Goal: Task Accomplishment & Management: Manage account settings

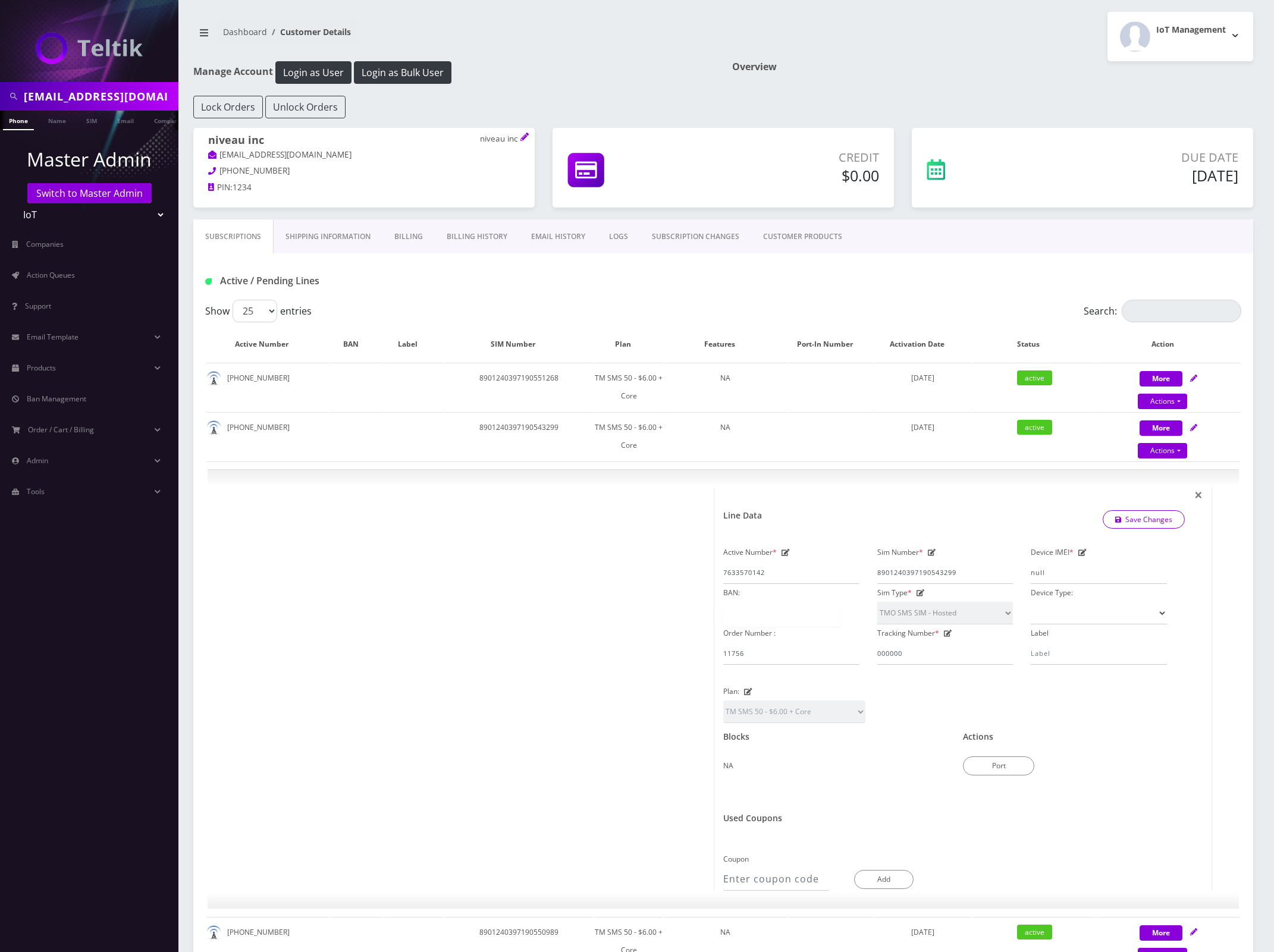
select select "TMO SMS SIM - Hosted"
select select "479"
click at [76, 377] on link "Products" at bounding box center [89, 368] width 178 height 25
click at [76, 421] on link "Plans" at bounding box center [89, 418] width 178 height 25
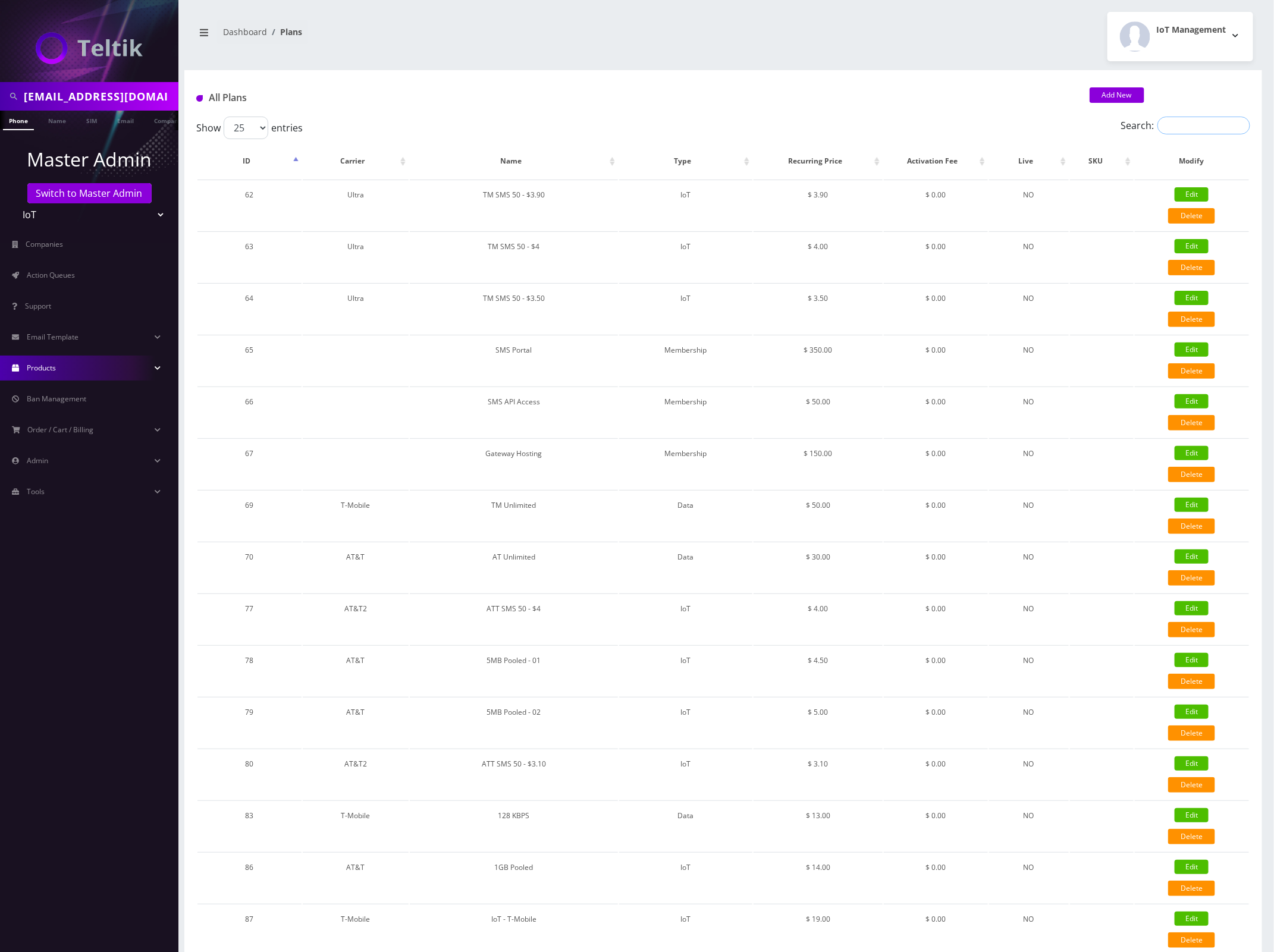
click at [1180, 127] on input "Search:" at bounding box center [1204, 125] width 93 height 18
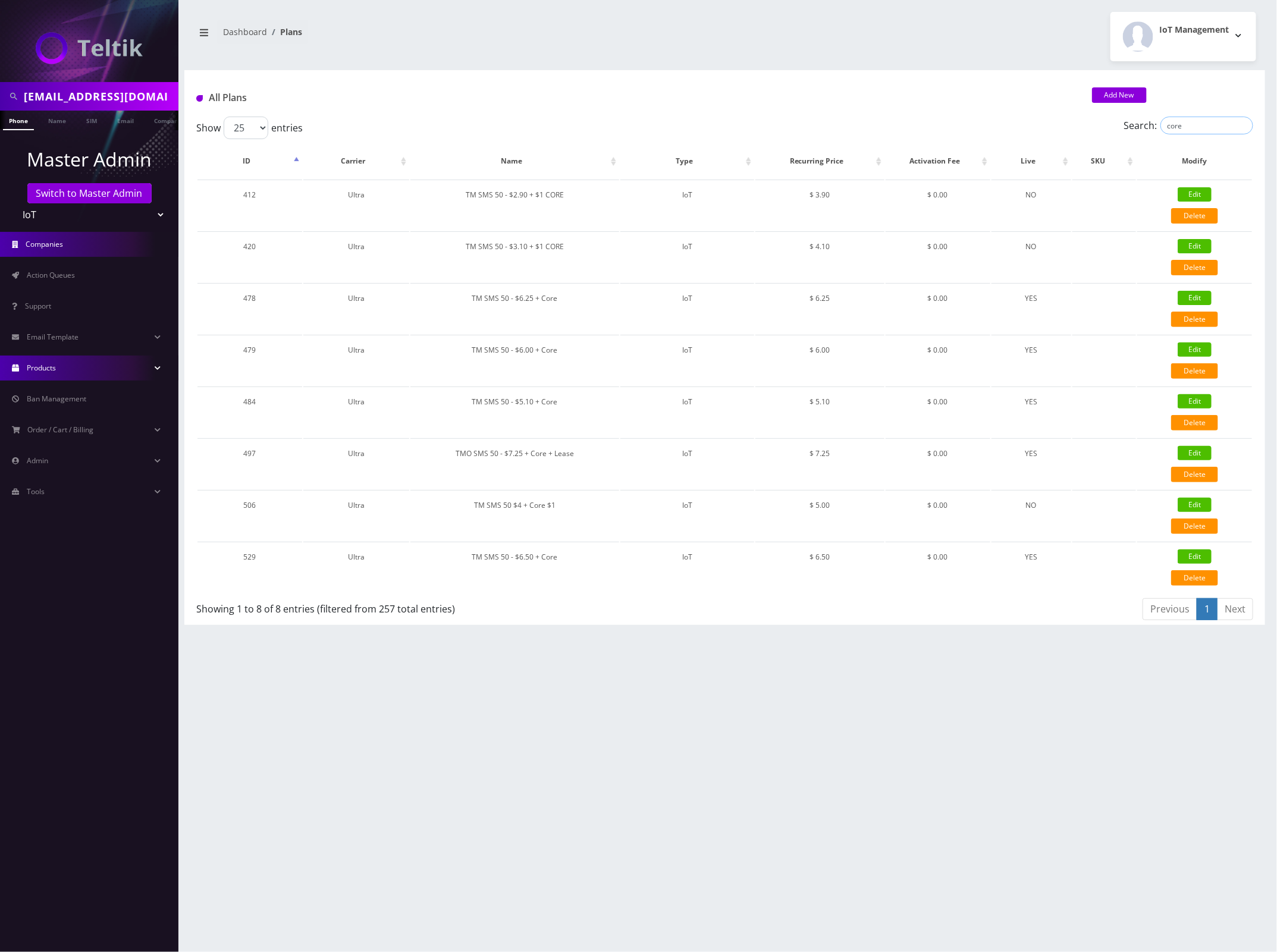
type input "core"
click at [1199, 343] on link "Edit" at bounding box center [1194, 349] width 34 height 14
type input "TM SMS 50 - $6.00 + Core"
select select "7"
select select "5"
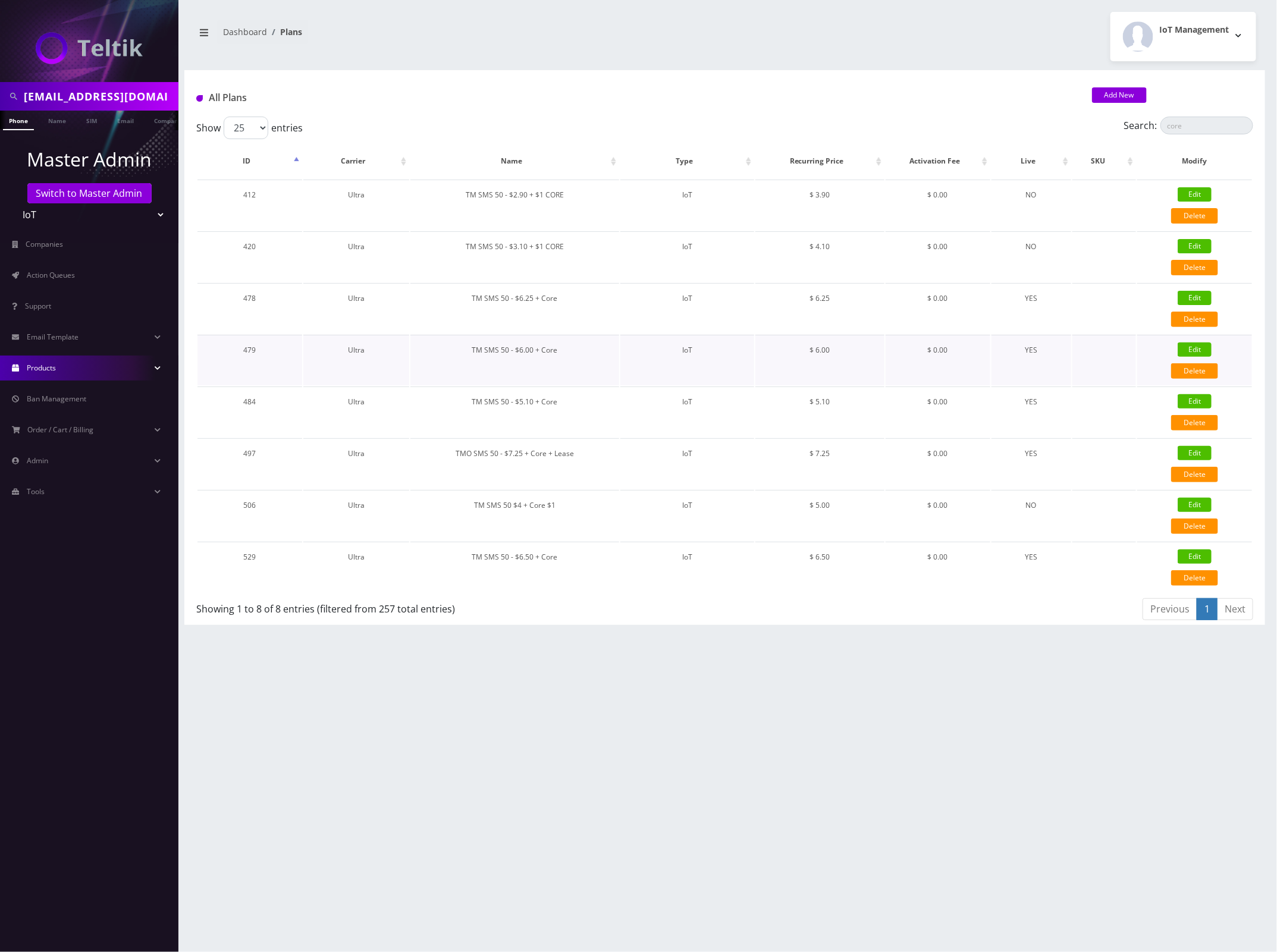
select select "0"
checkbox input "false"
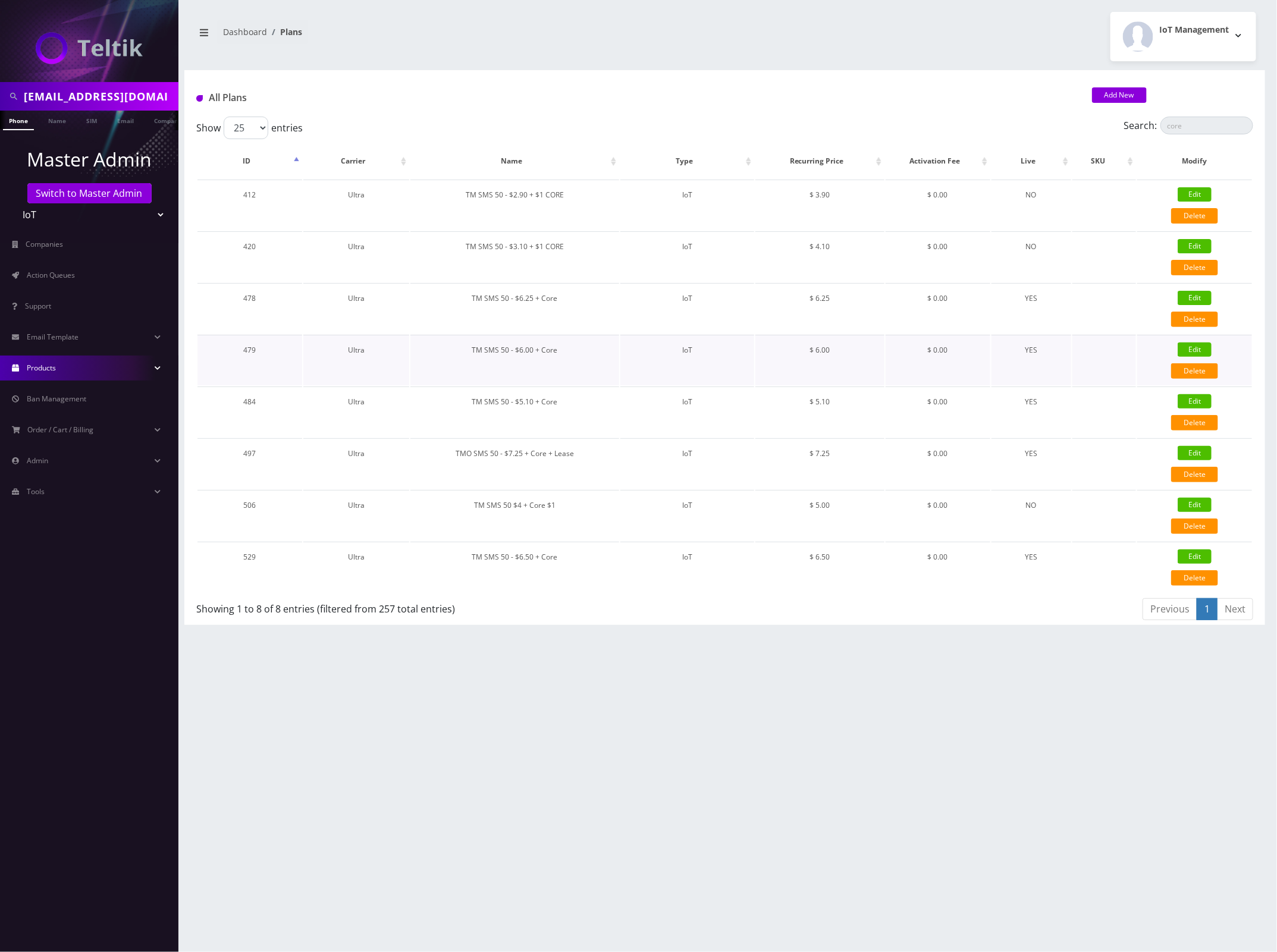
checkbox input "false"
type input "326"
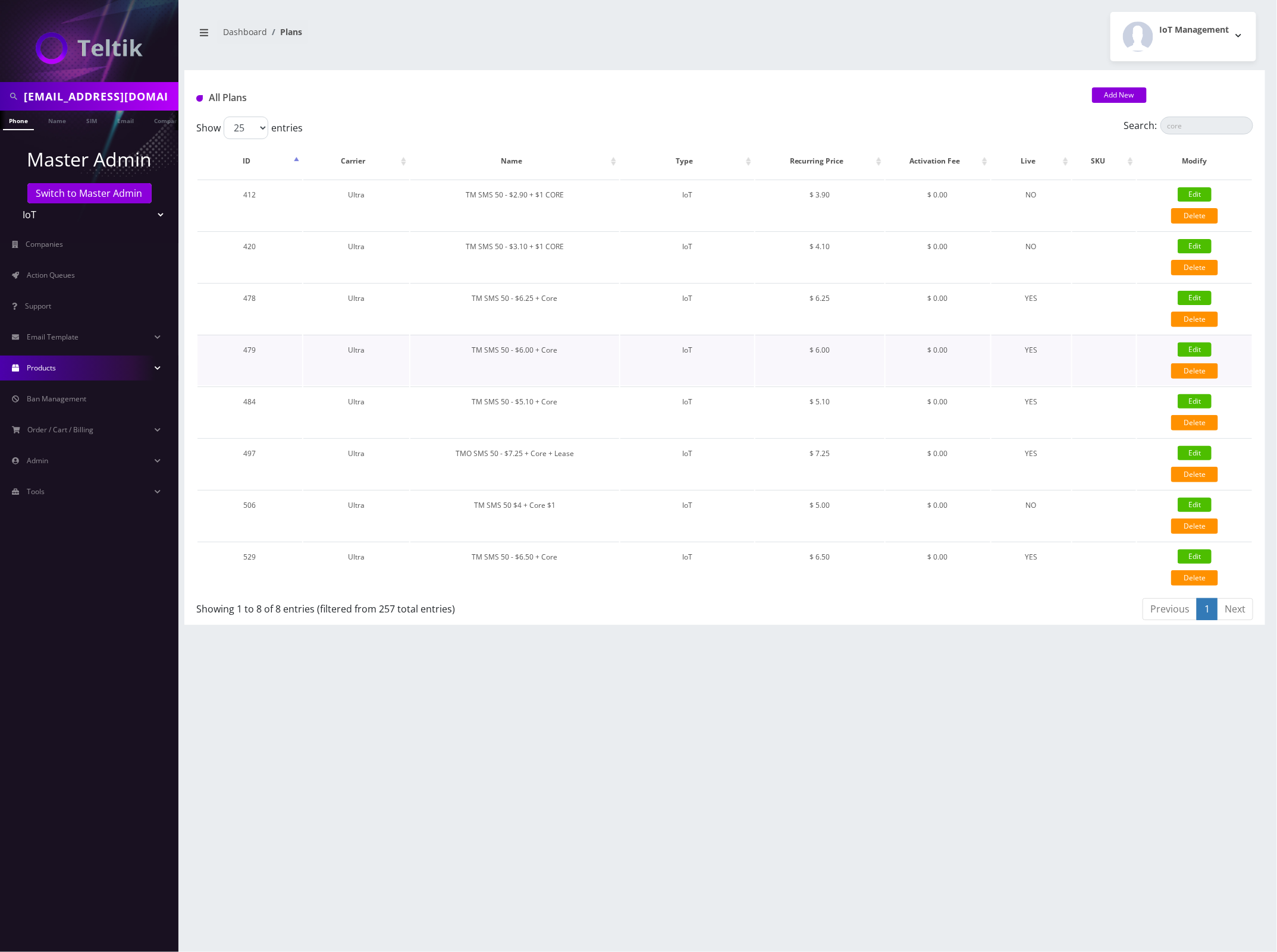
type input "IMSI"
checkbox input "true"
checkbox input "false"
type input "6"
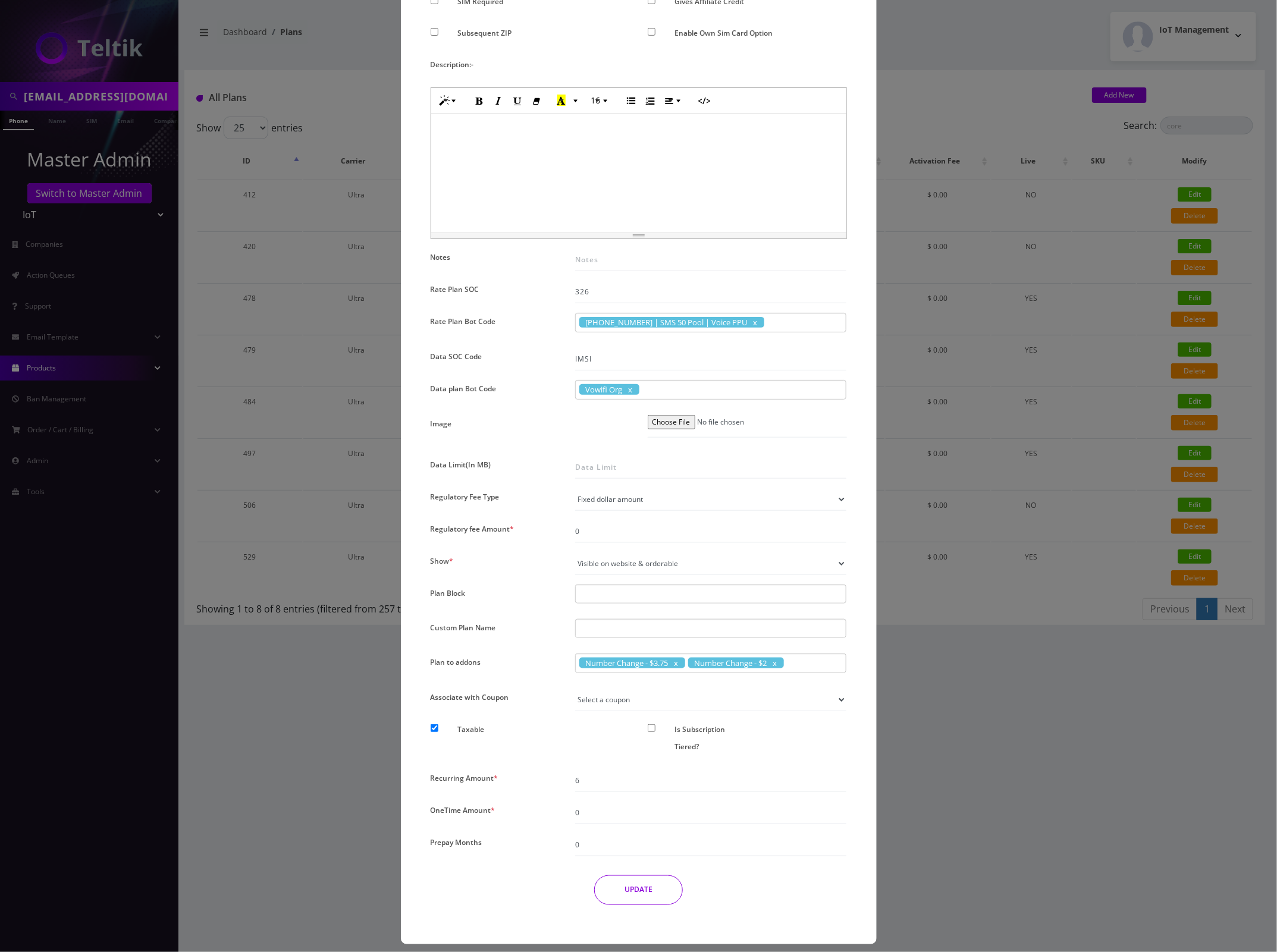
scroll to position [403, 0]
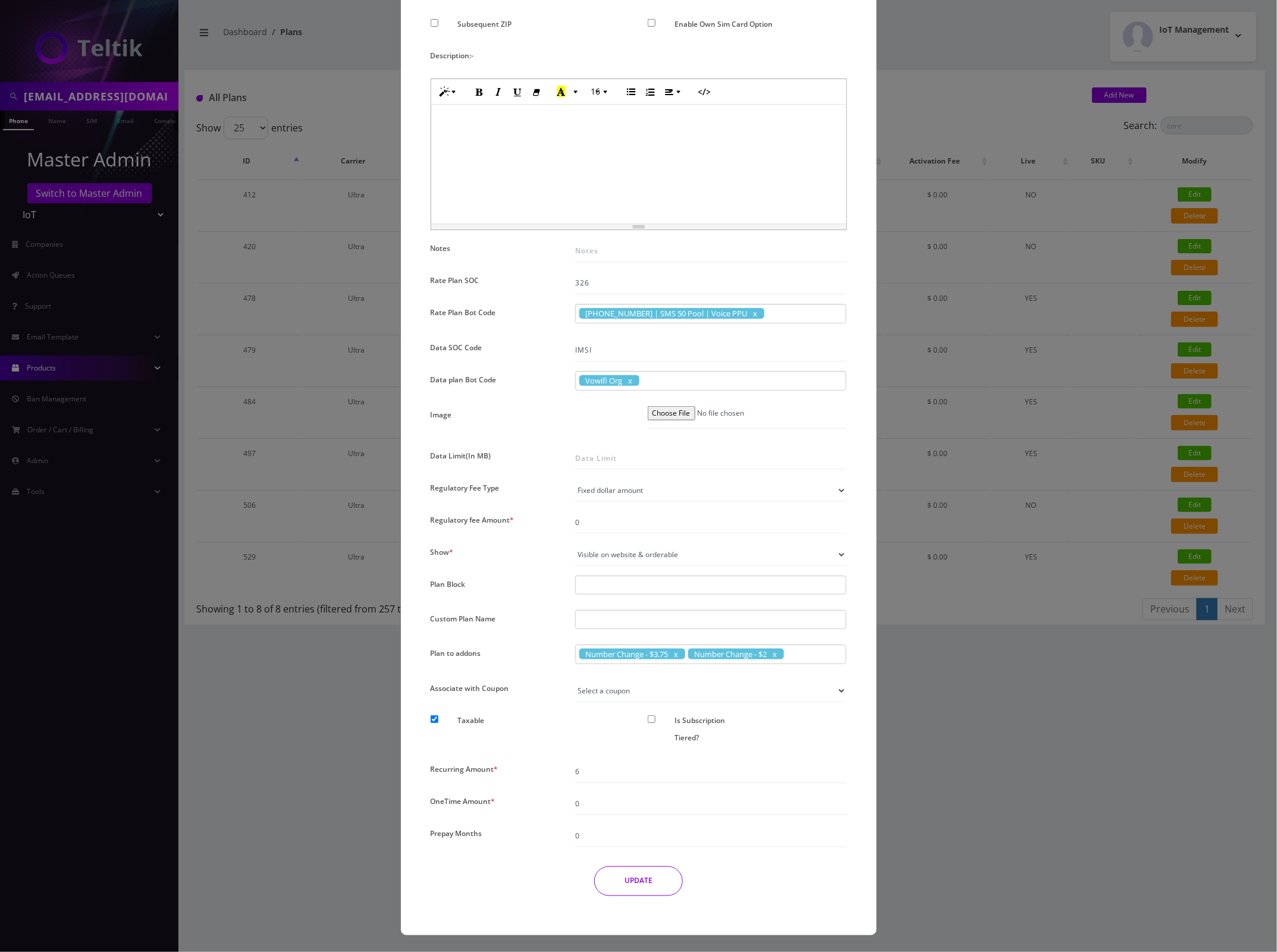
click at [801, 47] on div "Description:-" at bounding box center [638, 58] width 434 height 22
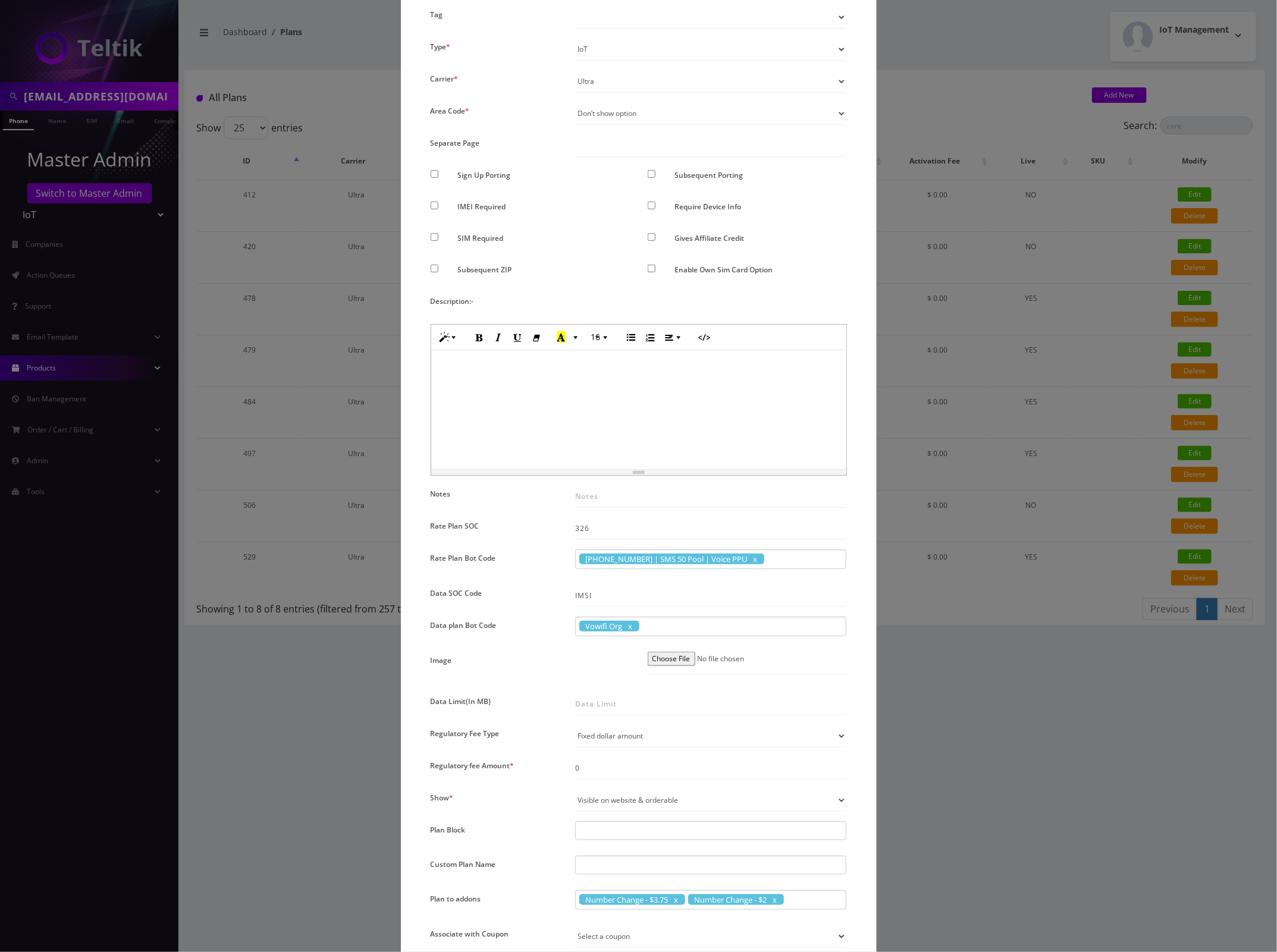
scroll to position [32, 0]
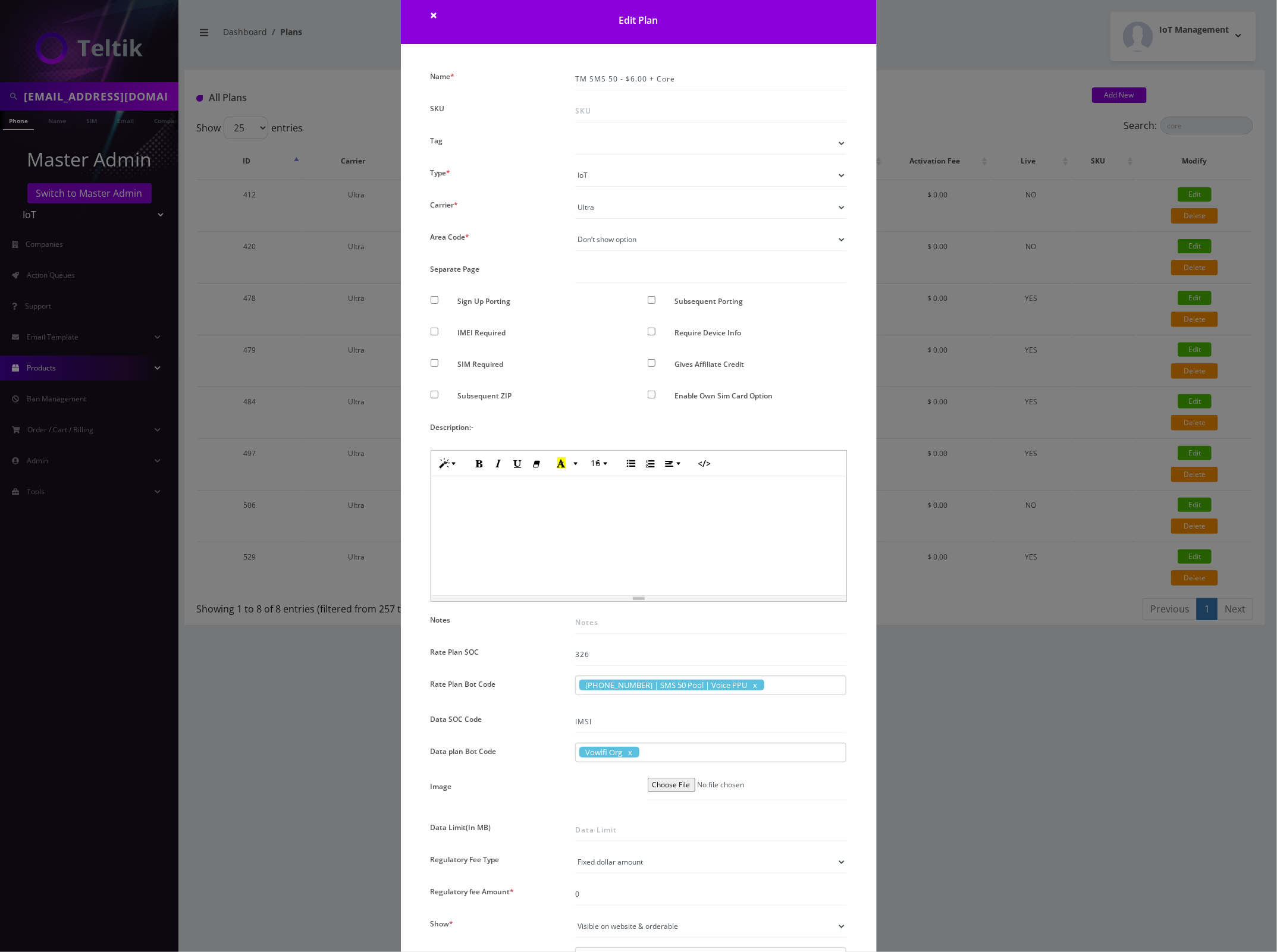
click at [822, 27] on h1 "Edit Plan" at bounding box center [638, 14] width 476 height 59
click at [430, 14] on span "×" at bounding box center [434, 15] width 7 height 17
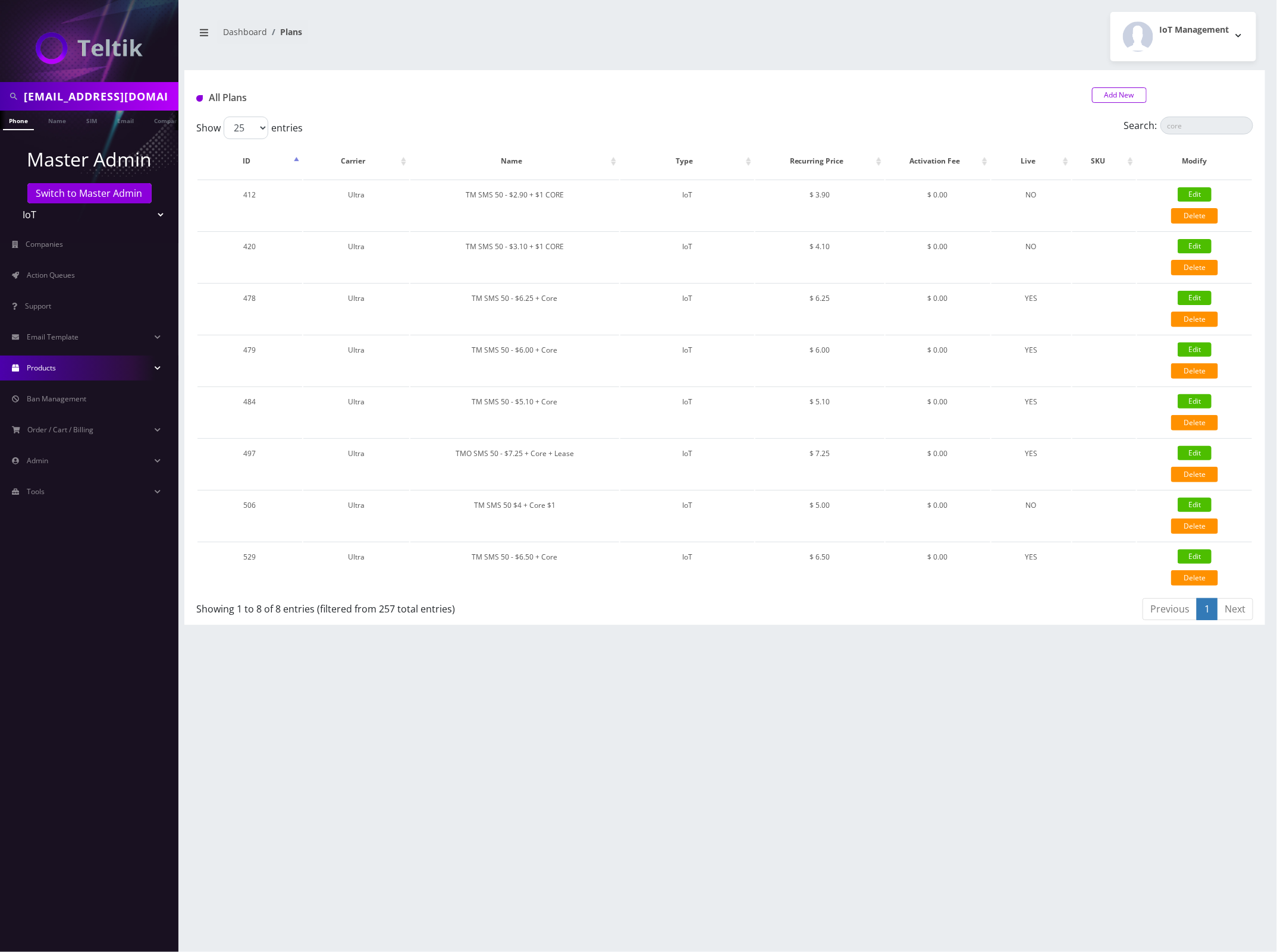
click at [1118, 94] on link "Add New" at bounding box center [1119, 95] width 54 height 15
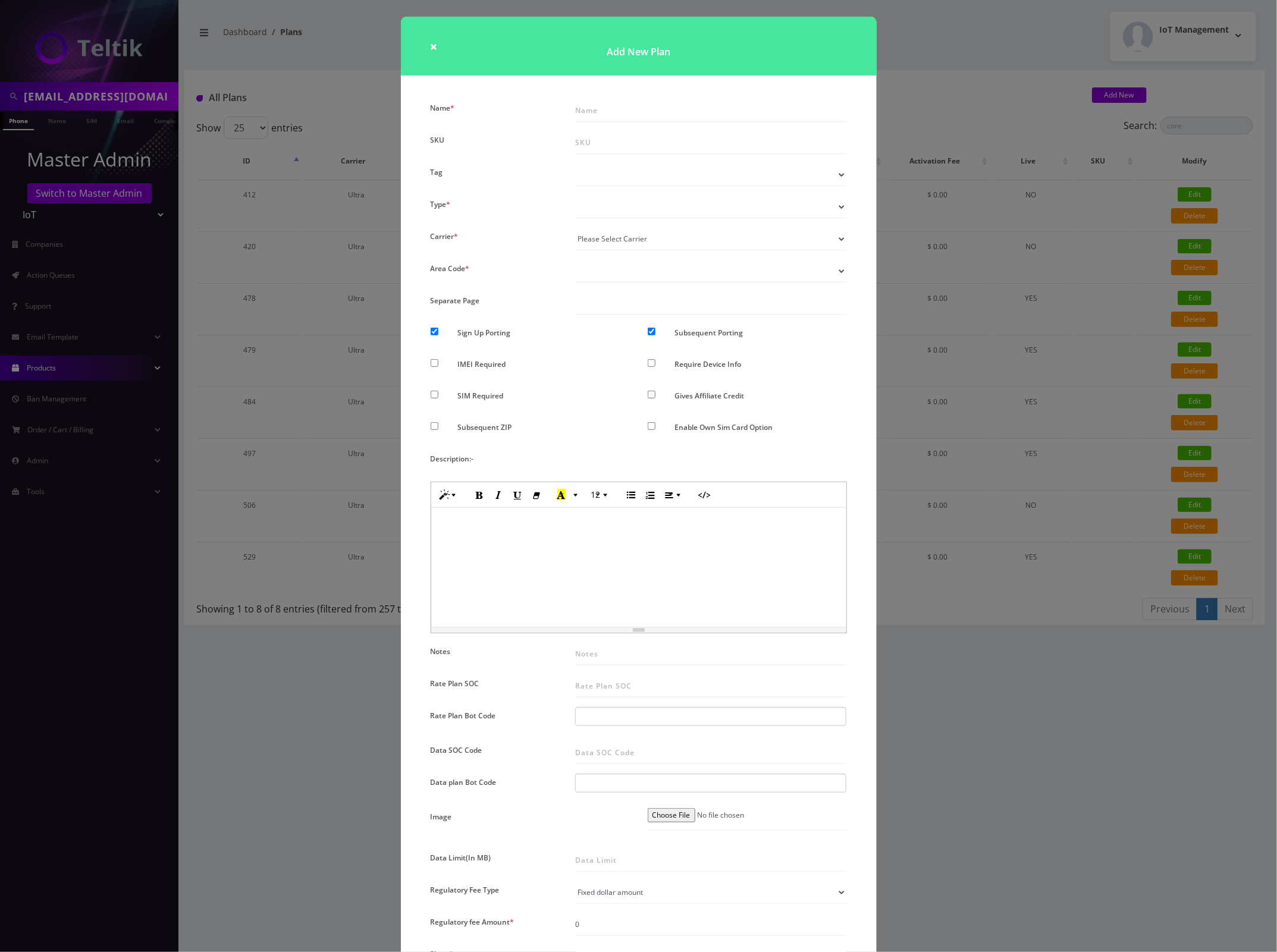
click at [937, 40] on div "× Add New Plan Name * SKU Tag Type * Voice Data Wearable Membership Digits Clou…" at bounding box center [638, 476] width 1277 height 952
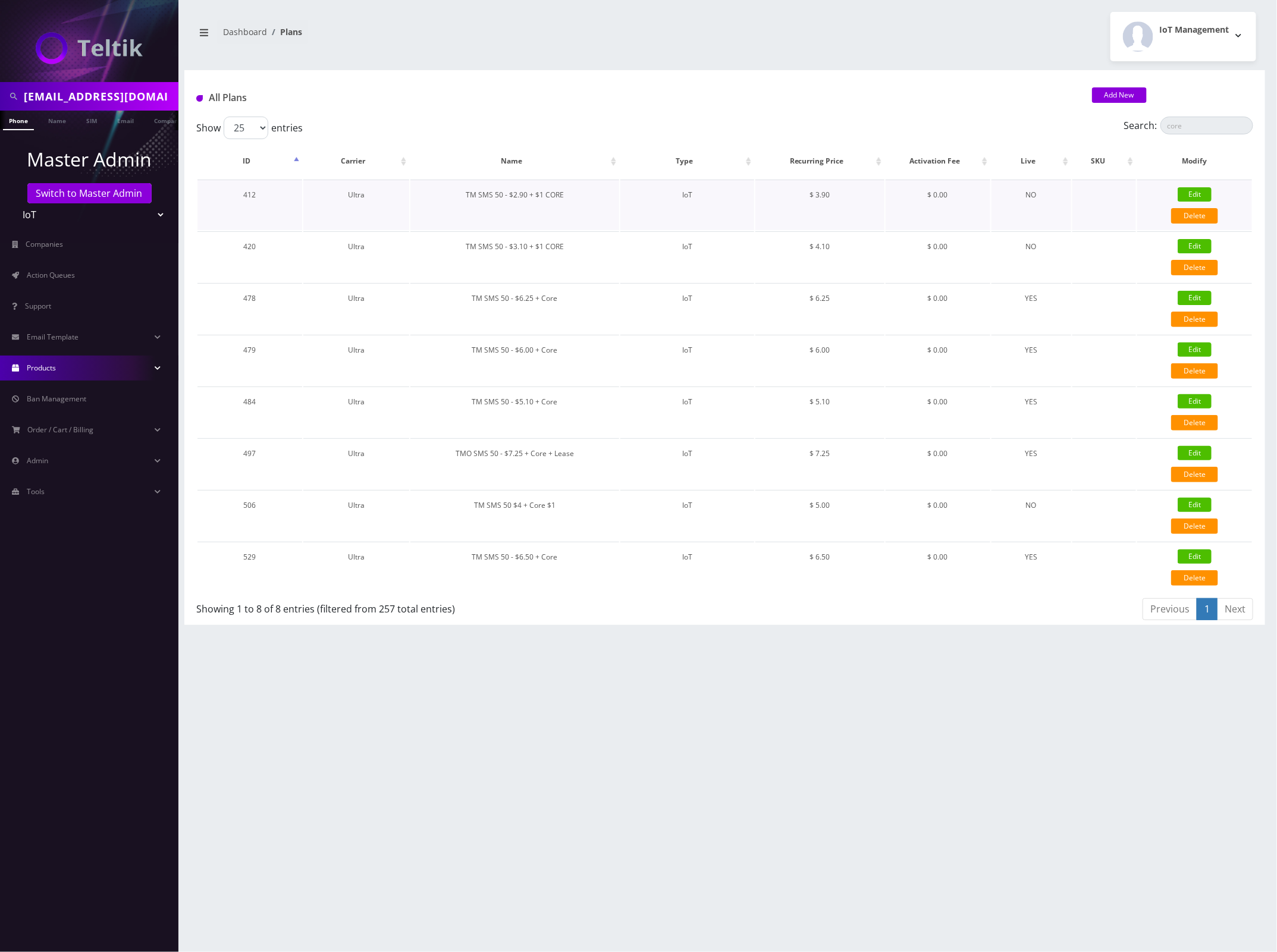
click at [584, 194] on td "TM SMS 50 - $2.90 + $1 CORE" at bounding box center [515, 205] width 209 height 51
drag, startPoint x: 562, startPoint y: 346, endPoint x: 467, endPoint y: 350, distance: 95.1
click at [467, 350] on td "TM SMS 50 - $6.00 + Core" at bounding box center [515, 360] width 209 height 51
copy td "TM SMS 50 - $6.00 + Core"
click at [912, 87] on div "All Plans Add New" at bounding box center [725, 93] width 1081 height 46
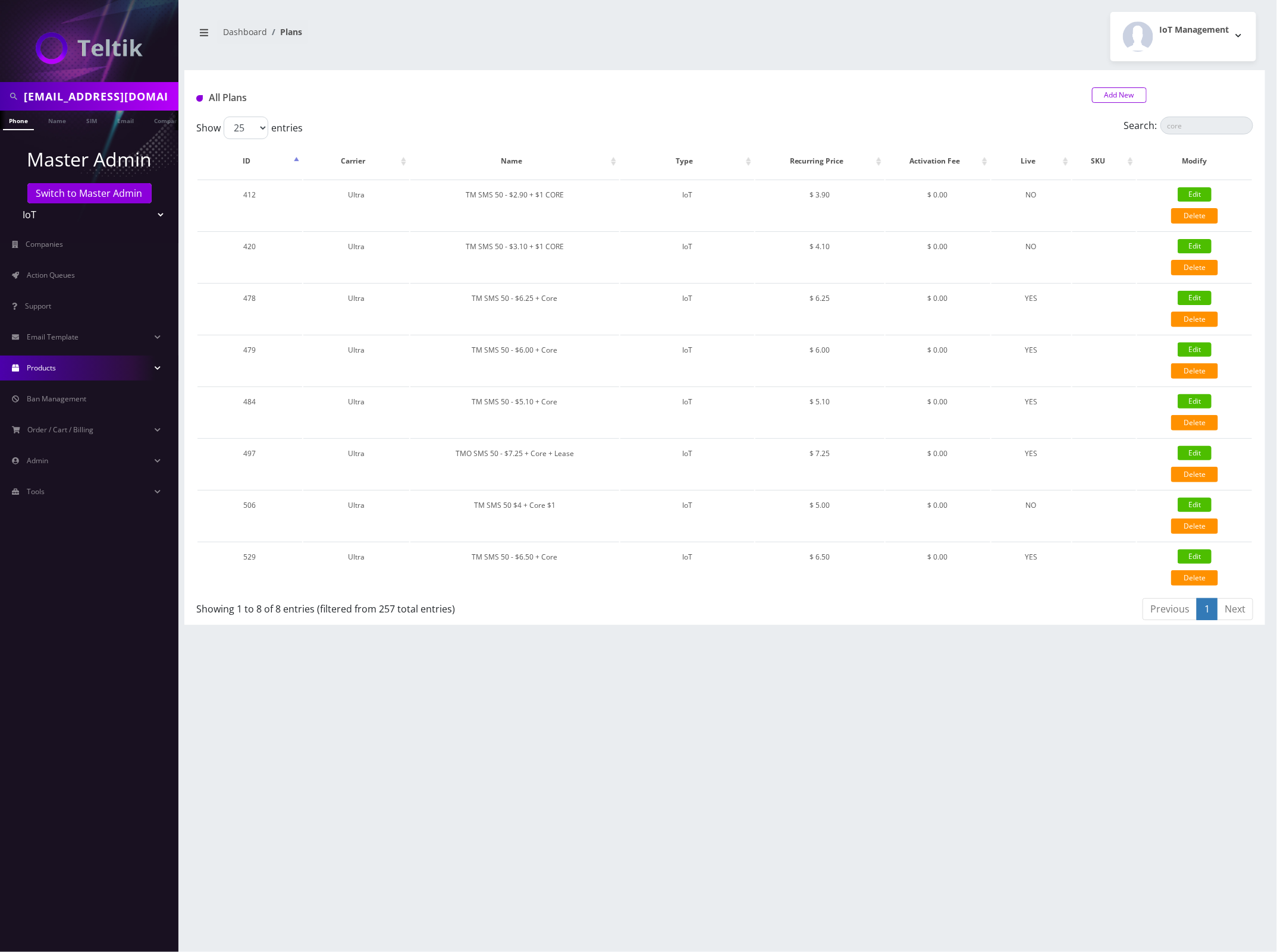
click at [1107, 94] on link "Add New" at bounding box center [1119, 95] width 54 height 15
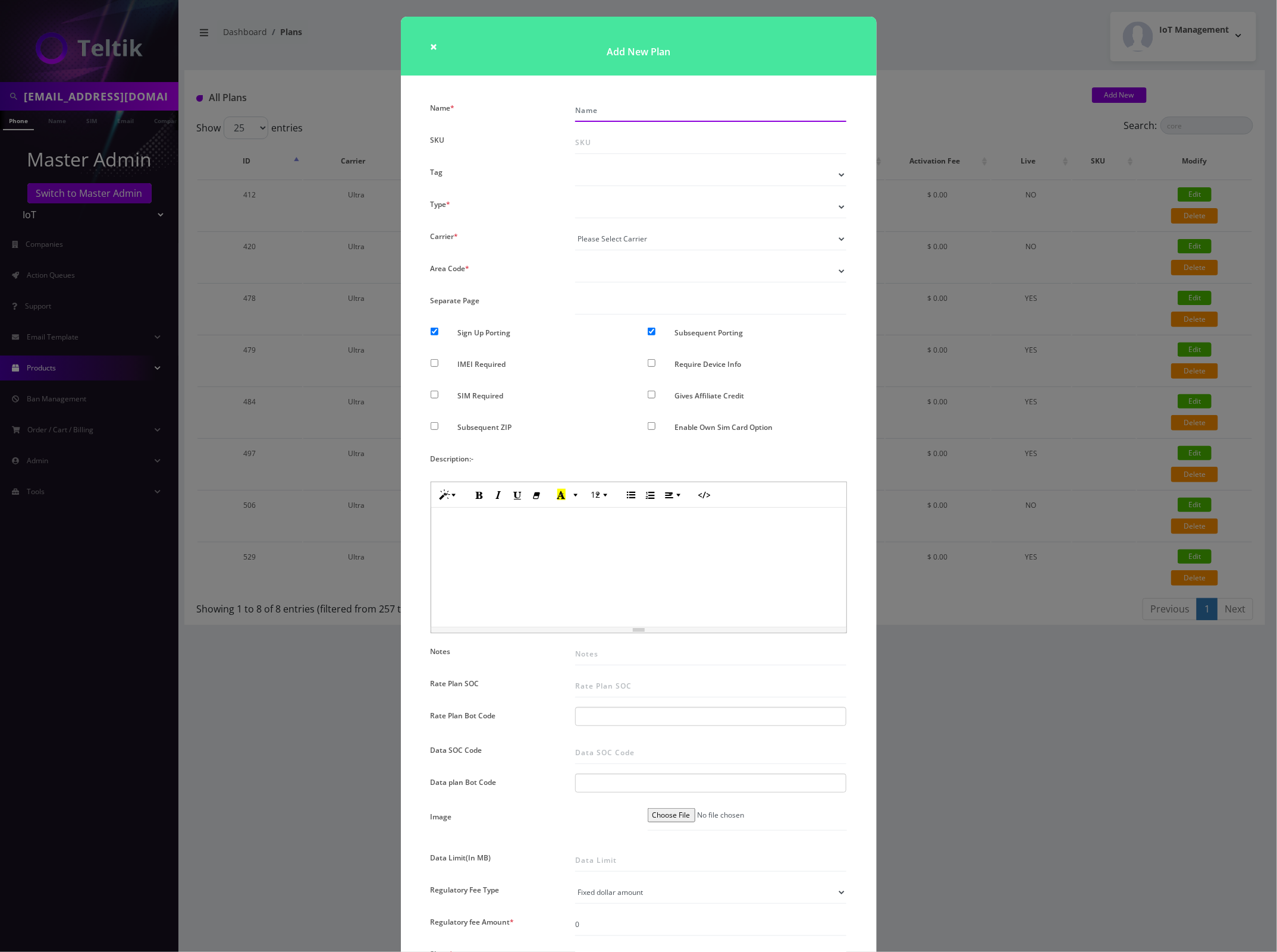
click at [637, 111] on input "Name *" at bounding box center [711, 110] width 272 height 22
paste input "TM SMS 50 - $6.00 + Core"
click at [631, 109] on input "TM SMS 50 - $6.00 + Core" at bounding box center [711, 110] width 272 height 22
type input "TM SMS 50 - $5.50 + Core"
click at [632, 209] on select "Voice Data Wearable Membership Digits Cloud IoT" at bounding box center [711, 207] width 272 height 22
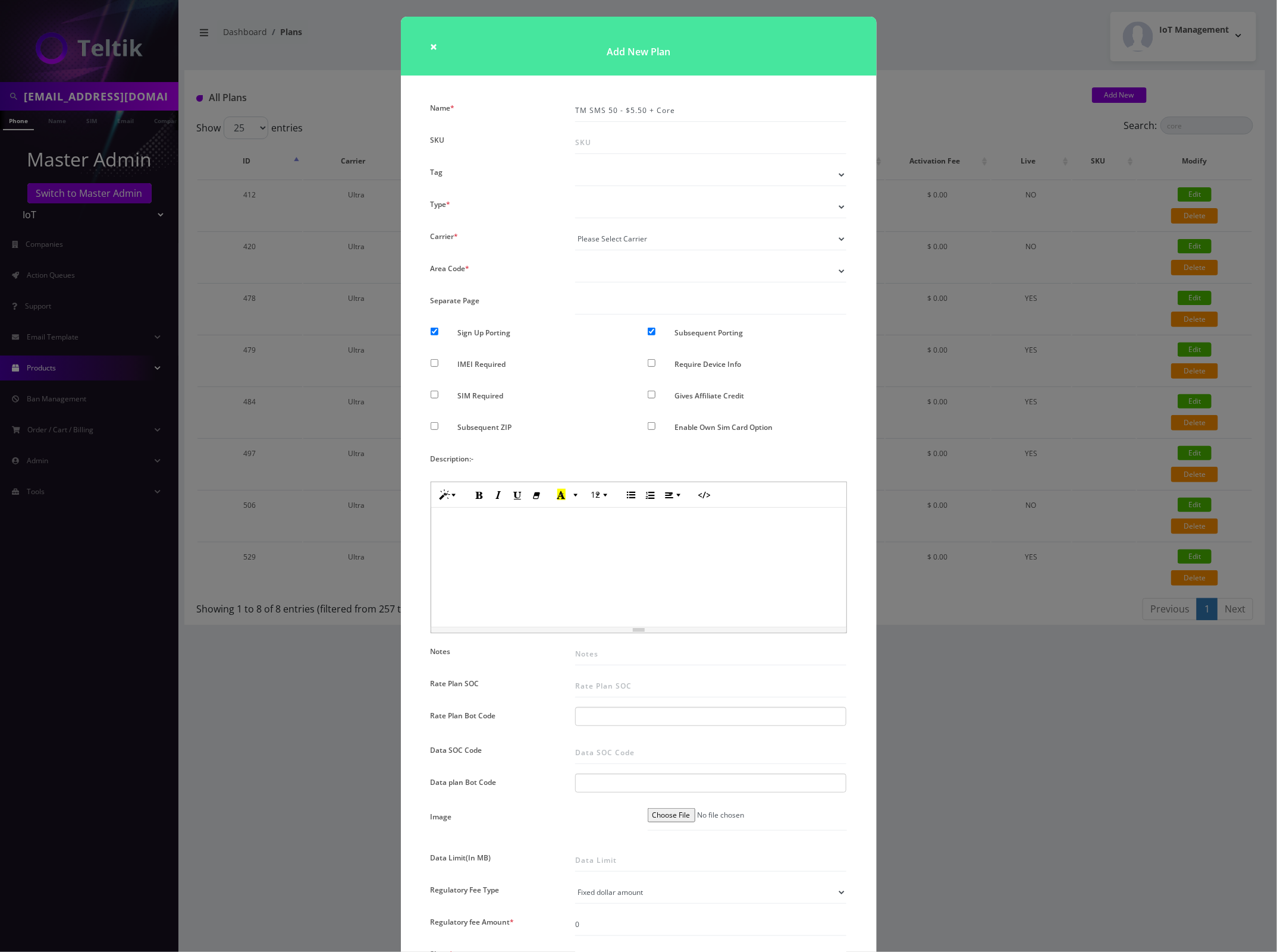
select select "7"
click at [575, 196] on select "Voice Data Wearable Membership Digits Cloud IoT" at bounding box center [711, 207] width 272 height 22
click at [644, 242] on select "Please Select Carrier No carrier / unlocked T-Mobile AT&T Subscription Ultra Ve…" at bounding box center [711, 239] width 272 height 22
select select "5"
click at [575, 228] on select "Please Select Carrier No carrier / unlocked T-Mobile AT&T Subscription Ultra Ve…" at bounding box center [711, 239] width 272 height 22
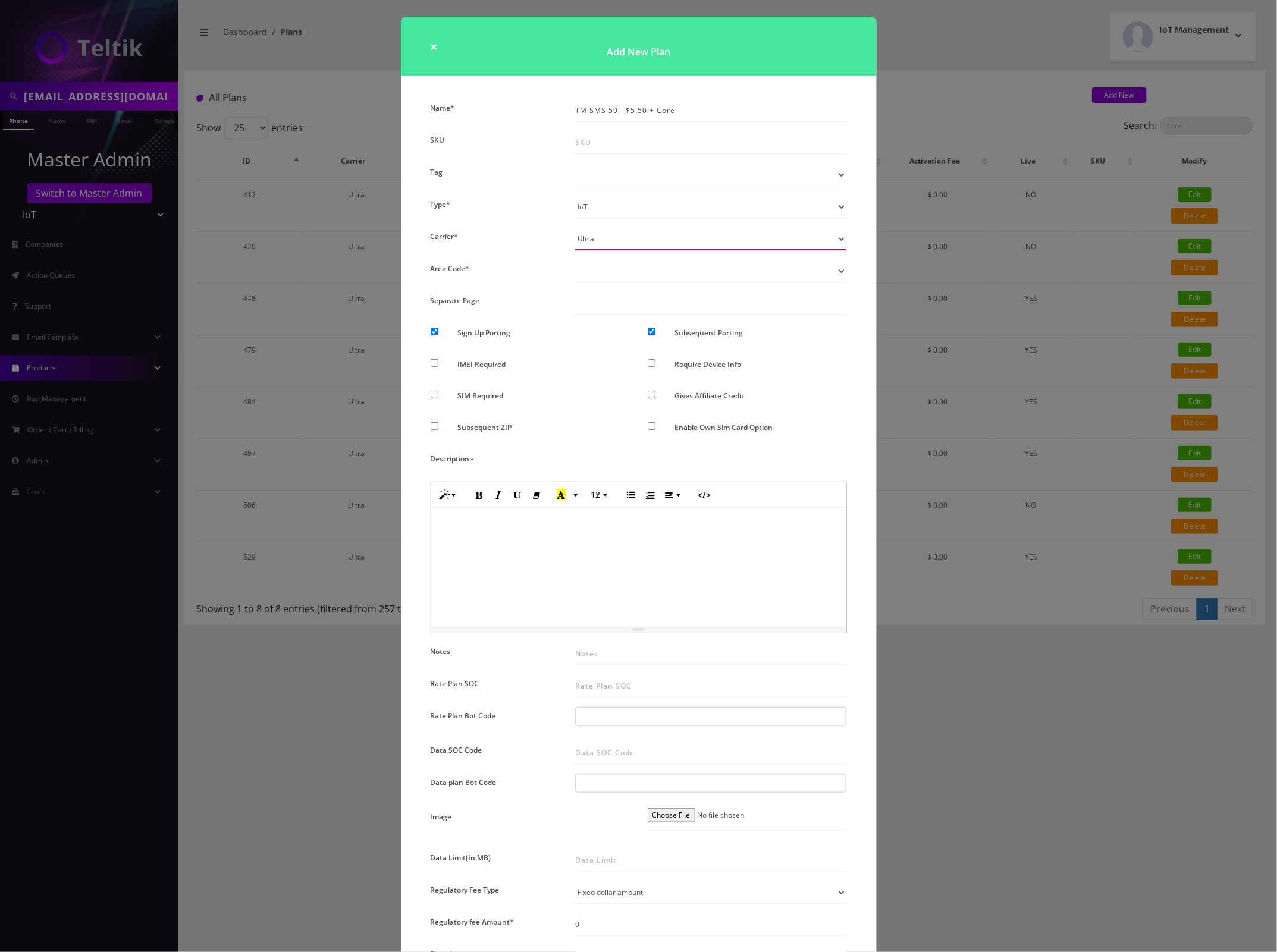
click at [676, 245] on select "Please Select Carrier No carrier / unlocked T-Mobile AT&T Subscription Ultra Ve…" at bounding box center [711, 239] width 272 height 22
click at [575, 228] on select "Please Select Carrier No carrier / unlocked T-Mobile AT&T Subscription Ultra Ve…" at bounding box center [711, 239] width 272 height 22
click at [669, 280] on select "Don’t show option Show option for area code but NOT required Show option for ar…" at bounding box center [711, 271] width 272 height 22
select select "0"
click at [575, 260] on select "Don’t show option Show option for area code but NOT required Show option for ar…" at bounding box center [711, 271] width 272 height 22
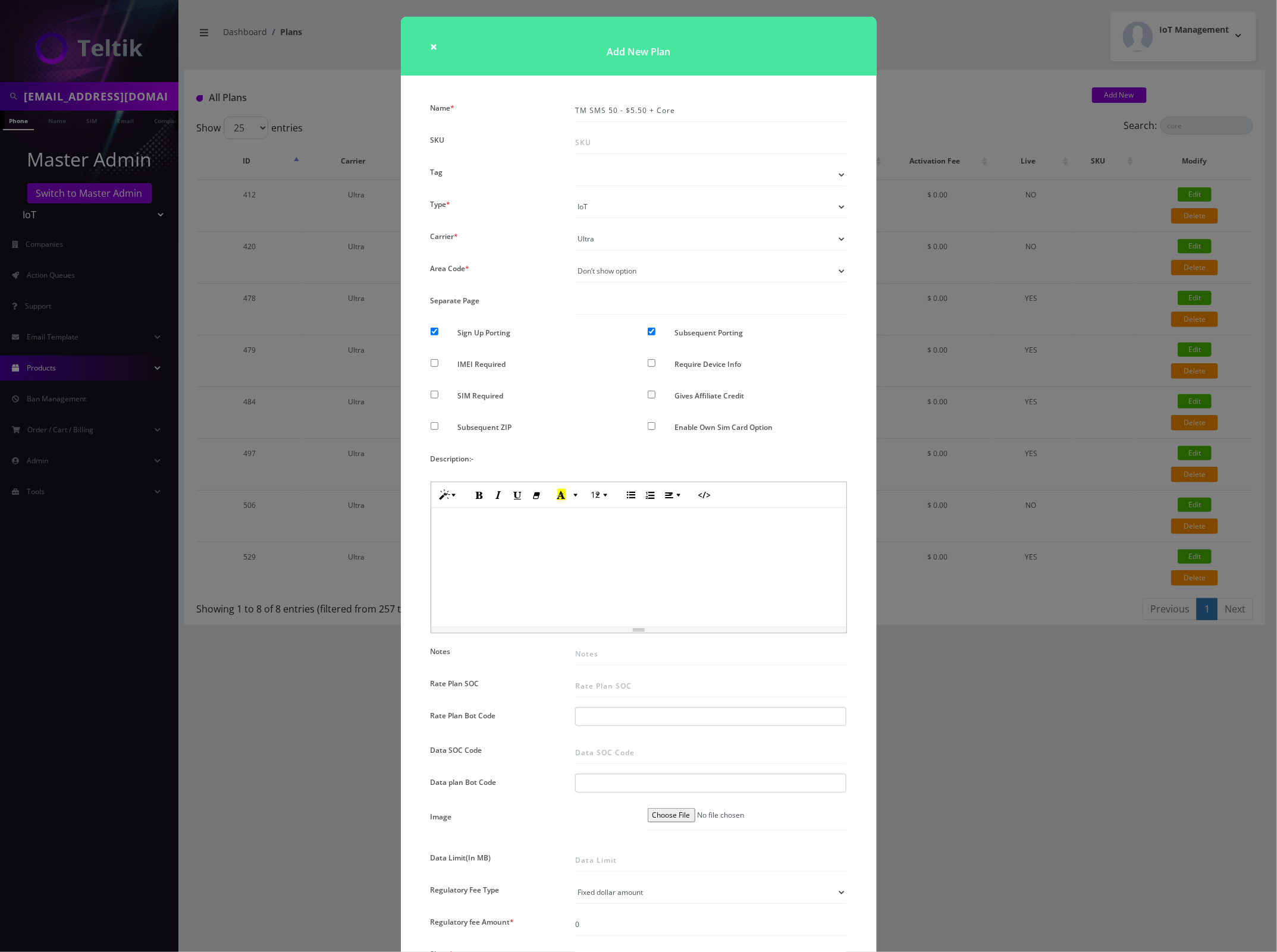
click at [461, 328] on label "Sign Up Porting" at bounding box center [483, 333] width 53 height 17
click at [438, 328] on input "Sign Up Porting" at bounding box center [434, 331] width 7 height 7
checkbox input "false"
click at [653, 328] on input "Subsequent Porting" at bounding box center [652, 331] width 7 height 7
checkbox input "false"
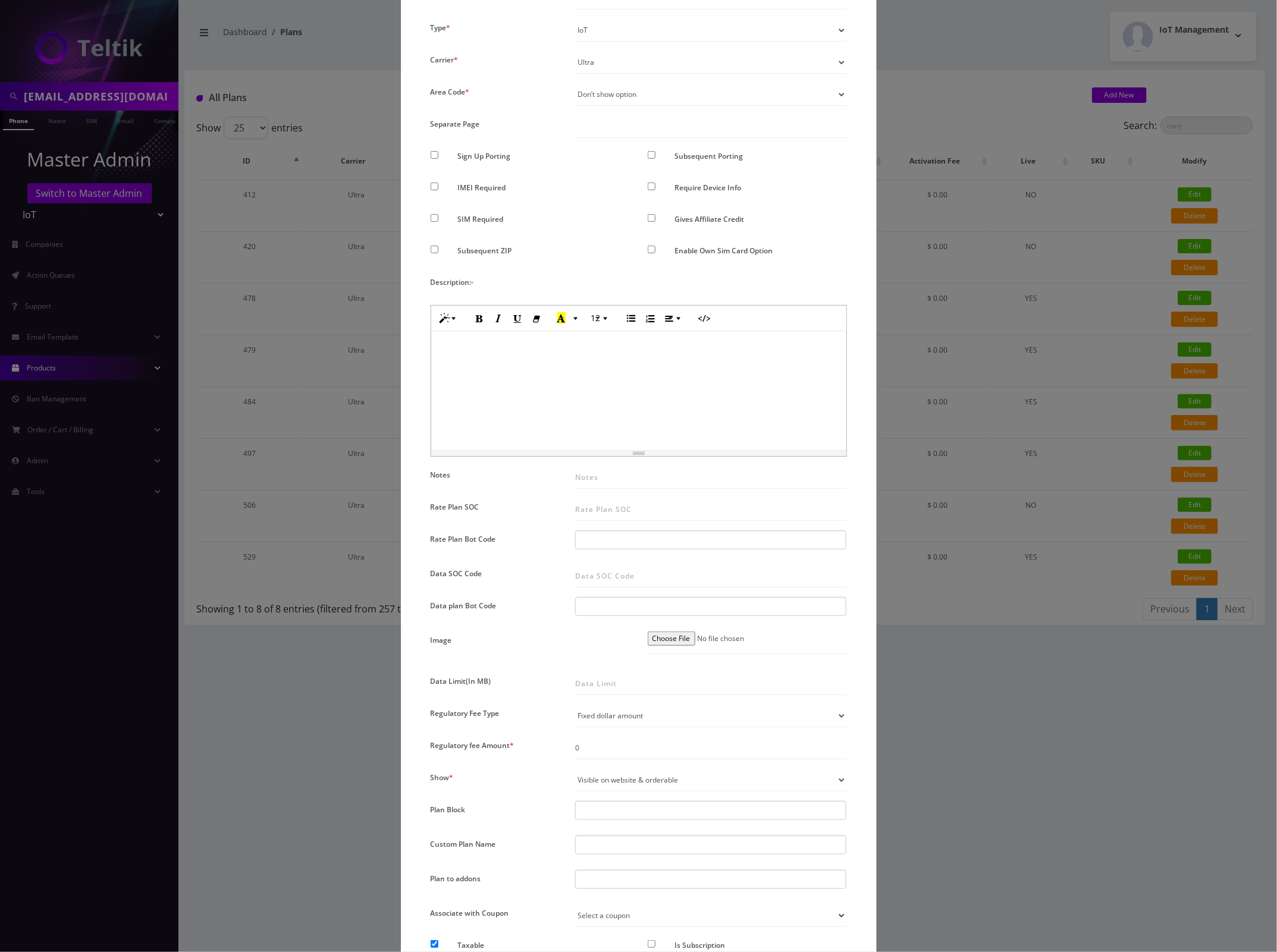
scroll to position [223, 0]
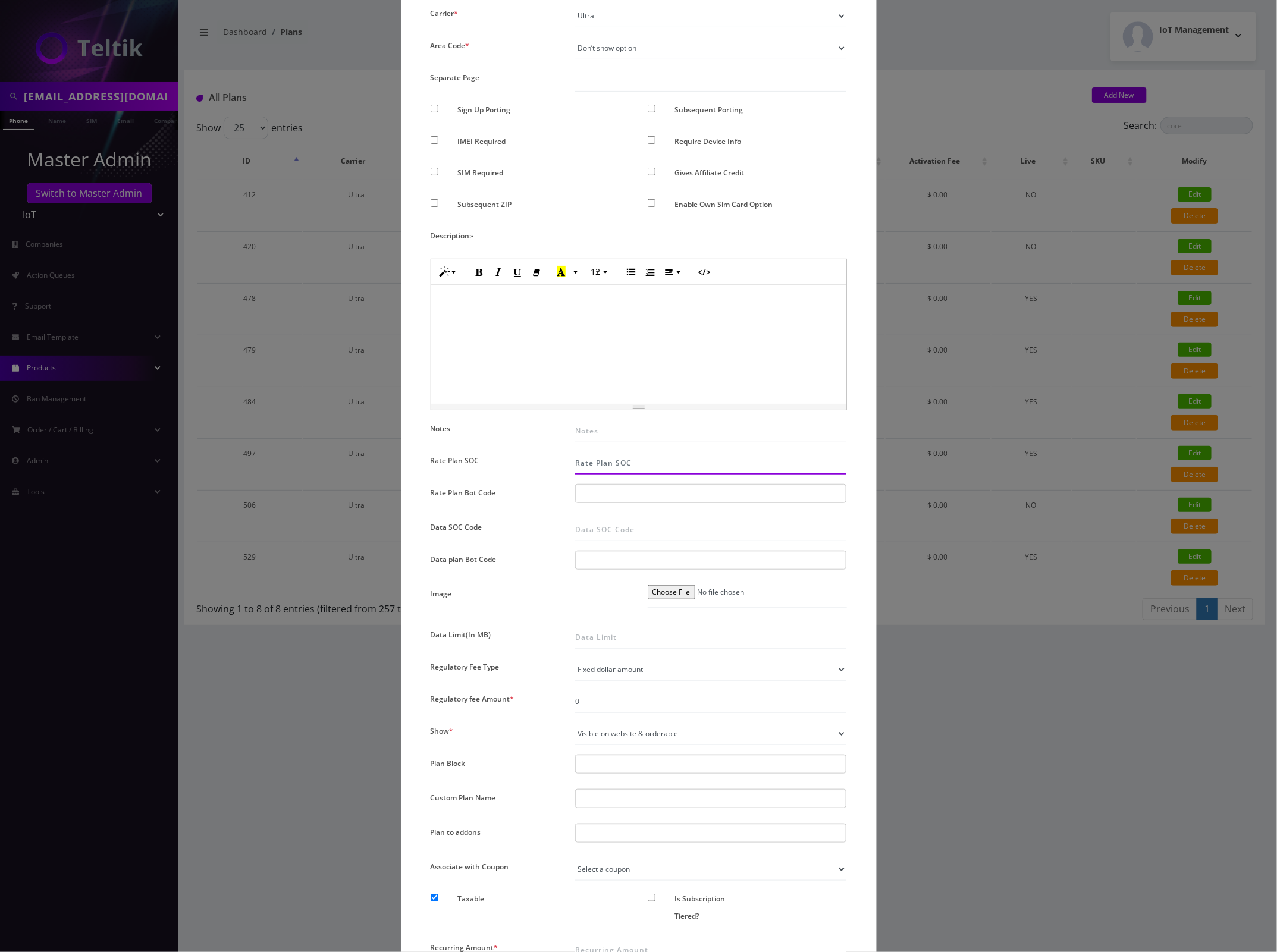
click at [629, 458] on input "Rate Plan SOC" at bounding box center [711, 463] width 272 height 22
type input "326"
click at [639, 499] on div at bounding box center [711, 494] width 272 height 19
click at [639, 497] on div at bounding box center [711, 494] width 272 height 19
click at [631, 496] on div at bounding box center [711, 494] width 272 height 19
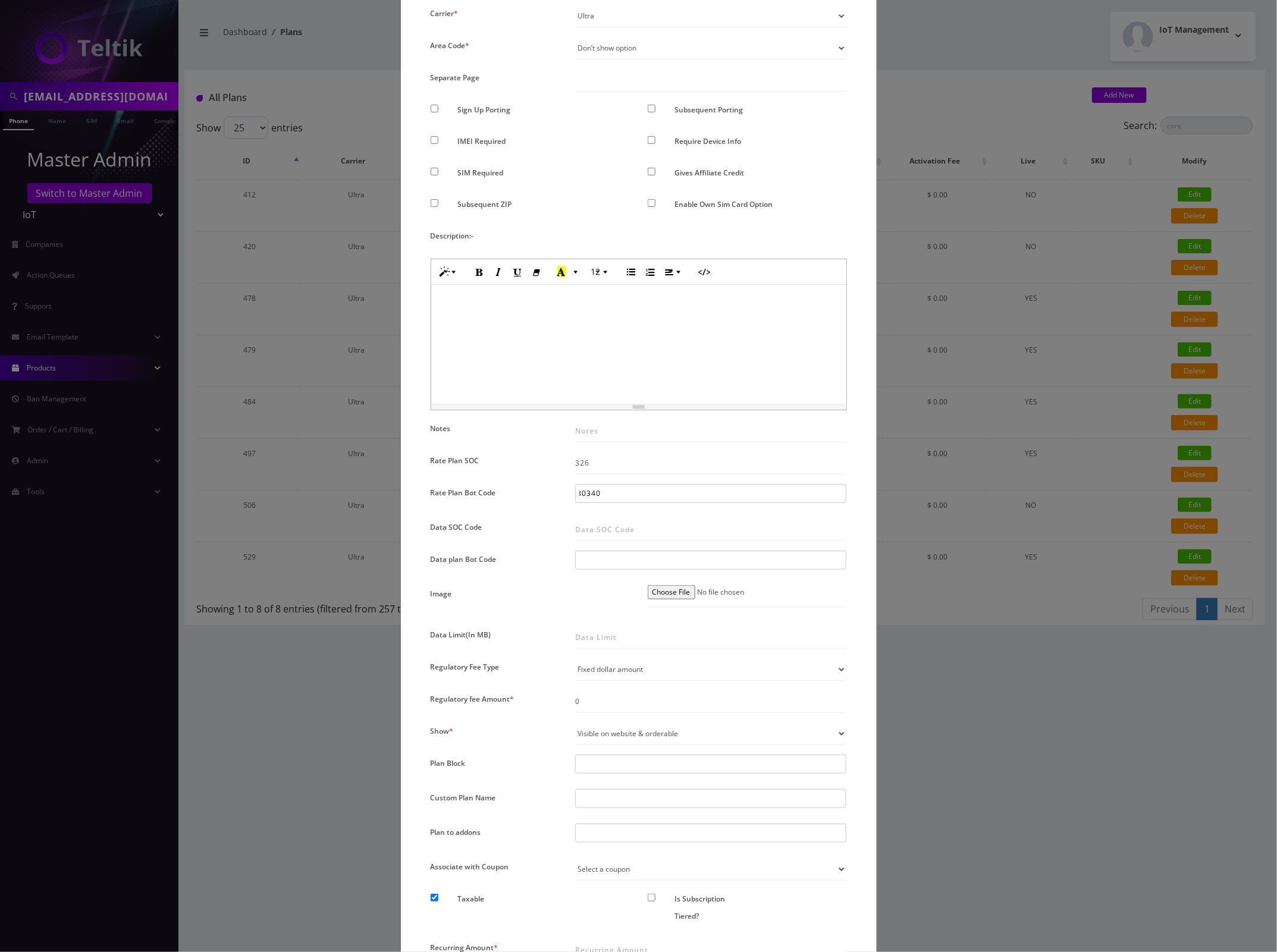
scroll to position [0, 0]
type input "3"
type input "30340058 | SMS 50 Pool | Voice PPU"
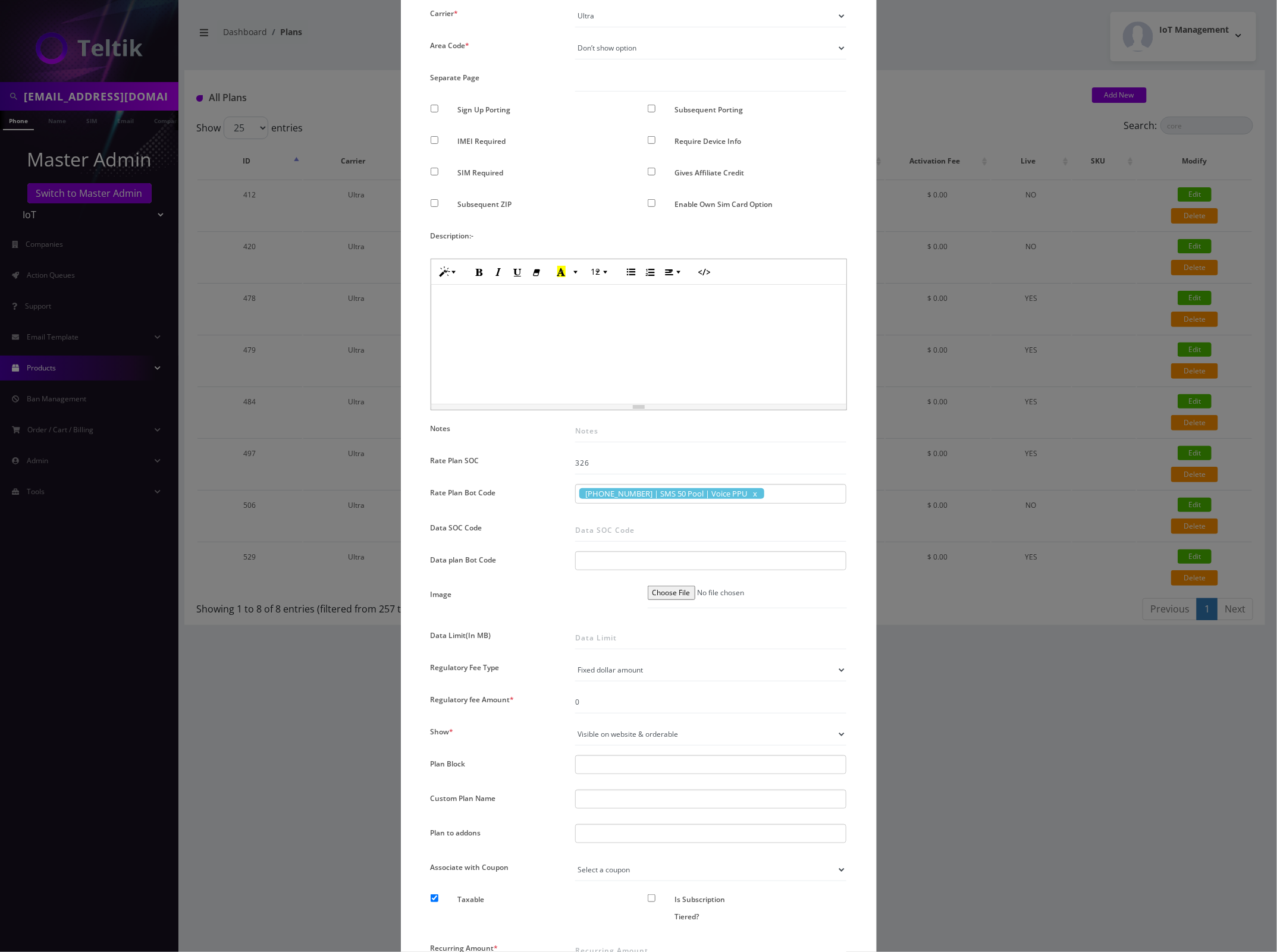
click at [679, 557] on div at bounding box center [711, 561] width 272 height 19
type input "Vowifi Org"
click at [598, 533] on input "Data SOC Code" at bounding box center [711, 530] width 272 height 22
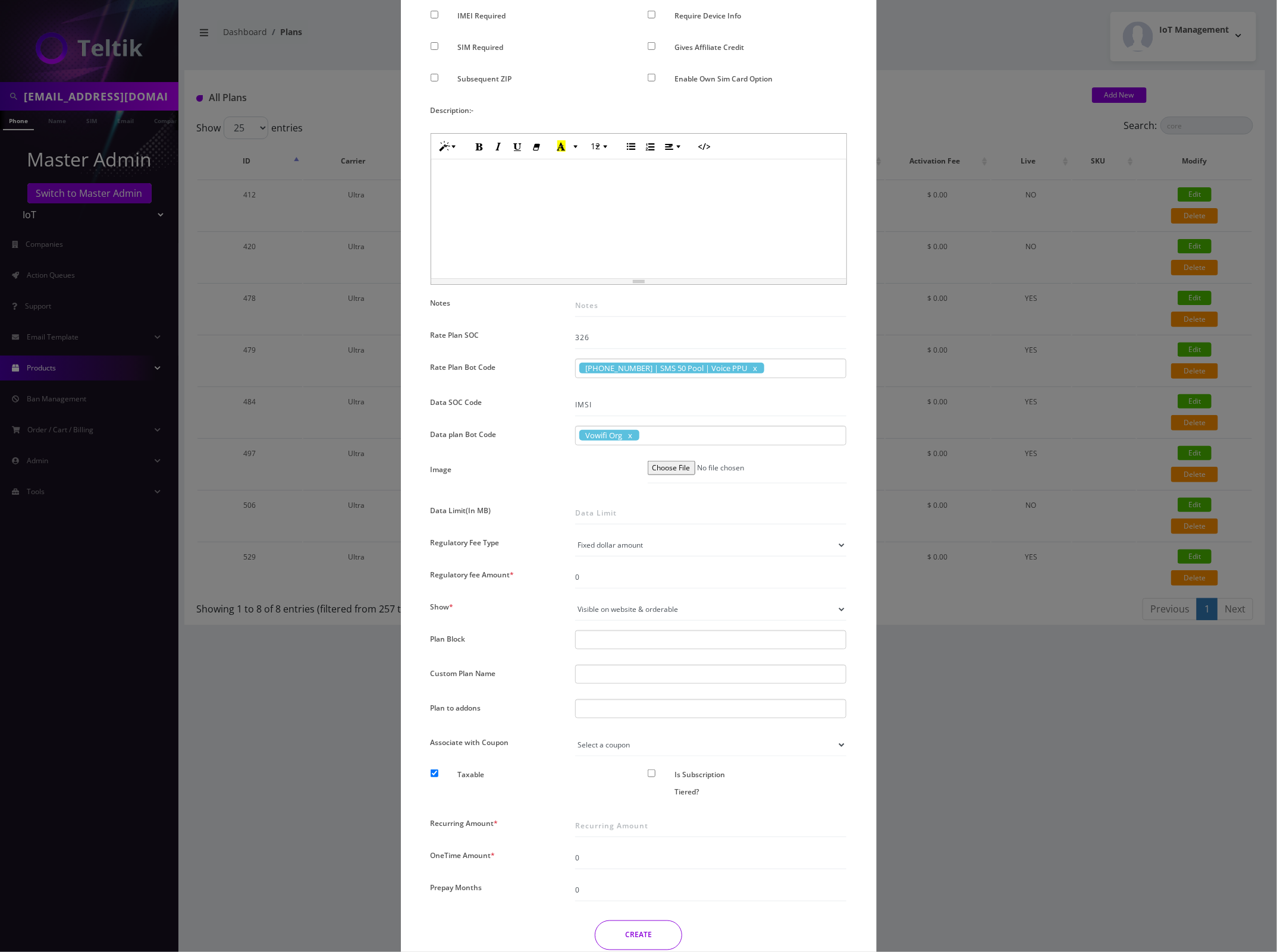
scroll to position [372, 0]
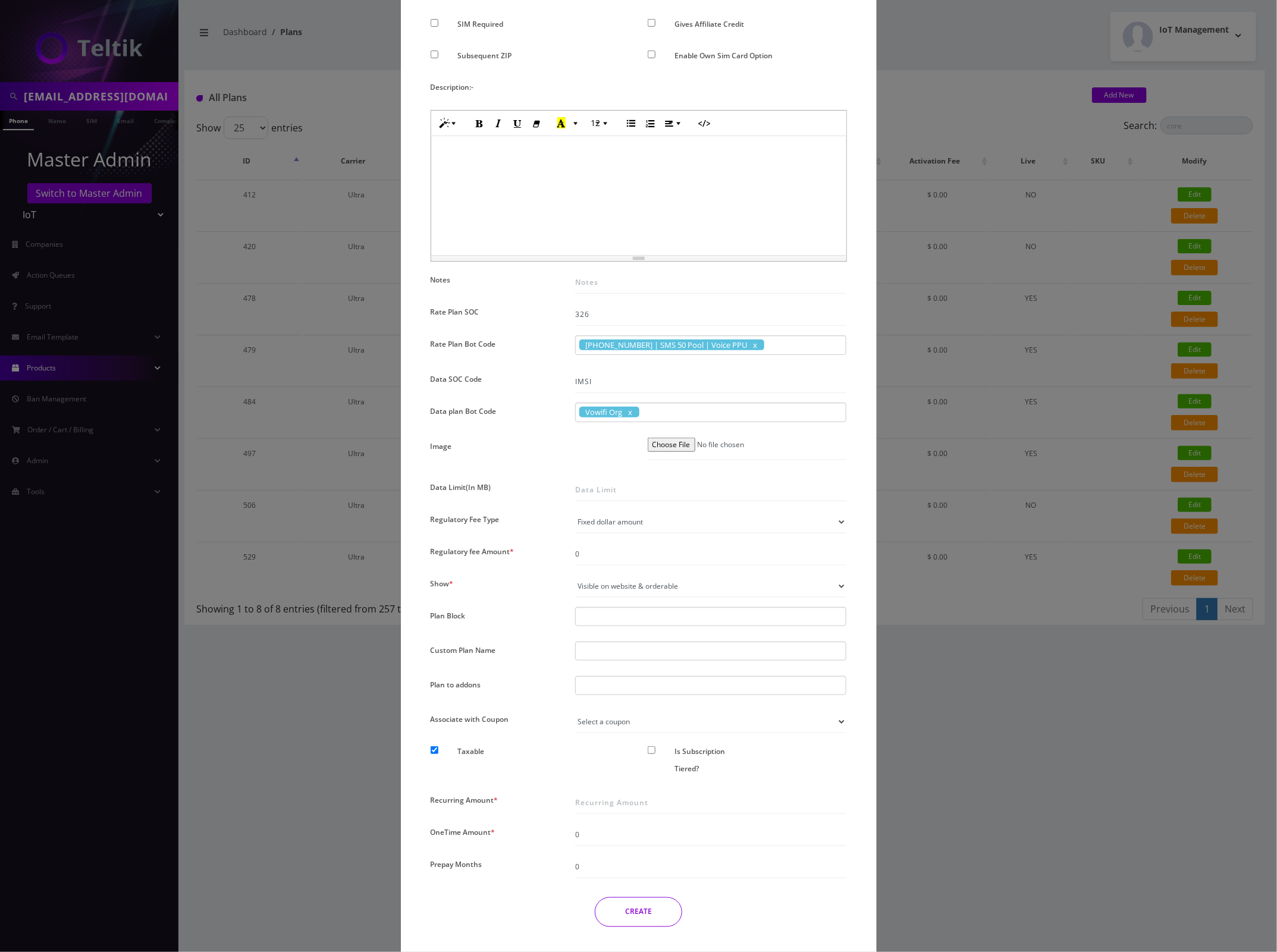
type input "IMSI"
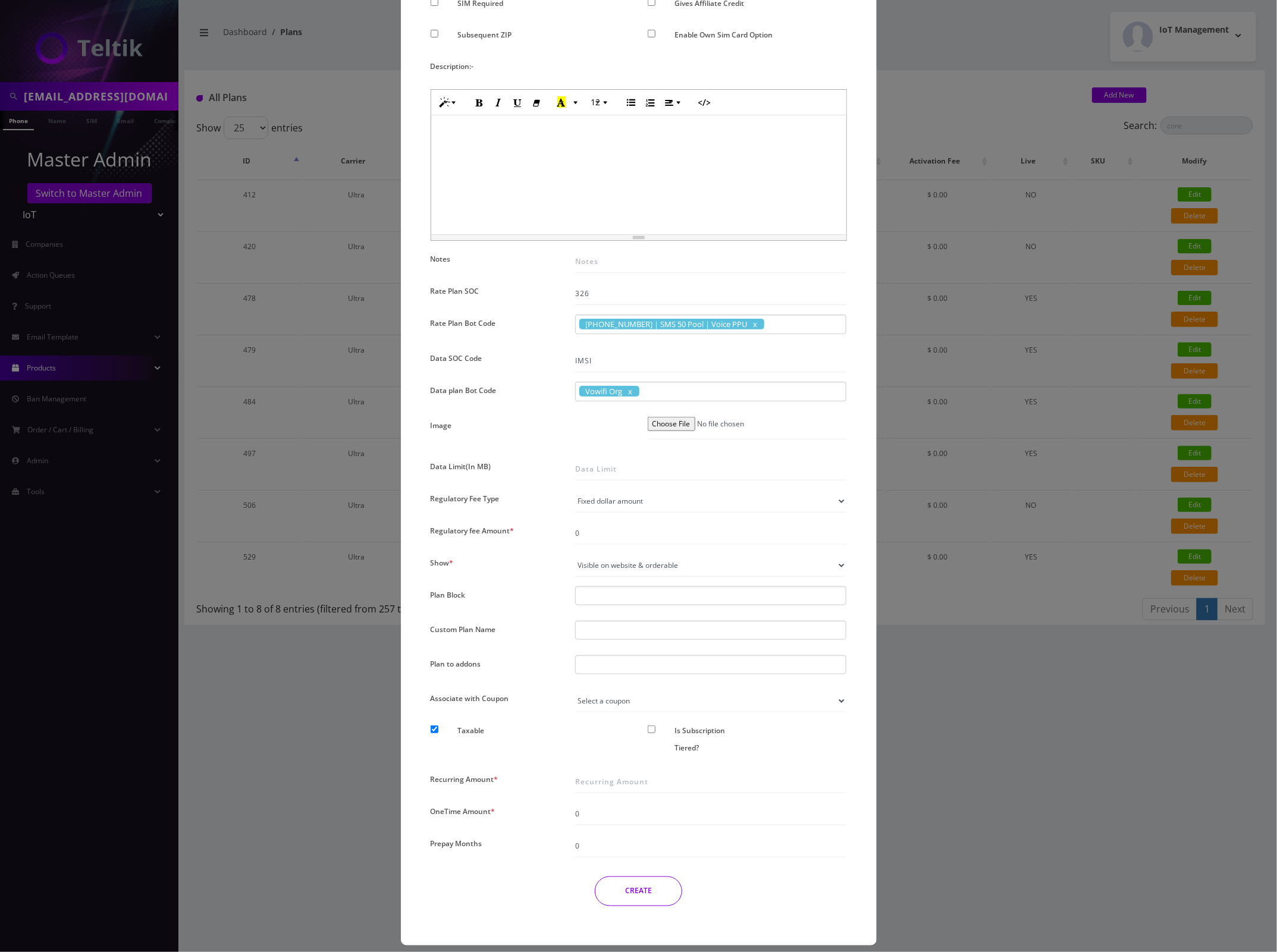
scroll to position [403, 0]
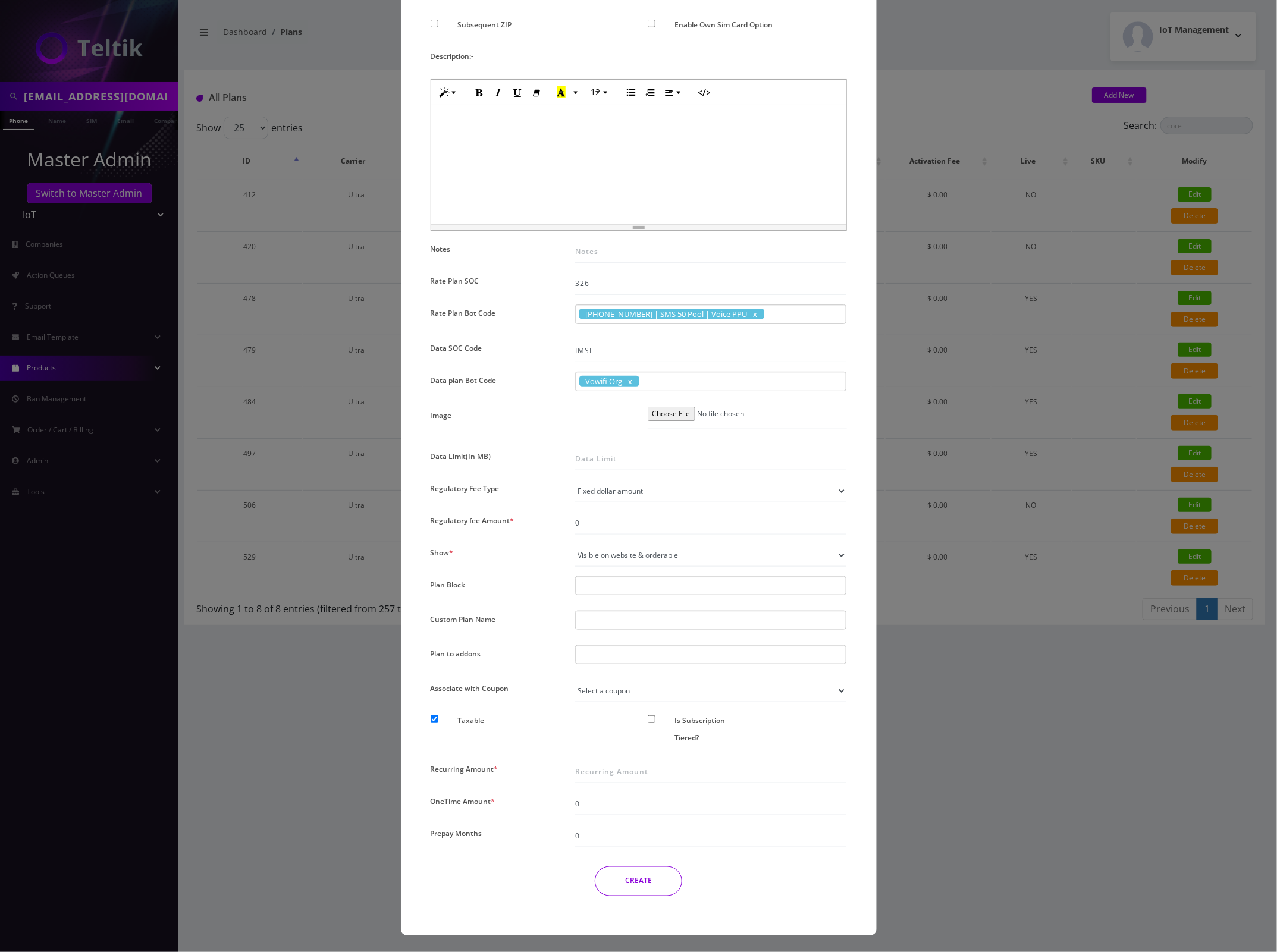
click at [637, 650] on div at bounding box center [711, 655] width 272 height 19
type input "number Change - $3.75"
type input "num"
type input "number"
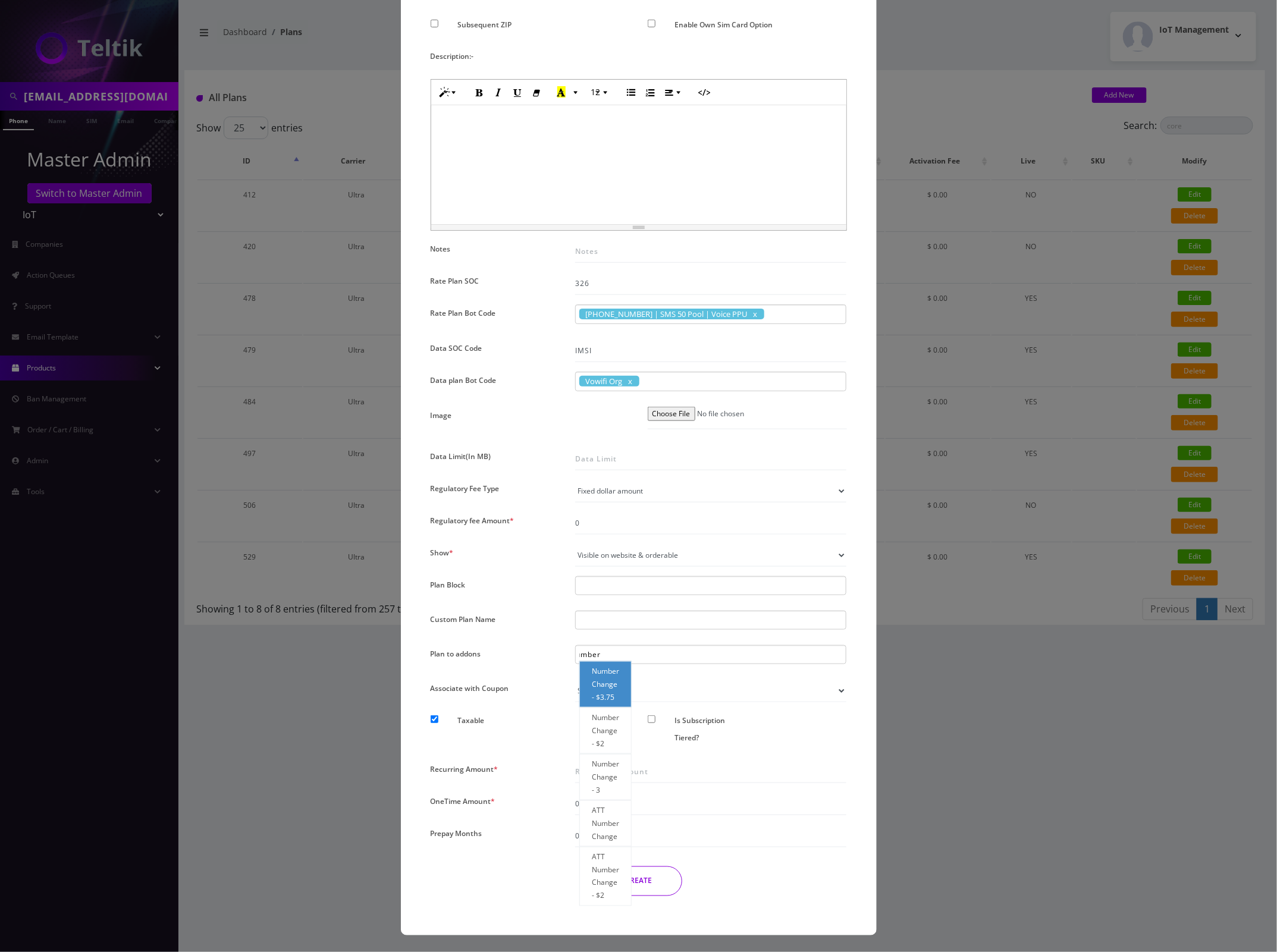
click at [607, 686] on div "Number Change - $3.75" at bounding box center [605, 684] width 53 height 46
type input "number Change - $3.75"
type input "num"
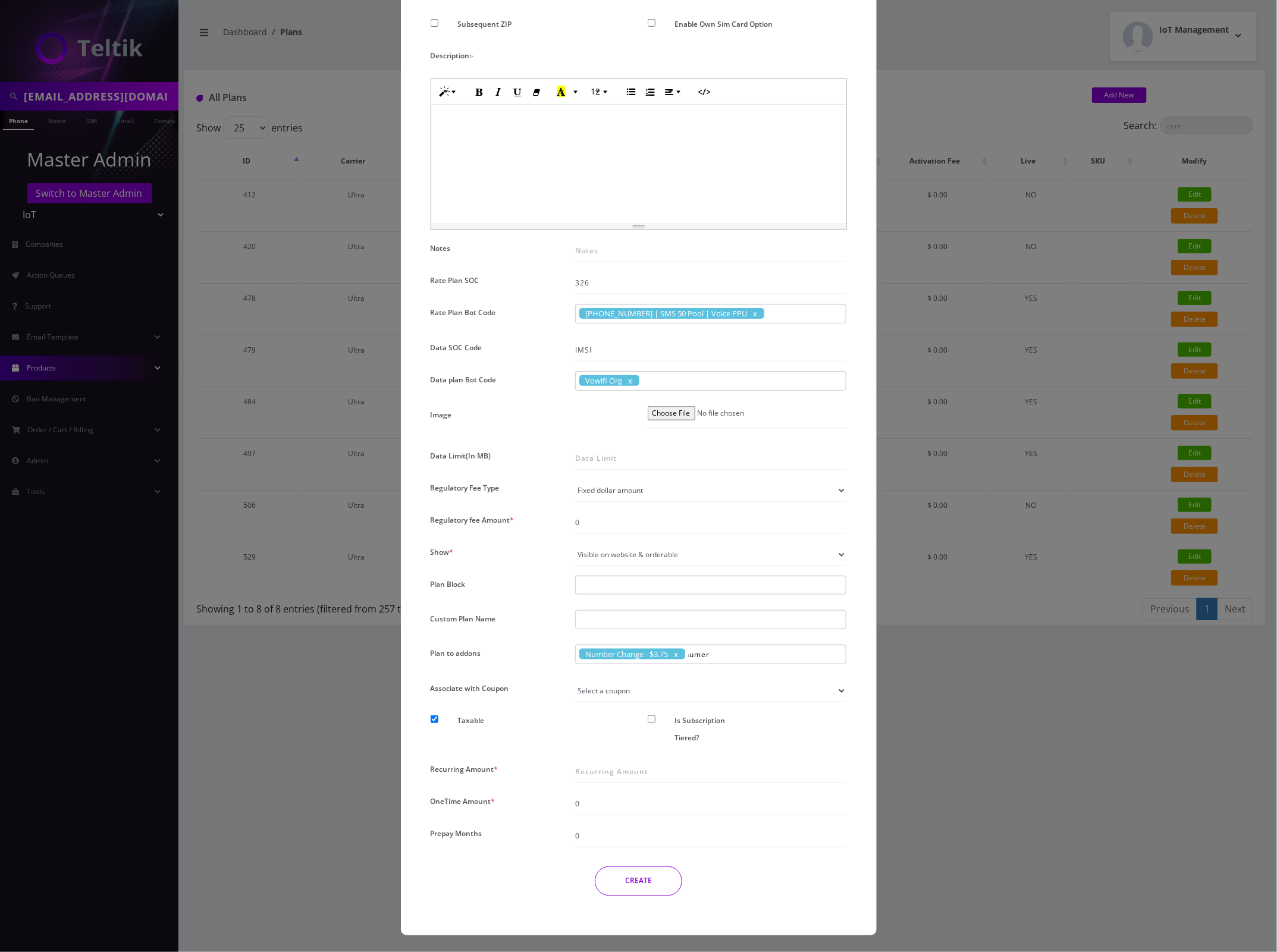
type input "nume"
type input "number Change - $3.75"
type input "num"
type input "number"
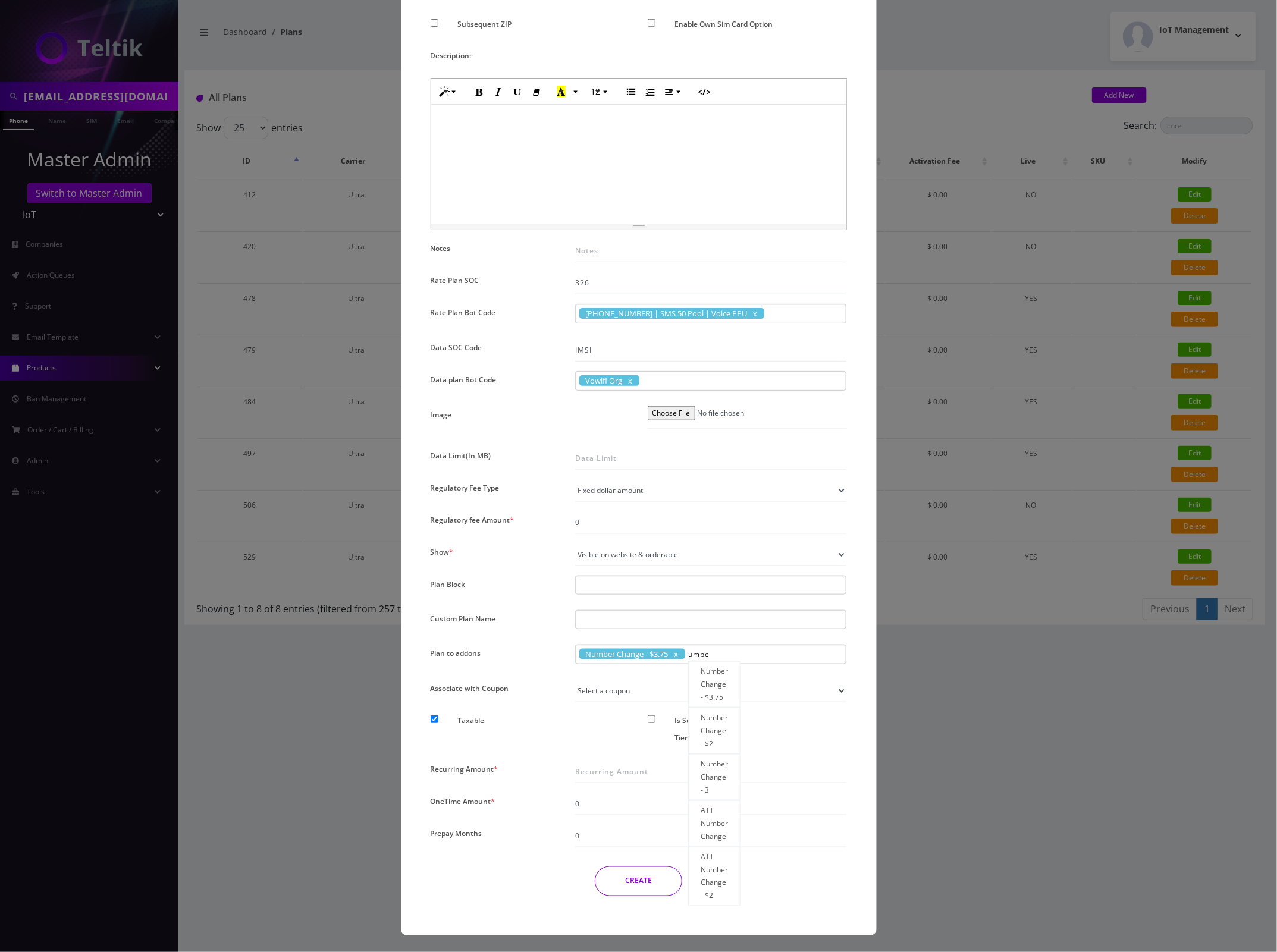
scroll to position [0, 9]
click at [723, 738] on div "Number Change - $2" at bounding box center [714, 731] width 53 height 46
drag, startPoint x: 595, startPoint y: 760, endPoint x: 590, endPoint y: 768, distance: 9.4
click at [592, 763] on input "Recurring Amount *" at bounding box center [711, 772] width 272 height 22
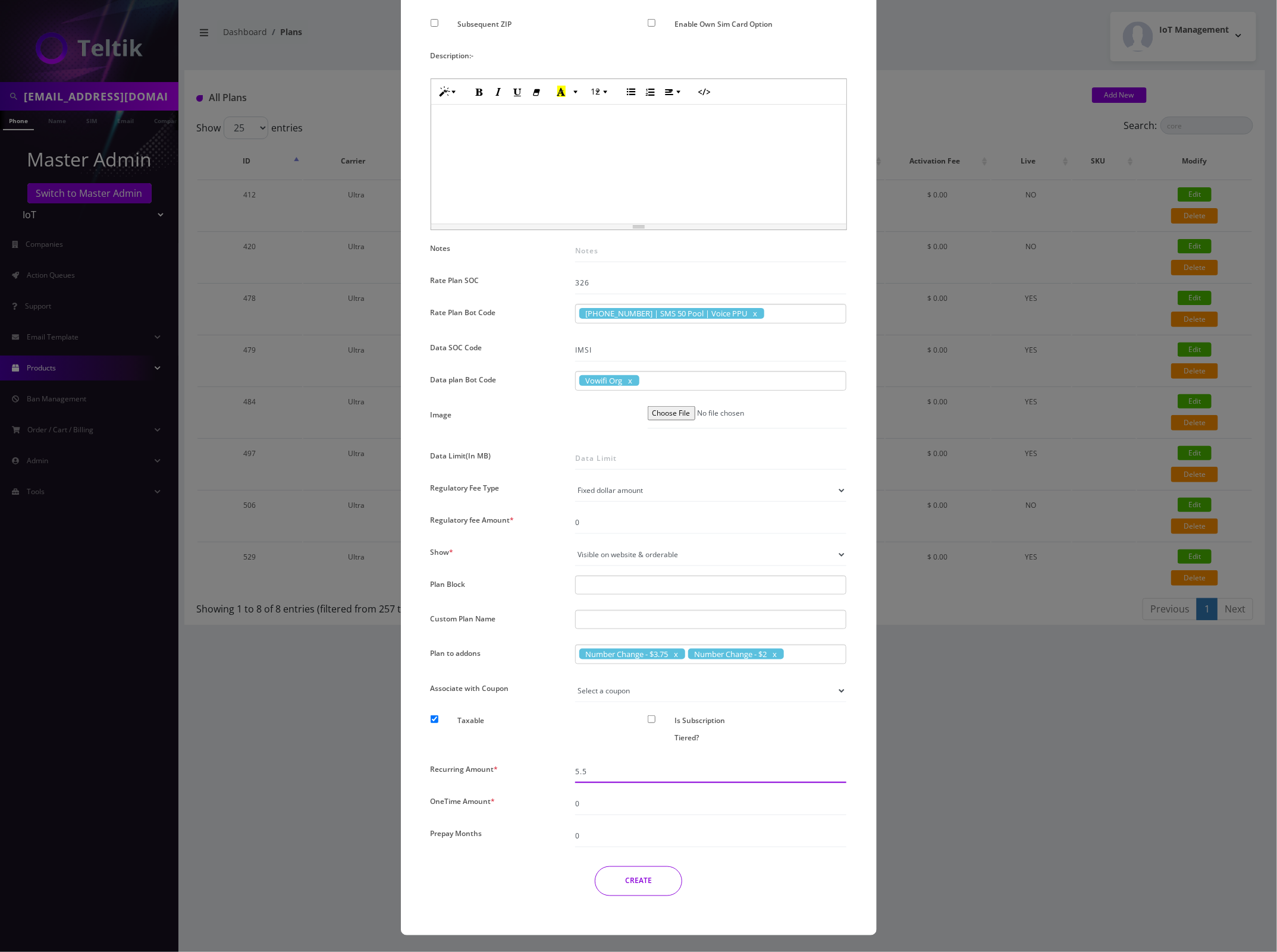
click at [607, 774] on input "5.5" at bounding box center [711, 772] width 272 height 22
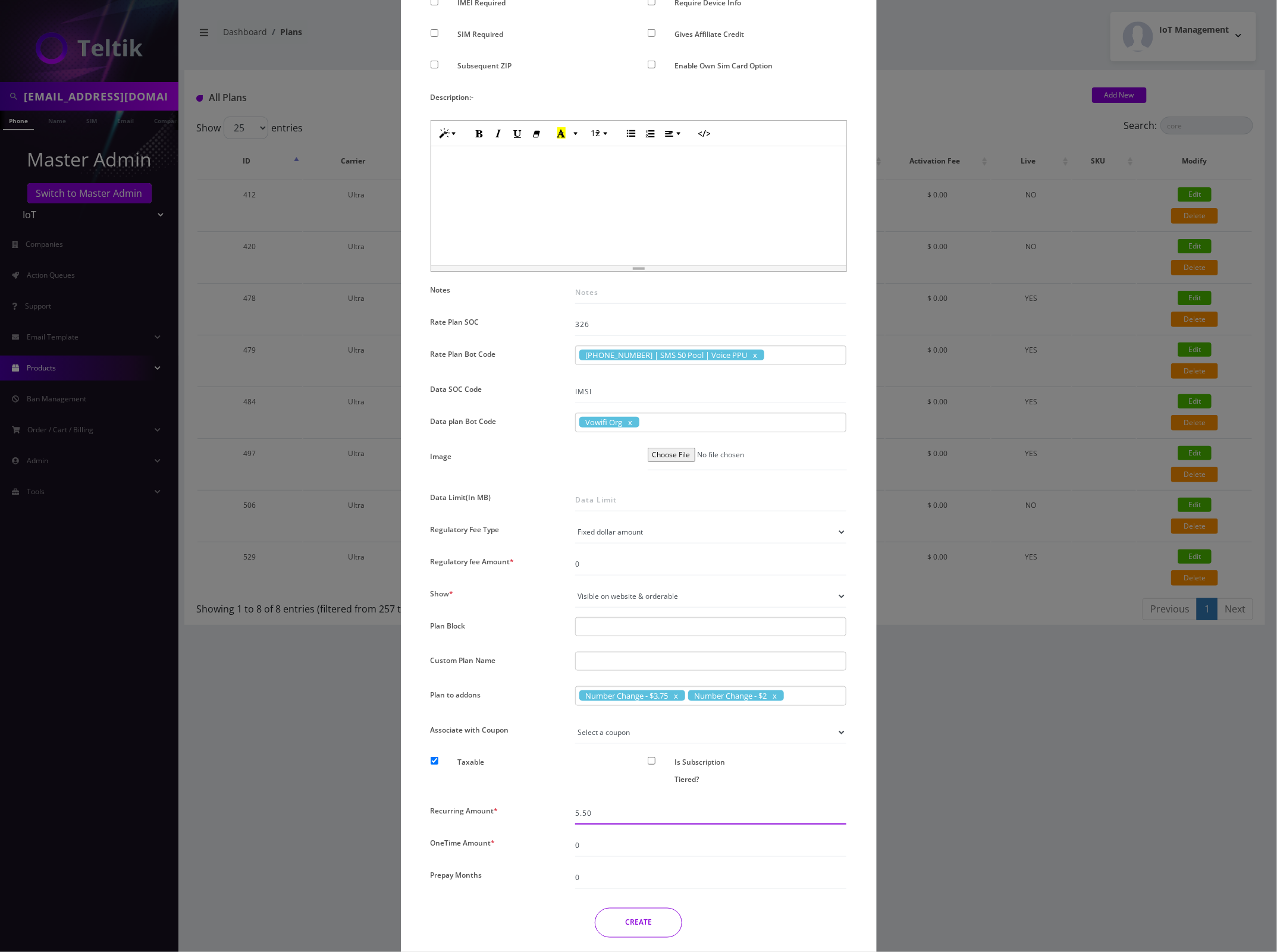
scroll to position [403, 0]
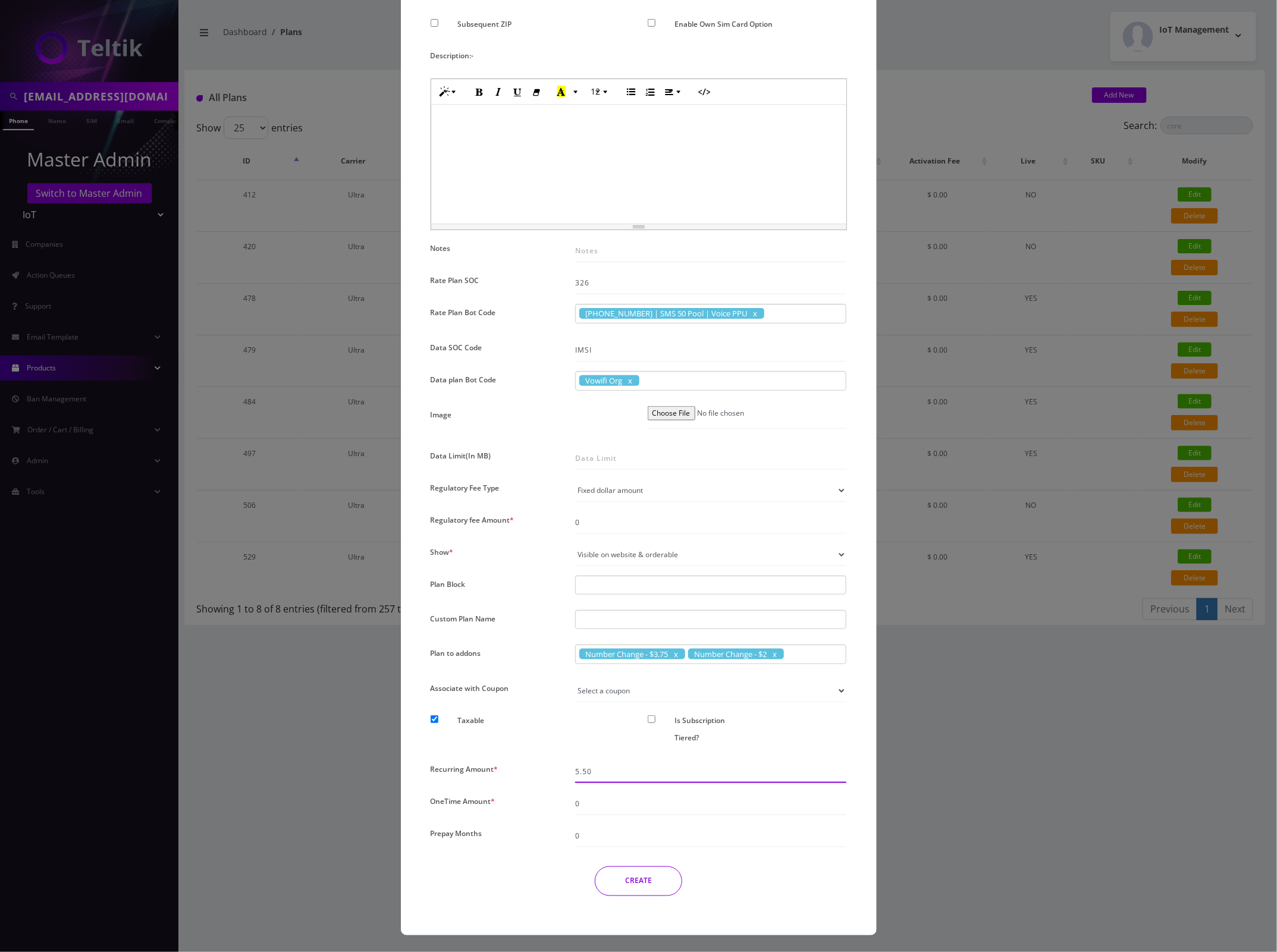
type input "5.50"
click at [643, 886] on button "CREATE" at bounding box center [638, 881] width 87 height 30
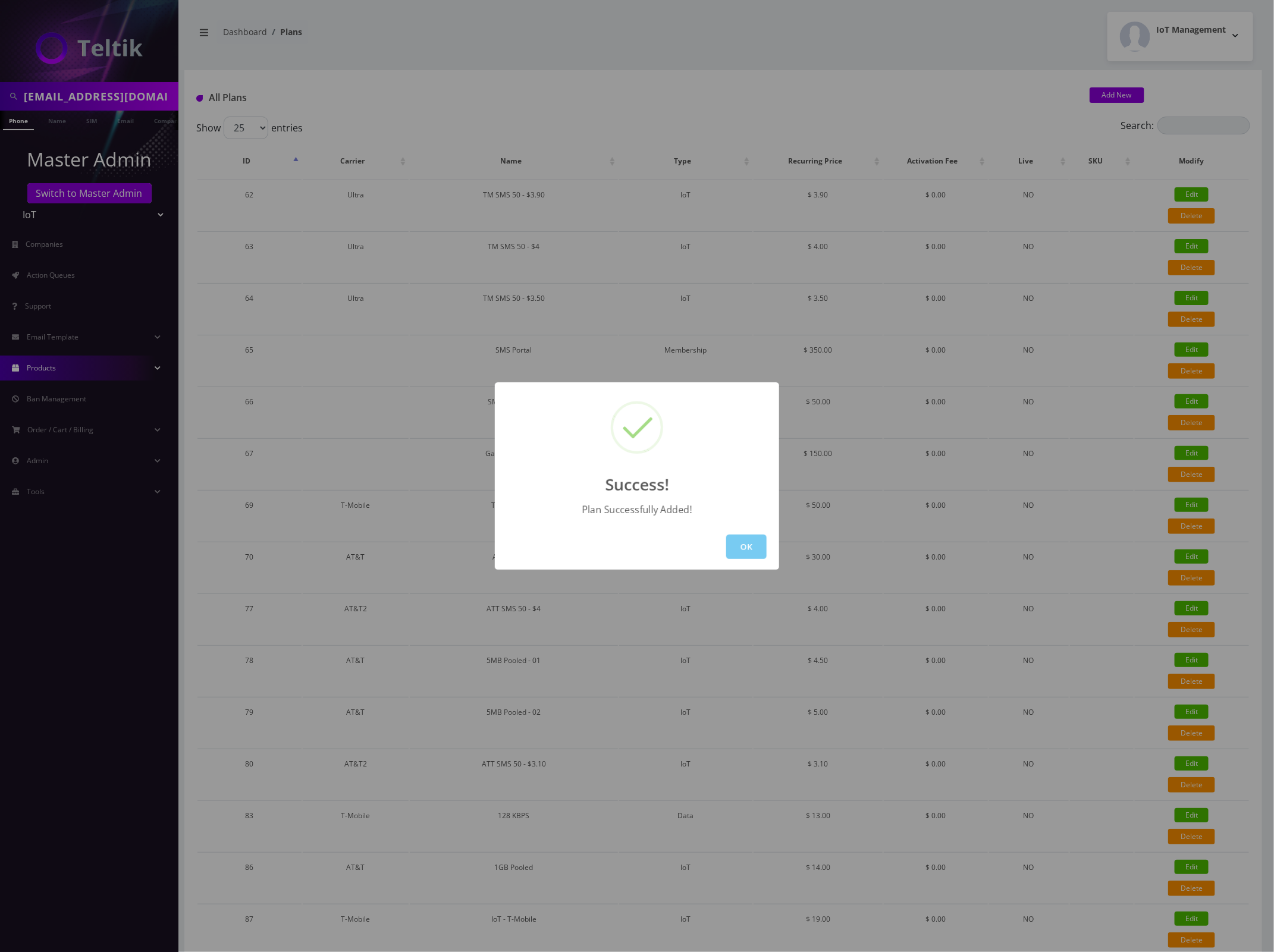
click at [745, 543] on button "OK" at bounding box center [746, 546] width 40 height 24
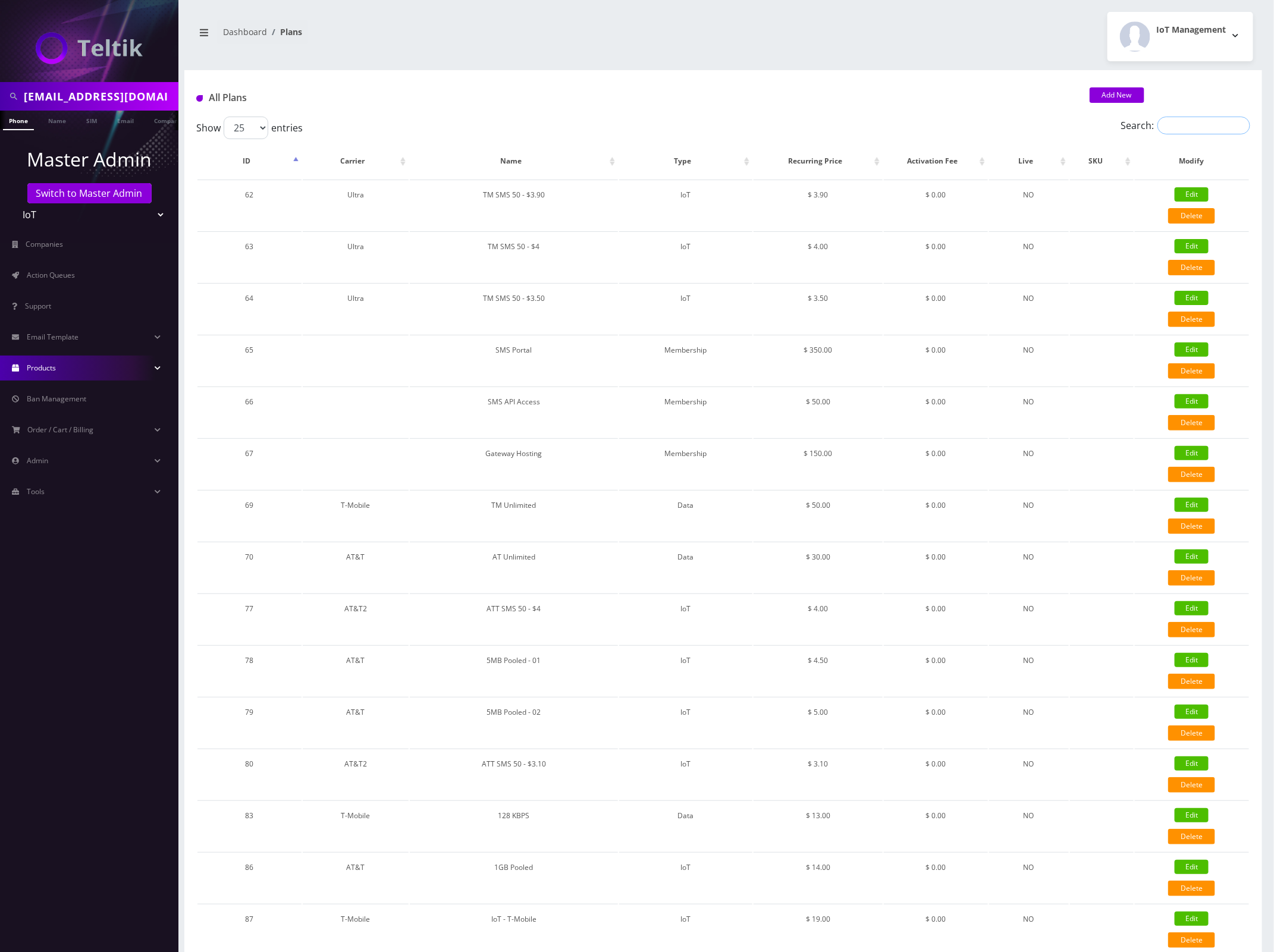
click at [1211, 126] on input "Search:" at bounding box center [1204, 125] width 93 height 18
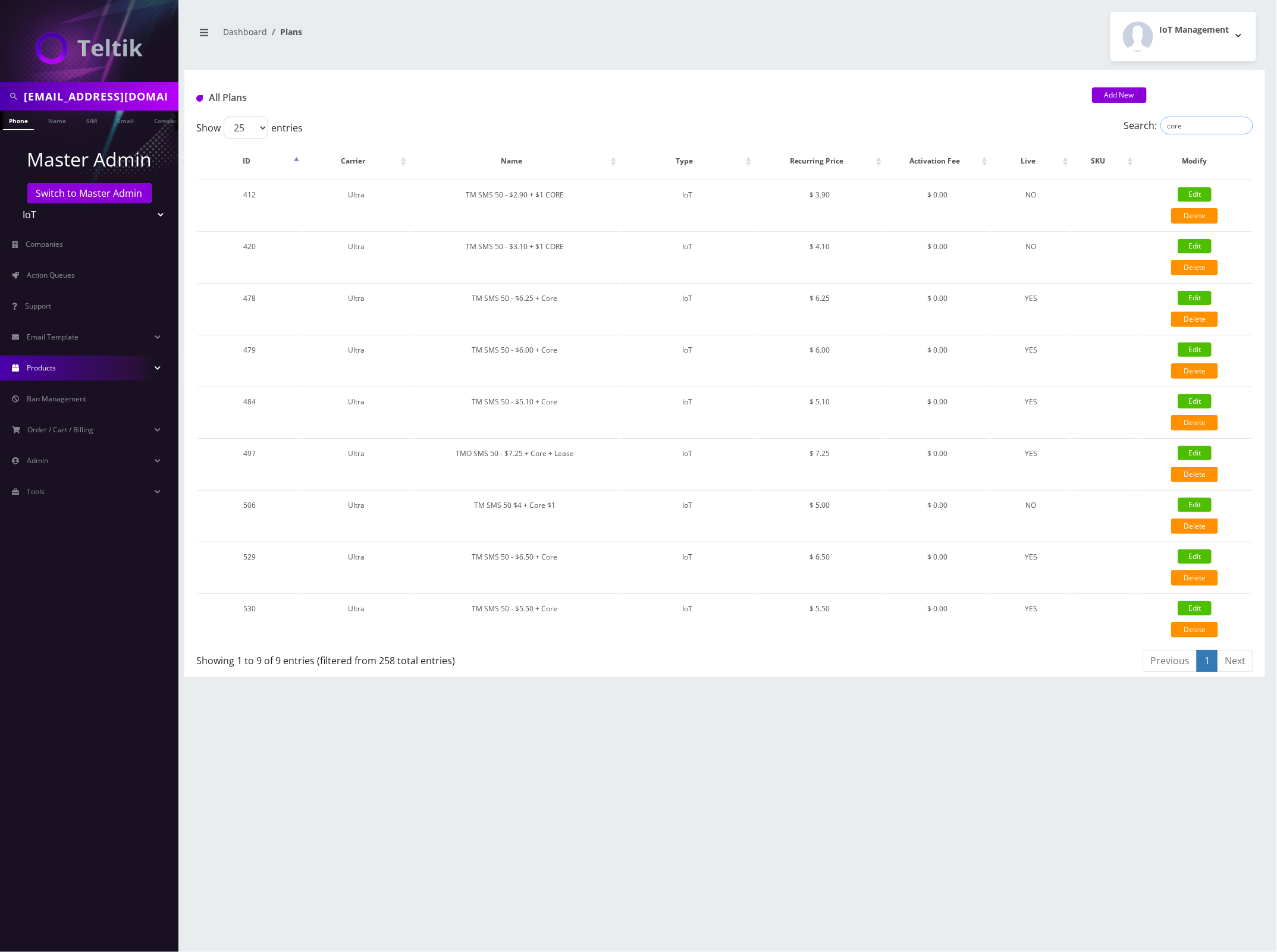
type input "core"
click at [744, 736] on div "niveauinc@gmail.com Phone Name SIM Email Company Customer Dashboard Plans IoT M…" at bounding box center [724, 476] width 1104 height 952
click at [93, 94] on input "niveauinc@gmail.com" at bounding box center [99, 96] width 152 height 22
paste input "viburnumsplit"
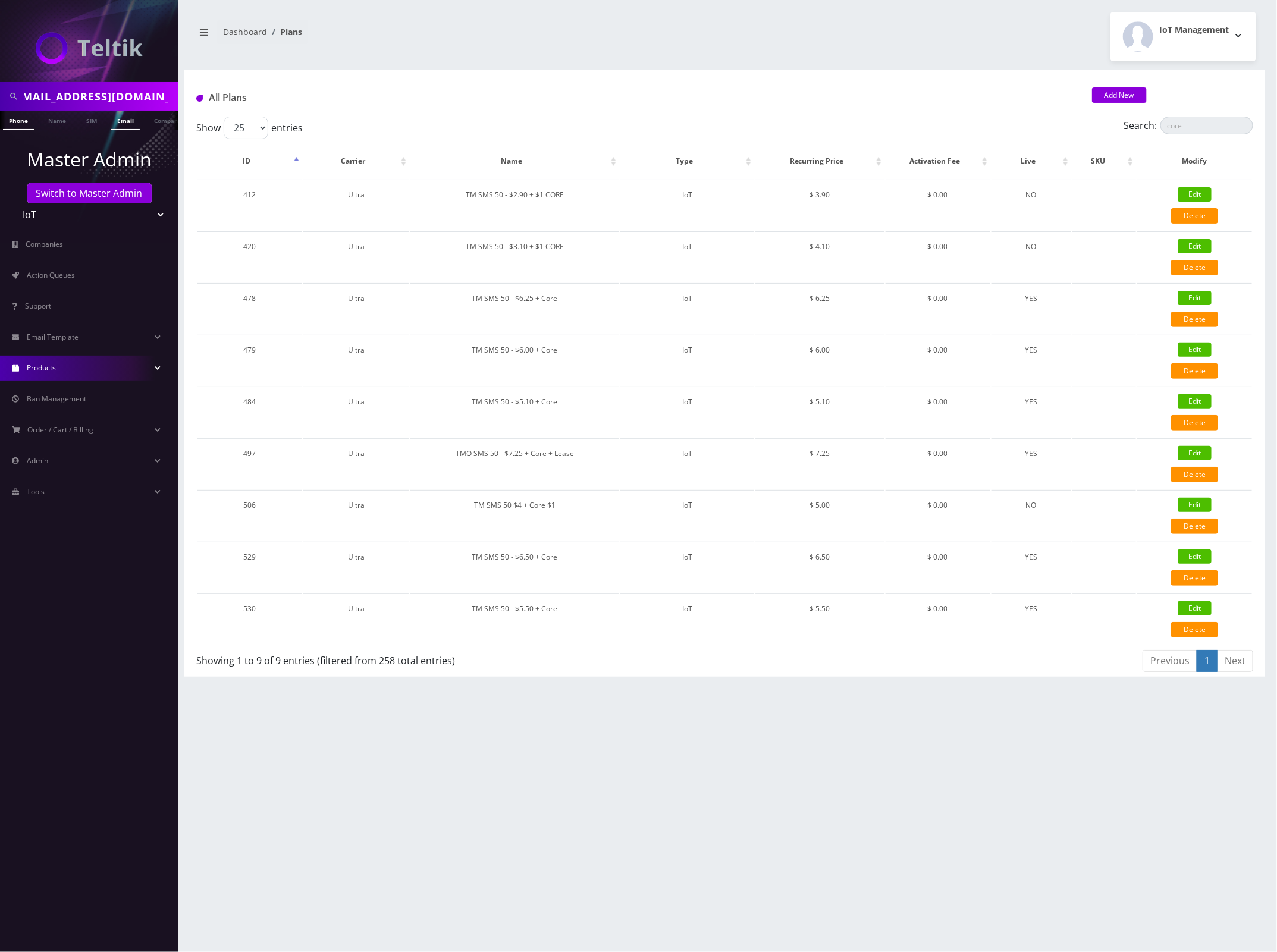
type input "[EMAIL_ADDRESS][DOMAIN_NAME]"
click at [134, 120] on link "Email" at bounding box center [126, 121] width 28 height 20
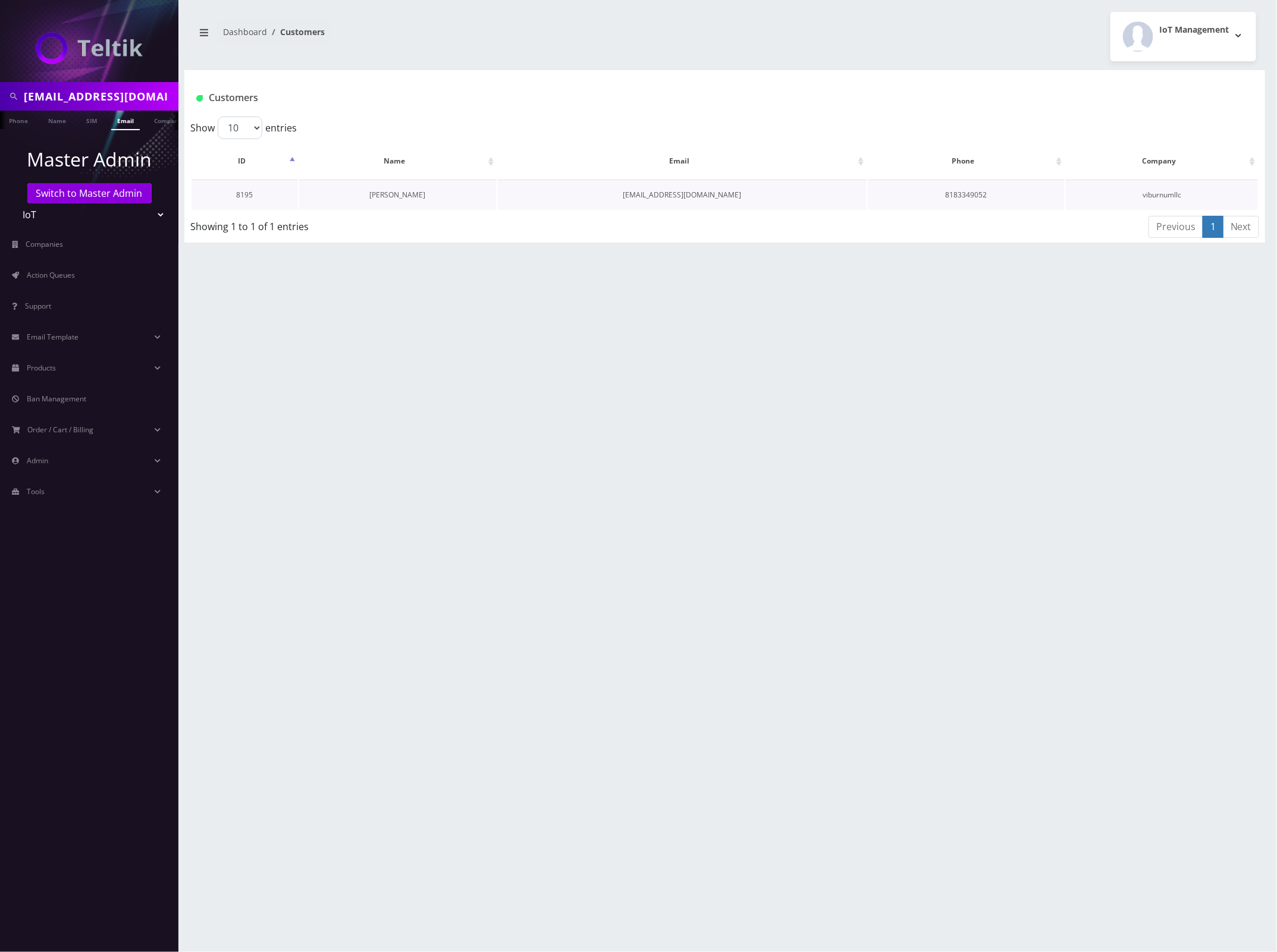
click at [393, 194] on link "[PERSON_NAME]" at bounding box center [398, 194] width 56 height 10
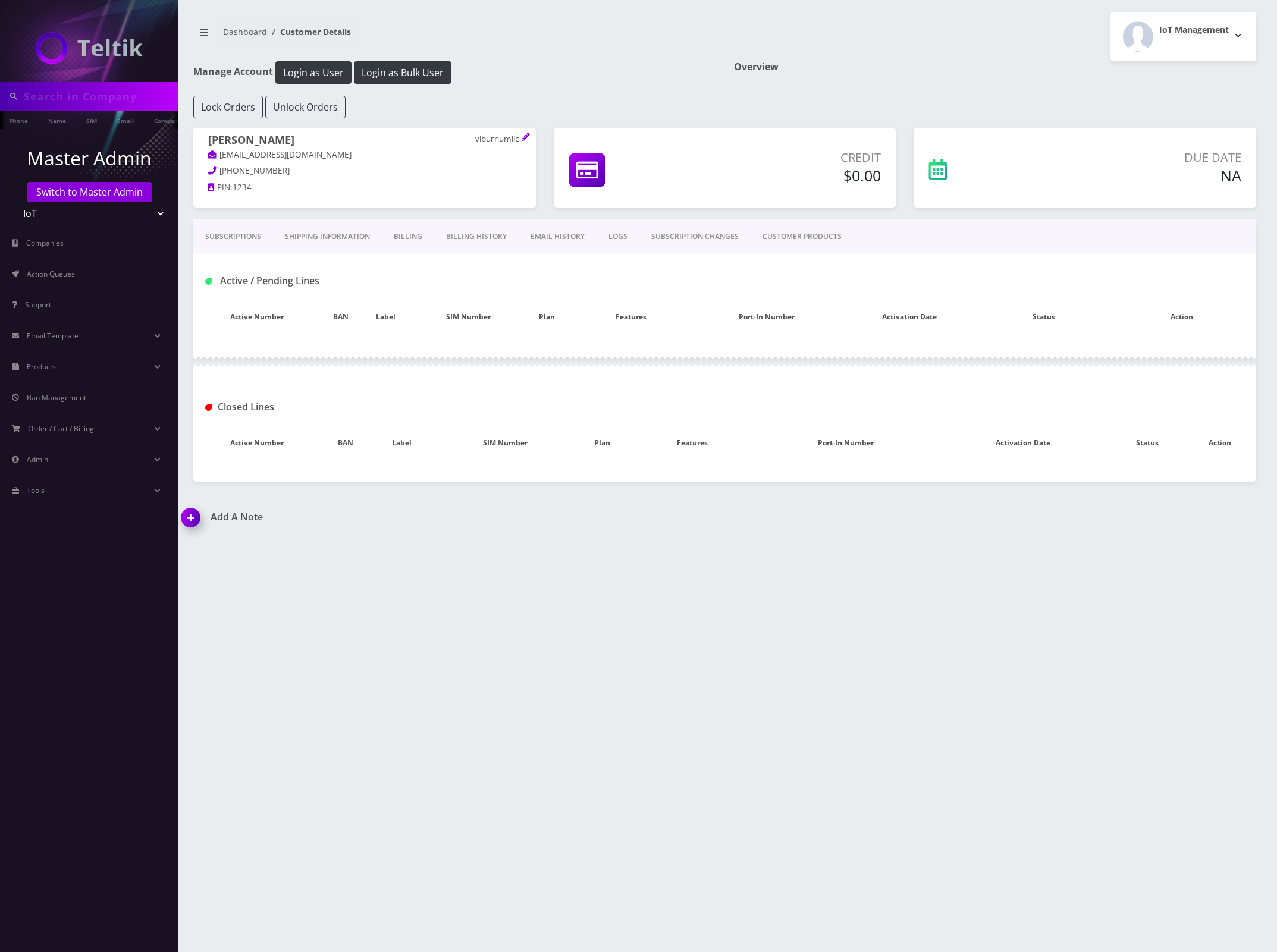
type input "[EMAIL_ADDRESS][DOMAIN_NAME]"
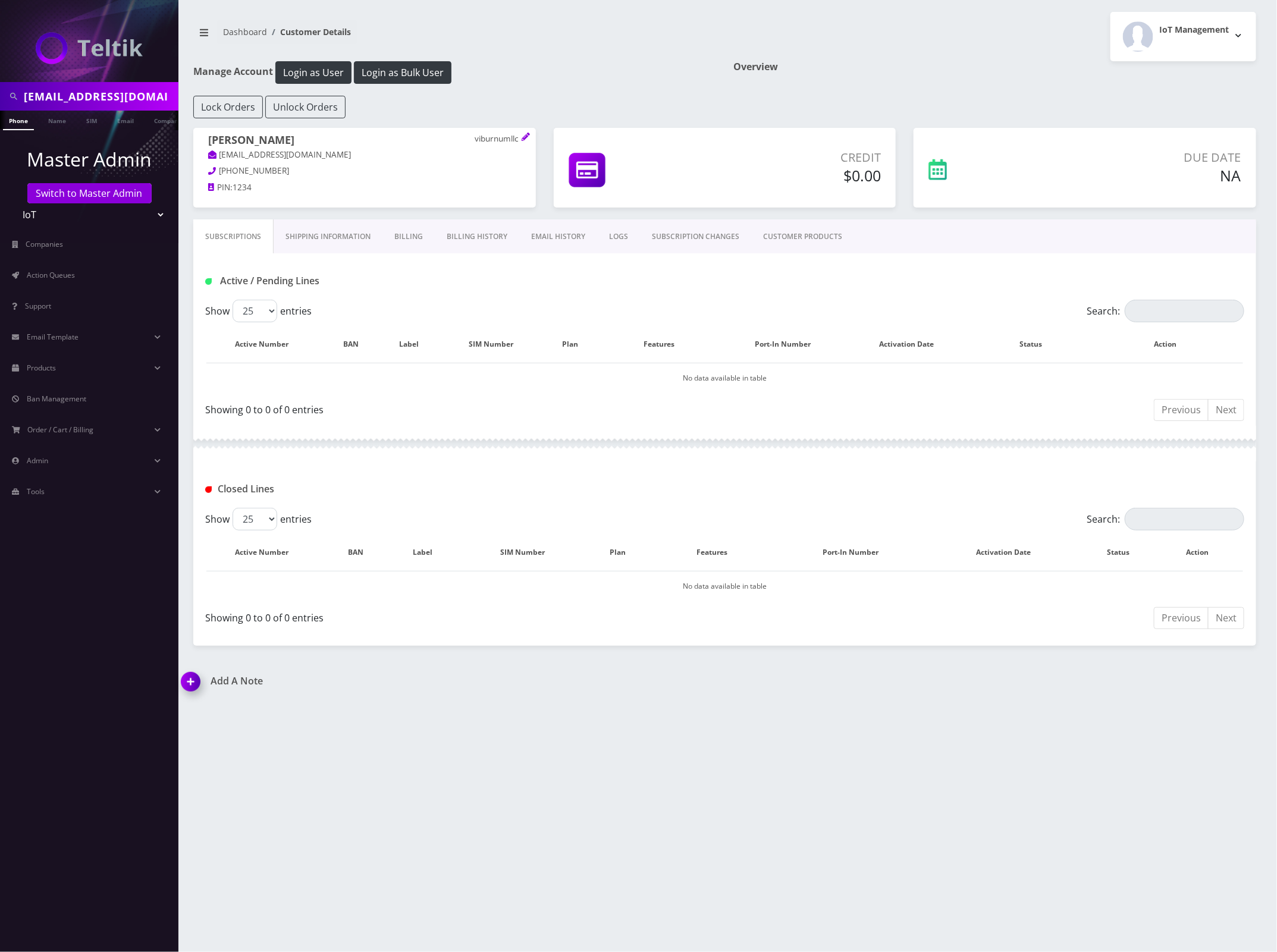
click at [789, 237] on link "CUSTOMER PRODUCTS" at bounding box center [803, 237] width 103 height 35
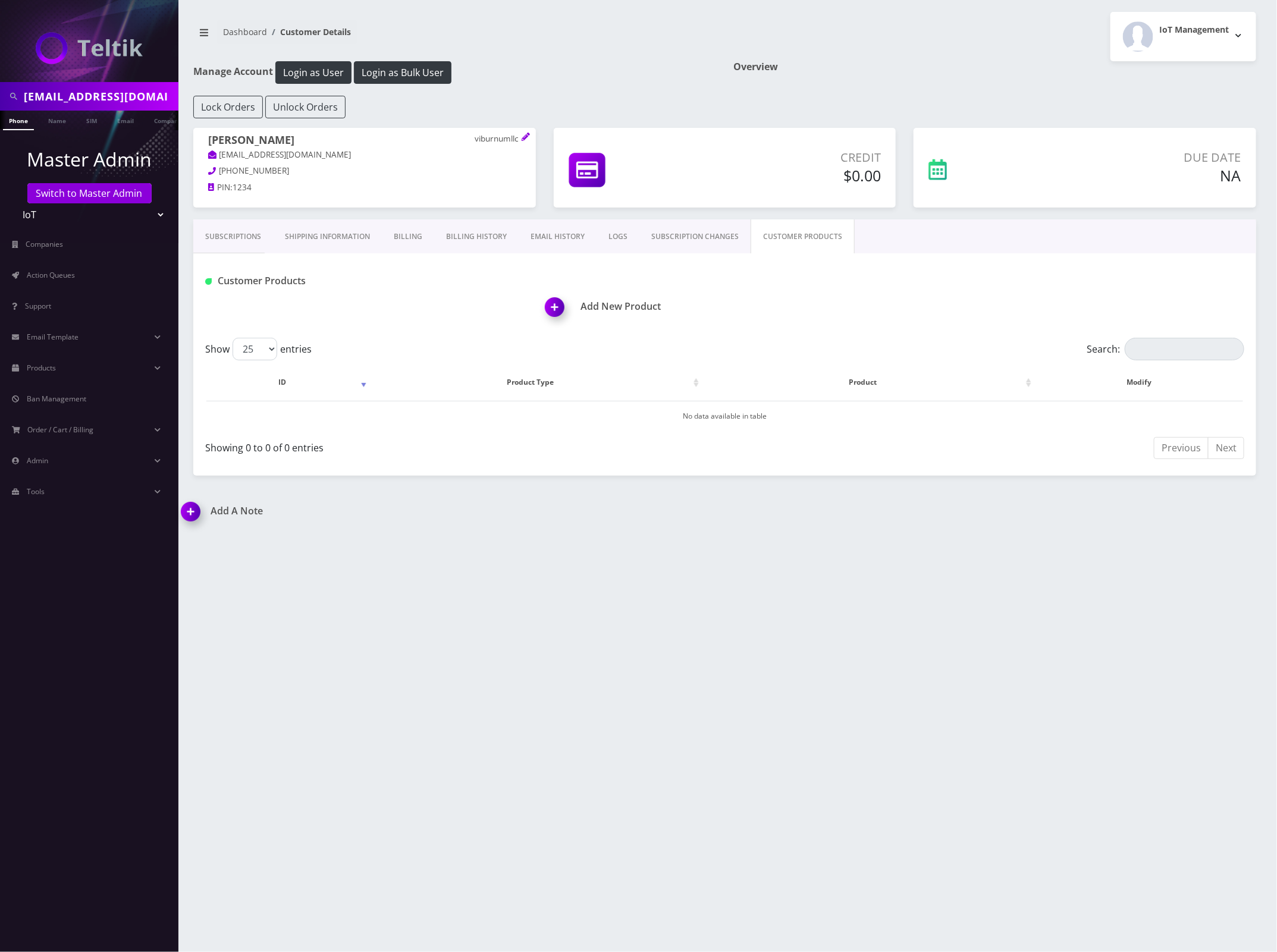
click at [631, 307] on h1 "Add New Product" at bounding box center [901, 307] width 711 height 11
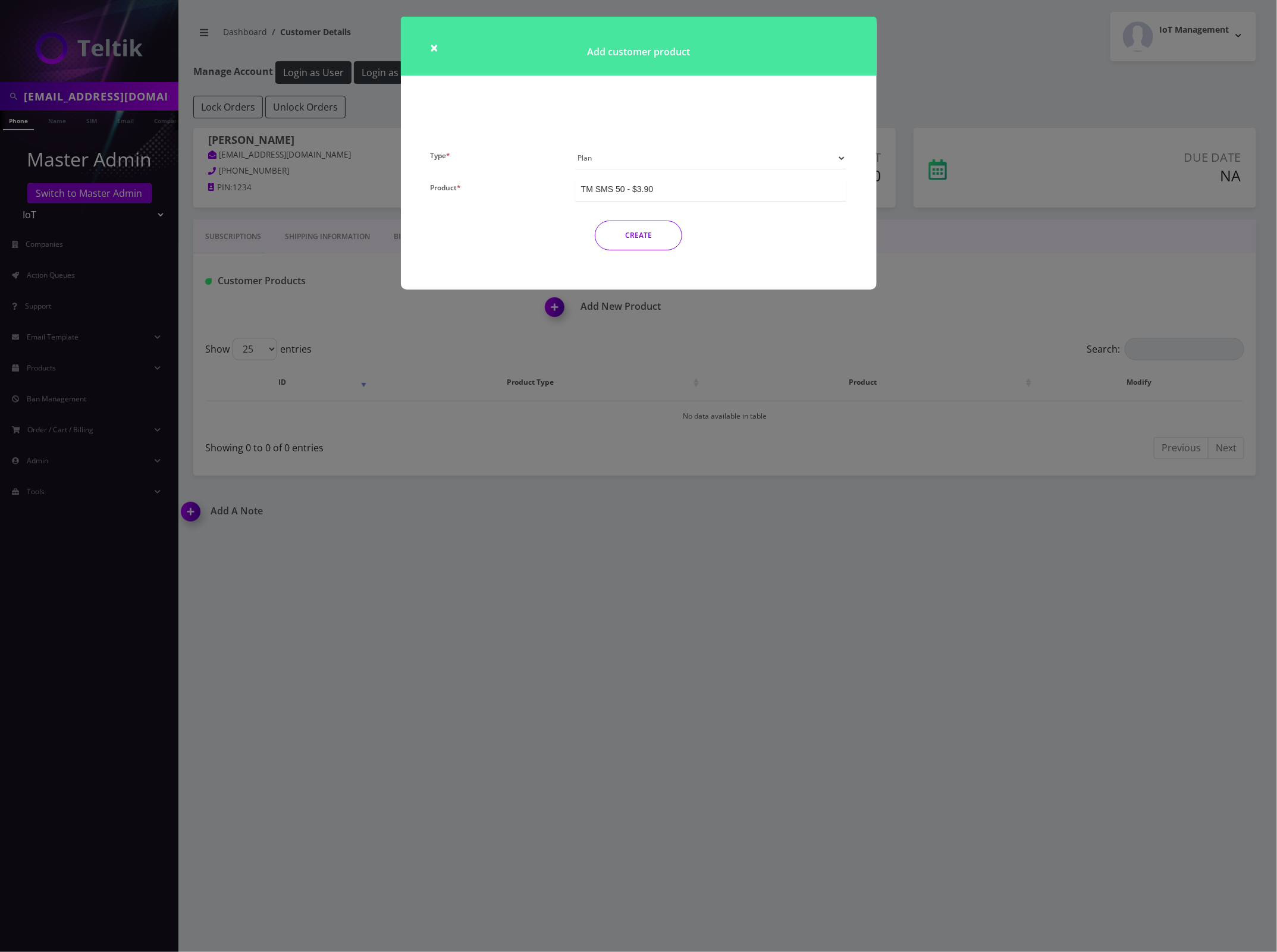
click at [654, 188] on input "Product *" at bounding box center [654, 189] width 2 height 12
click at [643, 239] on button "CREATE" at bounding box center [638, 235] width 87 height 30
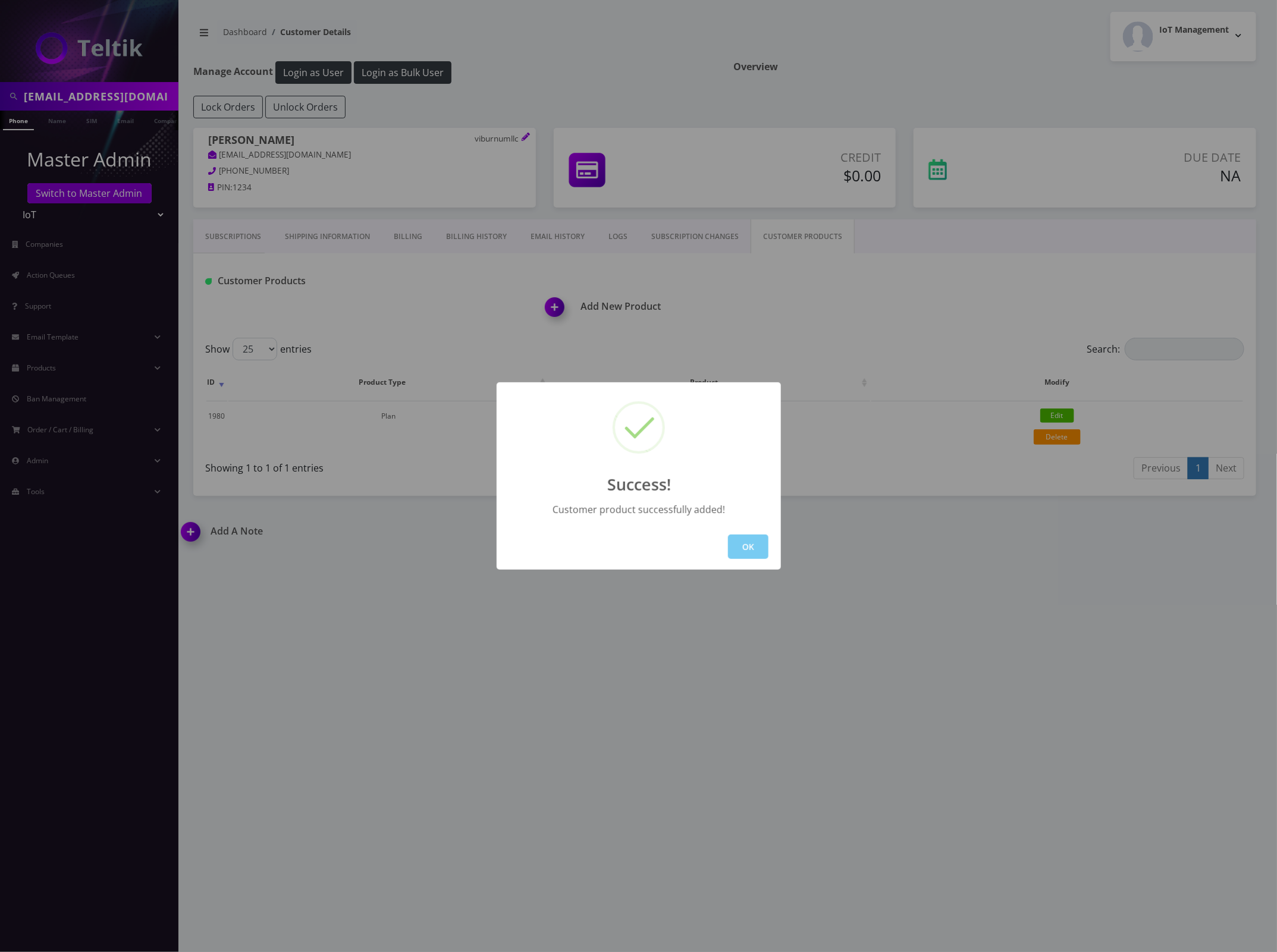
click at [739, 548] on button "OK" at bounding box center [747, 546] width 40 height 24
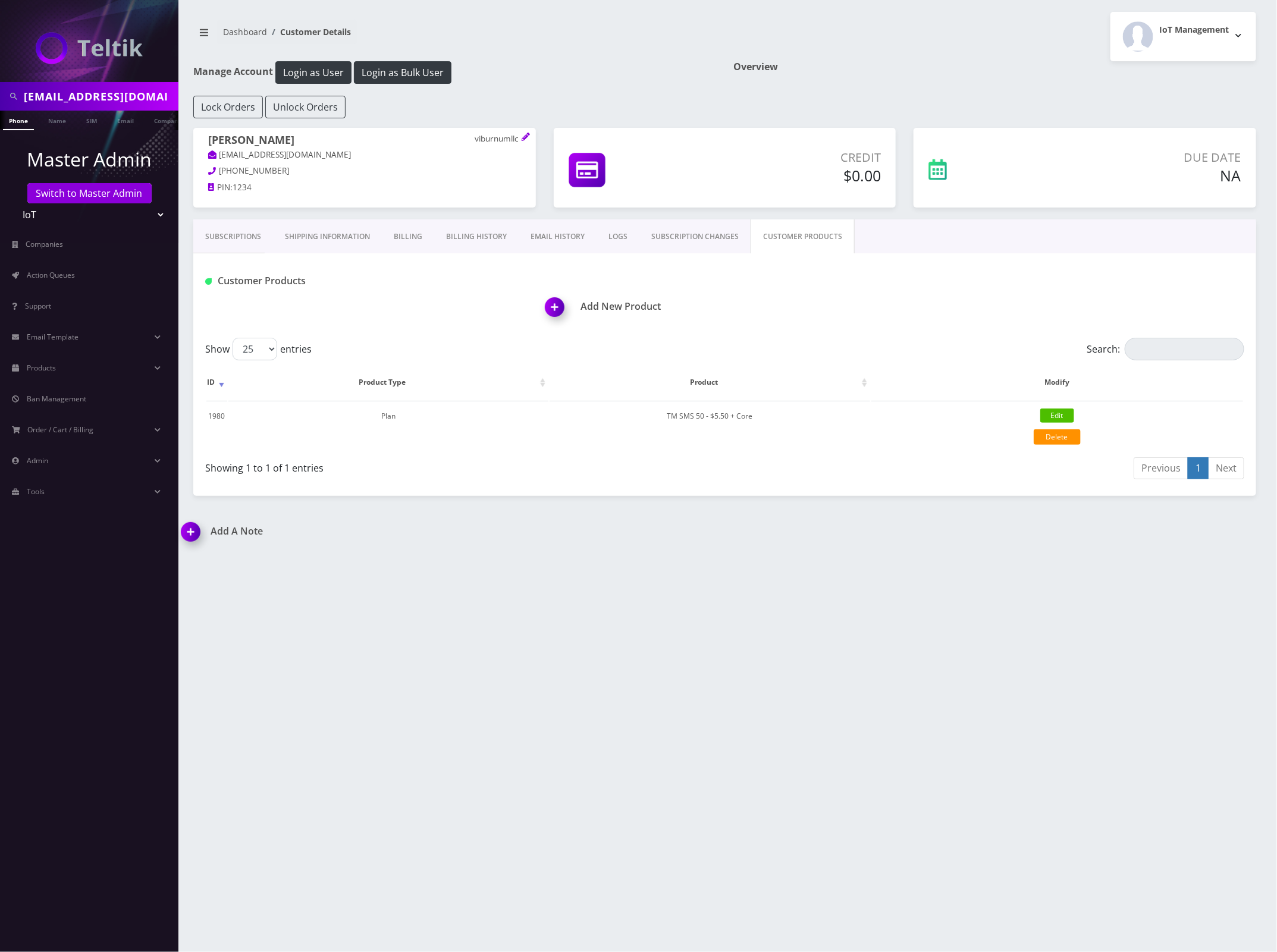
click at [628, 304] on h1 "Add New Product" at bounding box center [901, 307] width 711 height 11
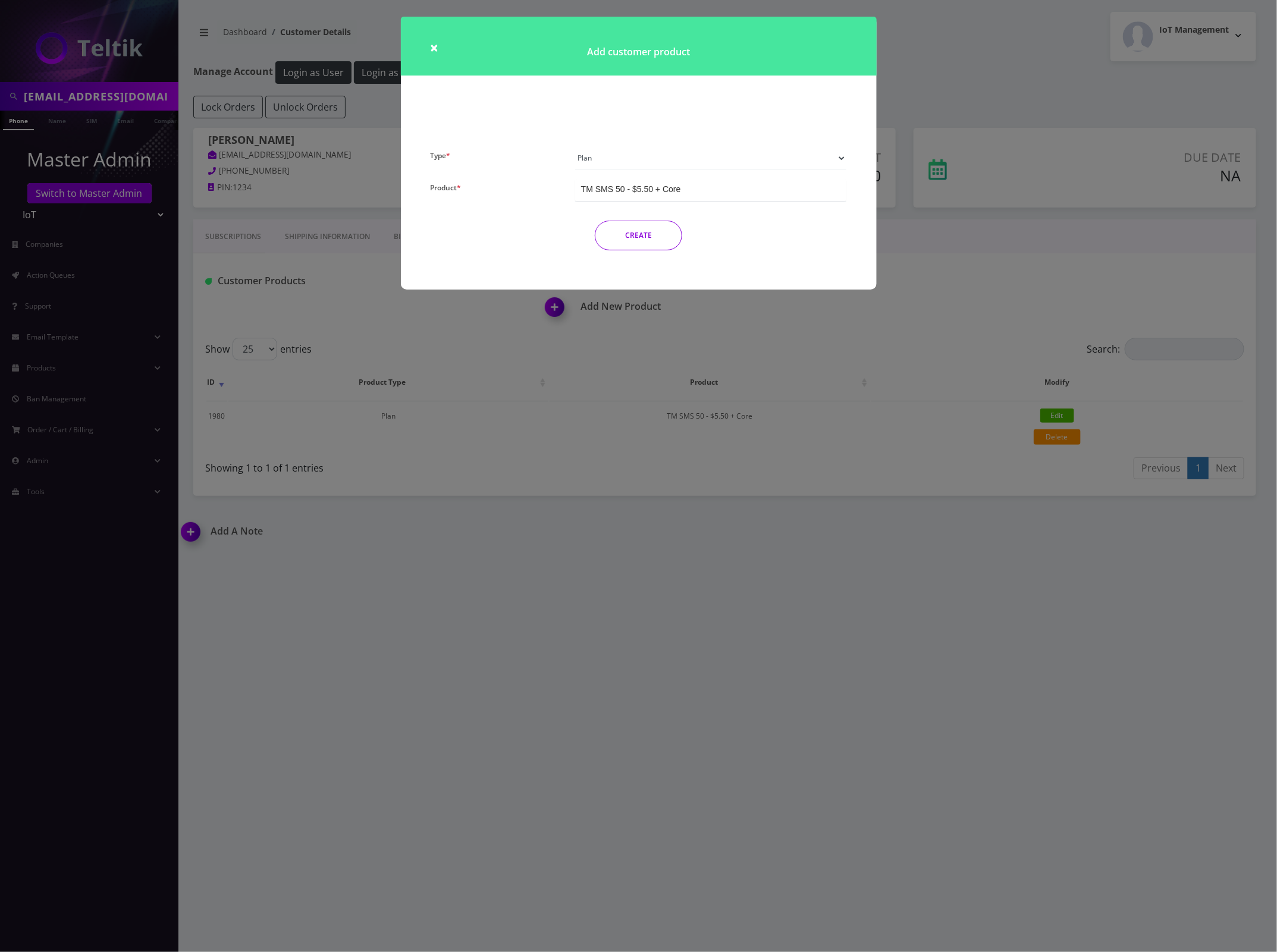
click at [674, 162] on select "Plan Device Sim Addon One-off" at bounding box center [711, 158] width 272 height 22
click at [575, 147] on select "Plan Device Sim Addon One-off" at bounding box center [711, 158] width 272 height 22
click at [664, 188] on div "Number Change - $3.75" at bounding box center [625, 189] width 89 height 12
click at [668, 223] on button "CREATE" at bounding box center [638, 235] width 87 height 30
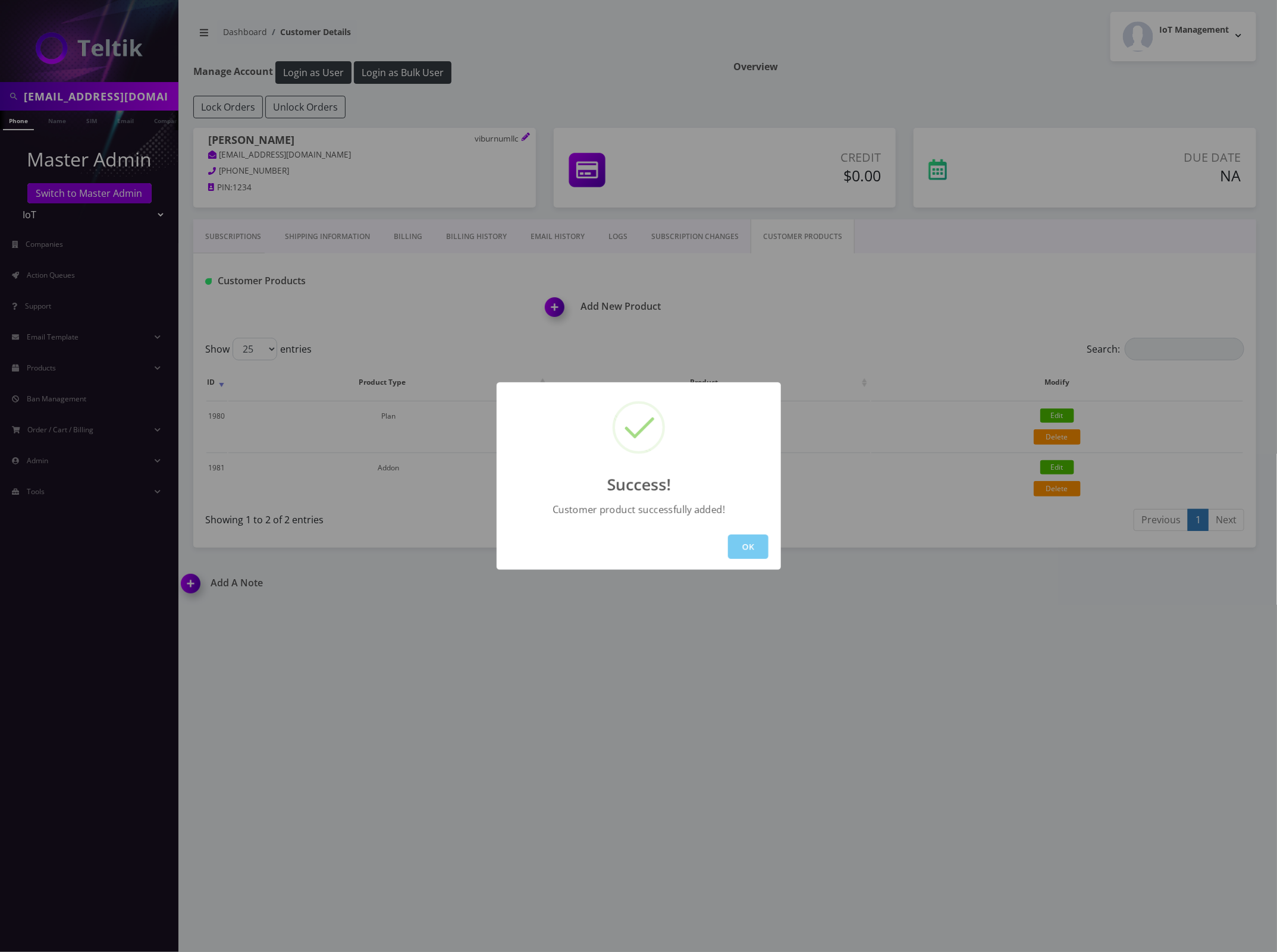
click at [746, 543] on button "OK" at bounding box center [747, 546] width 40 height 24
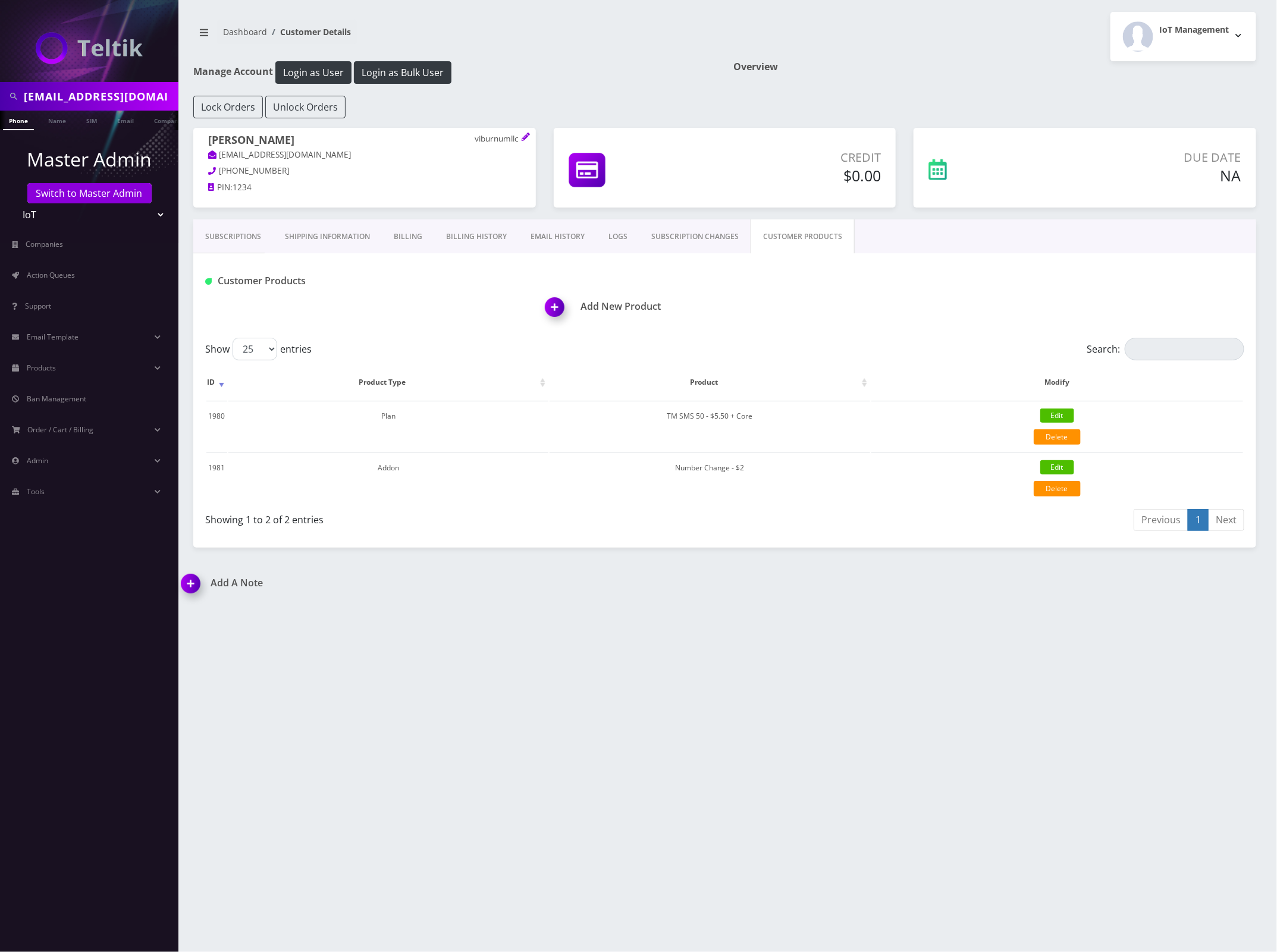
click at [632, 304] on h1 "Add New Product" at bounding box center [901, 307] width 711 height 11
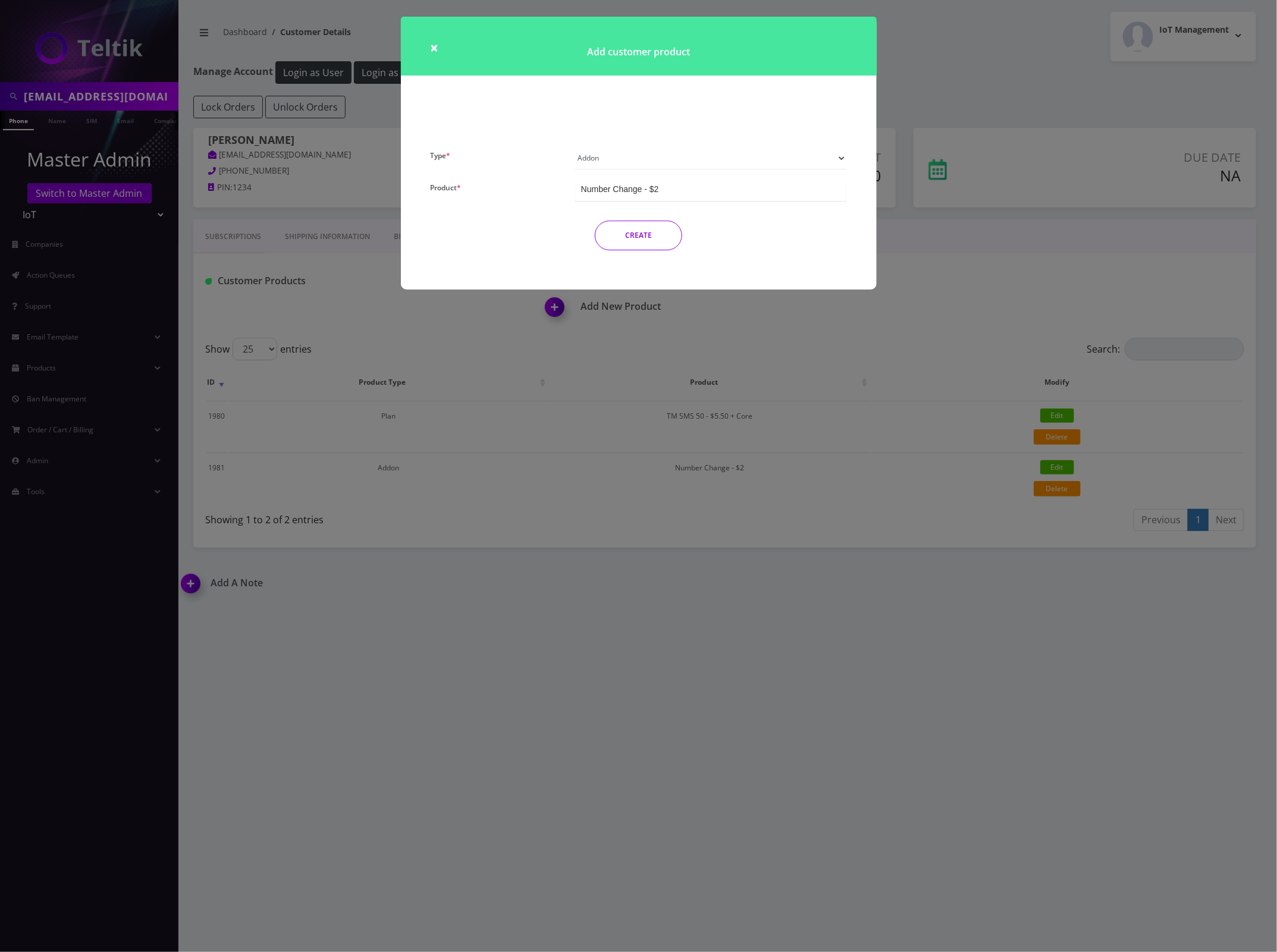
click at [676, 162] on select "Plan Device Sim Addon One-off" at bounding box center [711, 158] width 272 height 22
select select "3"
click at [575, 147] on select "Plan Device Sim Addon One-off" at bounding box center [711, 158] width 272 height 22
click at [660, 200] on div "TMO SMS SIM" at bounding box center [711, 190] width 272 height 22
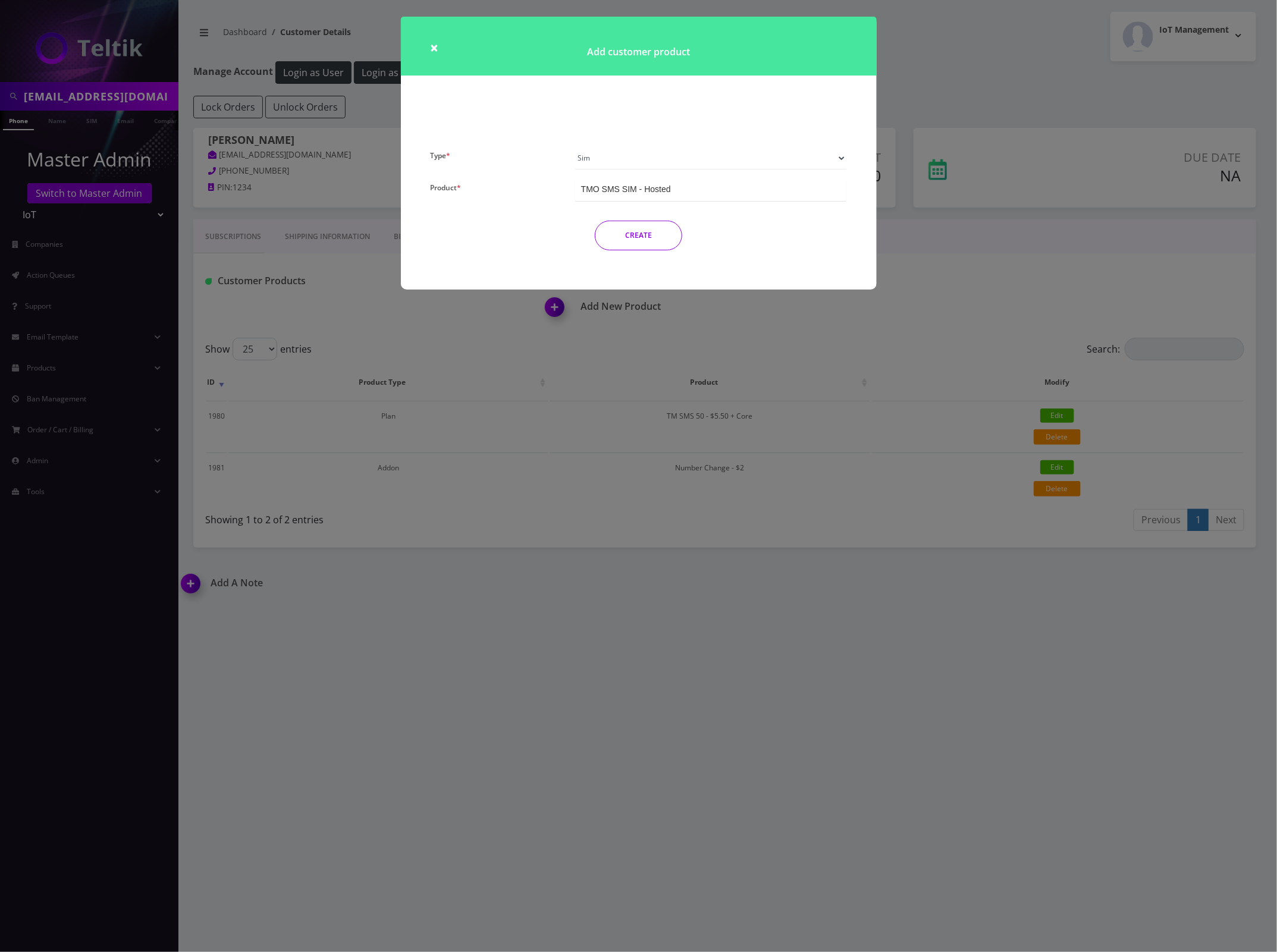
click at [643, 231] on button "CREATE" at bounding box center [638, 235] width 87 height 30
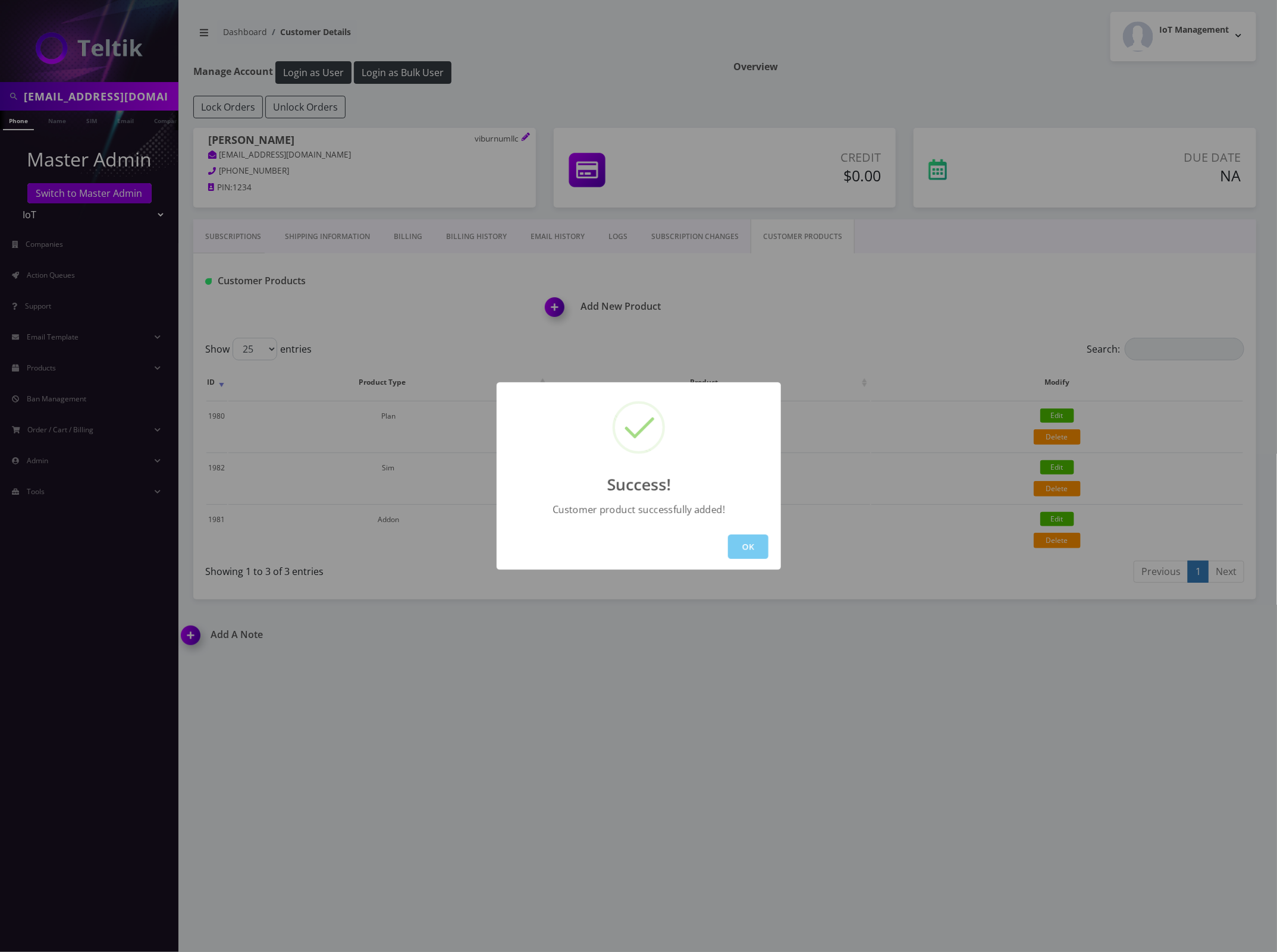
click at [744, 545] on button "OK" at bounding box center [747, 546] width 40 height 24
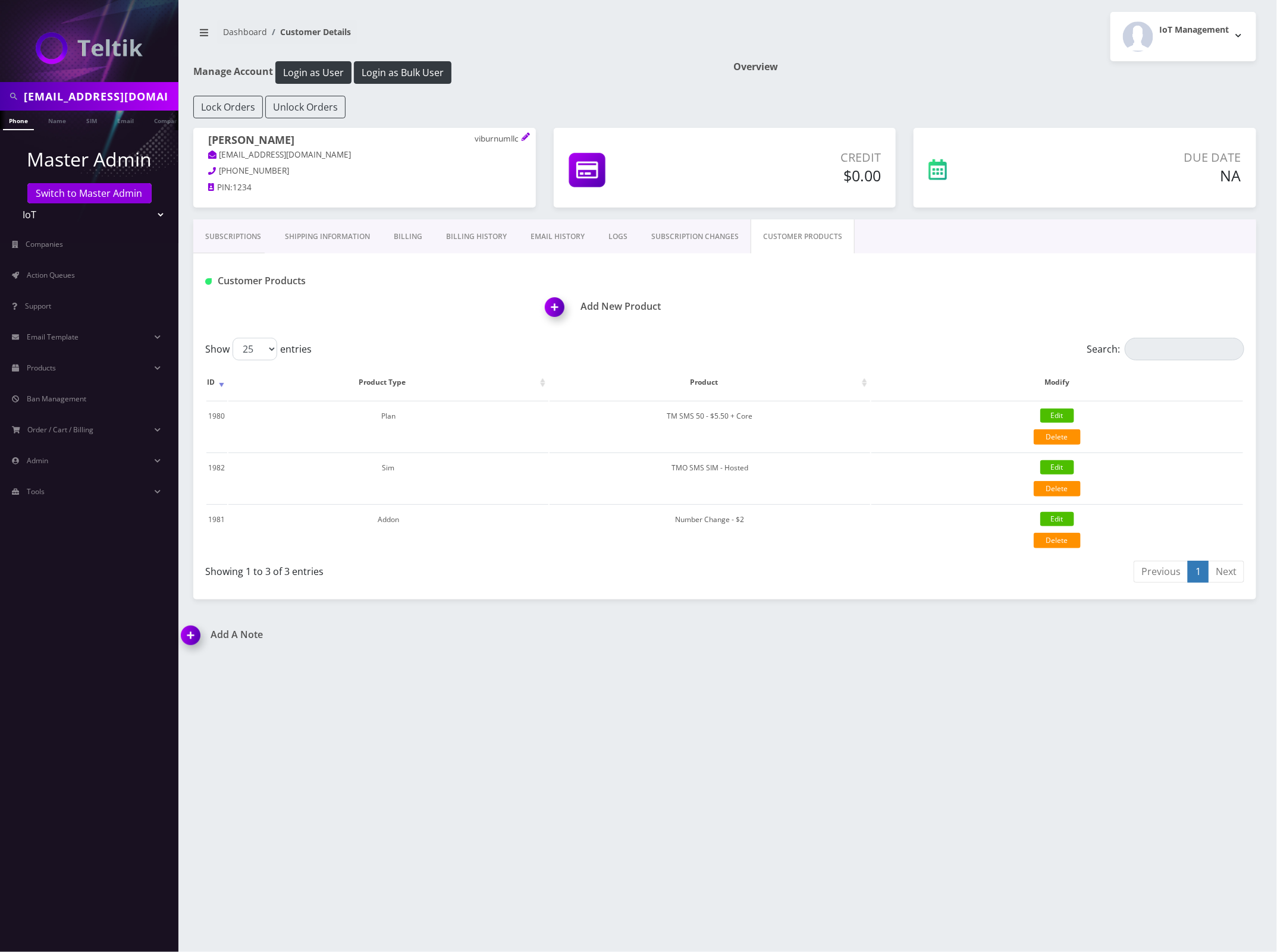
click at [800, 600] on div "viburnumsplit@gmail.com Phone Name SIM Email Company Customer Dashboard Custome…" at bounding box center [724, 476] width 1104 height 952
click at [521, 141] on icon at bounding box center [525, 136] width 8 height 8
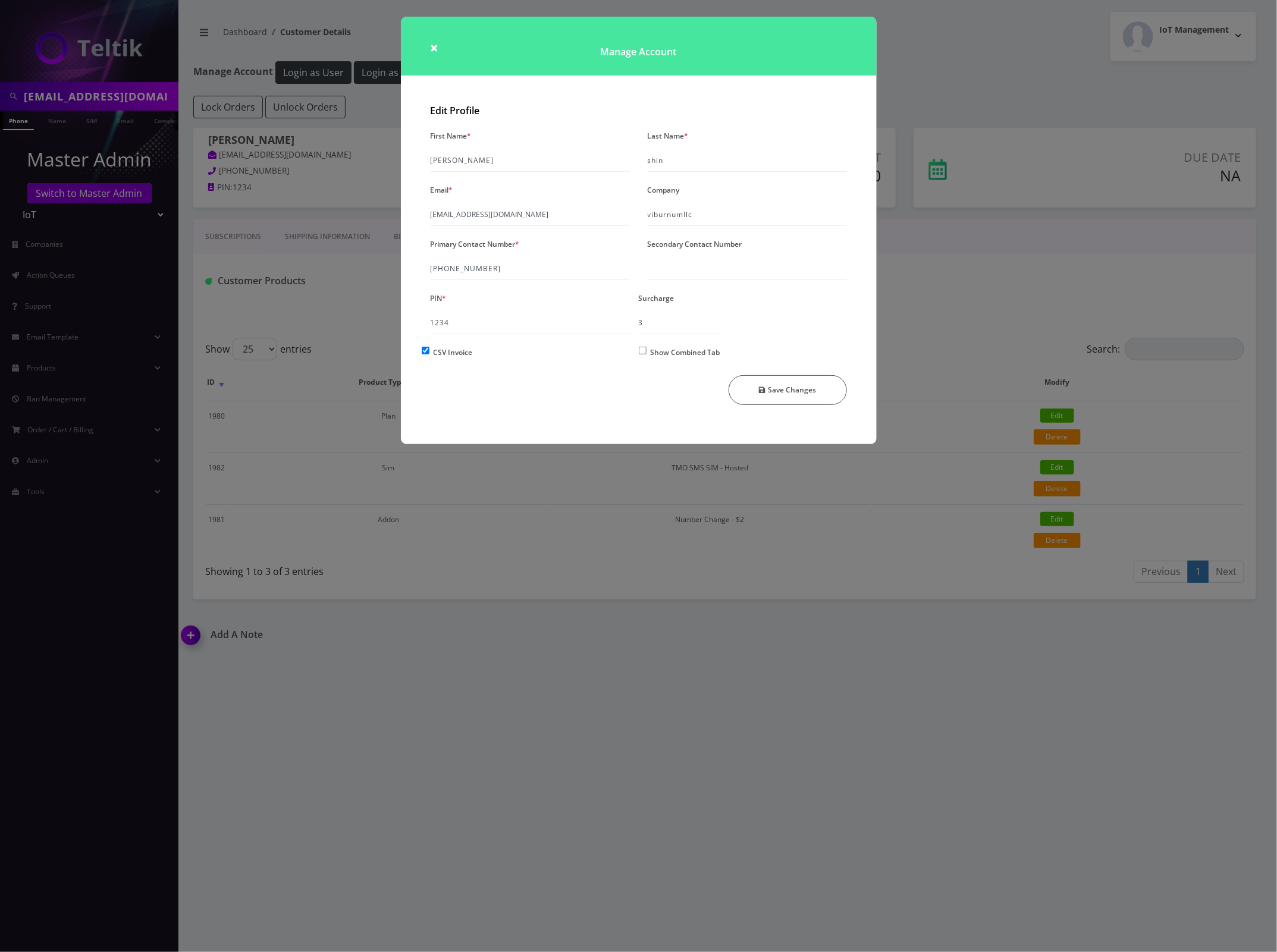
click at [645, 352] on input "Show Combined Tab" at bounding box center [642, 351] width 7 height 7
checkbox input "true"
click at [769, 390] on button "Save Changes" at bounding box center [787, 390] width 118 height 30
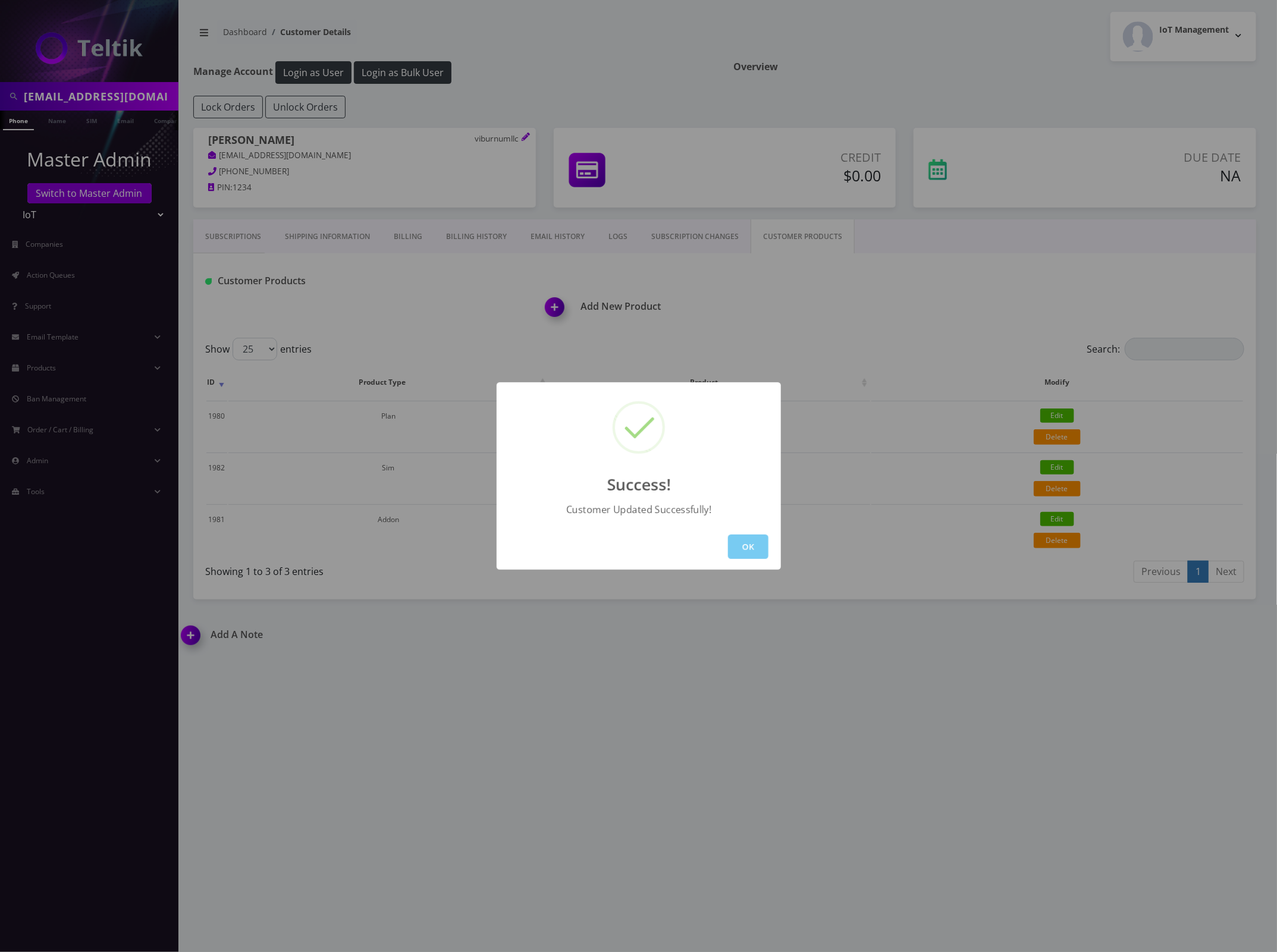
click at [743, 546] on button "OK" at bounding box center [747, 546] width 40 height 24
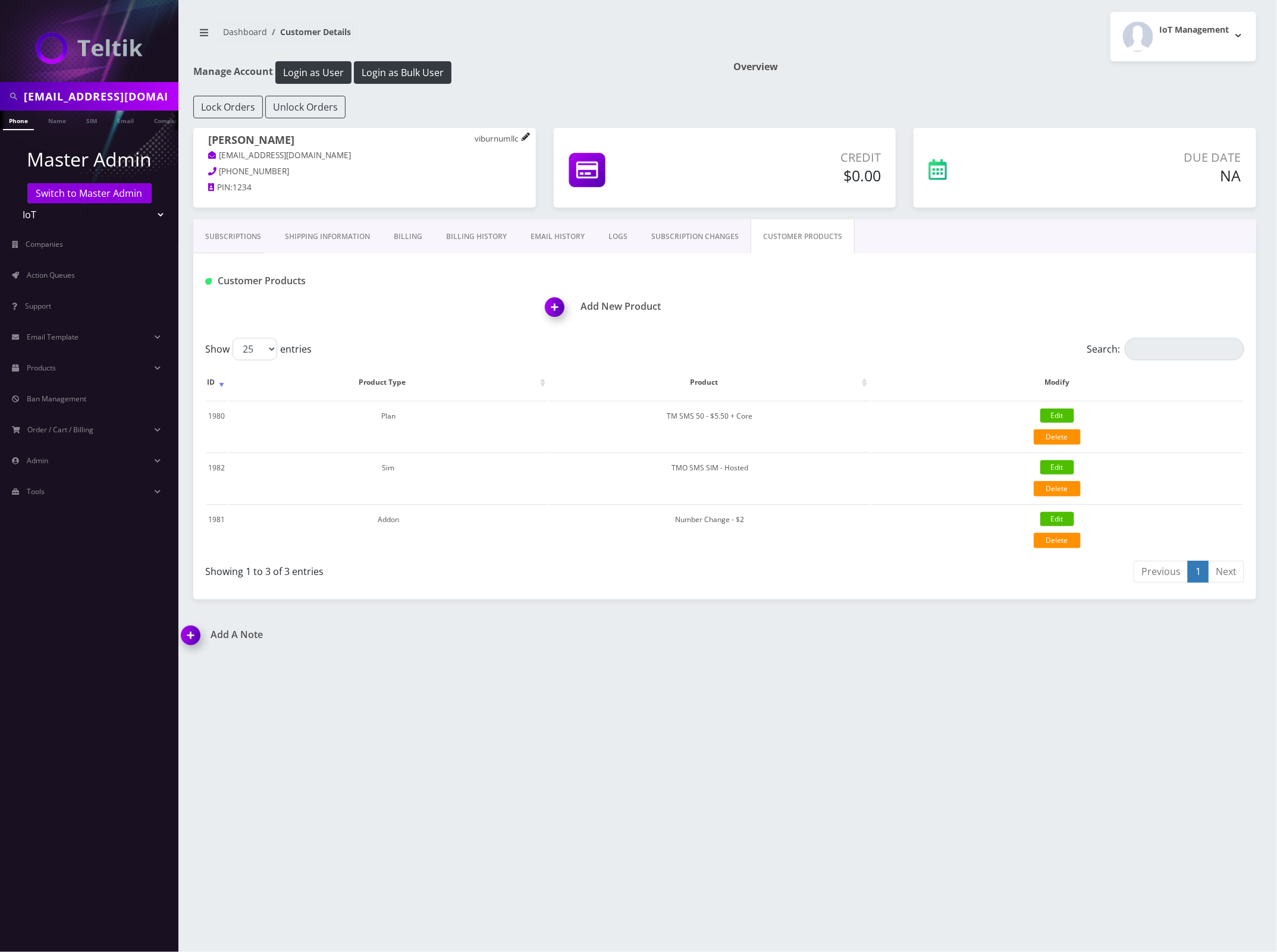
click at [528, 136] on div "andrew shin viburnumllc viburnumsplit@gmail.com 818-334-9052 PIN: 1234" at bounding box center [364, 165] width 342 height 76
click at [523, 138] on icon at bounding box center [525, 136] width 7 height 7
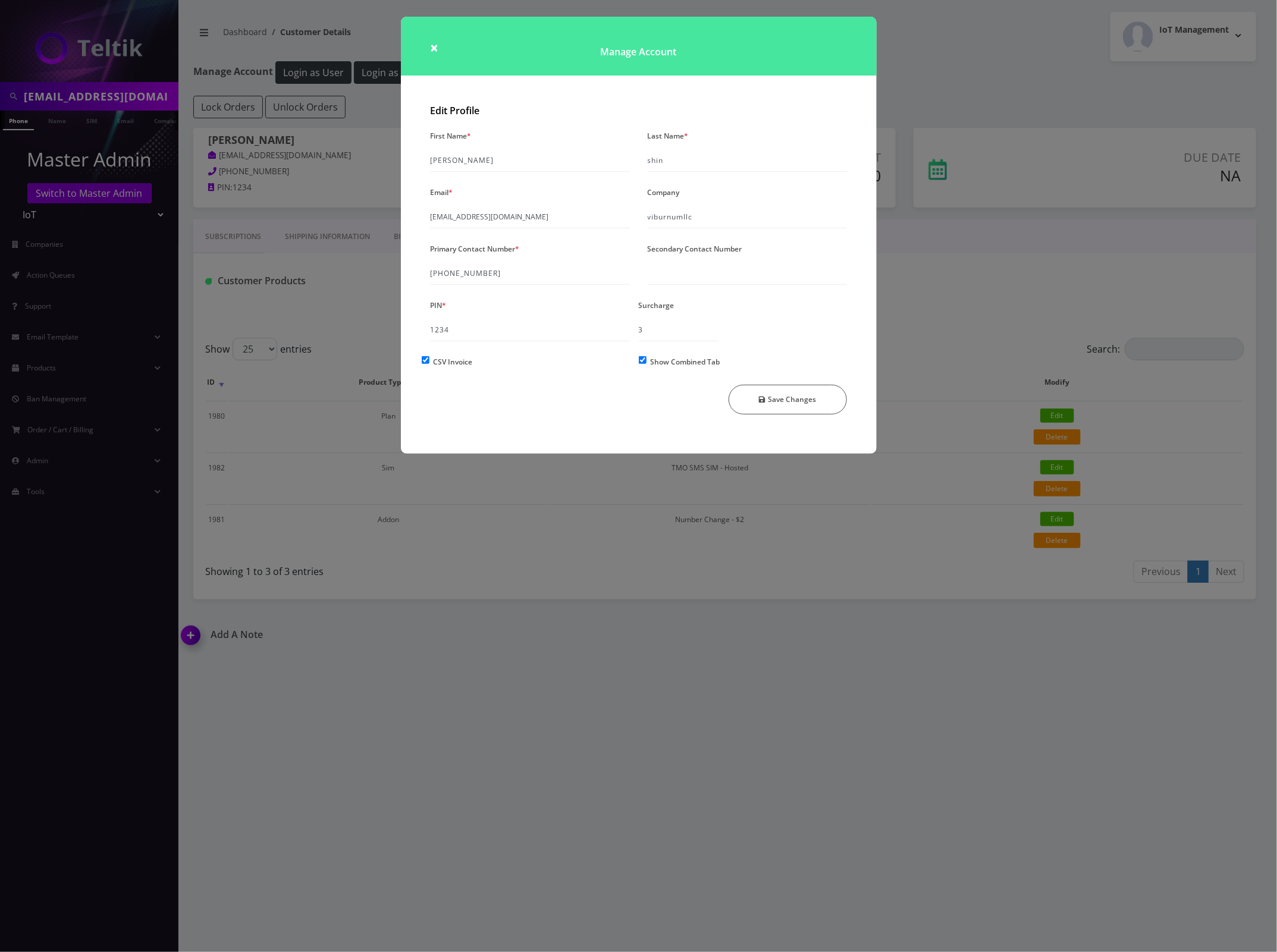
click at [774, 624] on div "× Manage Account Edit Profile First Name * andrew Last Name * shin Email * vibu…" at bounding box center [638, 476] width 1277 height 952
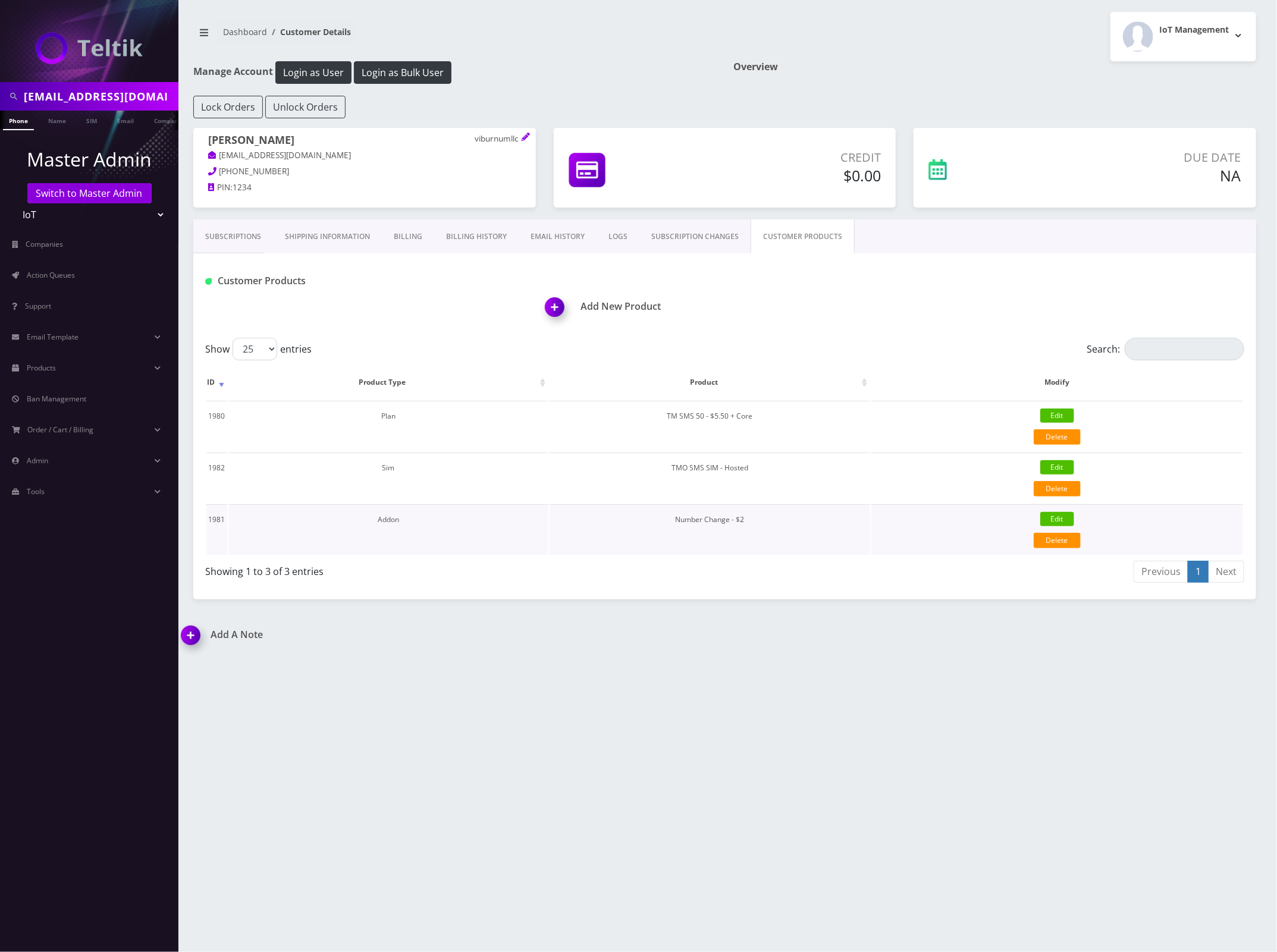
click at [1060, 519] on link "Edit" at bounding box center [1057, 519] width 34 height 14
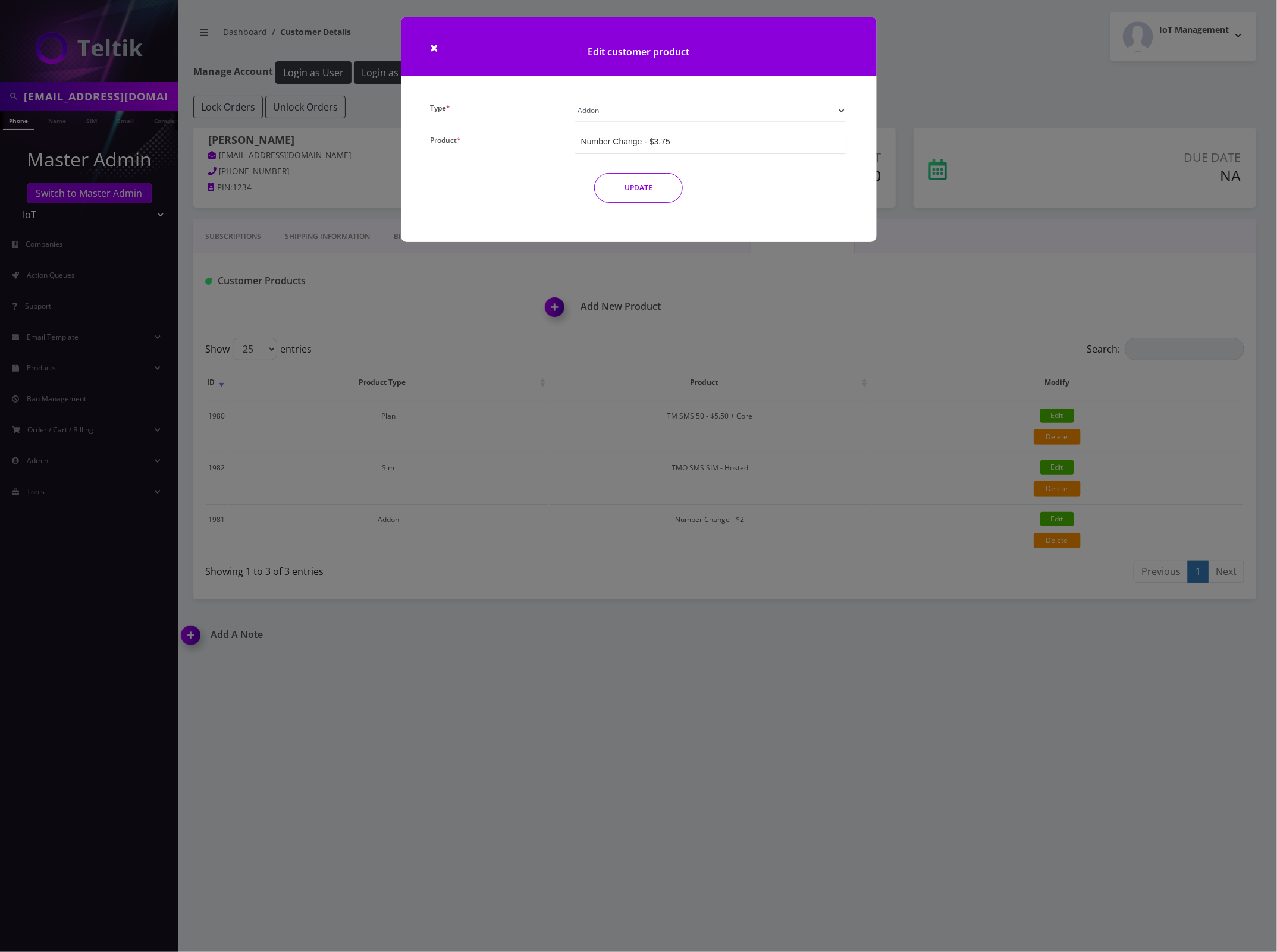
scroll to position [105, 0]
click at [691, 142] on div "Number Change - $3.75" at bounding box center [711, 142] width 272 height 22
click at [857, 86] on div "Edit customer product" at bounding box center [638, 58] width 494 height 82
click at [931, 75] on div "× Edit customer product Type * Plan Device Sim Addon One-off Product * TM SMS 5…" at bounding box center [638, 476] width 1277 height 952
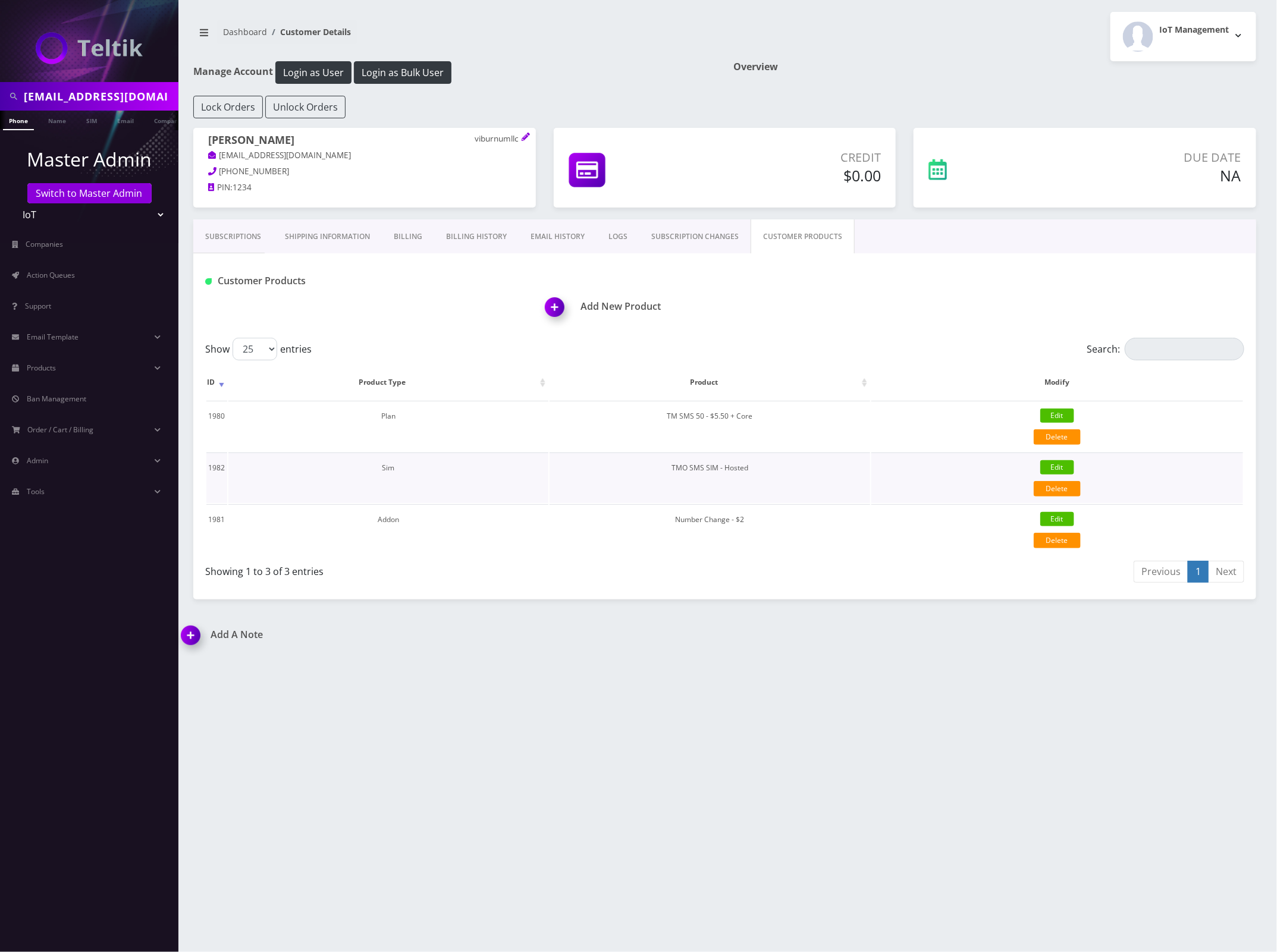
click at [1060, 466] on link "Edit" at bounding box center [1057, 467] width 34 height 14
select select "3"
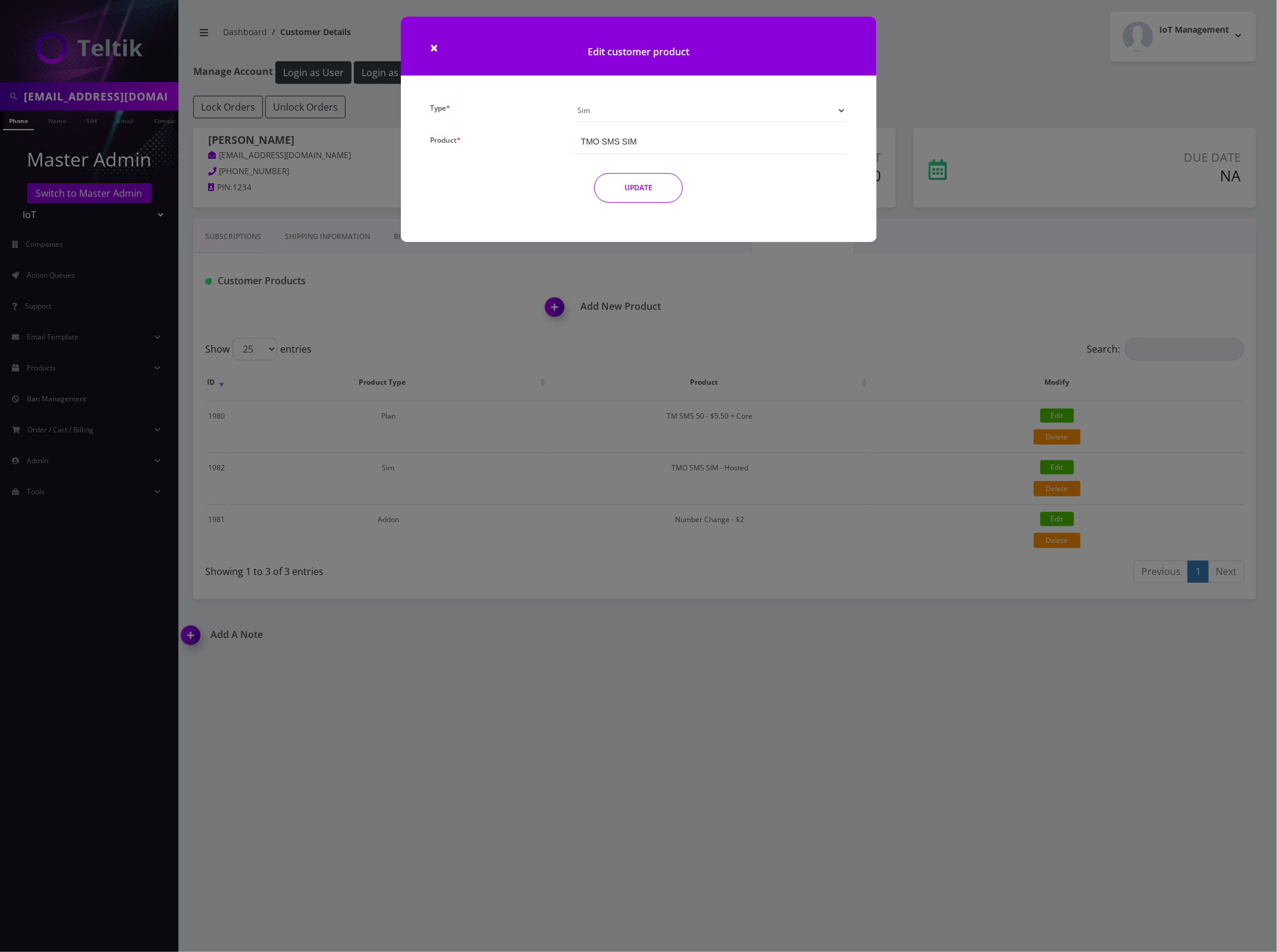
click at [741, 142] on div "TMO SMS SIM" at bounding box center [711, 142] width 272 height 22
click at [827, 777] on div "× Edit customer product Type * Plan Device Sim Addon One-off Product * TM SMS 5…" at bounding box center [638, 476] width 1277 height 952
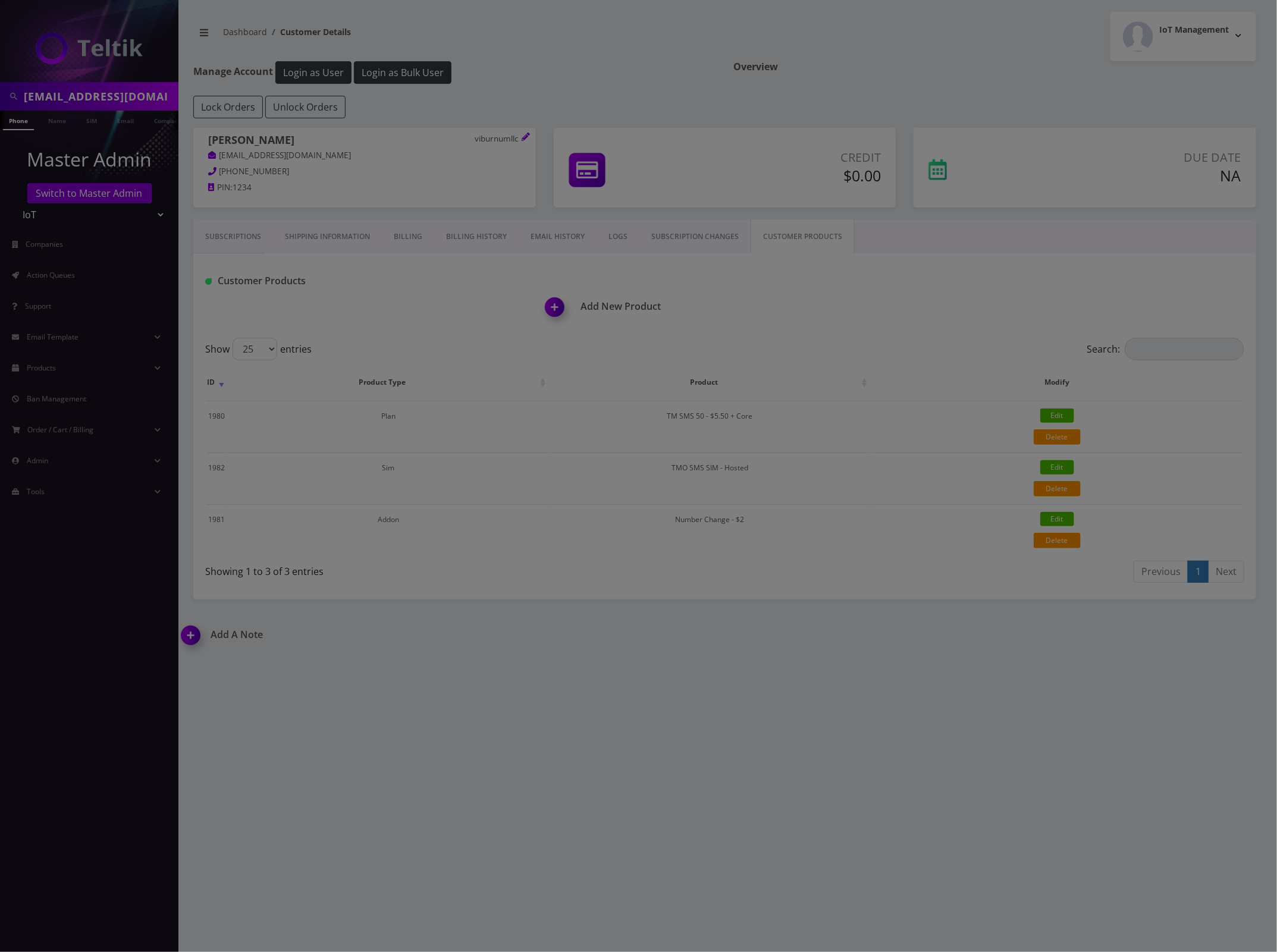
drag, startPoint x: 830, startPoint y: 756, endPoint x: 831, endPoint y: 735, distance: 21.0
click at [831, 754] on body "viburnumsplit@gmail.com Phone Name SIM Email Company Customer Master Admin Swit…" at bounding box center [638, 476] width 1277 height 952
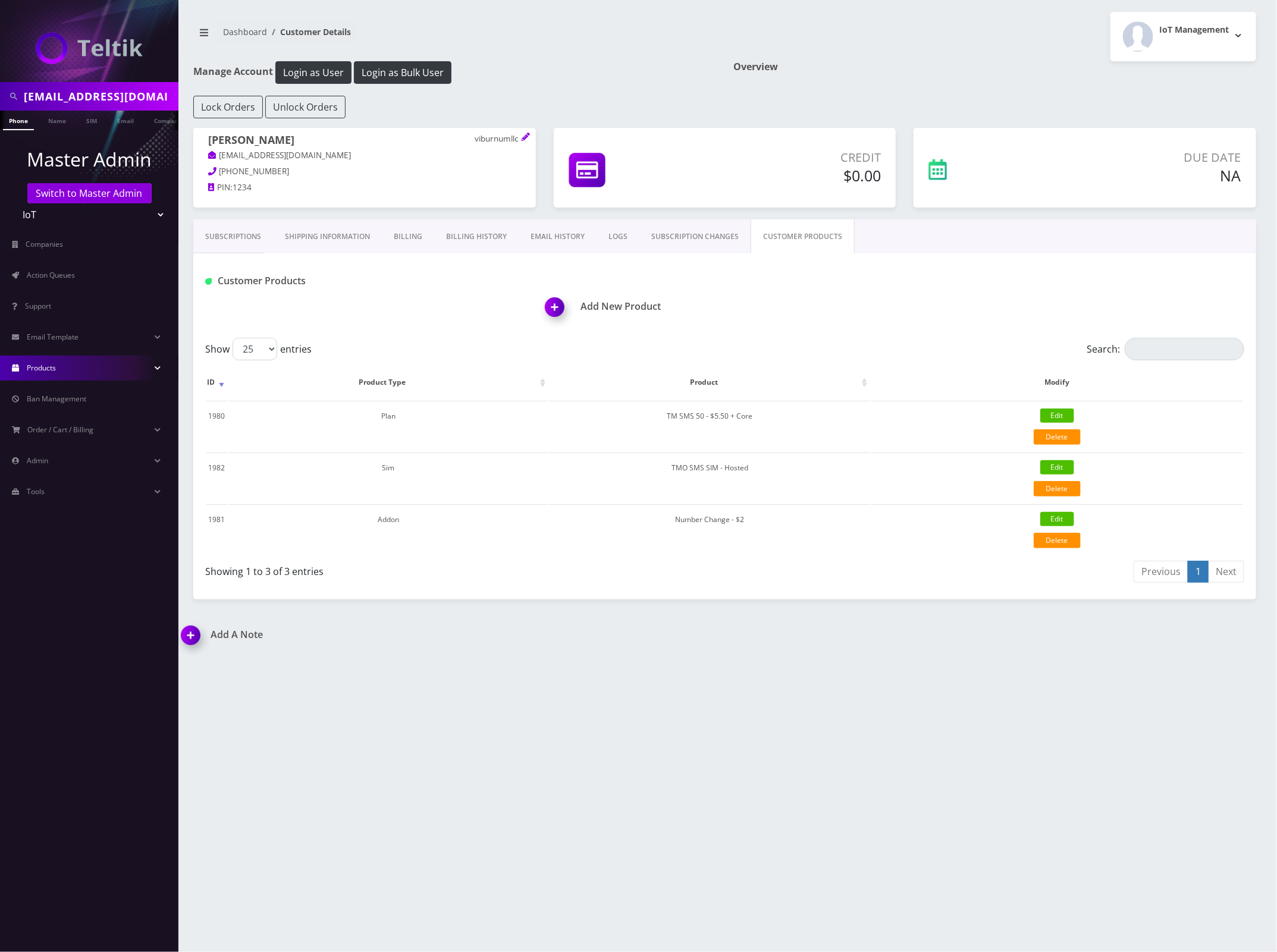
click at [96, 360] on link "Products" at bounding box center [89, 368] width 178 height 25
click at [63, 443] on link "[PERSON_NAME]" at bounding box center [89, 443] width 178 height 25
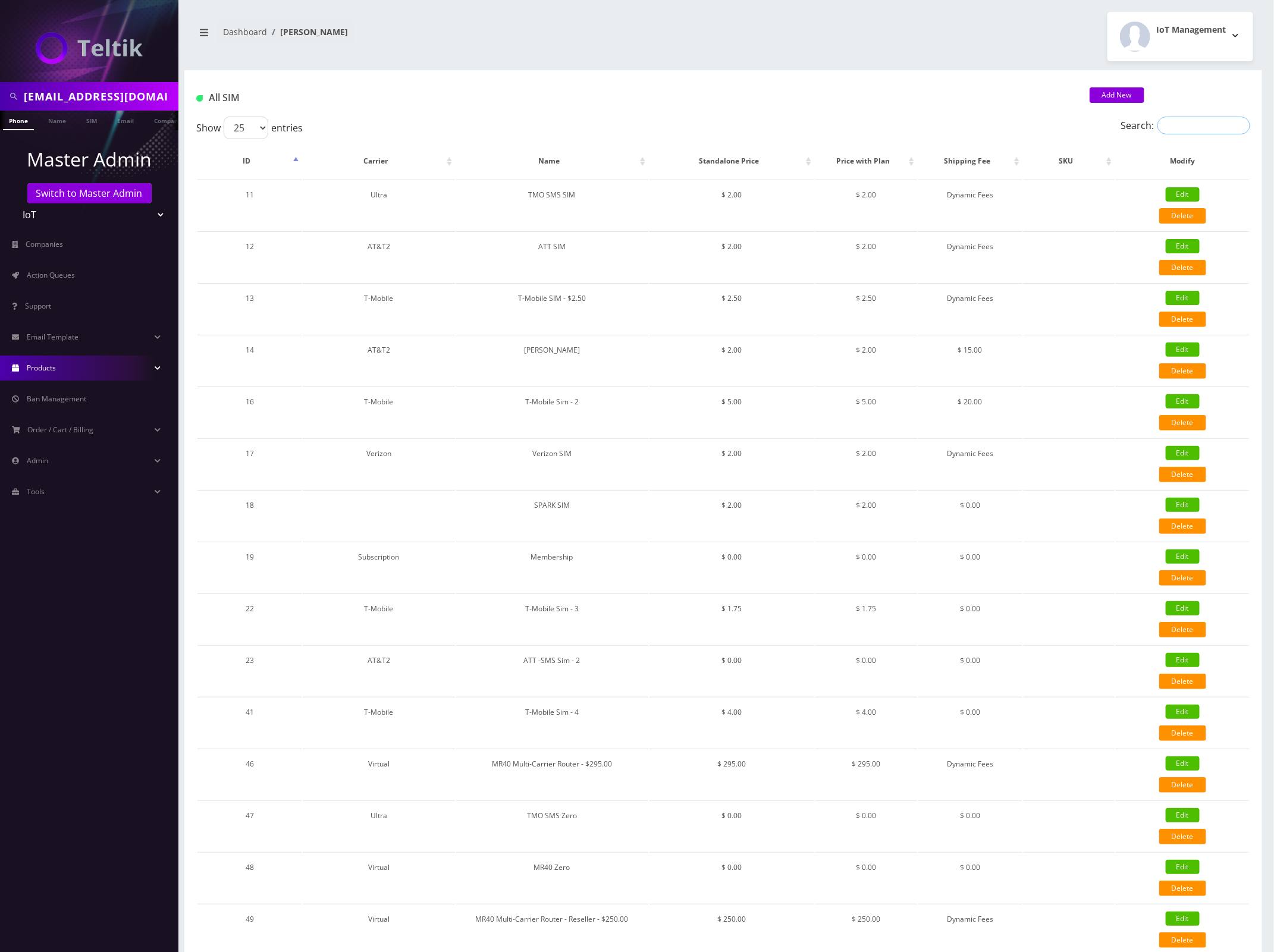
click at [1193, 129] on input "Search:" at bounding box center [1204, 125] width 93 height 18
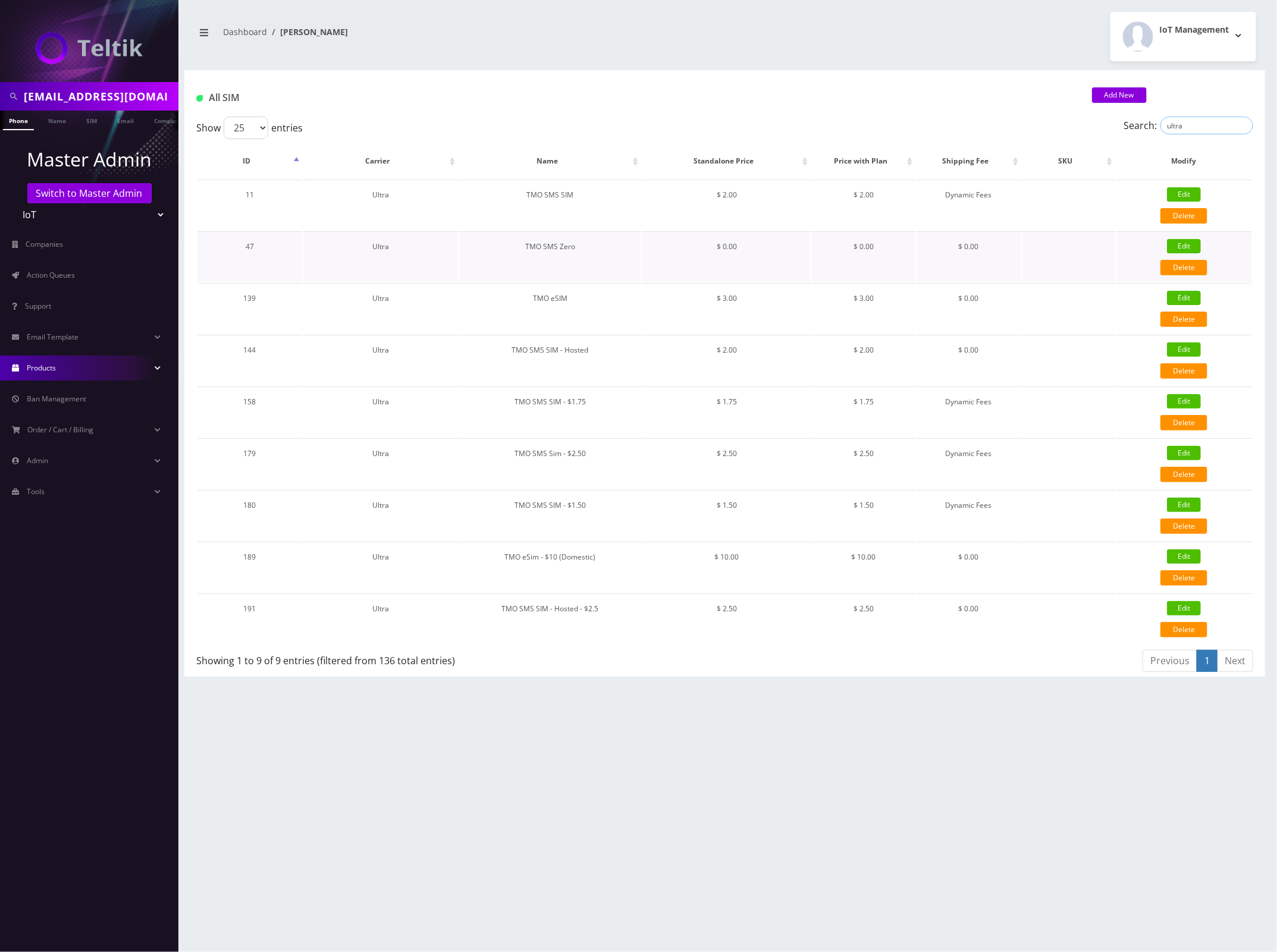
type input "ultra"
drag, startPoint x: 575, startPoint y: 247, endPoint x: 526, endPoint y: 251, distance: 49.2
click at [524, 251] on td "TMO SMS Zero" at bounding box center [550, 257] width 182 height 51
copy td "TMO SMS Zero"
click at [120, 116] on link "Email" at bounding box center [126, 121] width 28 height 20
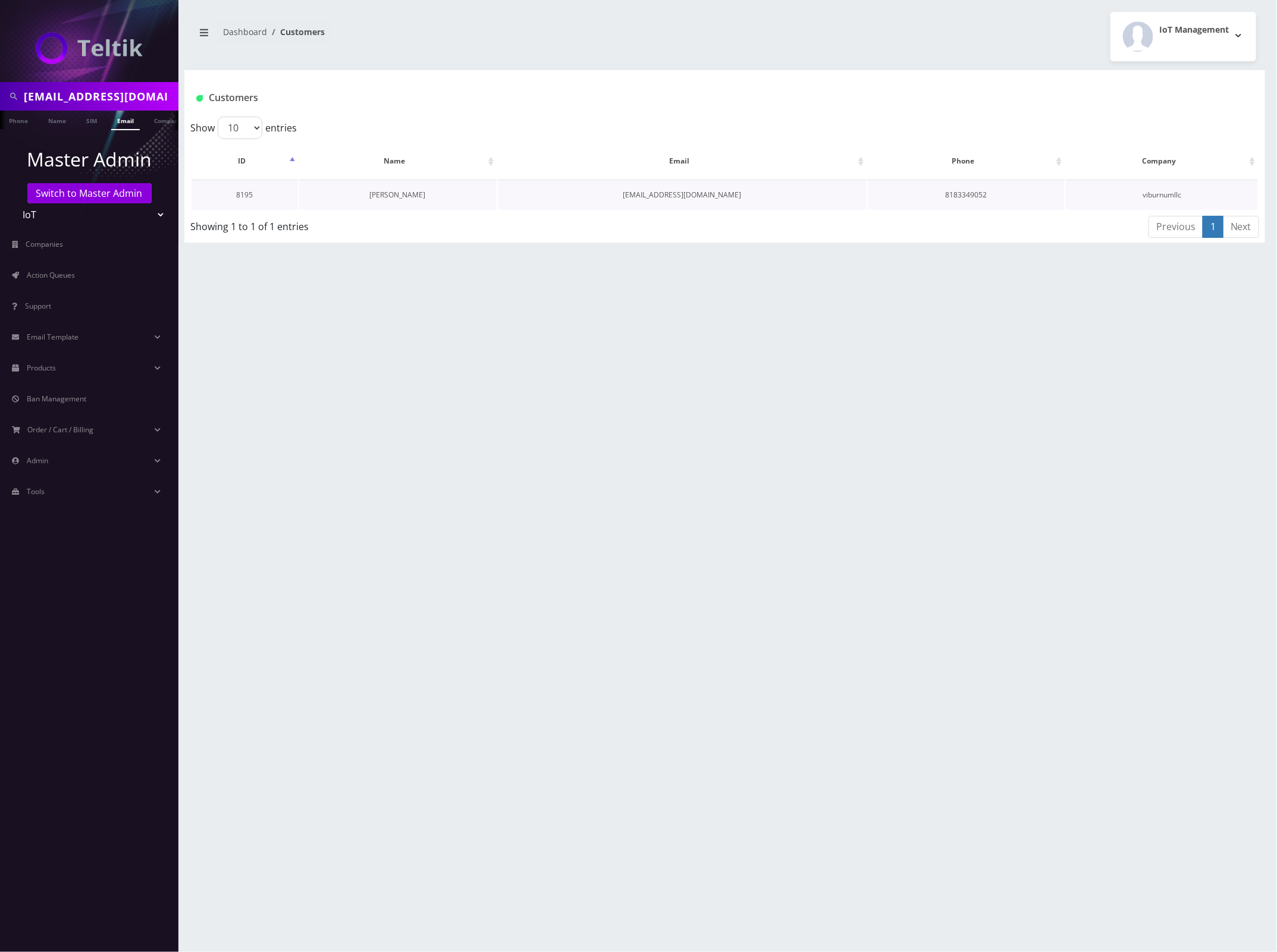
click at [384, 190] on link "[PERSON_NAME]" at bounding box center [398, 194] width 56 height 10
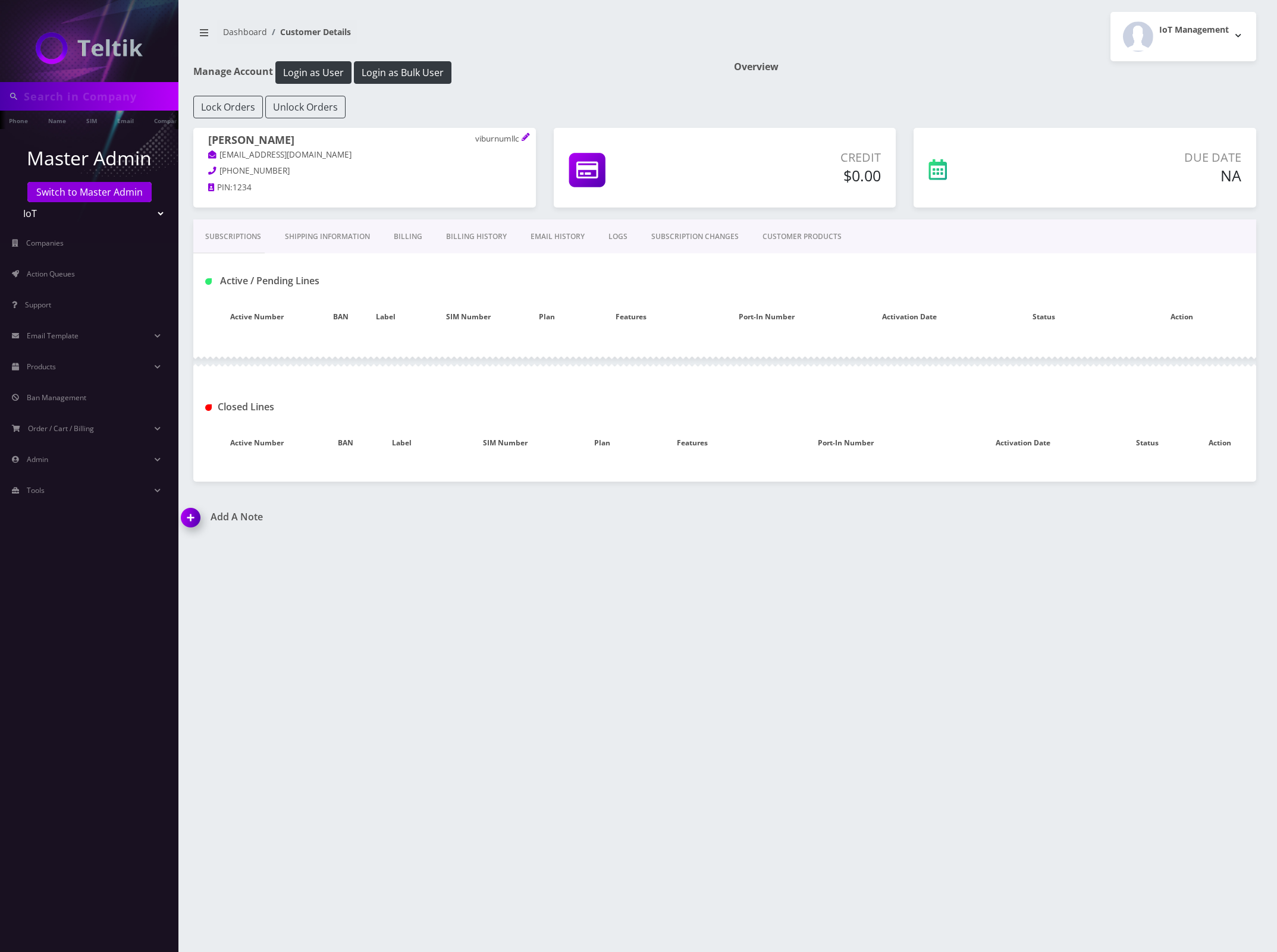
type input "[EMAIL_ADDRESS][DOMAIN_NAME]"
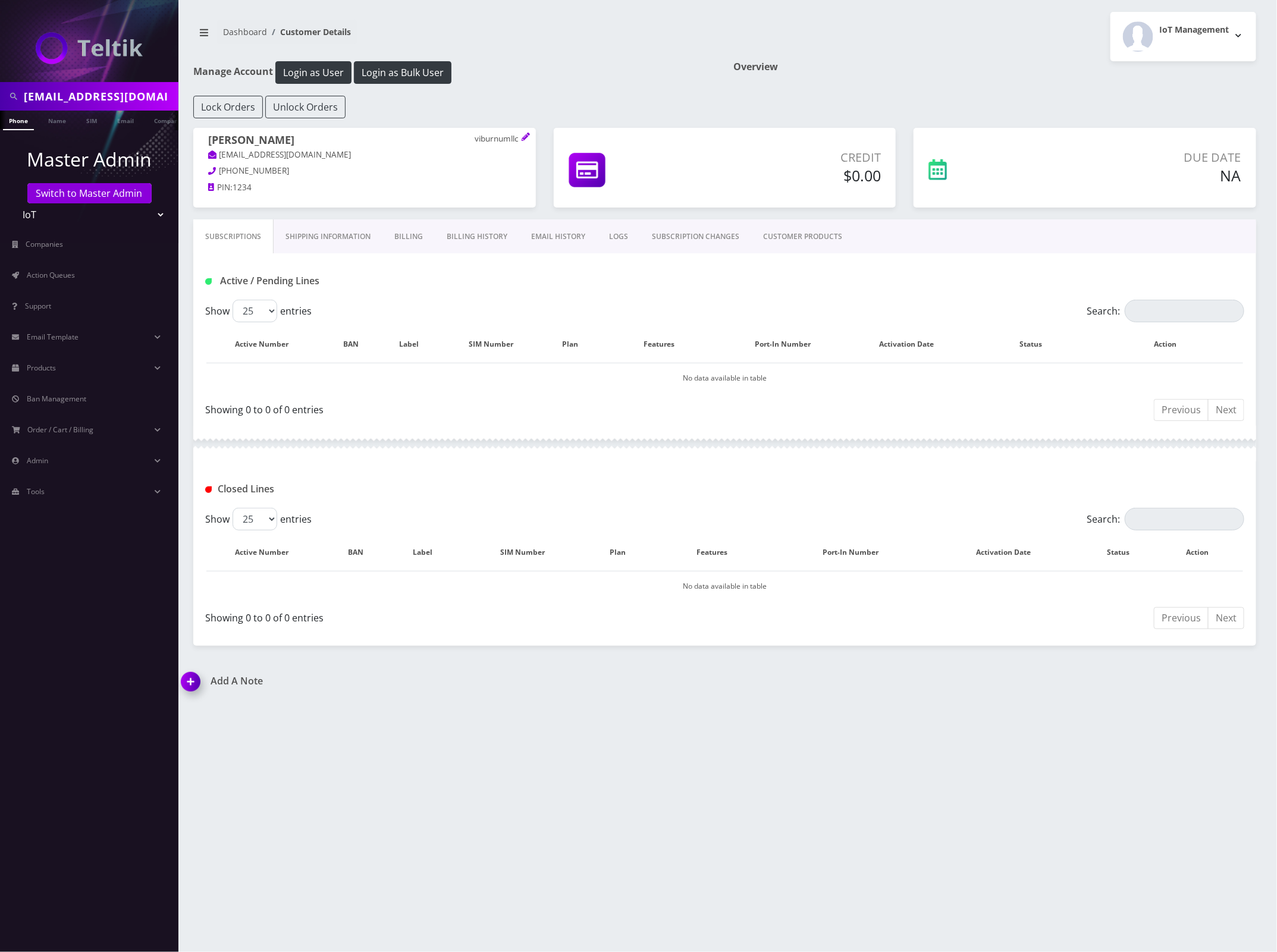
click at [801, 232] on link "CUSTOMER PRODUCTS" at bounding box center [803, 237] width 103 height 35
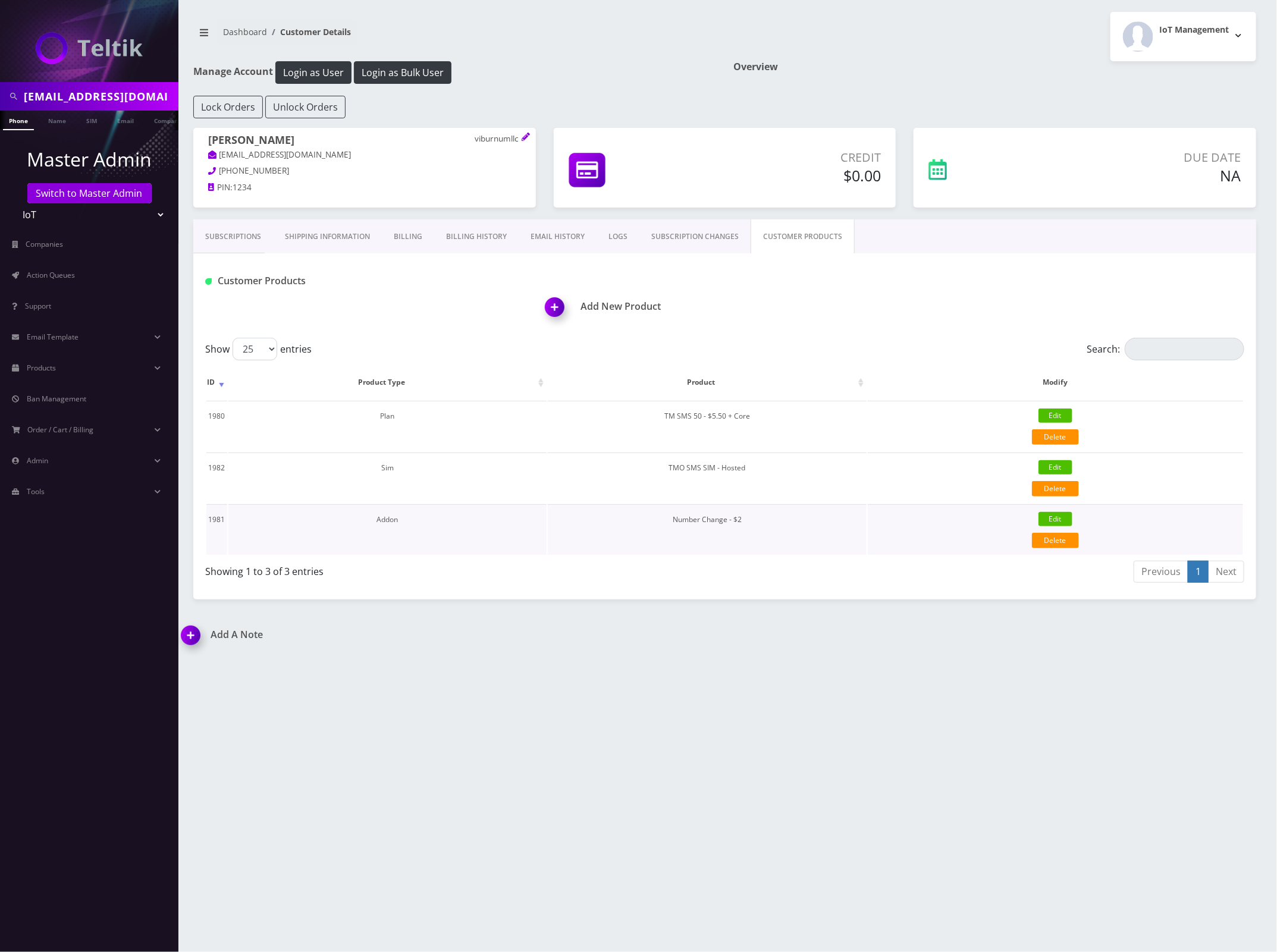
click at [1063, 518] on link "Edit" at bounding box center [1055, 519] width 34 height 14
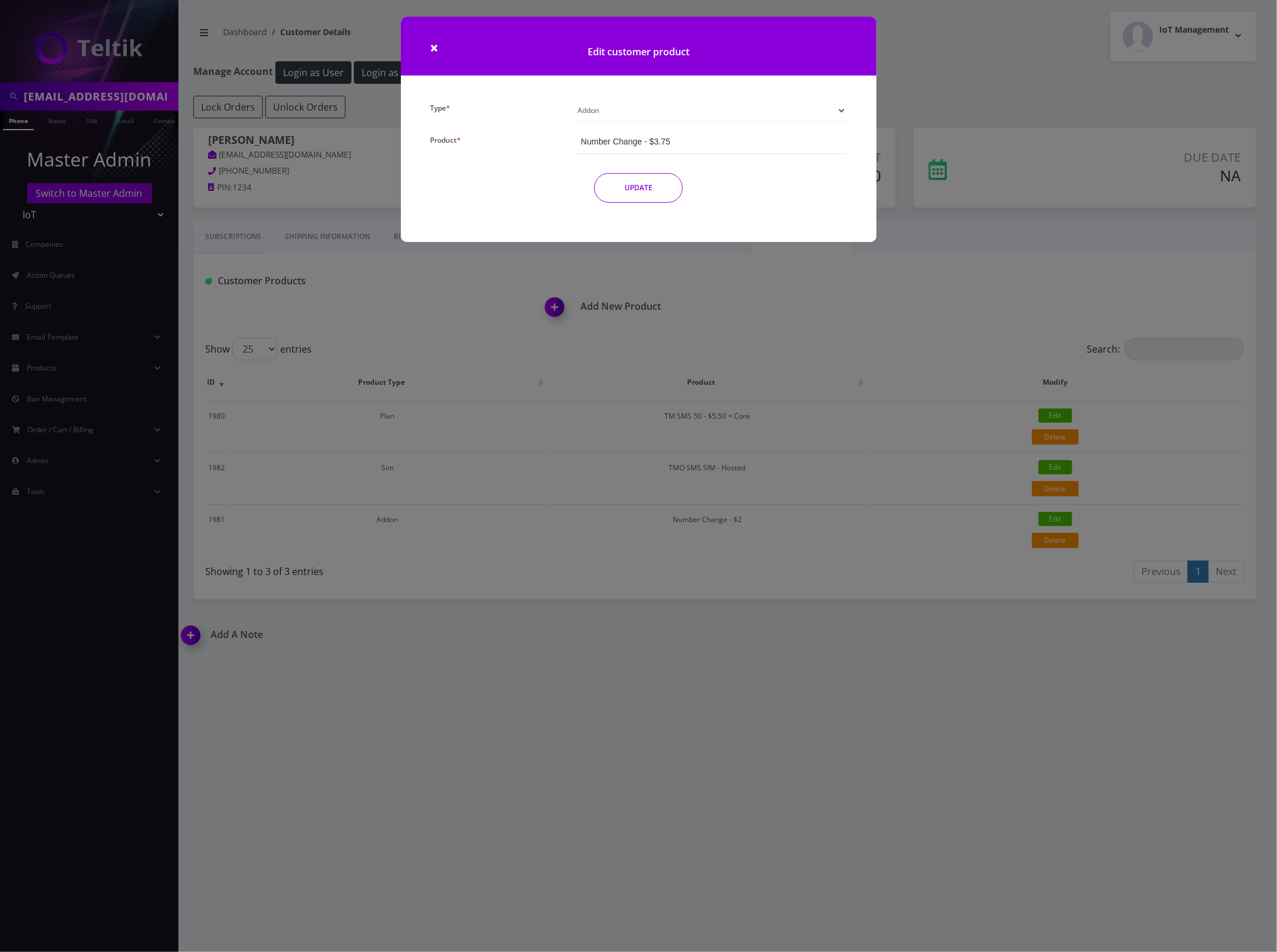
click at [696, 139] on div "Number Change - $3.75" at bounding box center [711, 142] width 272 height 22
click at [1045, 162] on div "× Edit customer product Type * Plan Device Sim Addon One-off Product * TM SMS 5…" at bounding box center [638, 476] width 1277 height 952
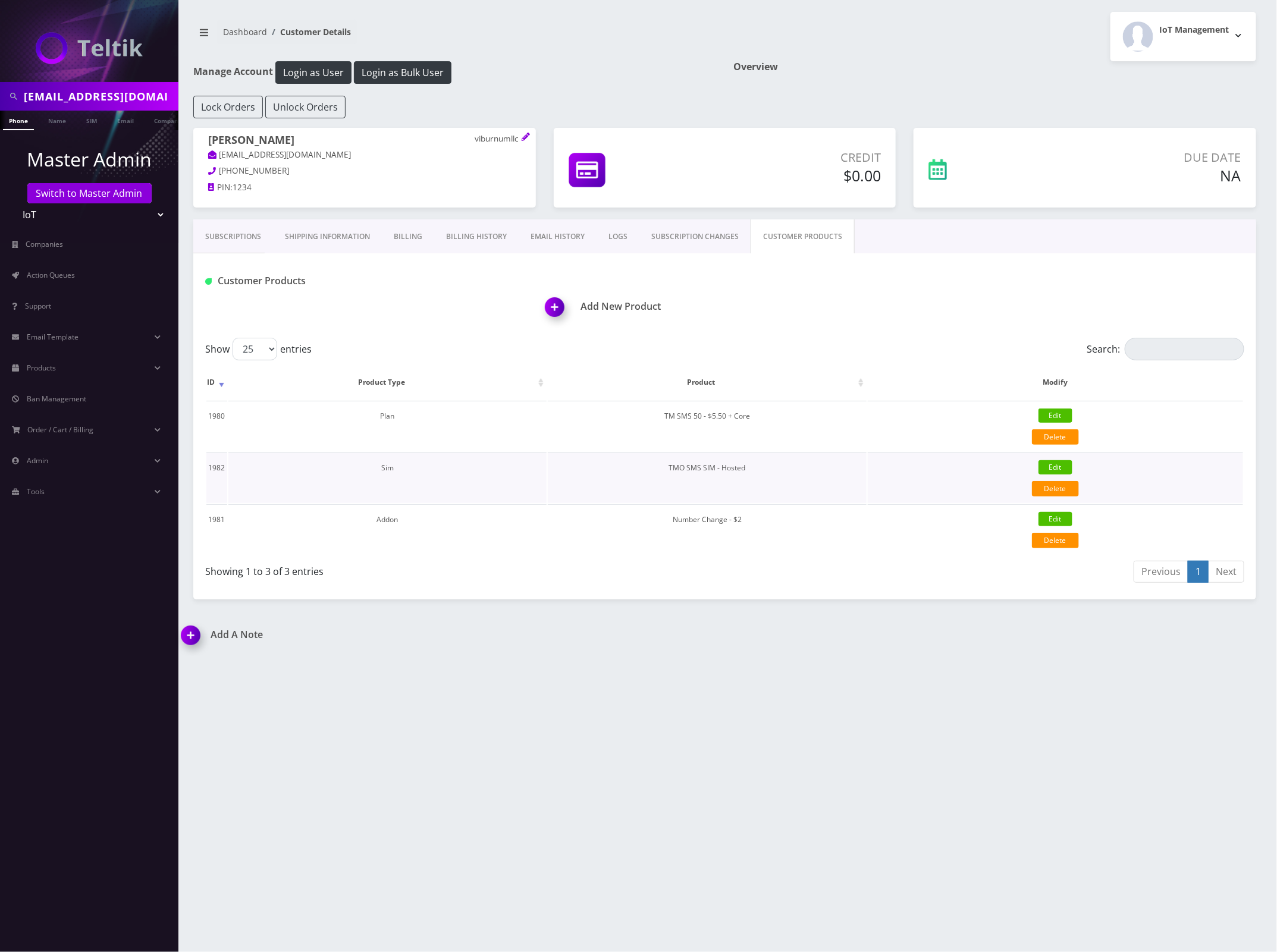
click at [1065, 466] on link "Edit" at bounding box center [1055, 467] width 34 height 14
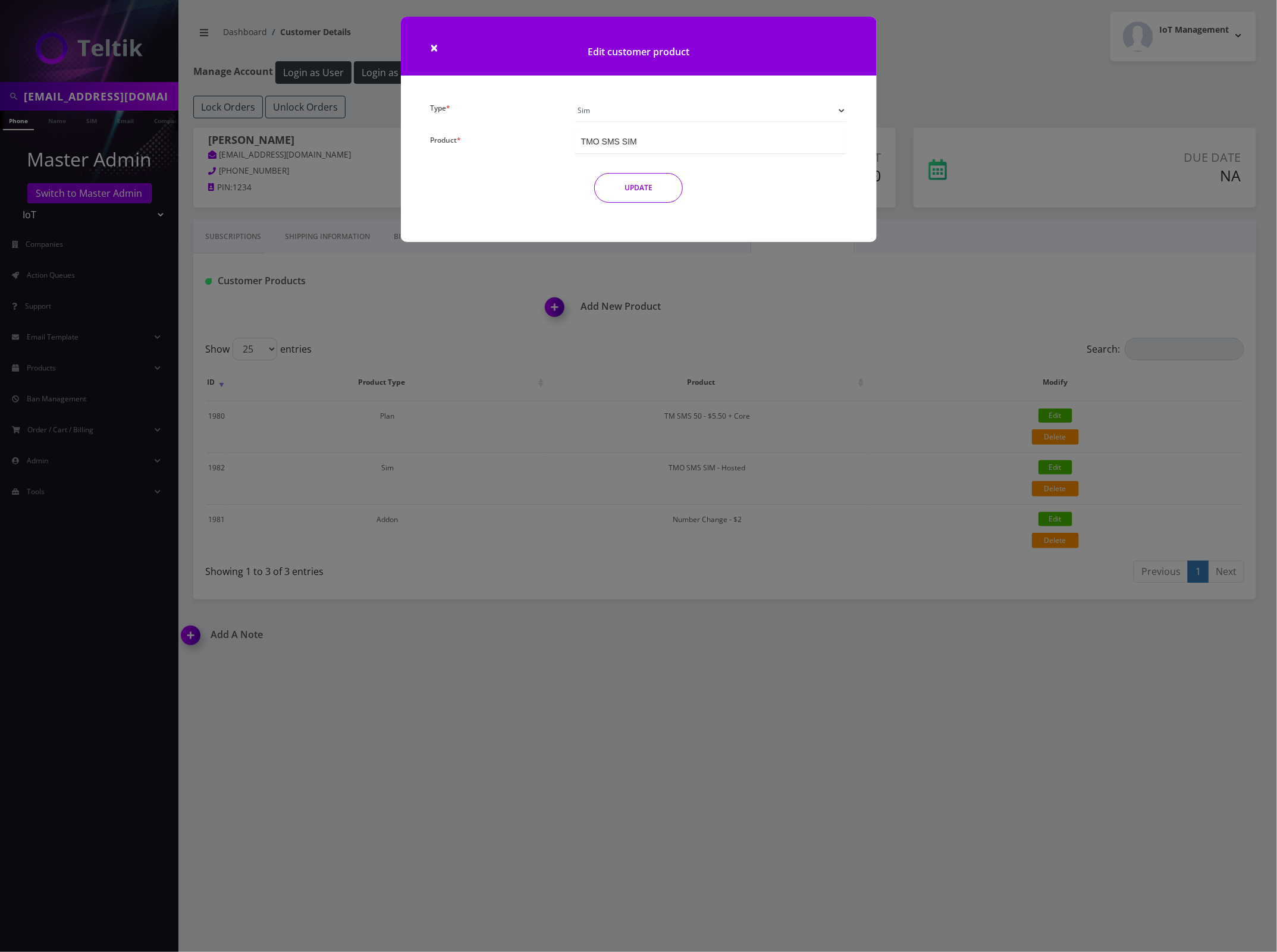
click at [653, 143] on div "TMO SMS SIM" at bounding box center [711, 142] width 272 height 22
drag, startPoint x: 653, startPoint y: 143, endPoint x: 495, endPoint y: 128, distance: 158.7
click at [412, 122] on div "Type * Plan Device Sim Addon One-off Product * TM SMS 50 - $3.90 TM SMS 50 - $4…" at bounding box center [638, 170] width 476 height 142
click at [647, 140] on div "TMO SMS SIM" at bounding box center [711, 142] width 272 height 22
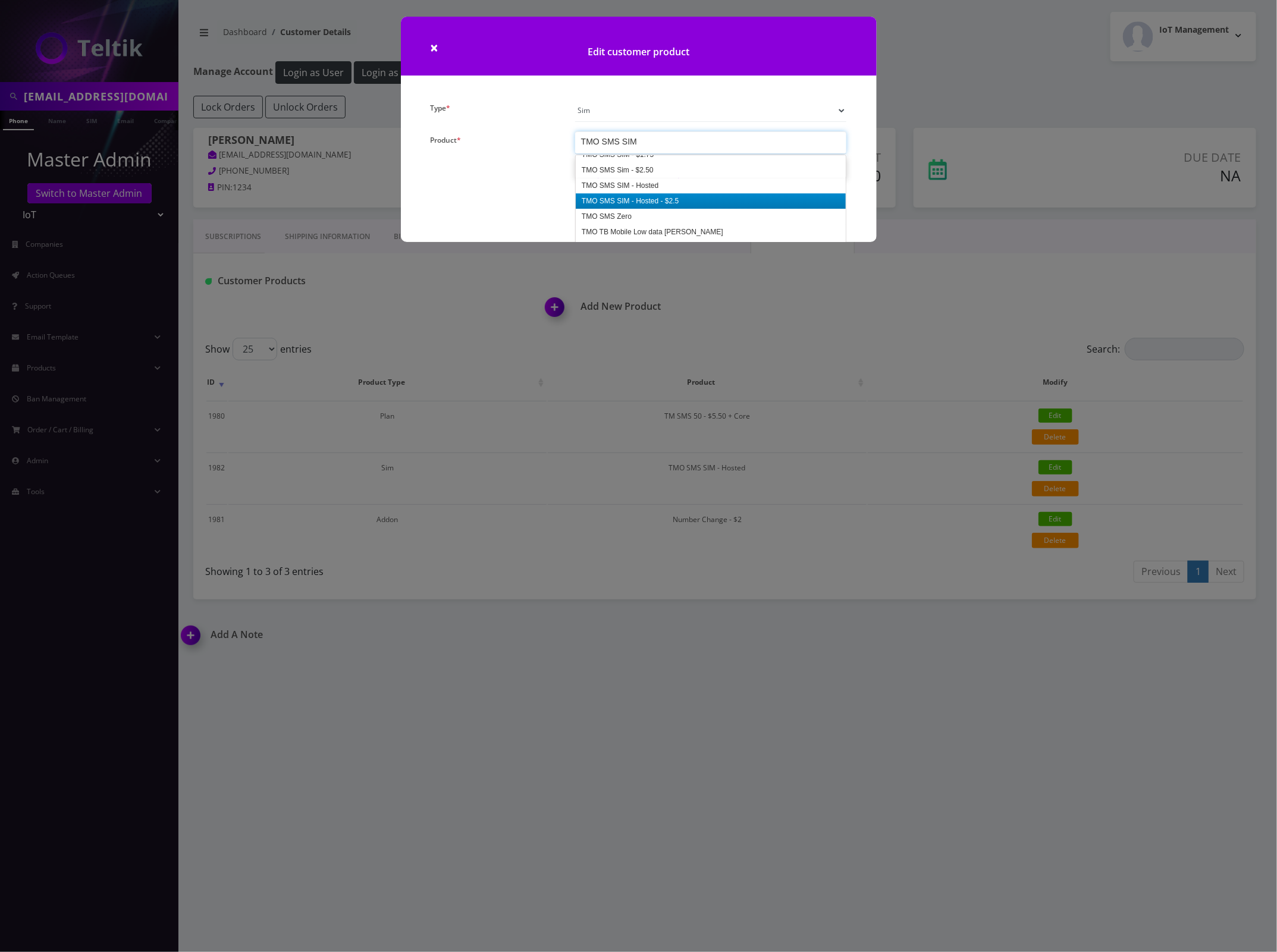
scroll to position [1884, 0]
click at [643, 182] on button "UPDATE" at bounding box center [638, 188] width 89 height 30
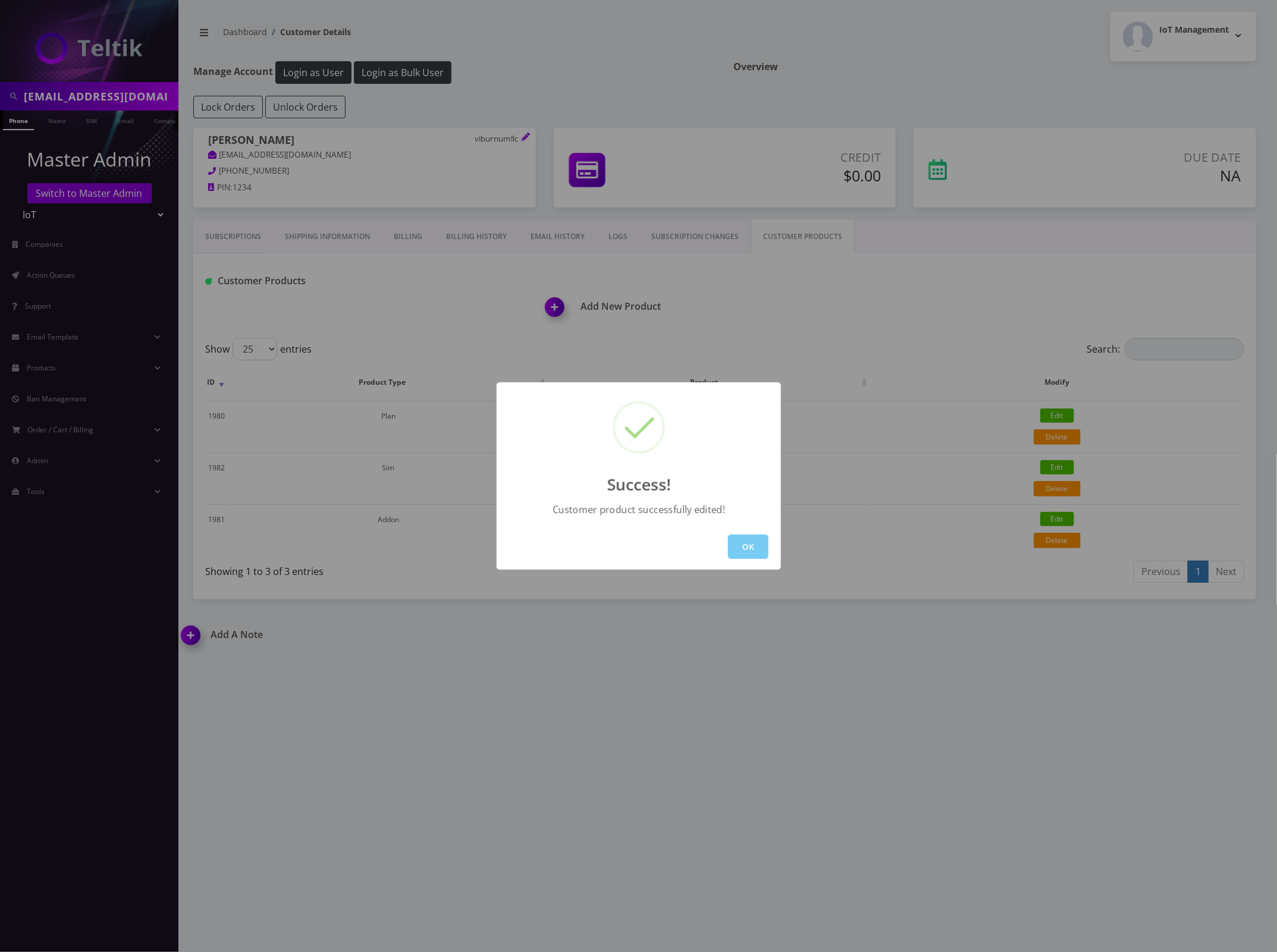
click at [744, 548] on button "OK" at bounding box center [747, 546] width 40 height 24
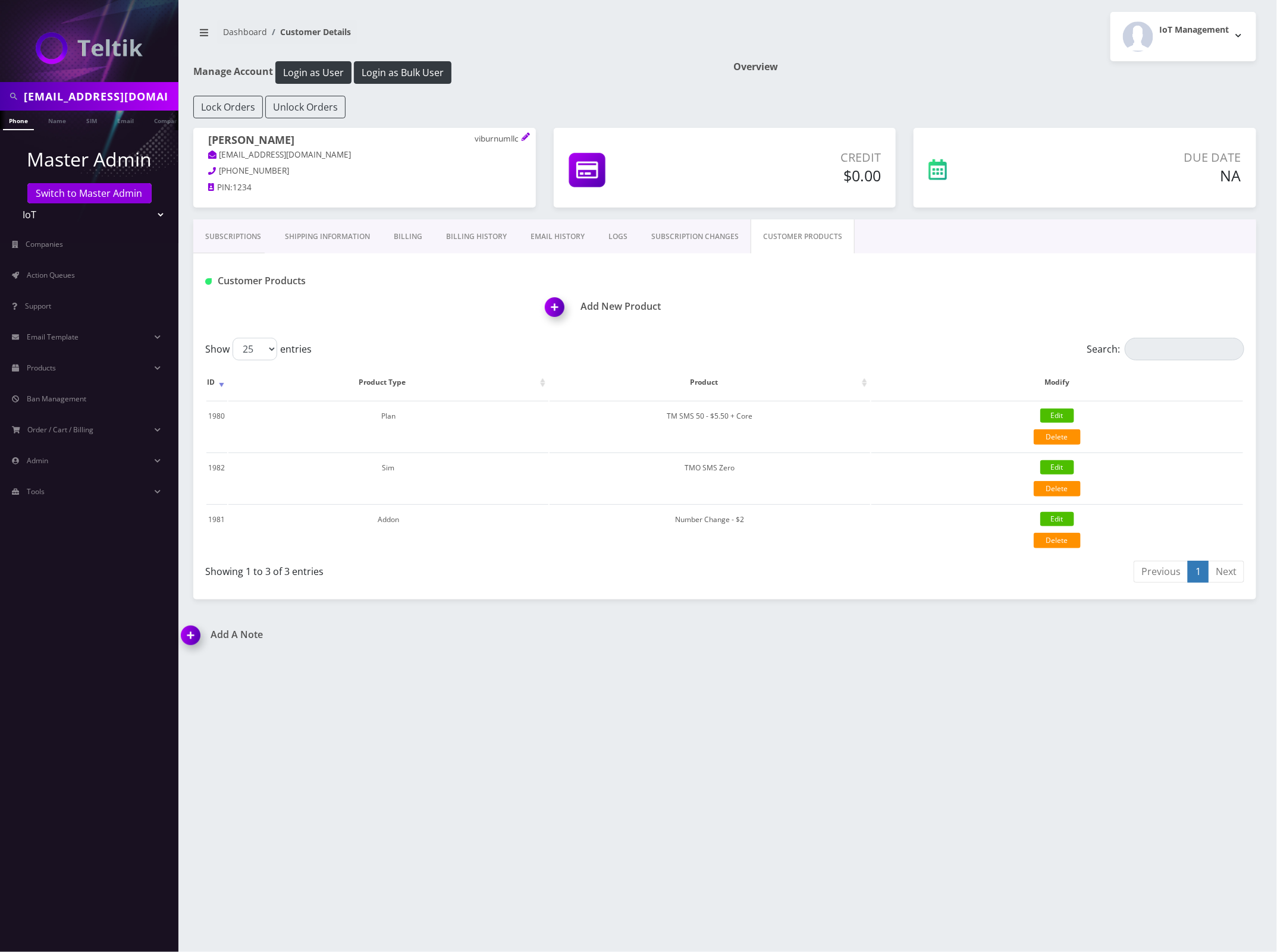
click at [703, 689] on div "viburnumsplit@gmail.com Phone Name SIM Email Company Customer Dashboard Custome…" at bounding box center [724, 476] width 1104 height 952
click at [1056, 414] on link "Edit" at bounding box center [1057, 416] width 34 height 14
select select "1"
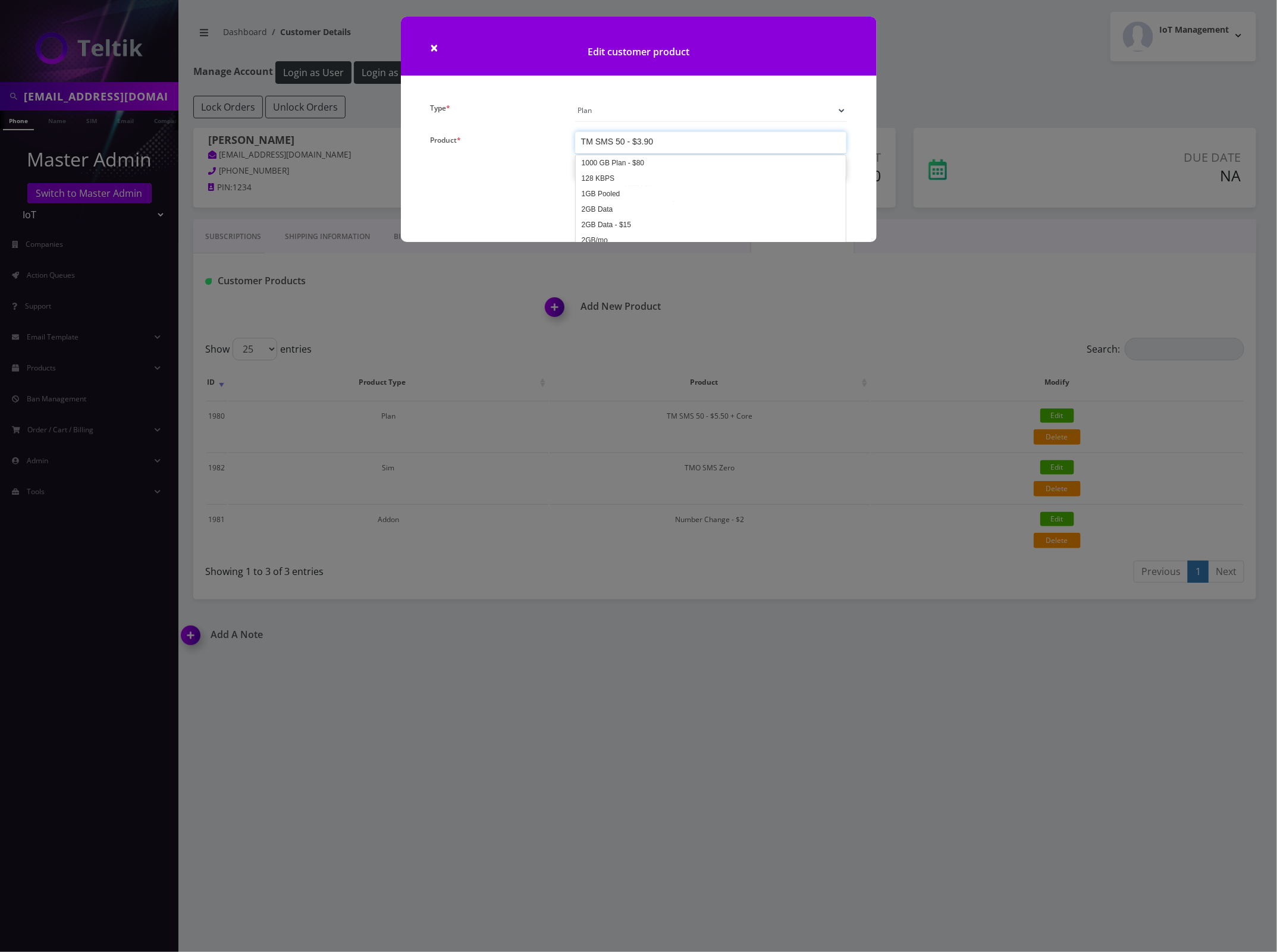
scroll to position [2879, 0]
click at [754, 142] on div "TM SMS 50 - $3.90" at bounding box center [711, 142] width 272 height 22
drag, startPoint x: 955, startPoint y: 64, endPoint x: 464, endPoint y: 141, distance: 497.0
click at [955, 66] on div "× Edit customer product Type * Plan Device Sim Addon One-off Product * TM SMS 5…" at bounding box center [638, 476] width 1277 height 952
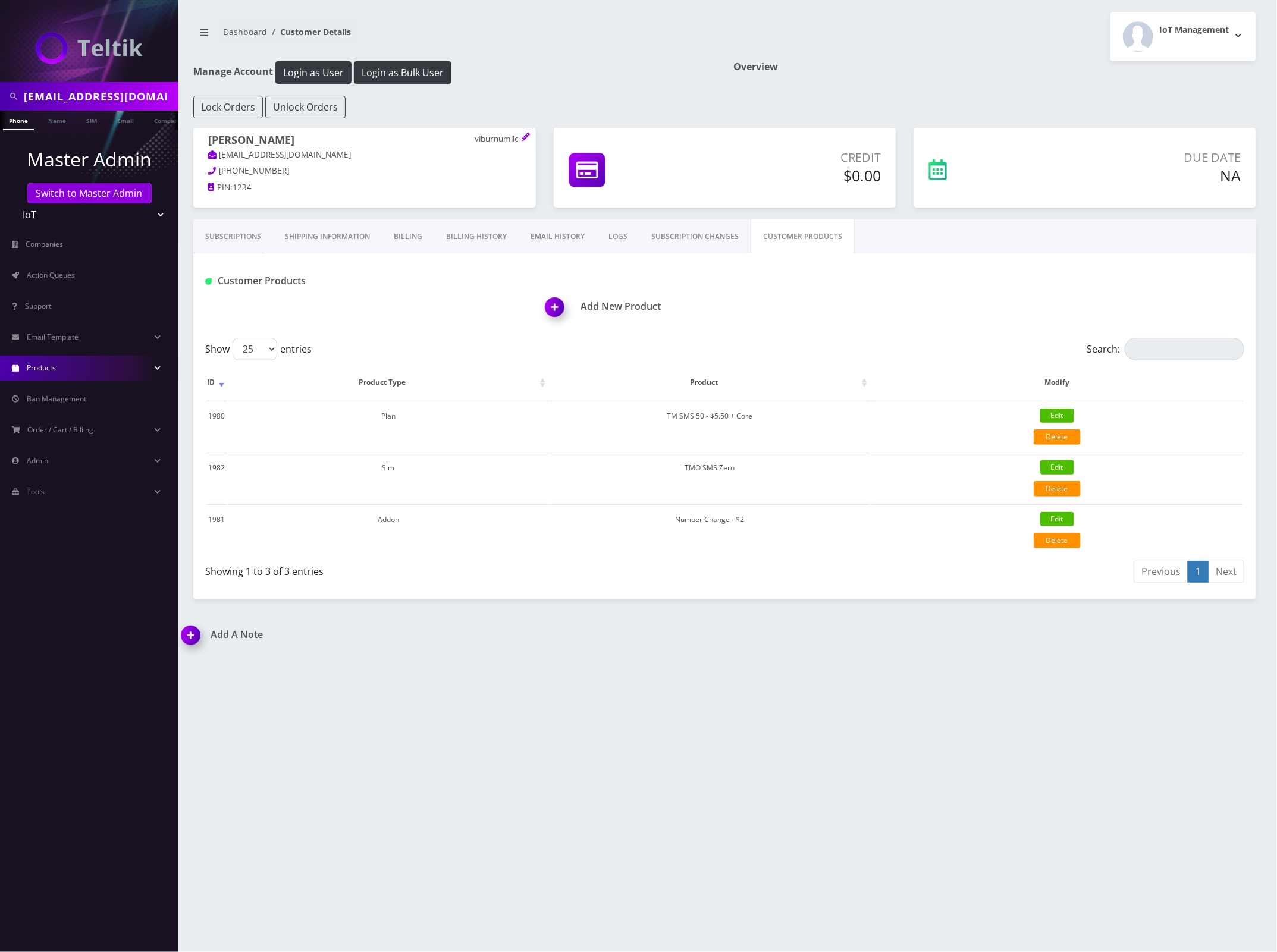
click at [63, 364] on link "Products" at bounding box center [89, 368] width 178 height 25
click at [61, 415] on link "Plans" at bounding box center [89, 418] width 178 height 25
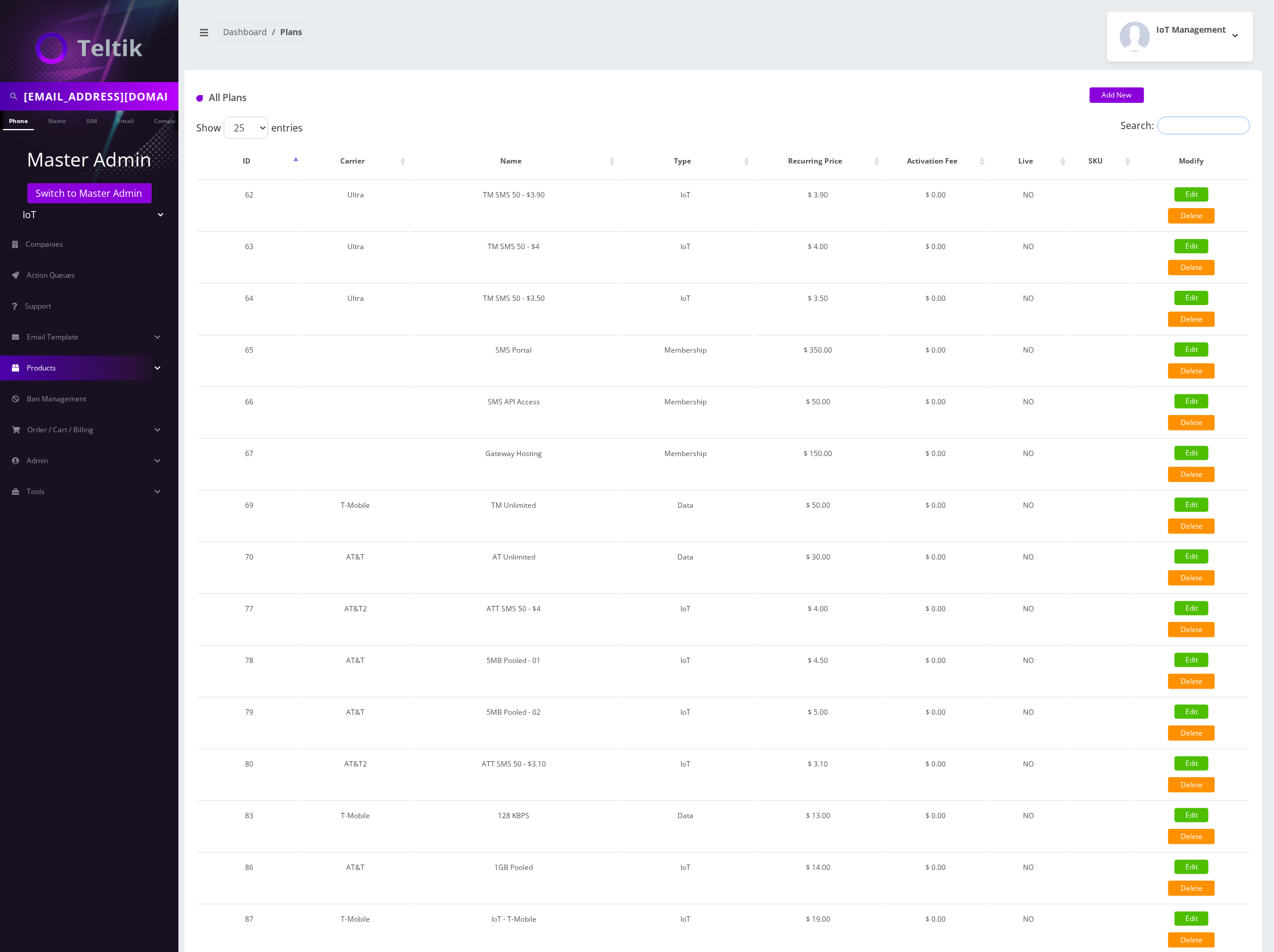
click at [1188, 131] on input "Search:" at bounding box center [1204, 125] width 93 height 18
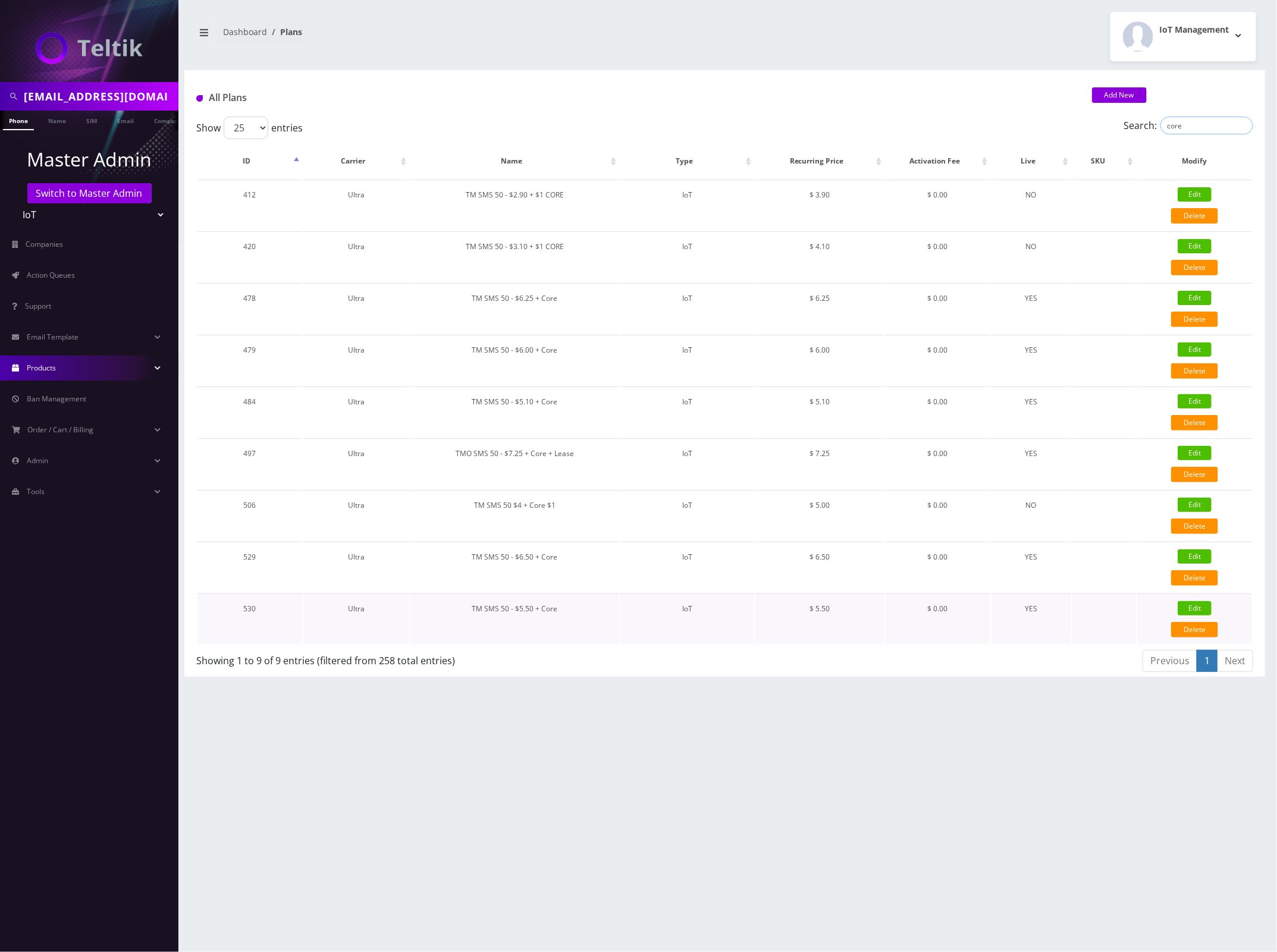
type input "core"
click at [1196, 605] on link "Edit" at bounding box center [1194, 608] width 34 height 14
type input "TM SMS 50 - $5.50 + Core"
select select "7"
select select "5"
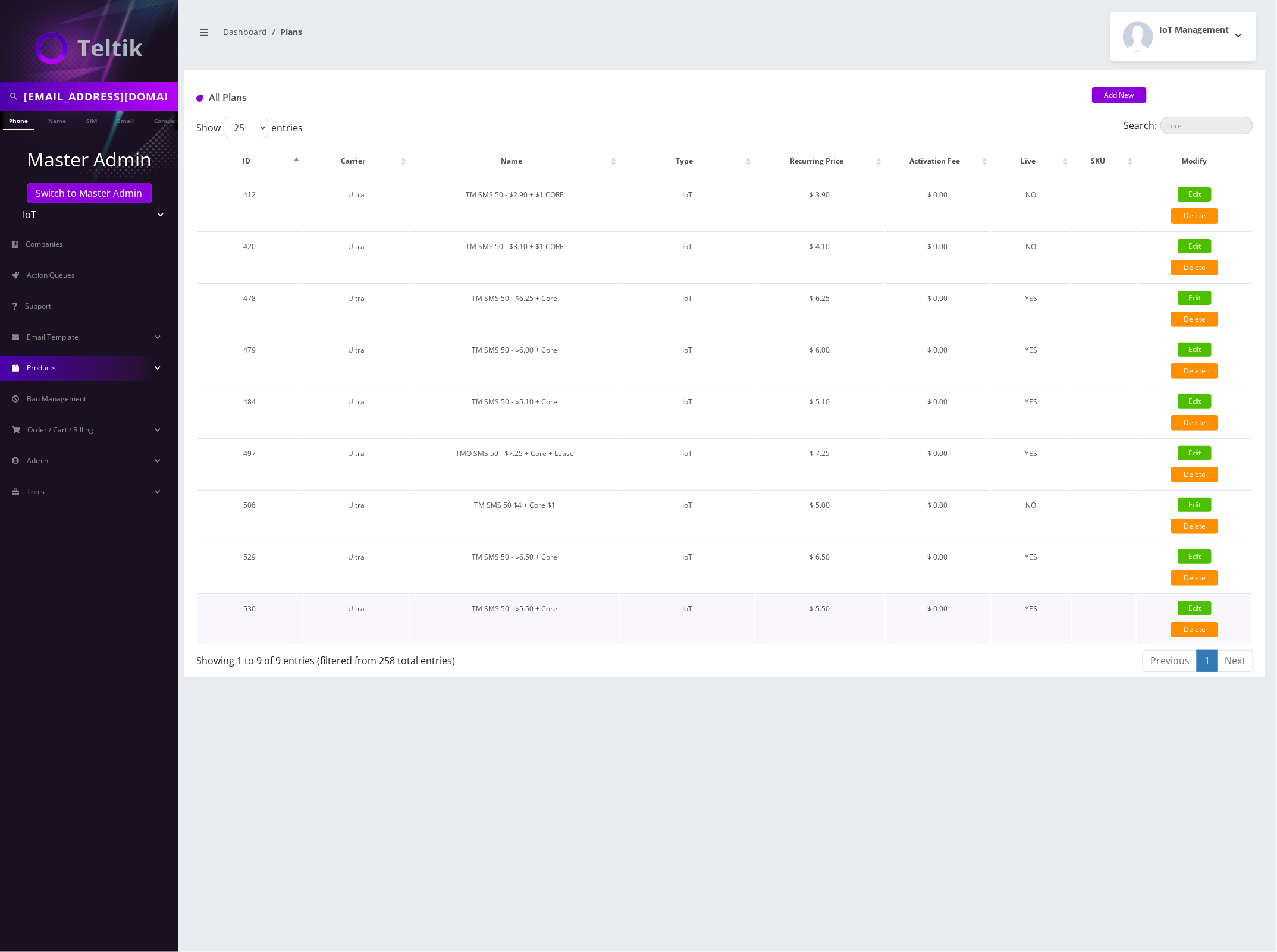
select select "0"
checkbox input "false"
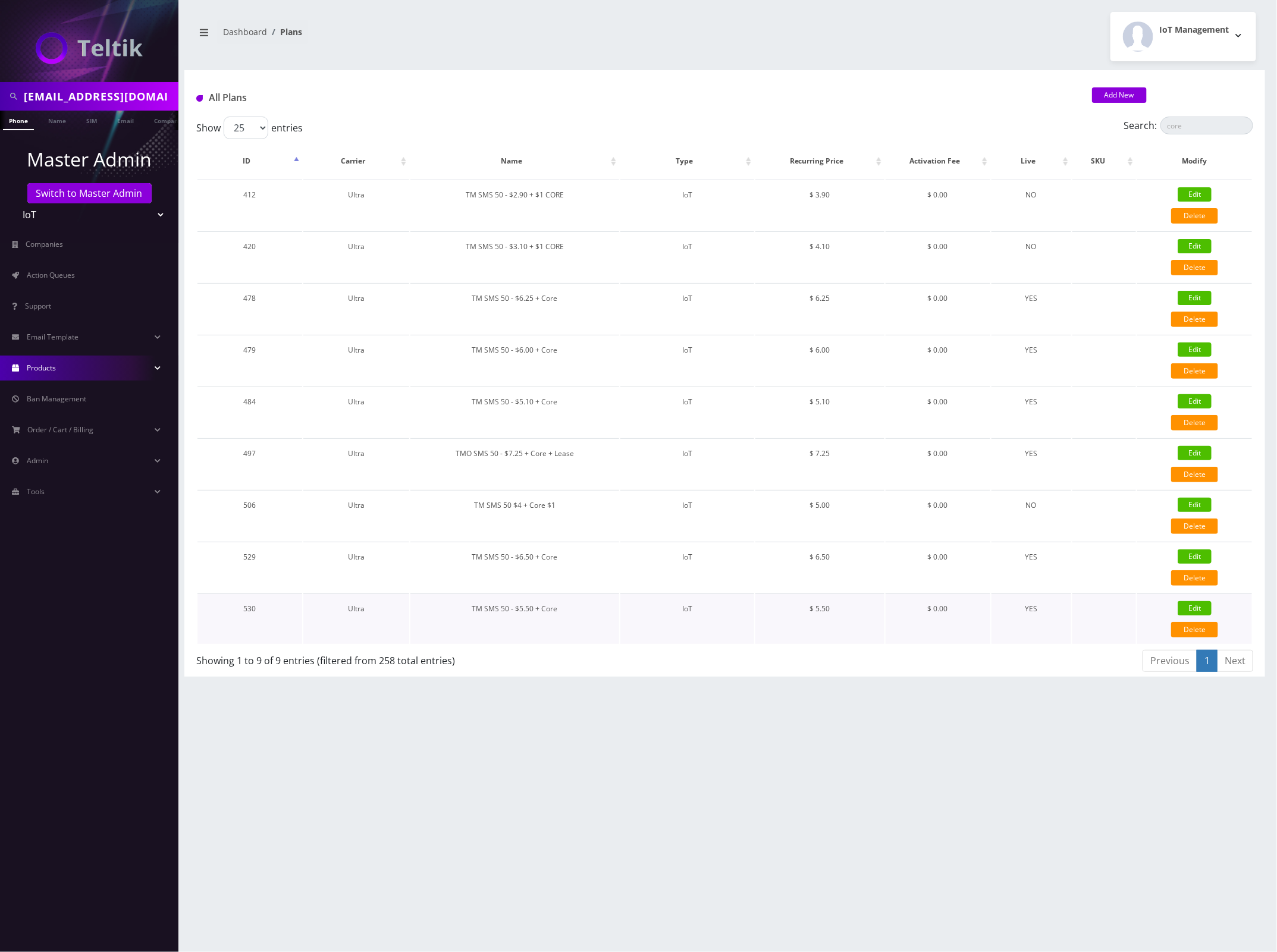
checkbox input "false"
type input "326"
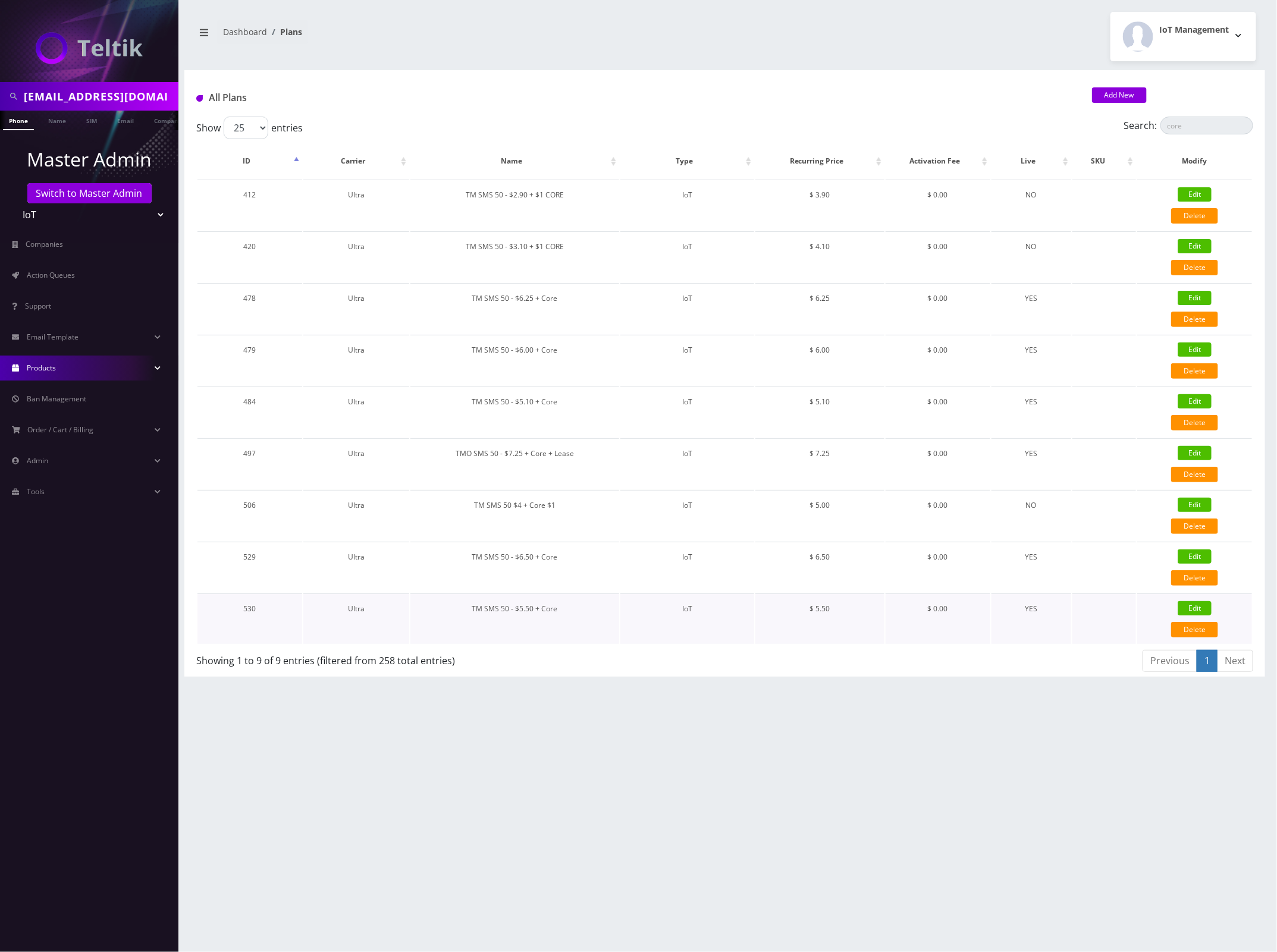
type input "IMSI"
checkbox input "true"
checkbox input "false"
type input "5.5"
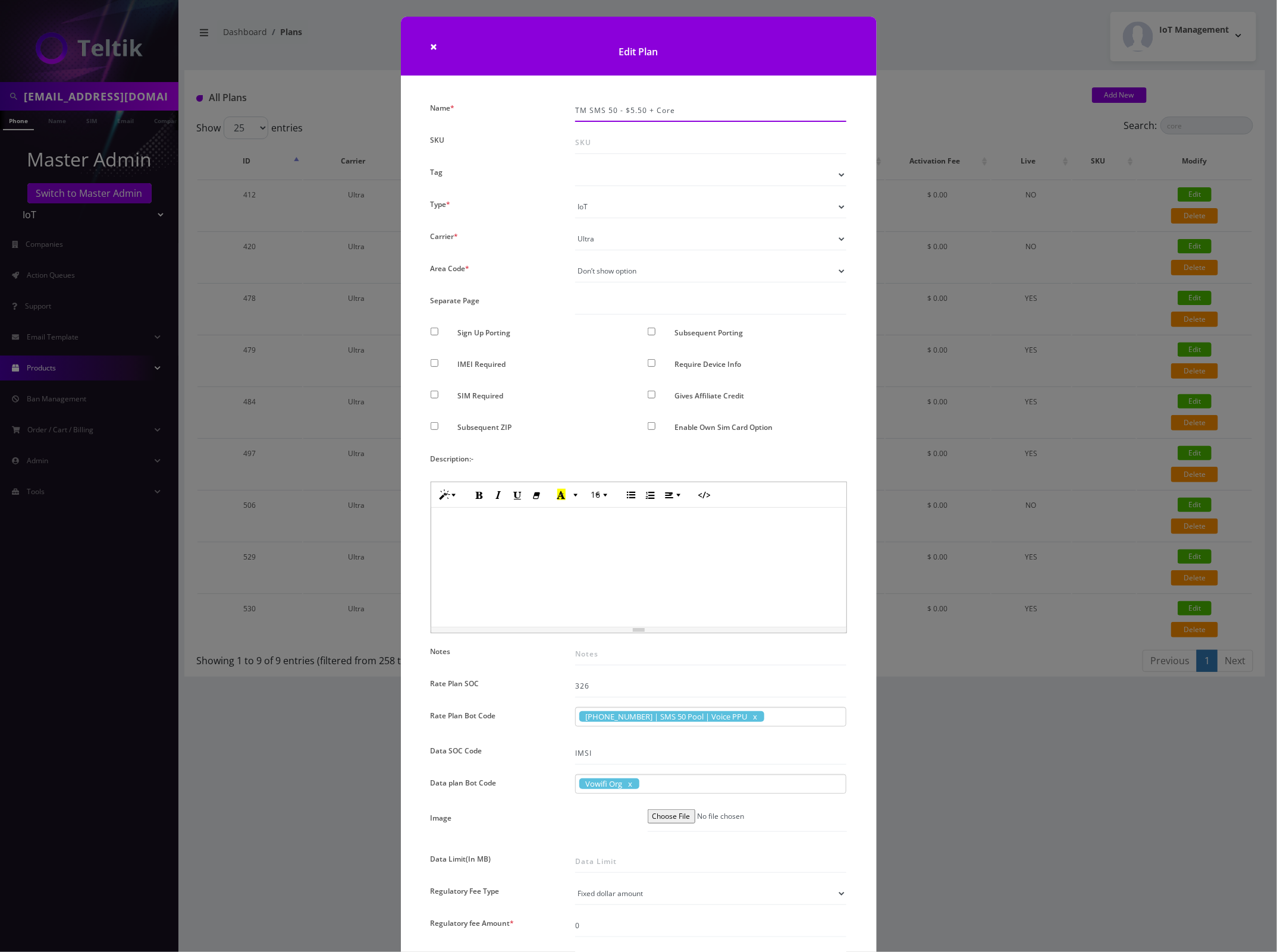
click at [642, 111] on input "TM SMS 50 - $5.50 + Core" at bounding box center [711, 110] width 272 height 22
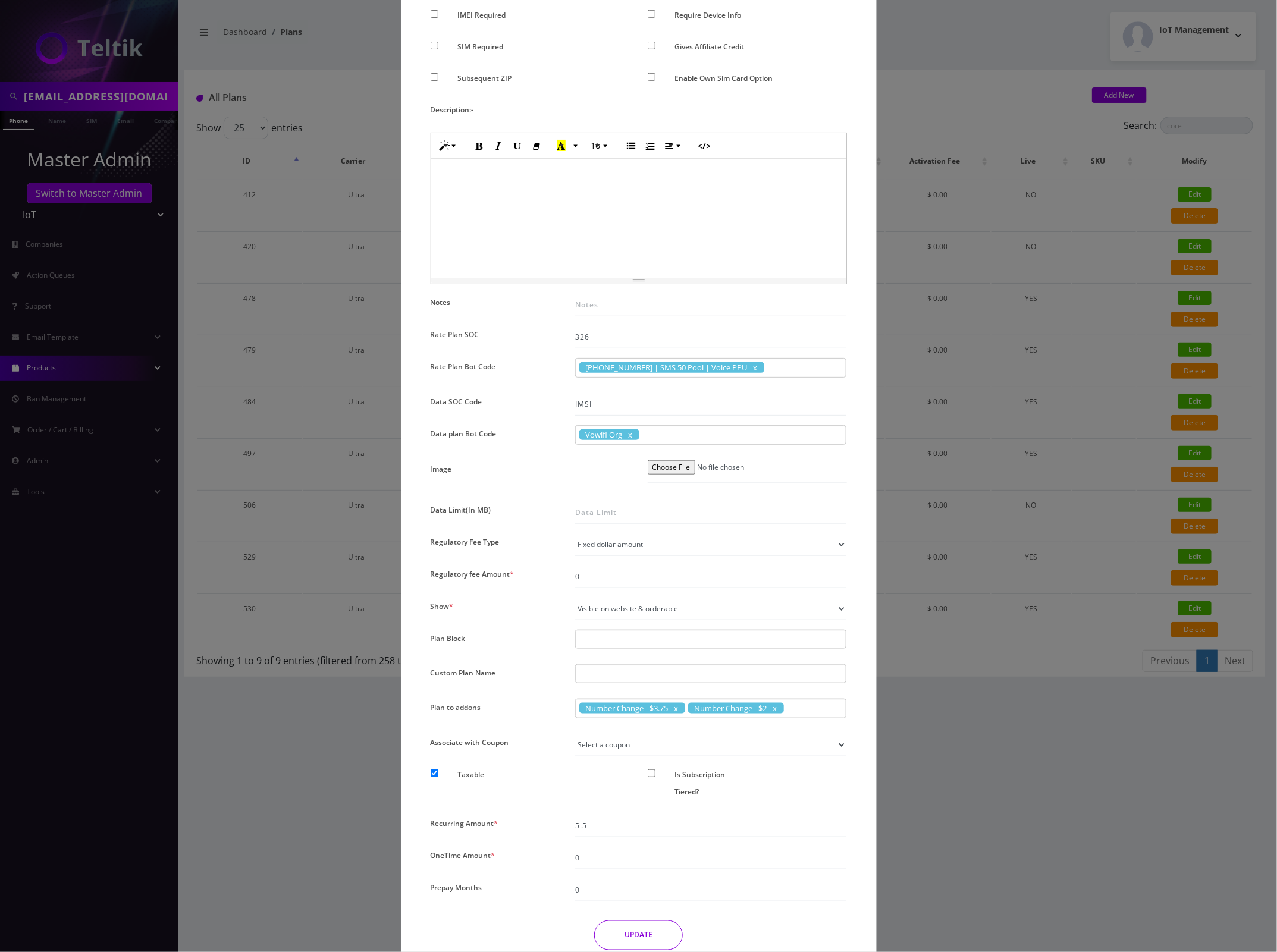
scroll to position [403, 0]
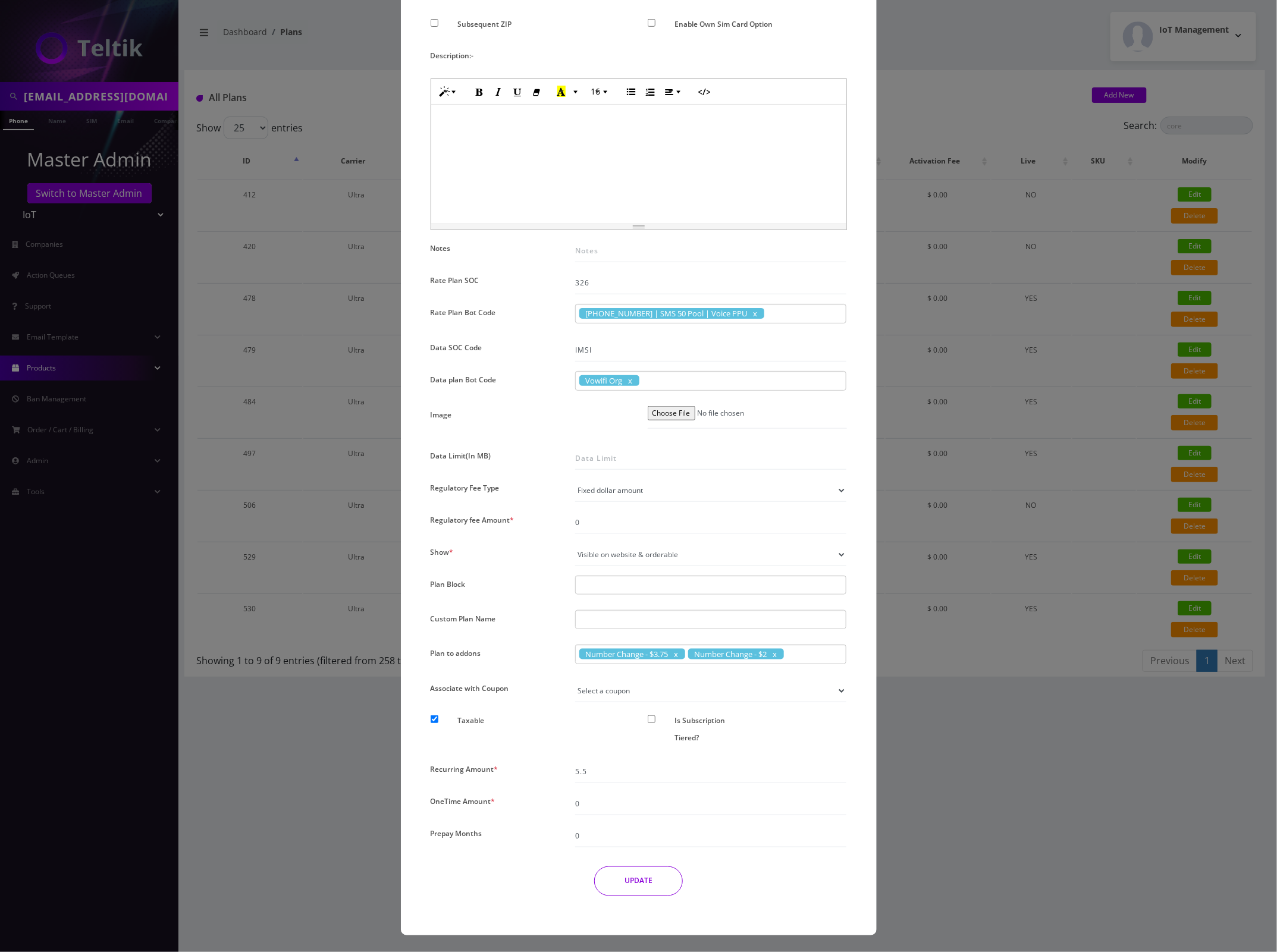
type input "TM SMS 50 - $5.25 + Core"
click at [623, 773] on input "5.5" at bounding box center [711, 772] width 272 height 22
type input "5.25"
click at [697, 774] on input "5.25" at bounding box center [711, 772] width 272 height 22
click at [634, 877] on button "UPDATE" at bounding box center [638, 881] width 89 height 30
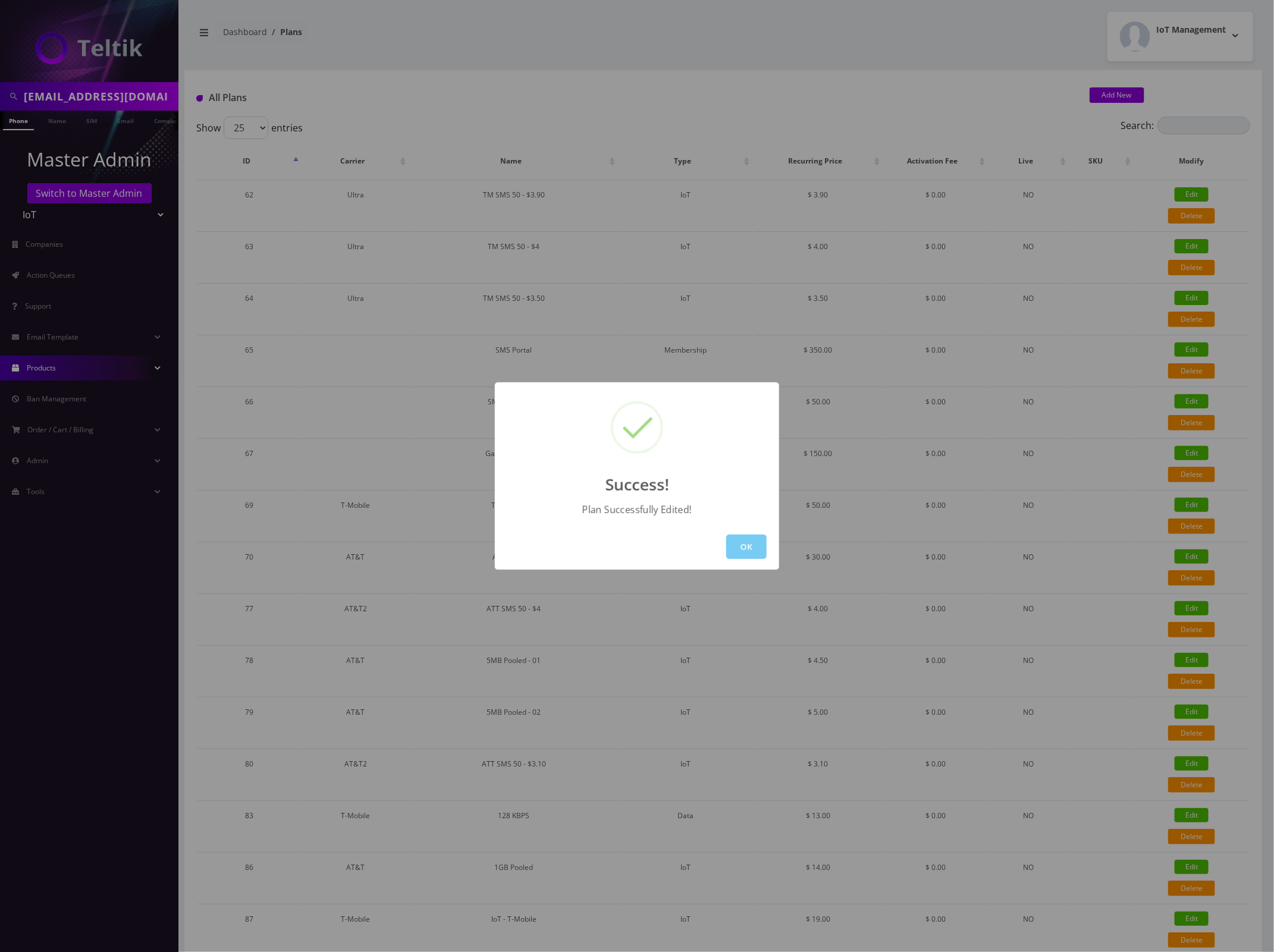
click at [748, 544] on button "OK" at bounding box center [746, 546] width 40 height 24
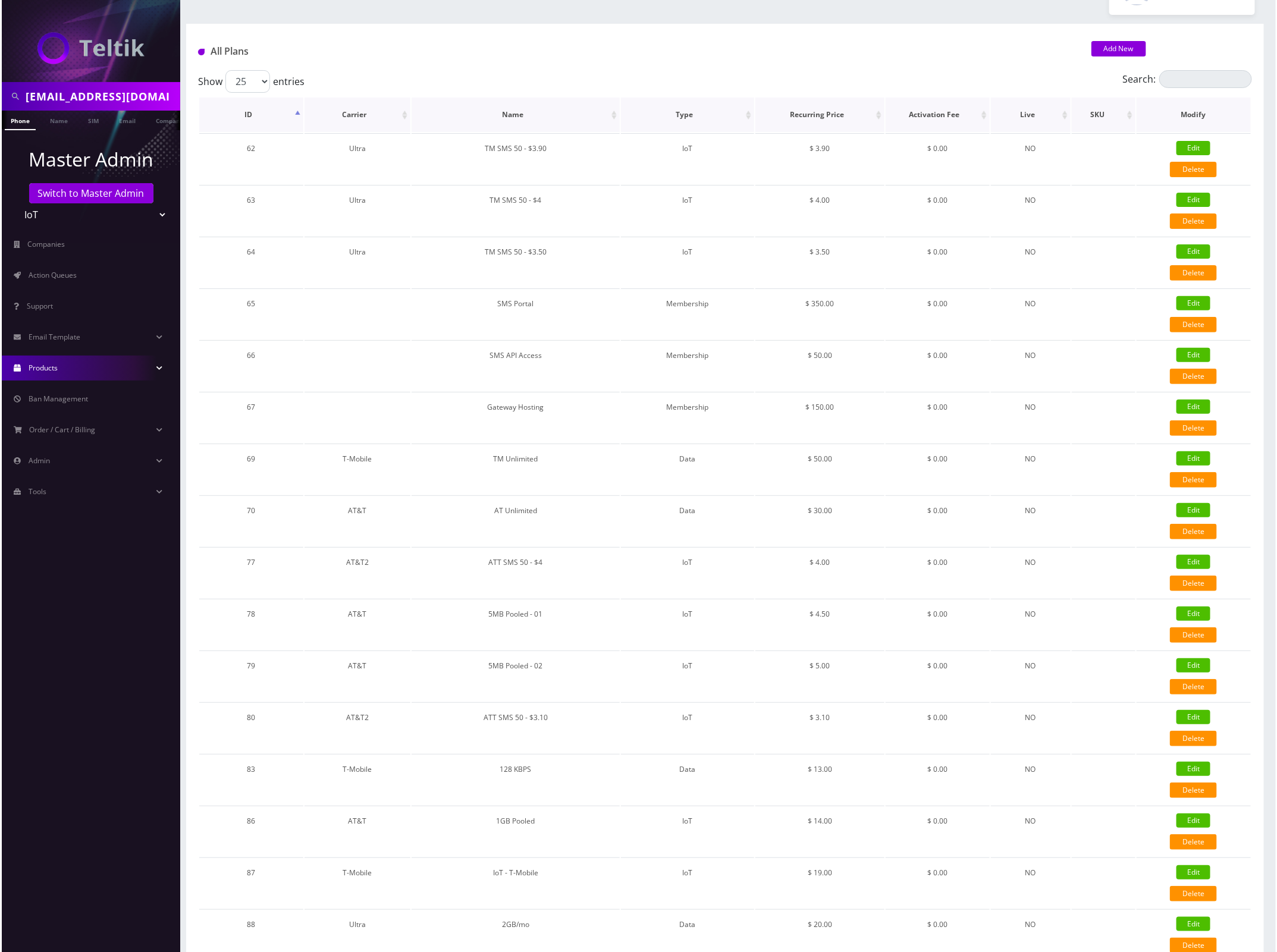
scroll to position [0, 0]
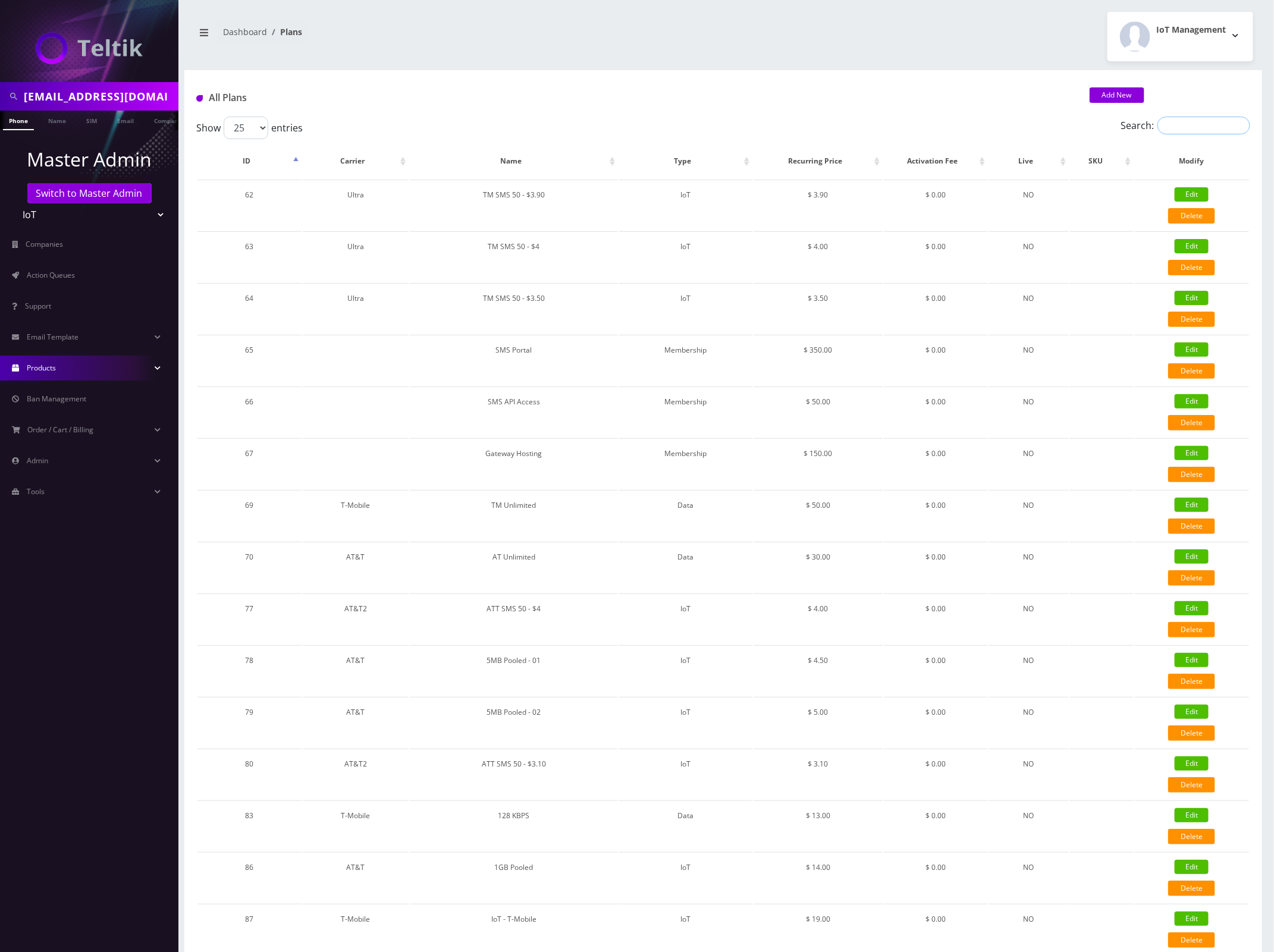
click at [1189, 131] on input "Search:" at bounding box center [1204, 125] width 93 height 18
type input "core"
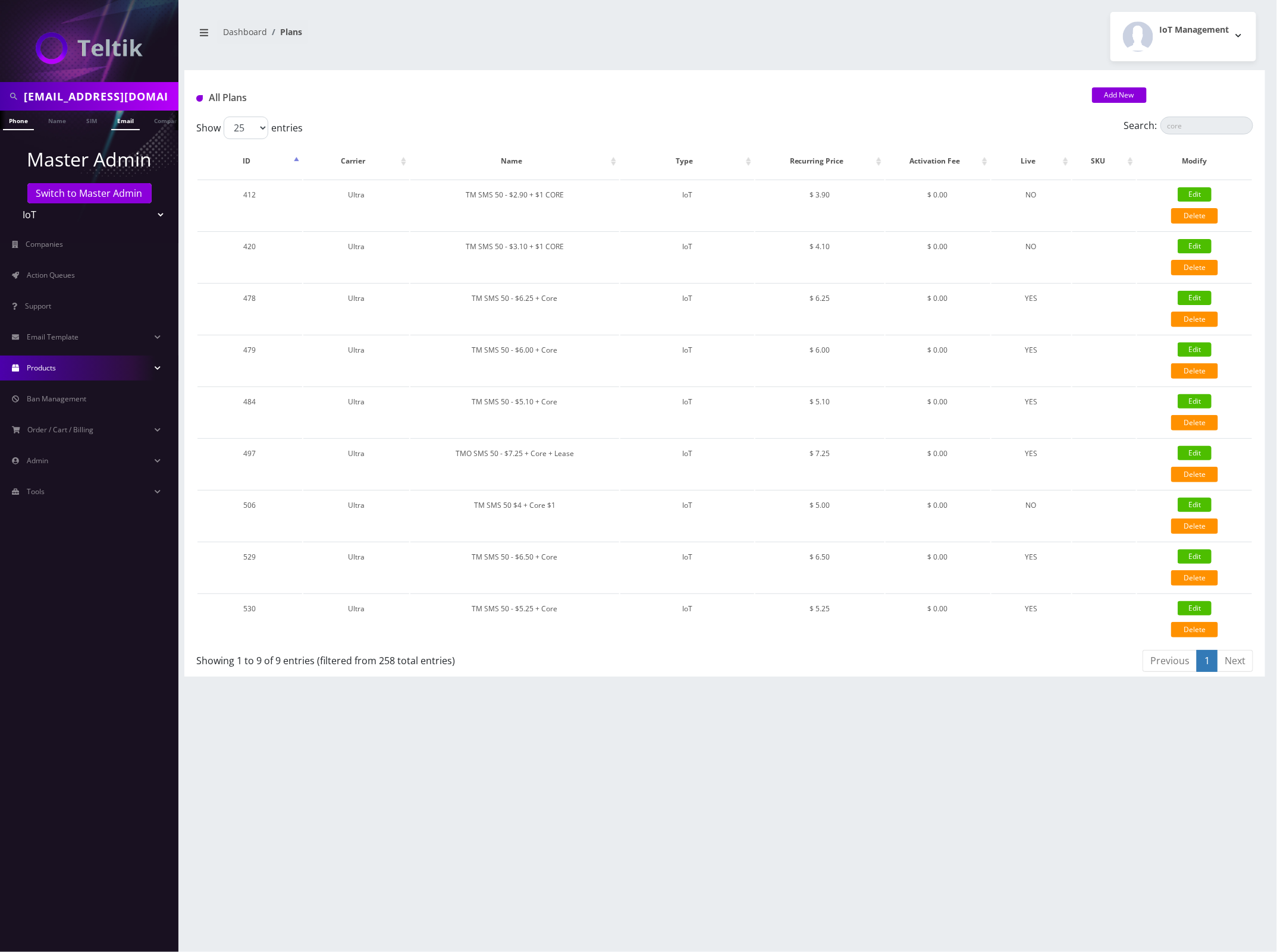
click at [124, 123] on link "Email" at bounding box center [126, 121] width 28 height 20
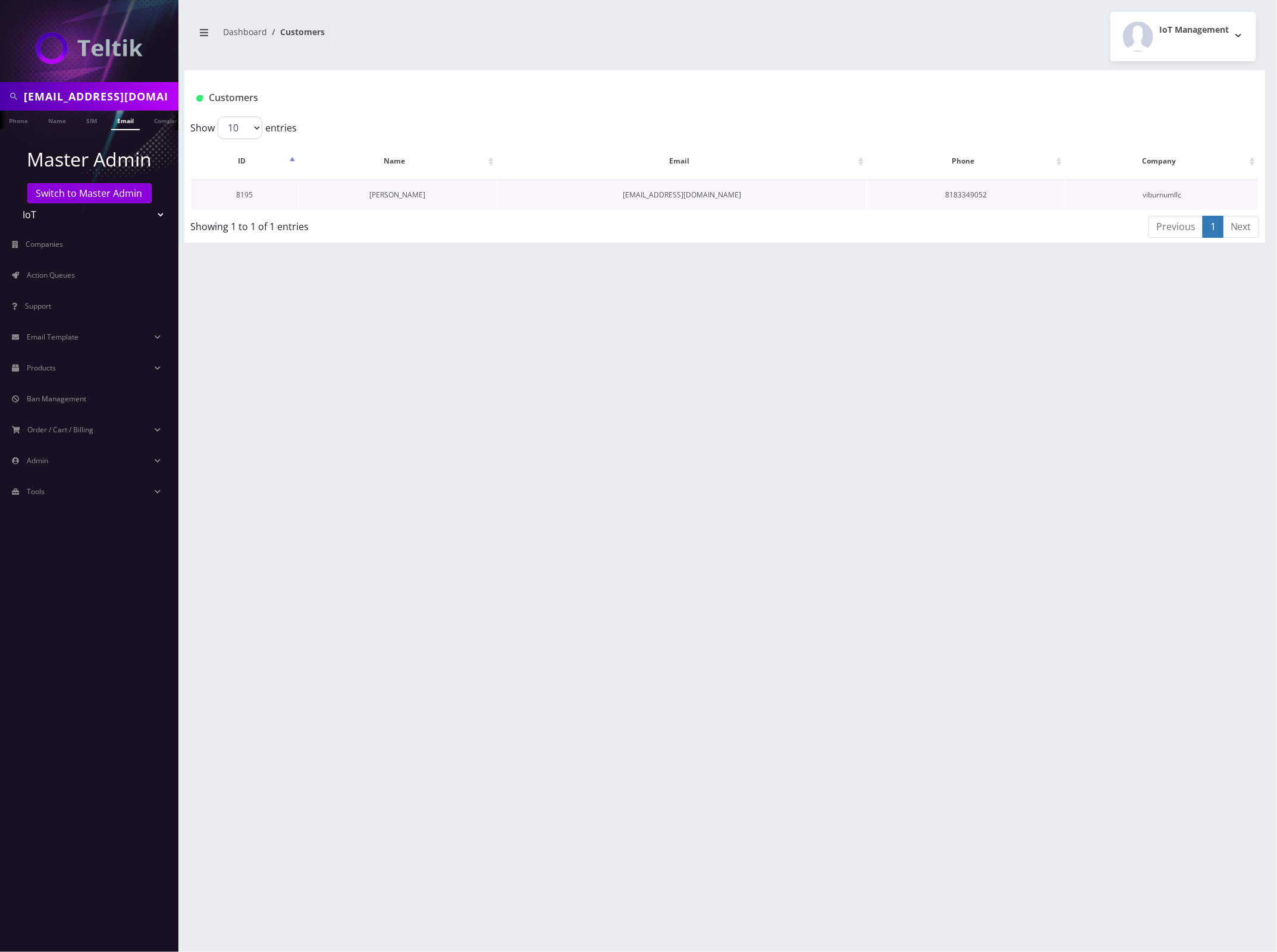
click at [391, 193] on link "[PERSON_NAME]" at bounding box center [398, 194] width 56 height 10
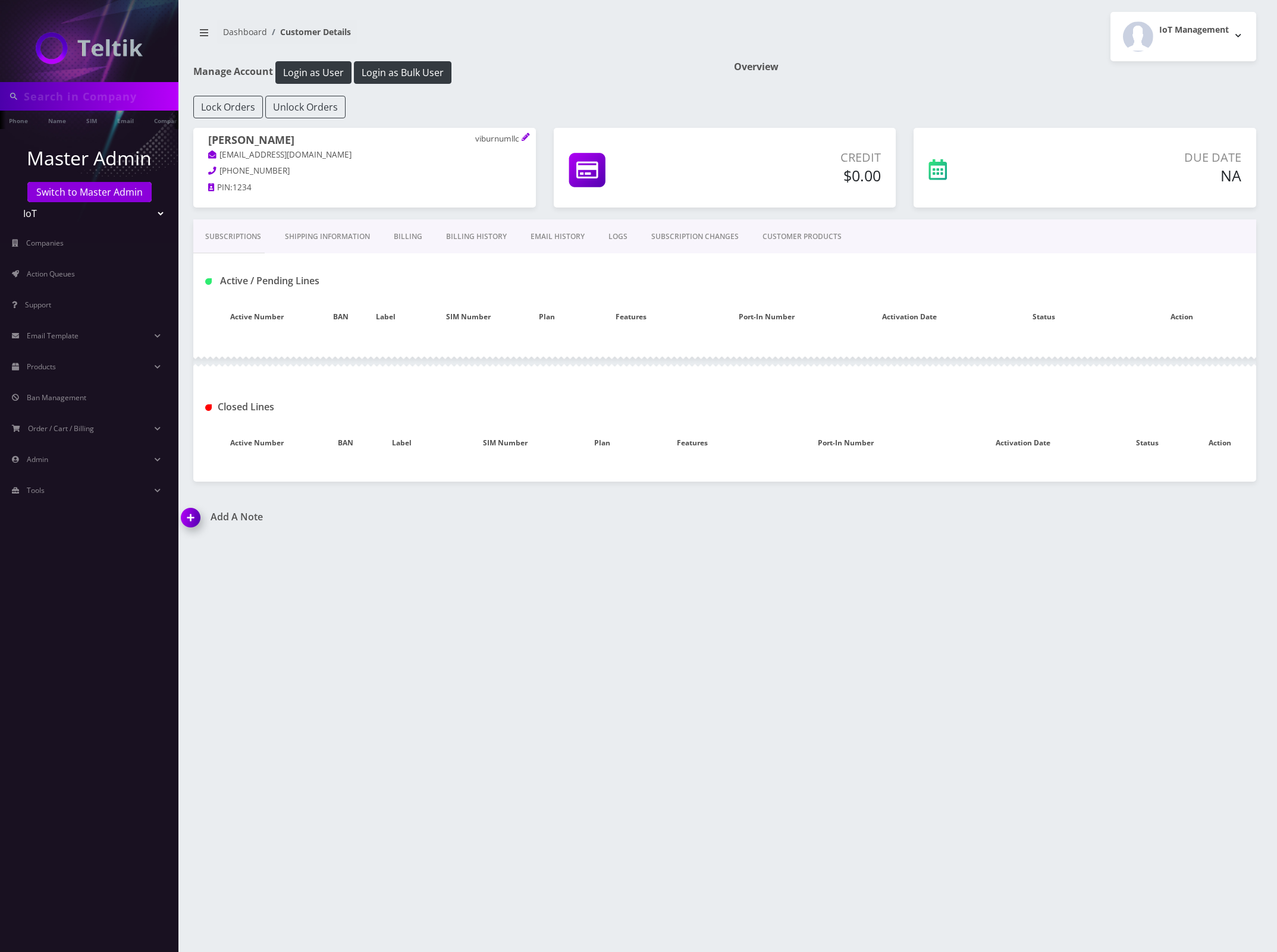
type input "[EMAIL_ADDRESS][DOMAIN_NAME]"
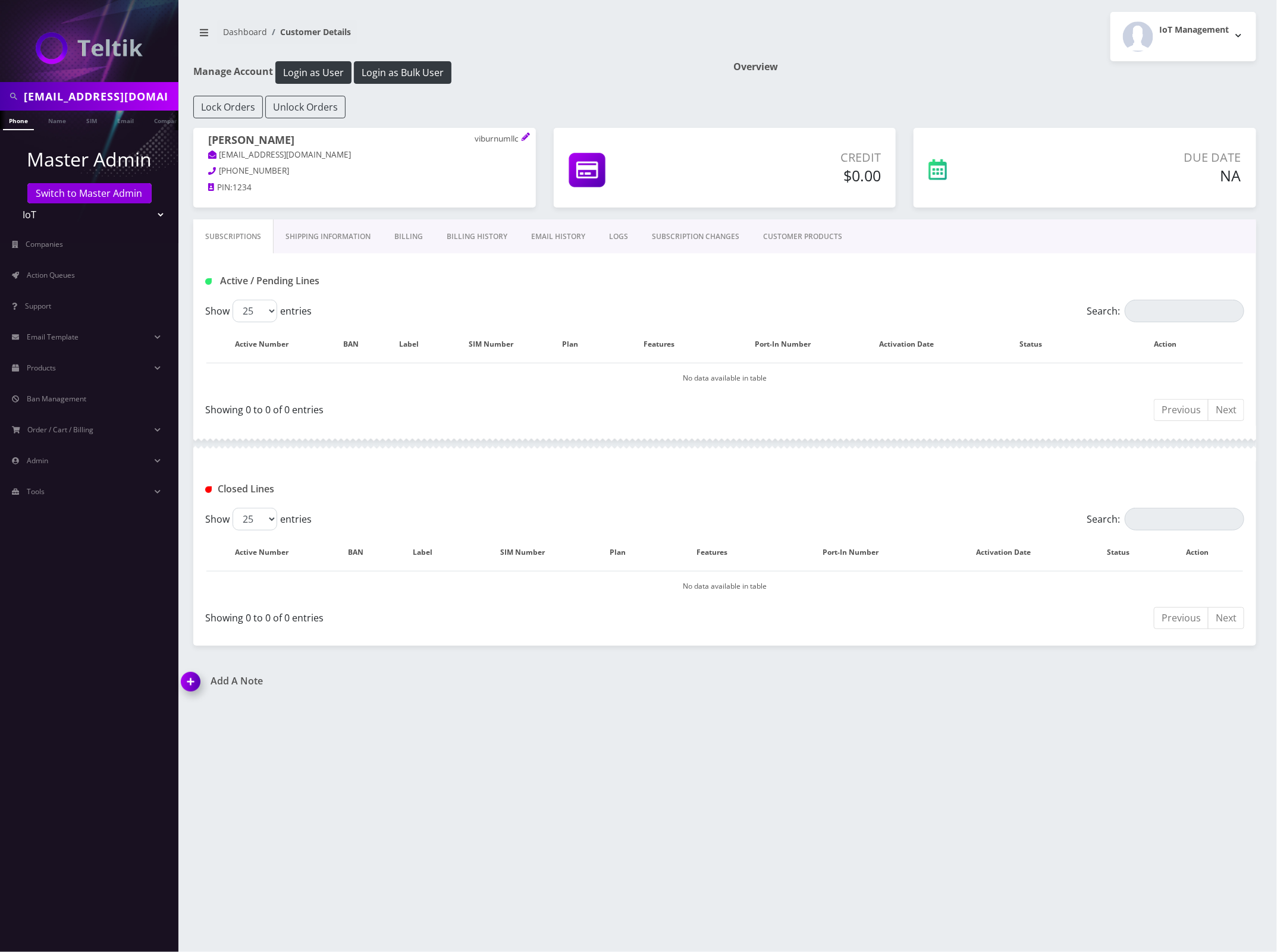
click at [788, 230] on link "CUSTOMER PRODUCTS" at bounding box center [803, 237] width 103 height 35
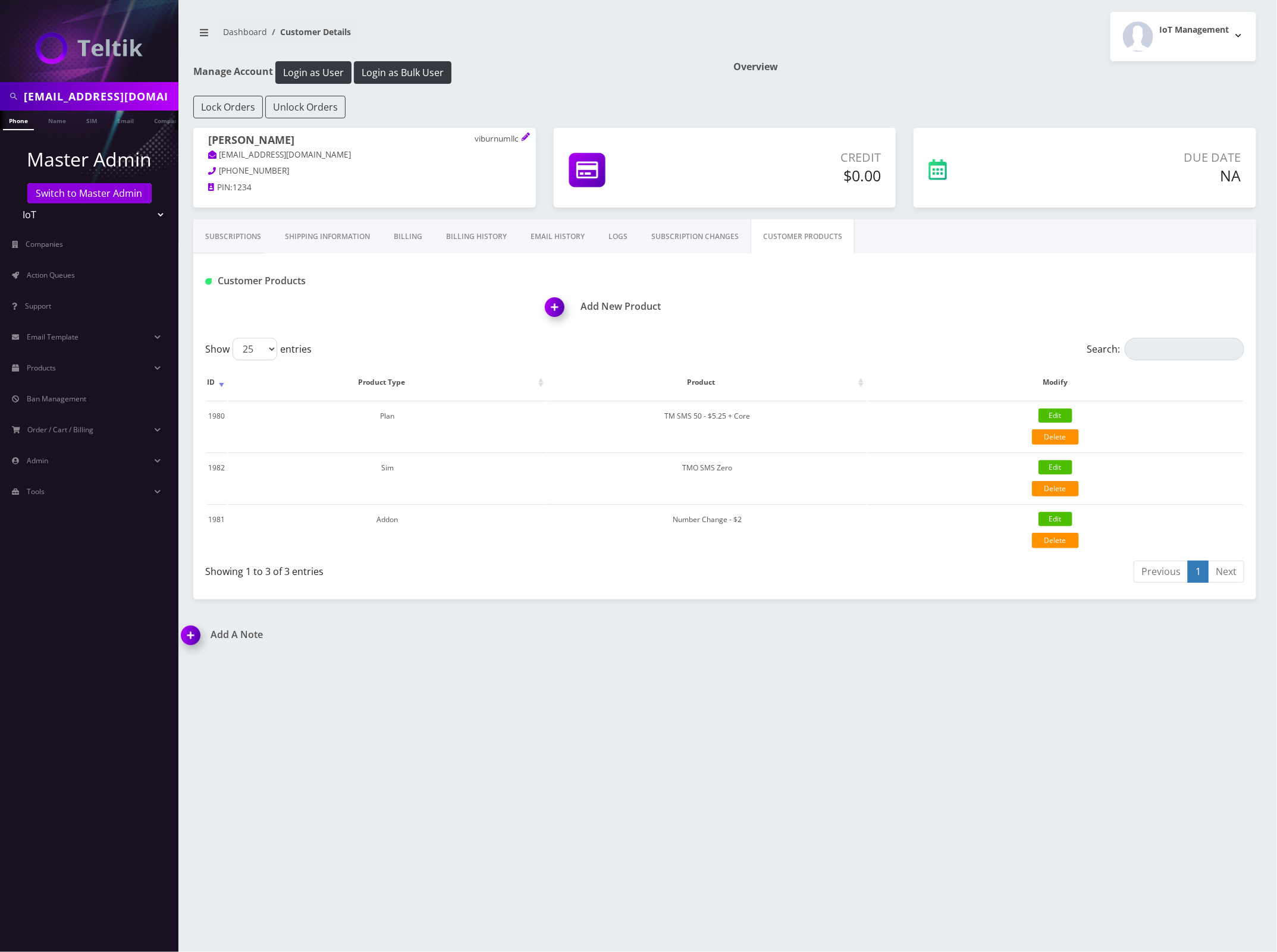
click at [849, 320] on div "Add New Product" at bounding box center [900, 300] width 705 height 58
click at [866, 316] on div "Add New Product" at bounding box center [900, 300] width 705 height 58
click at [525, 138] on icon at bounding box center [525, 136] width 8 height 8
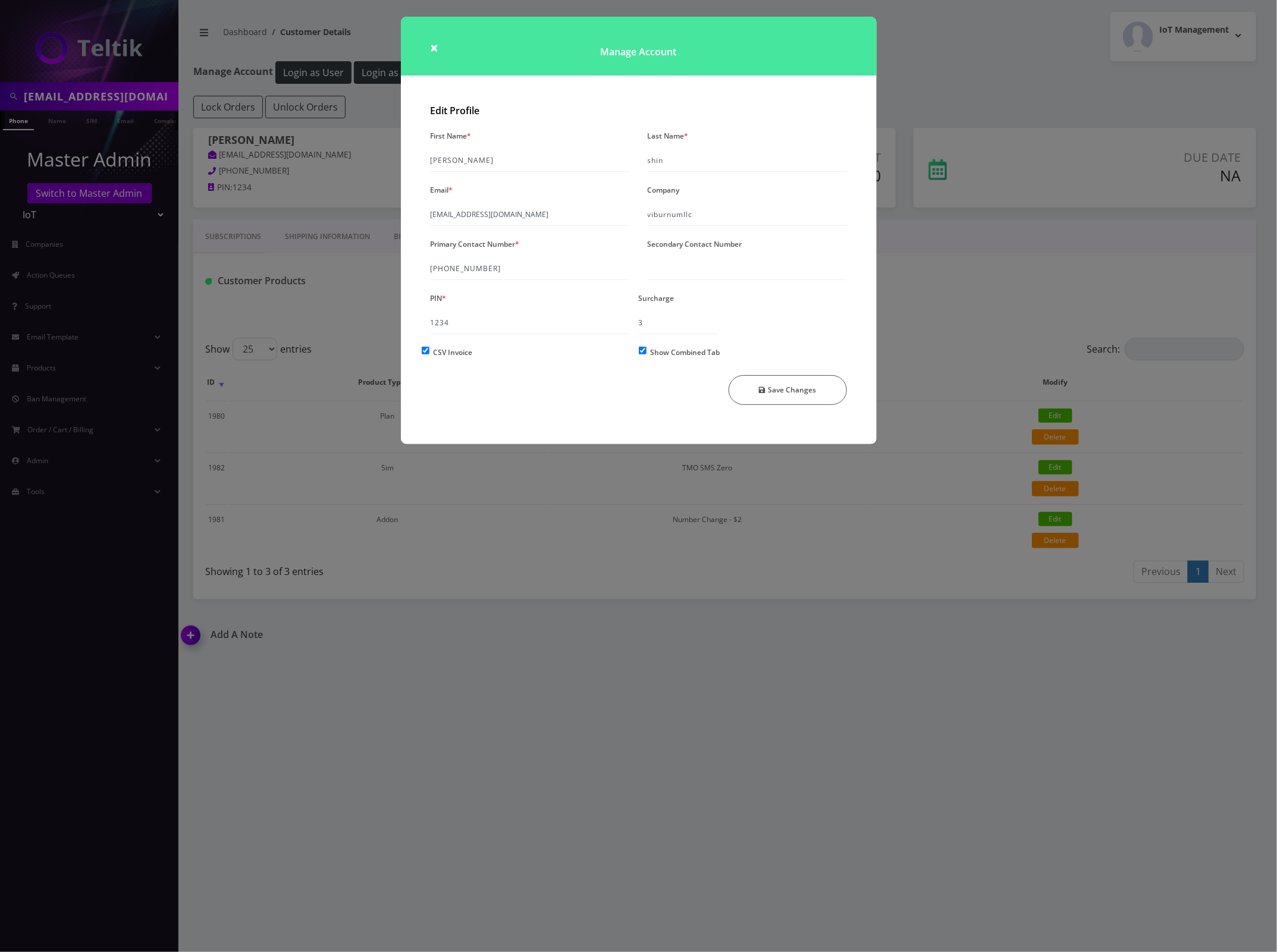
click at [952, 76] on div "× Manage Account Edit Profile First Name * [PERSON_NAME] Name * shin Email * [E…" at bounding box center [638, 476] width 1277 height 952
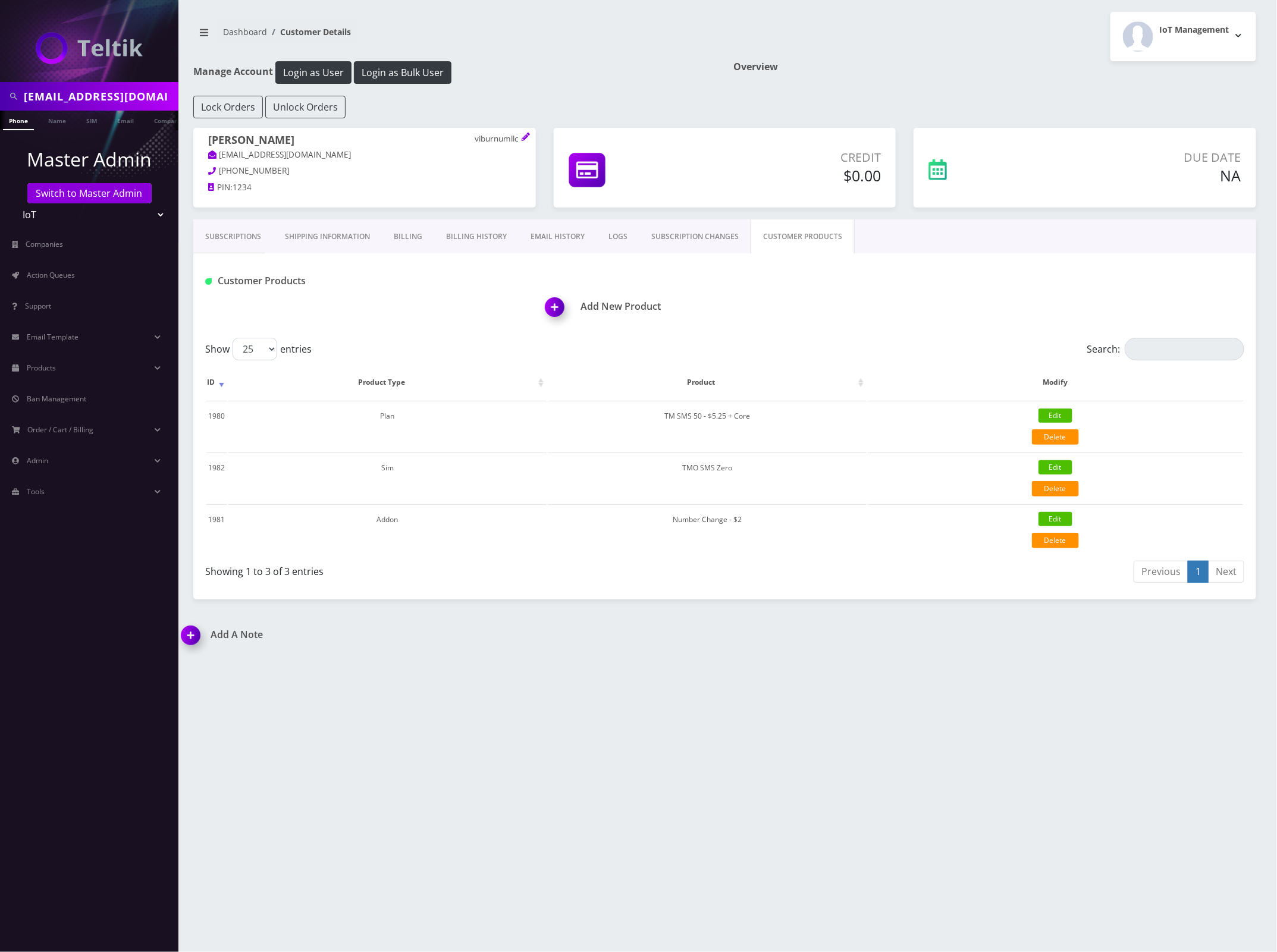
click at [956, 69] on h1 "Overview" at bounding box center [995, 67] width 523 height 11
click at [917, 754] on div "[EMAIL_ADDRESS][DOMAIN_NAME] Phone Name SIM Email Company Customer Dashboard Cu…" at bounding box center [724, 476] width 1104 height 952
click at [997, 656] on div "Add A Note *Please Enter Note Save Note By Date Note" at bounding box center [724, 643] width 1104 height 28
click at [754, 589] on div "Subscriptions Shipping Information Billing Billing History EMAIL HISTORY LOGS S…" at bounding box center [725, 409] width 1063 height 380
click at [762, 642] on div "Add A Note *Please Enter Note Save Note By Date Note" at bounding box center [724, 643] width 1104 height 28
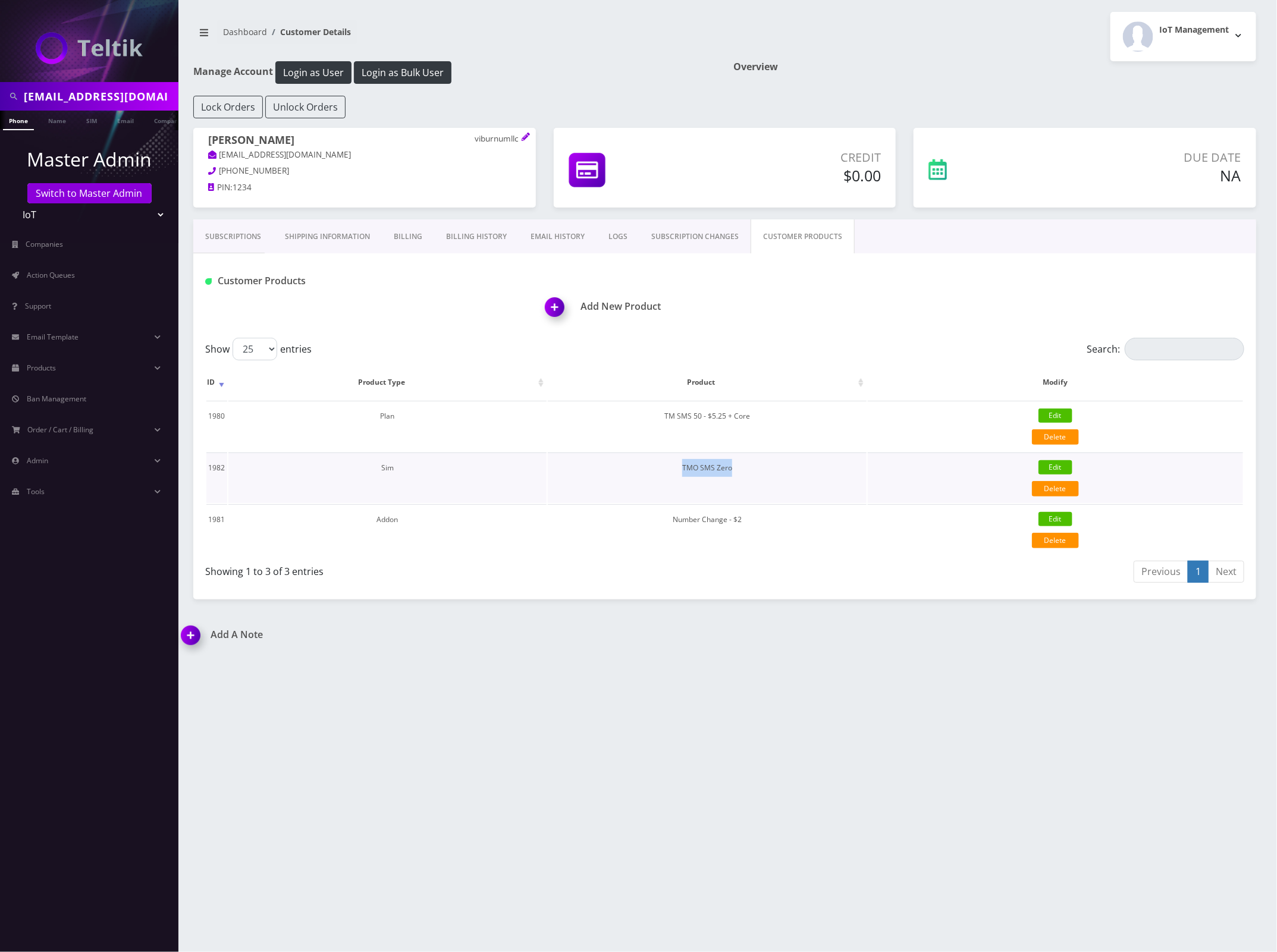
drag, startPoint x: 745, startPoint y: 470, endPoint x: 673, endPoint y: 468, distance: 72.0
click at [673, 468] on td "TMO SMS Zero" at bounding box center [707, 478] width 318 height 51
click at [931, 679] on div "[EMAIL_ADDRESS][DOMAIN_NAME] Phone Name SIM Email Company Customer Dashboard Cu…" at bounding box center [724, 476] width 1104 height 952
click at [1107, 473] on div "Edit" at bounding box center [1055, 468] width 375 height 18
click at [1061, 491] on link "Delete" at bounding box center [1055, 489] width 47 height 15
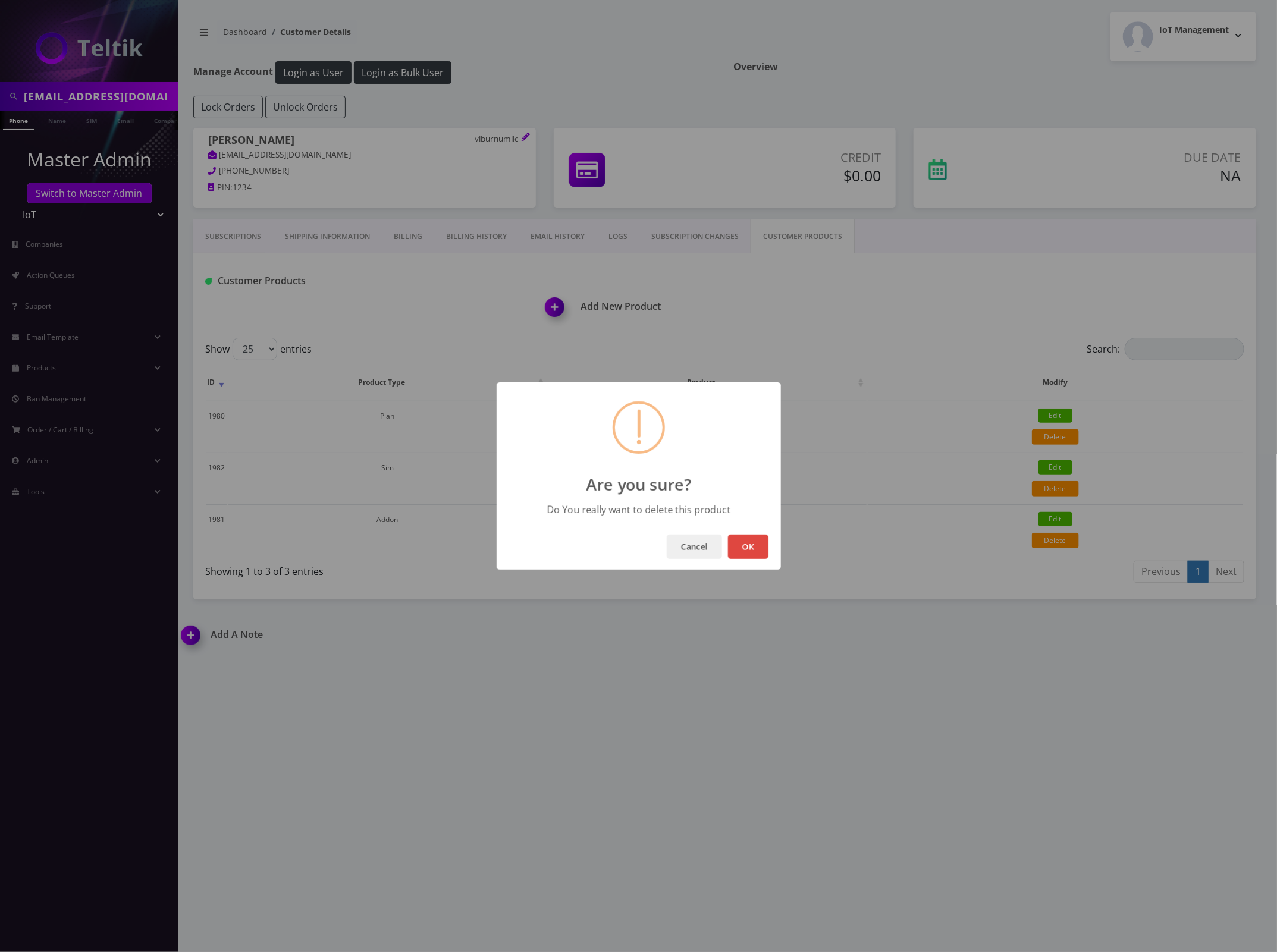
click at [747, 543] on button "OK" at bounding box center [747, 546] width 40 height 24
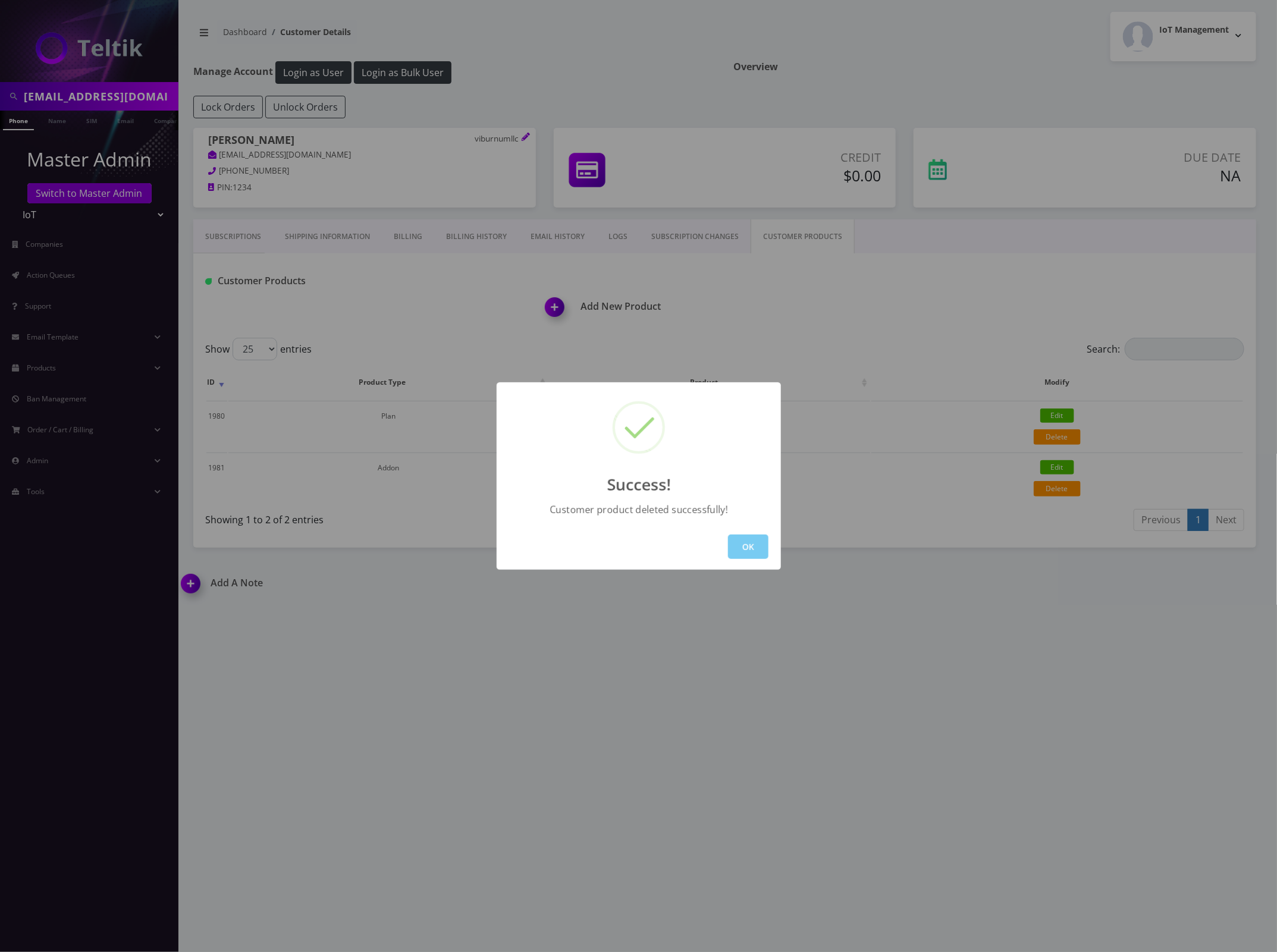
click at [749, 548] on button "OK" at bounding box center [747, 546] width 40 height 24
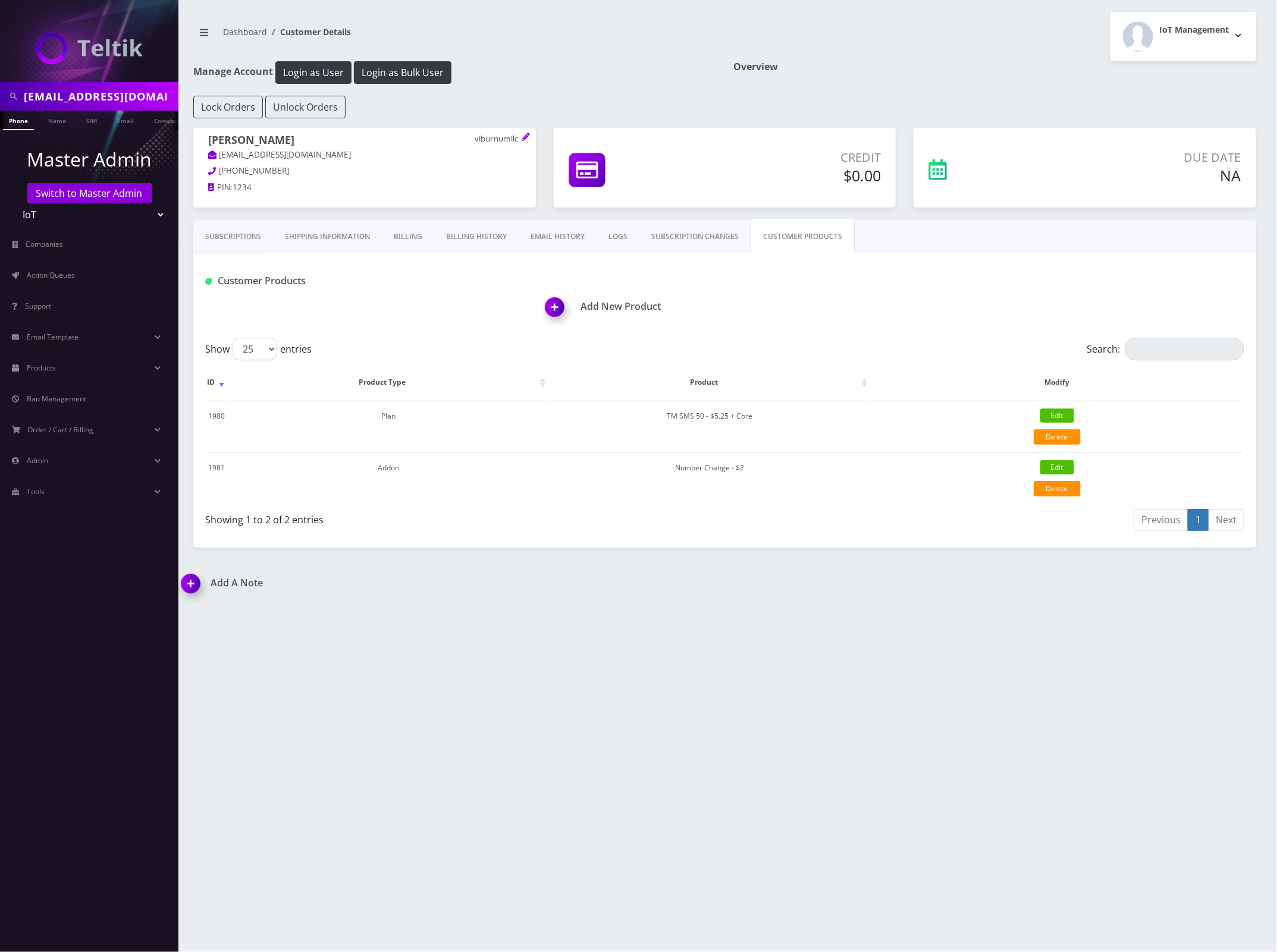
click at [1032, 568] on div "[EMAIL_ADDRESS][DOMAIN_NAME] Phone Name SIM Email Company Customer Dashboard Cu…" at bounding box center [724, 476] width 1104 height 952
click at [608, 310] on h1 "Add New Product" at bounding box center [901, 307] width 711 height 11
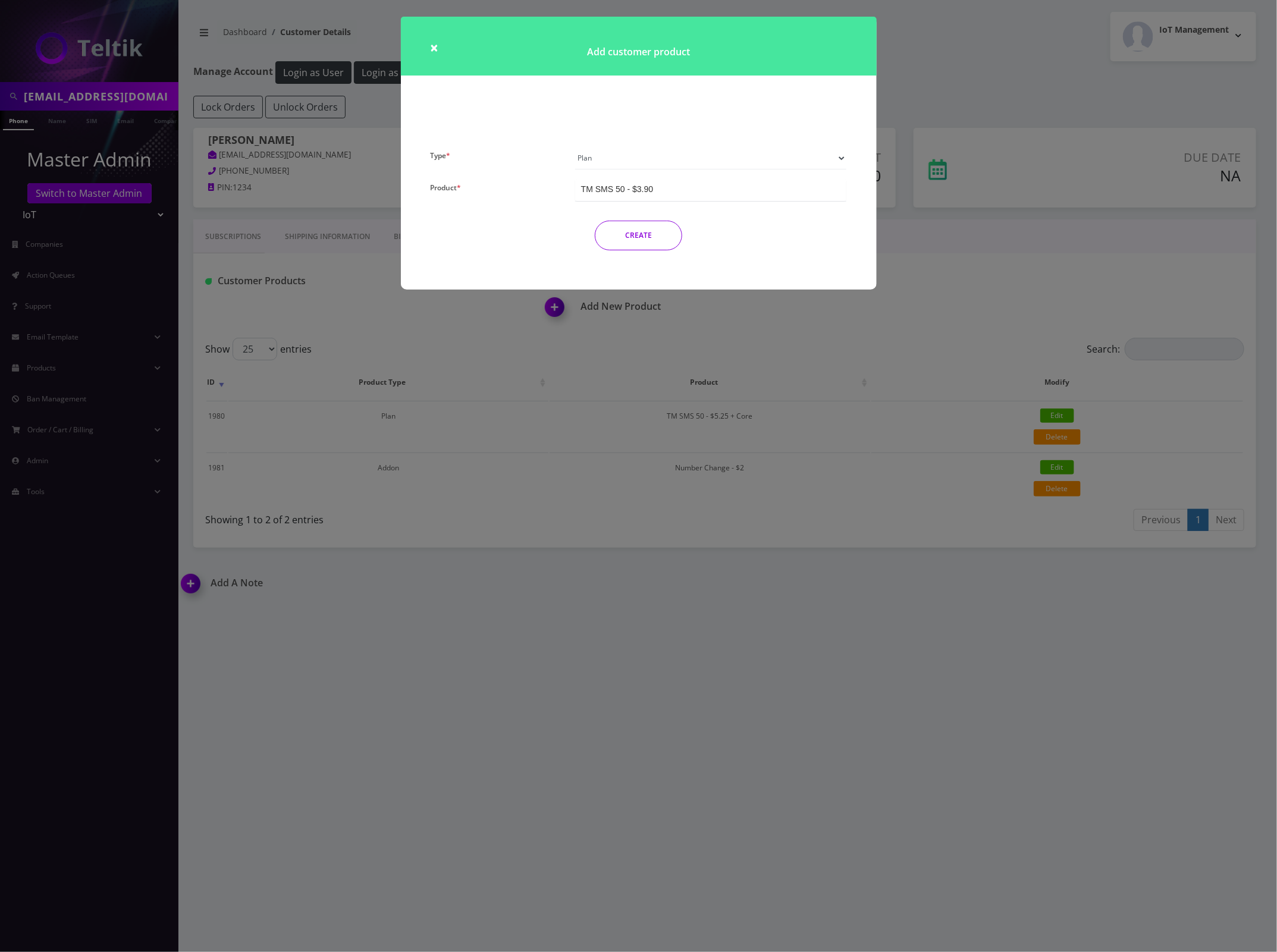
click at [690, 158] on select "Plan Device Sim Addon One-off" at bounding box center [711, 158] width 272 height 22
select select "3"
click at [575, 147] on select "Plan Device Sim Addon One-off" at bounding box center [711, 158] width 272 height 22
click at [757, 188] on div "TMO SMS SIM" at bounding box center [711, 190] width 272 height 22
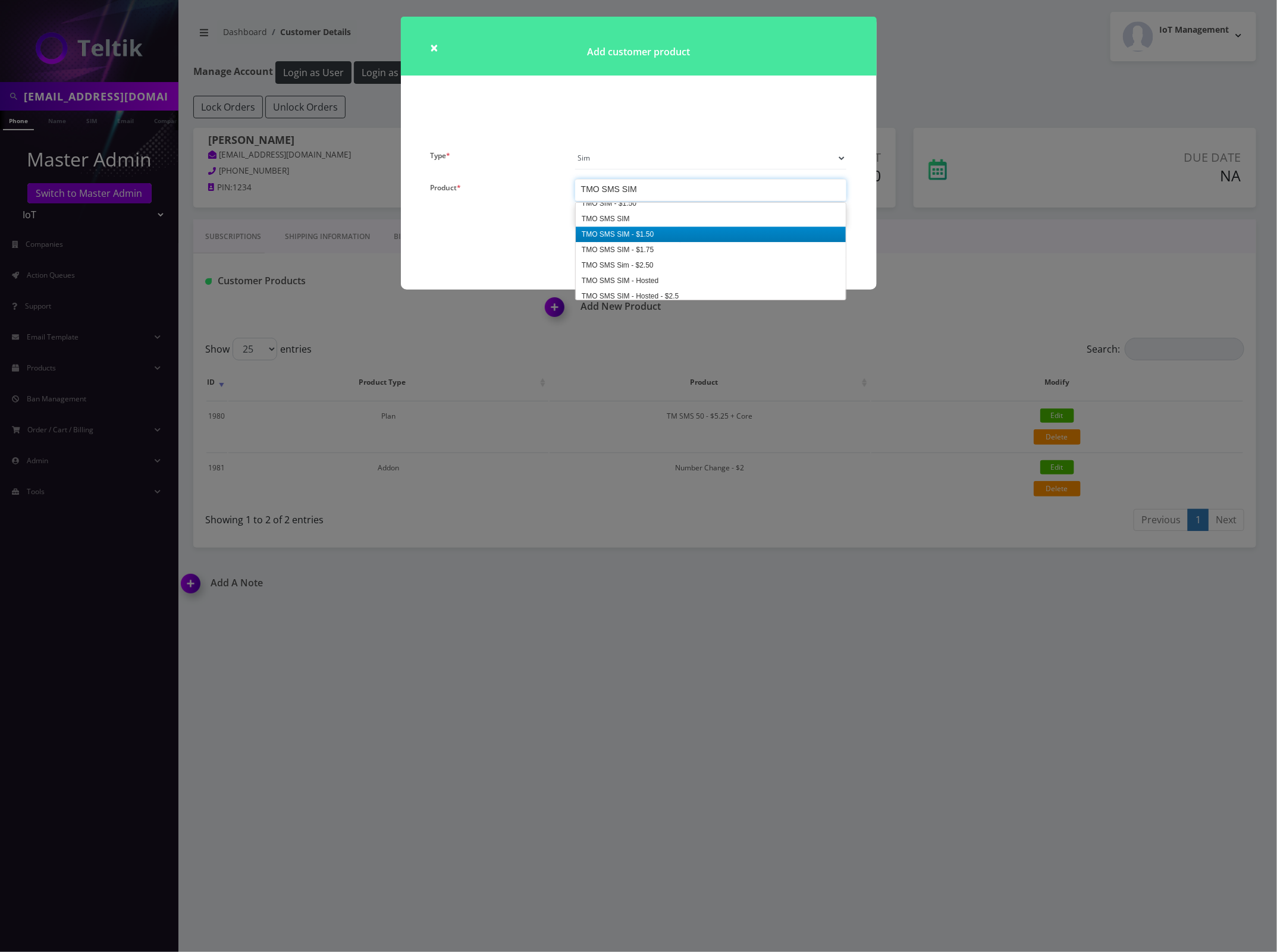
scroll to position [1884, 0]
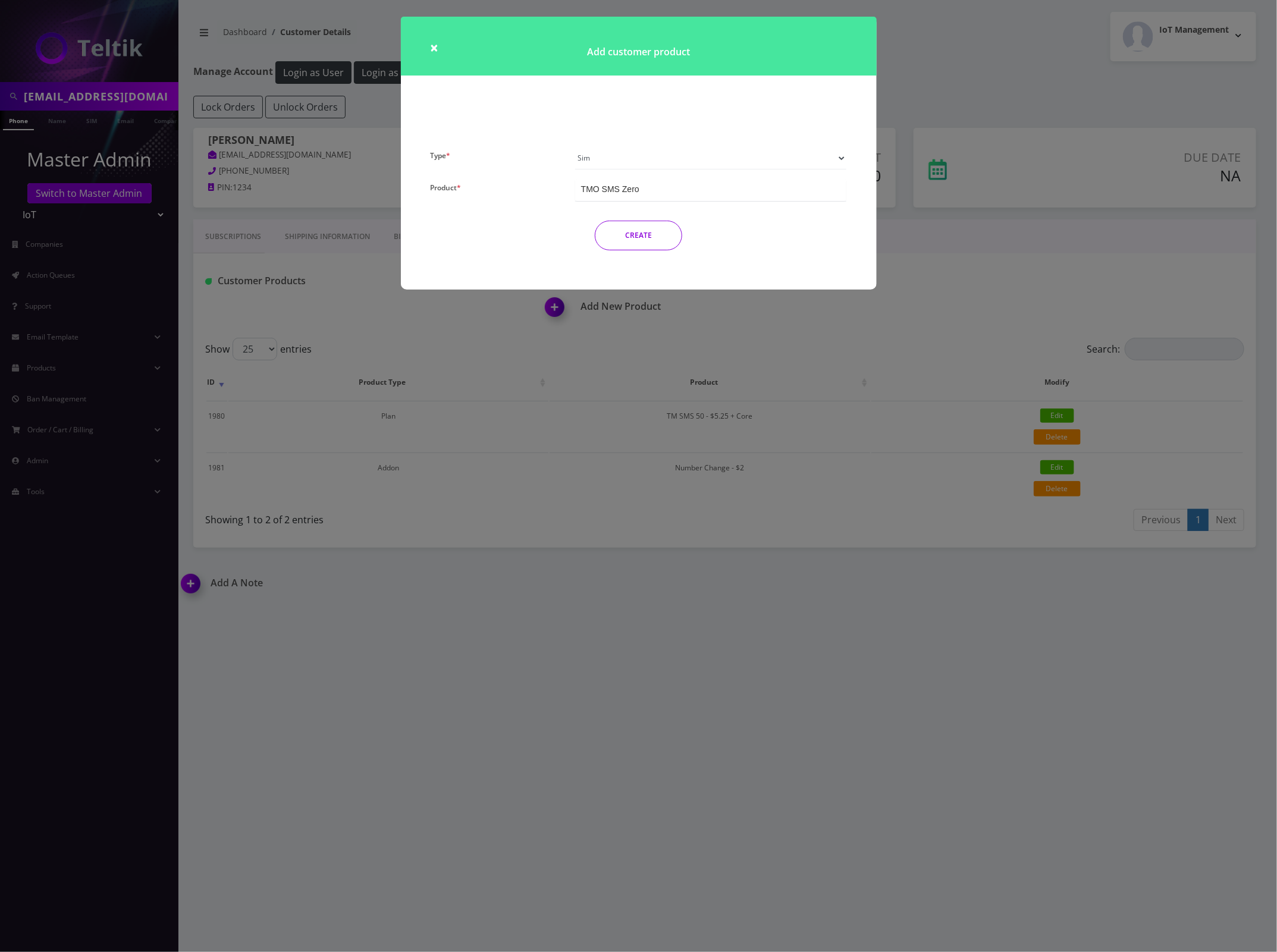
click at [638, 231] on button "CREATE" at bounding box center [638, 235] width 87 height 30
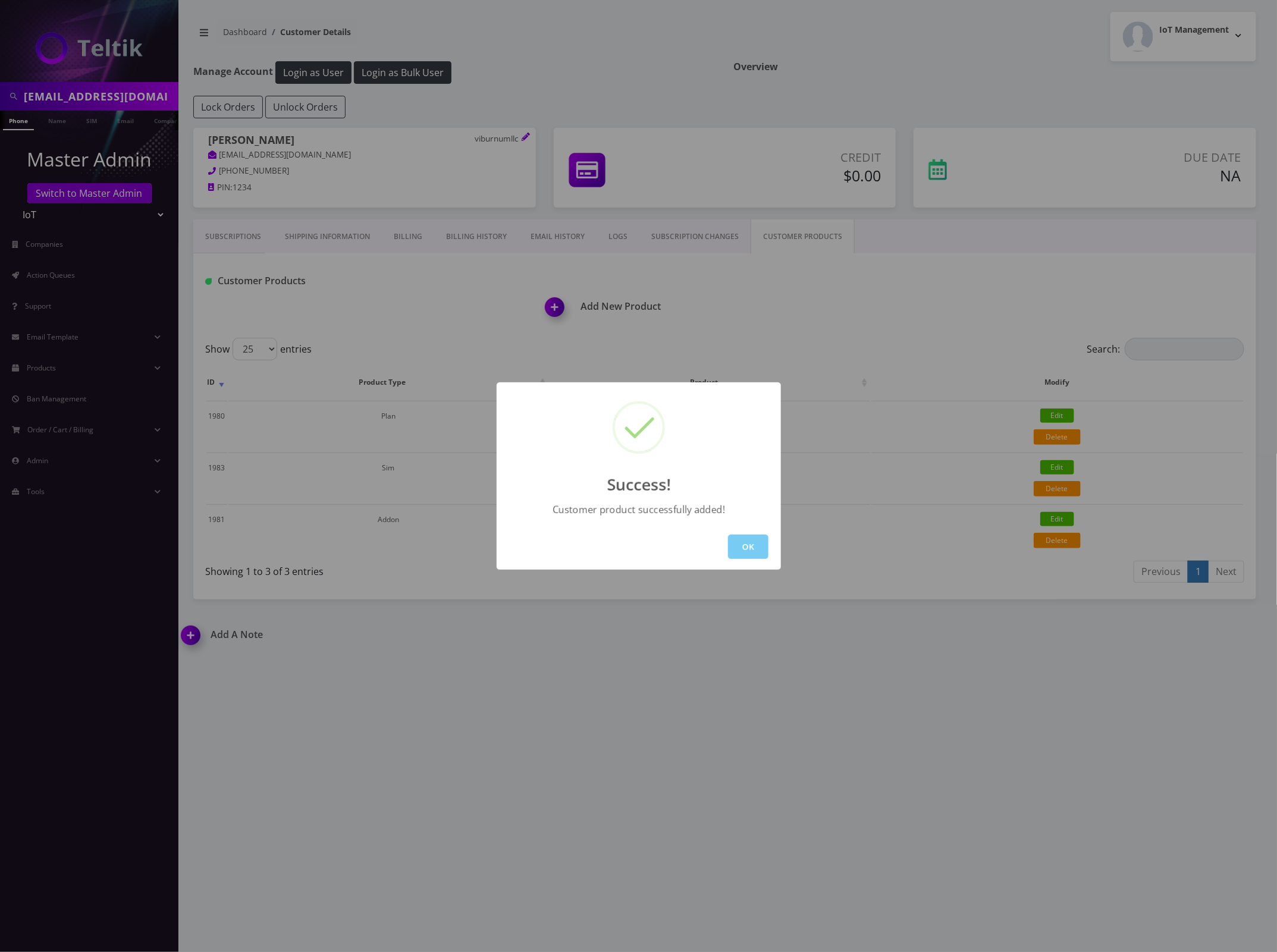
click at [747, 541] on button "OK" at bounding box center [747, 546] width 40 height 24
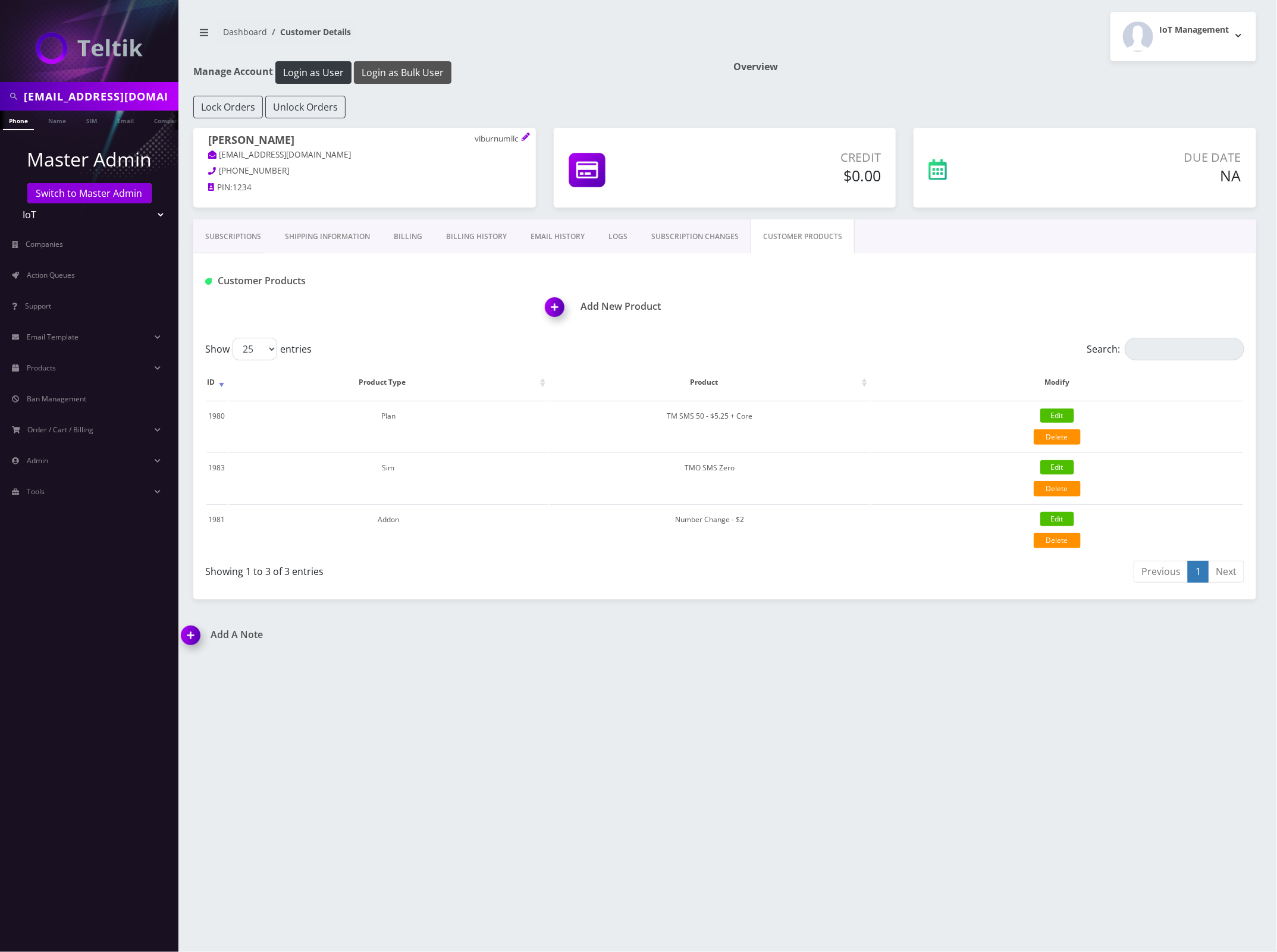
click at [408, 64] on button "Login as Bulk User" at bounding box center [402, 72] width 97 height 22
drag, startPoint x: 784, startPoint y: 519, endPoint x: 676, endPoint y: 525, distance: 108.2
click at [676, 525] on td "Number Change - $2" at bounding box center [709, 530] width 320 height 51
click at [792, 520] on td "Number Change - $2" at bounding box center [709, 530] width 320 height 51
click at [772, 519] on td "Number Change - $2" at bounding box center [709, 530] width 320 height 51
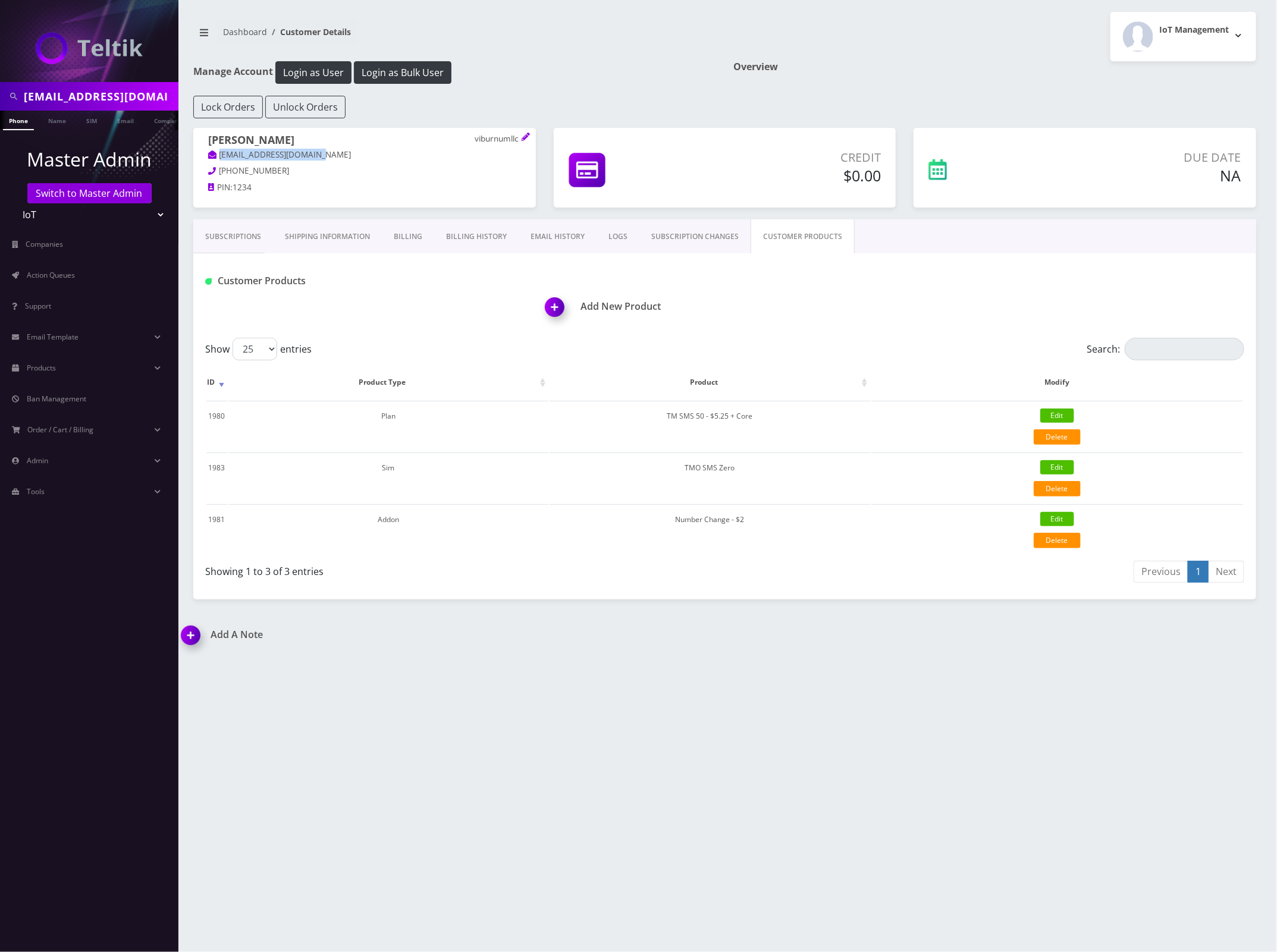
drag, startPoint x: 318, startPoint y: 155, endPoint x: 215, endPoint y: 160, distance: 103.1
click at [215, 160] on p "[EMAIL_ADDRESS][DOMAIN_NAME]" at bounding box center [364, 155] width 313 height 13
copy link "[EMAIL_ADDRESS][DOMAIN_NAME]"
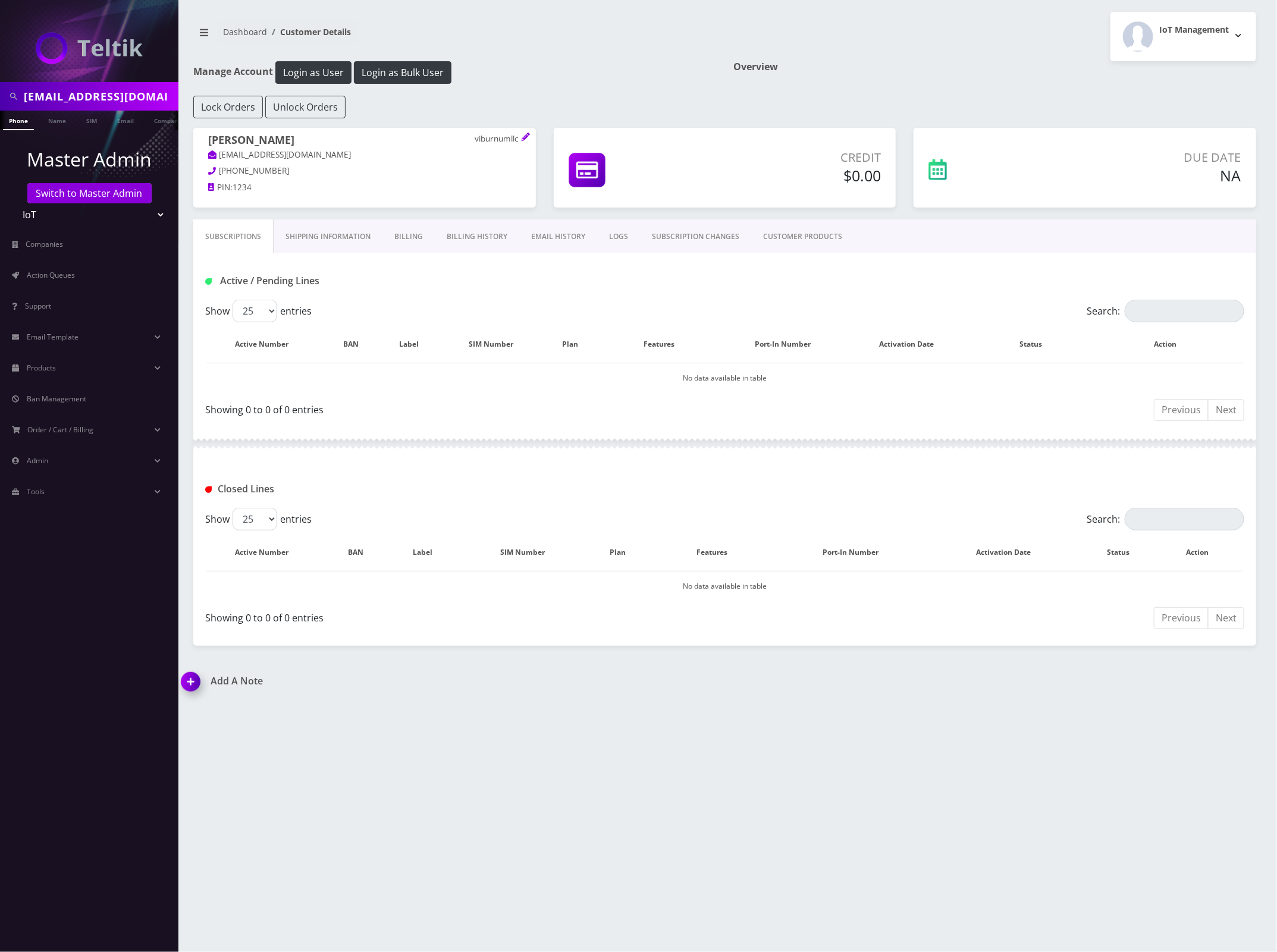
click at [804, 242] on link "CUSTOMER PRODUCTS" at bounding box center [803, 237] width 103 height 35
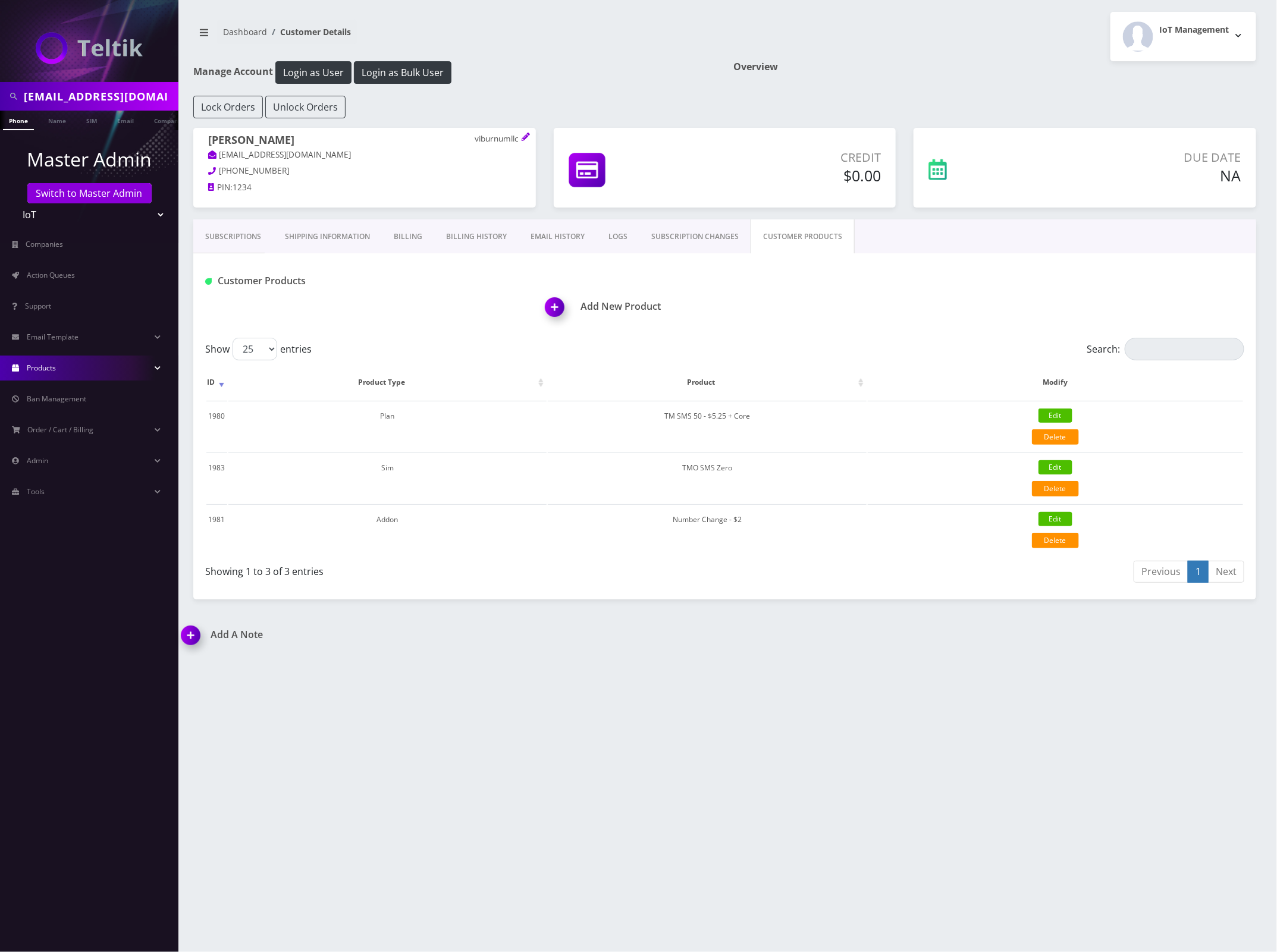
click at [67, 365] on link "Products" at bounding box center [89, 368] width 178 height 25
click at [54, 417] on link "Plans" at bounding box center [89, 418] width 178 height 25
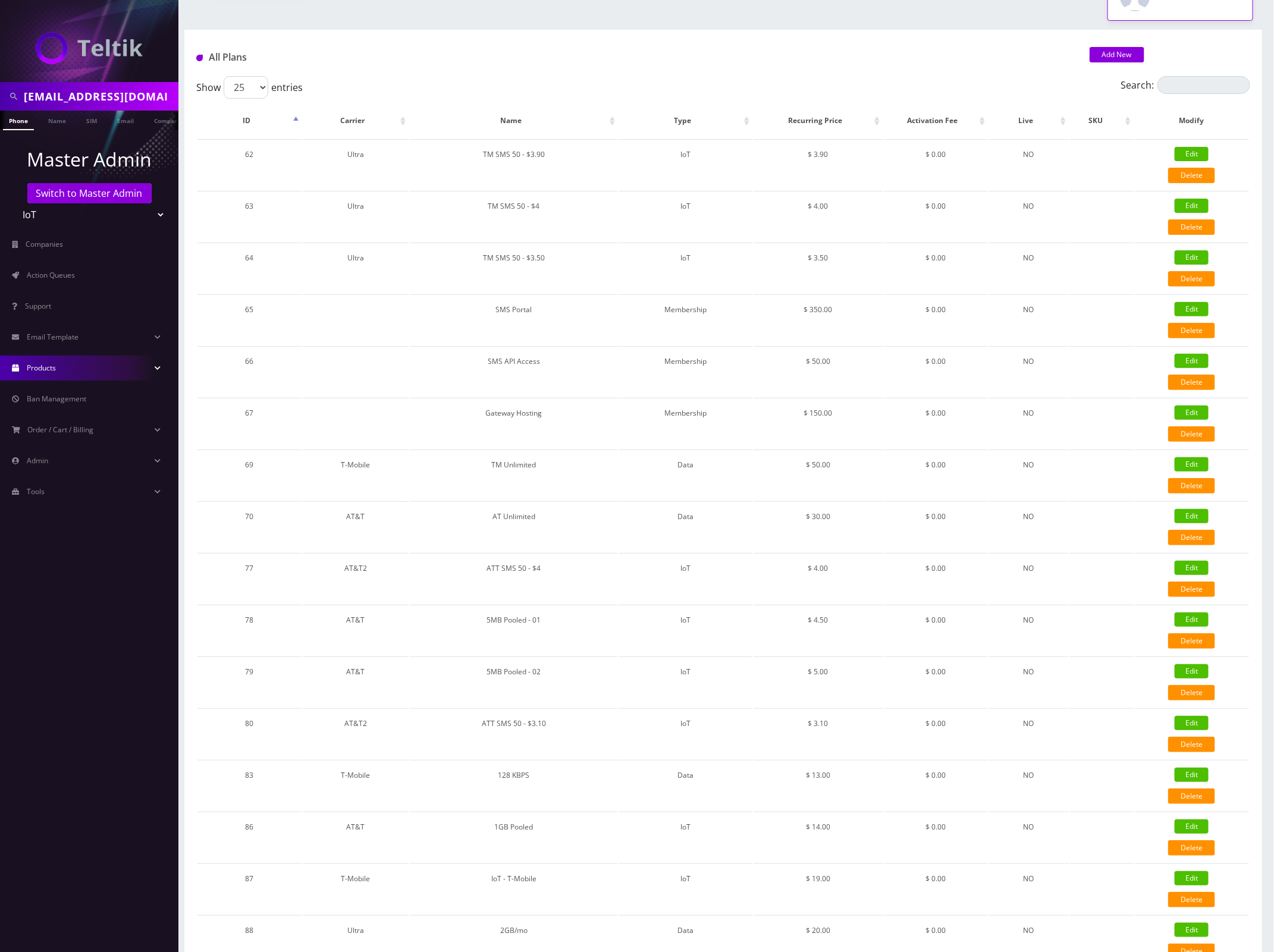
scroll to position [33, 0]
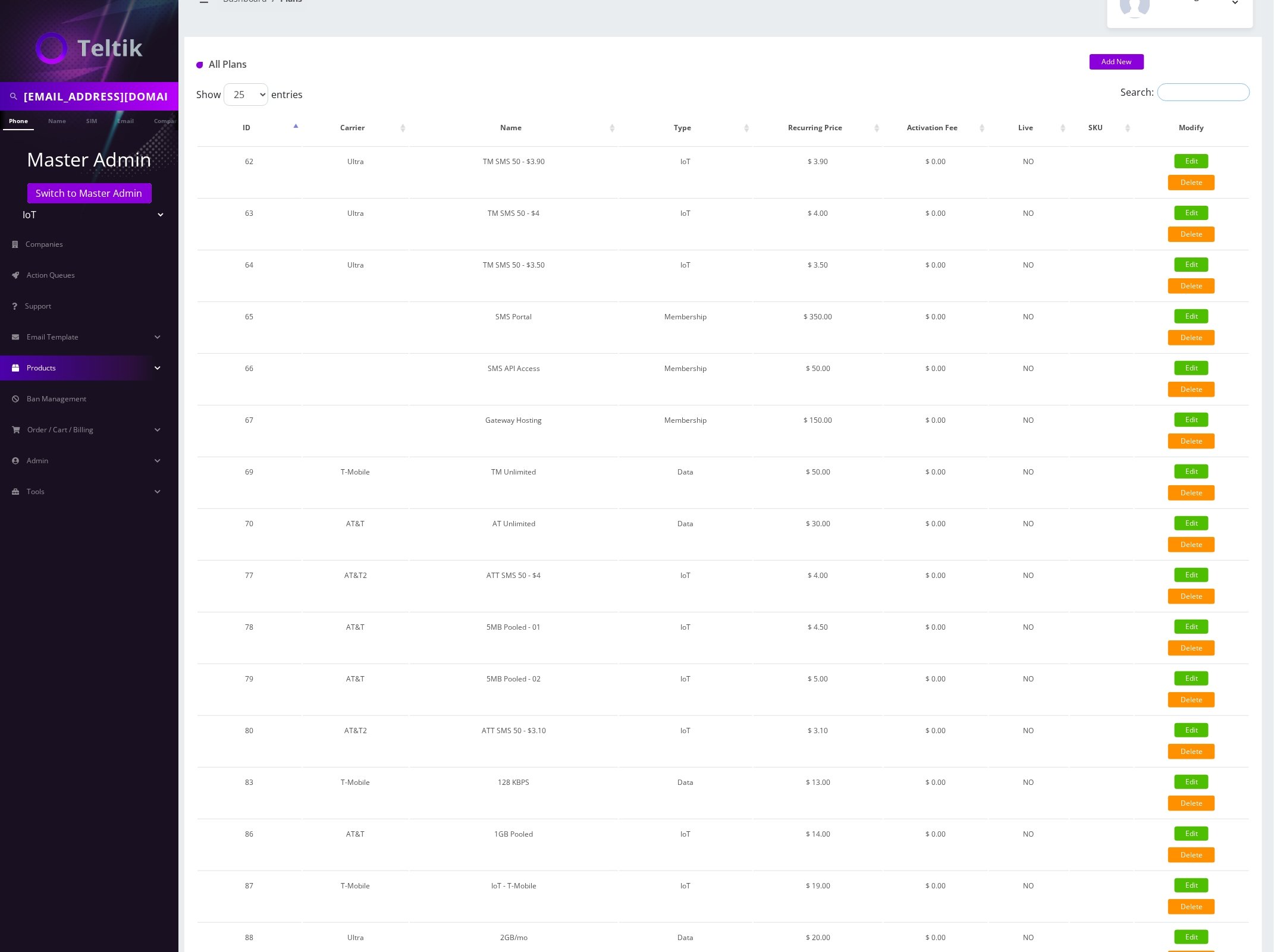
click at [1172, 91] on input "Search:" at bounding box center [1204, 92] width 93 height 18
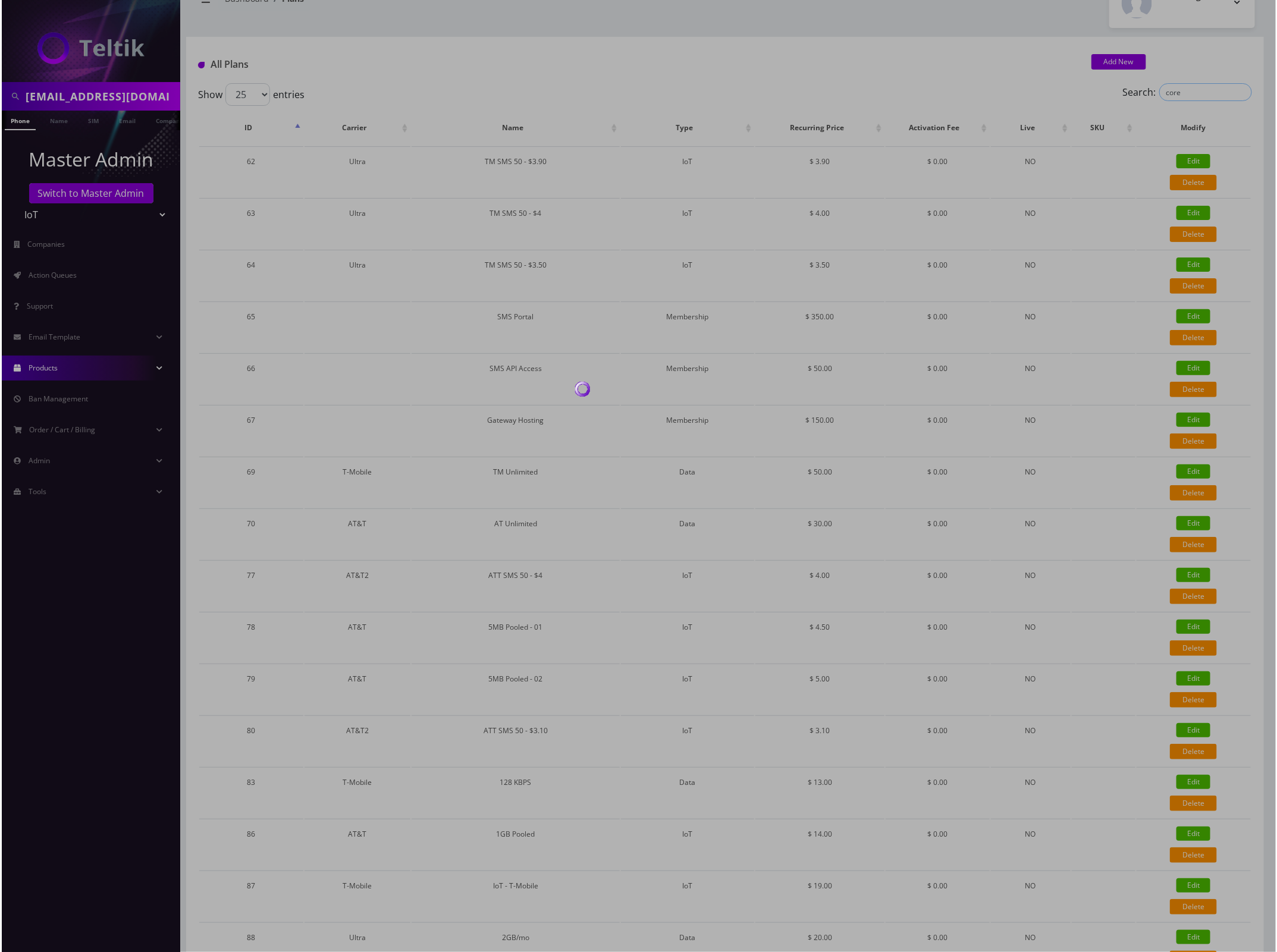
scroll to position [0, 0]
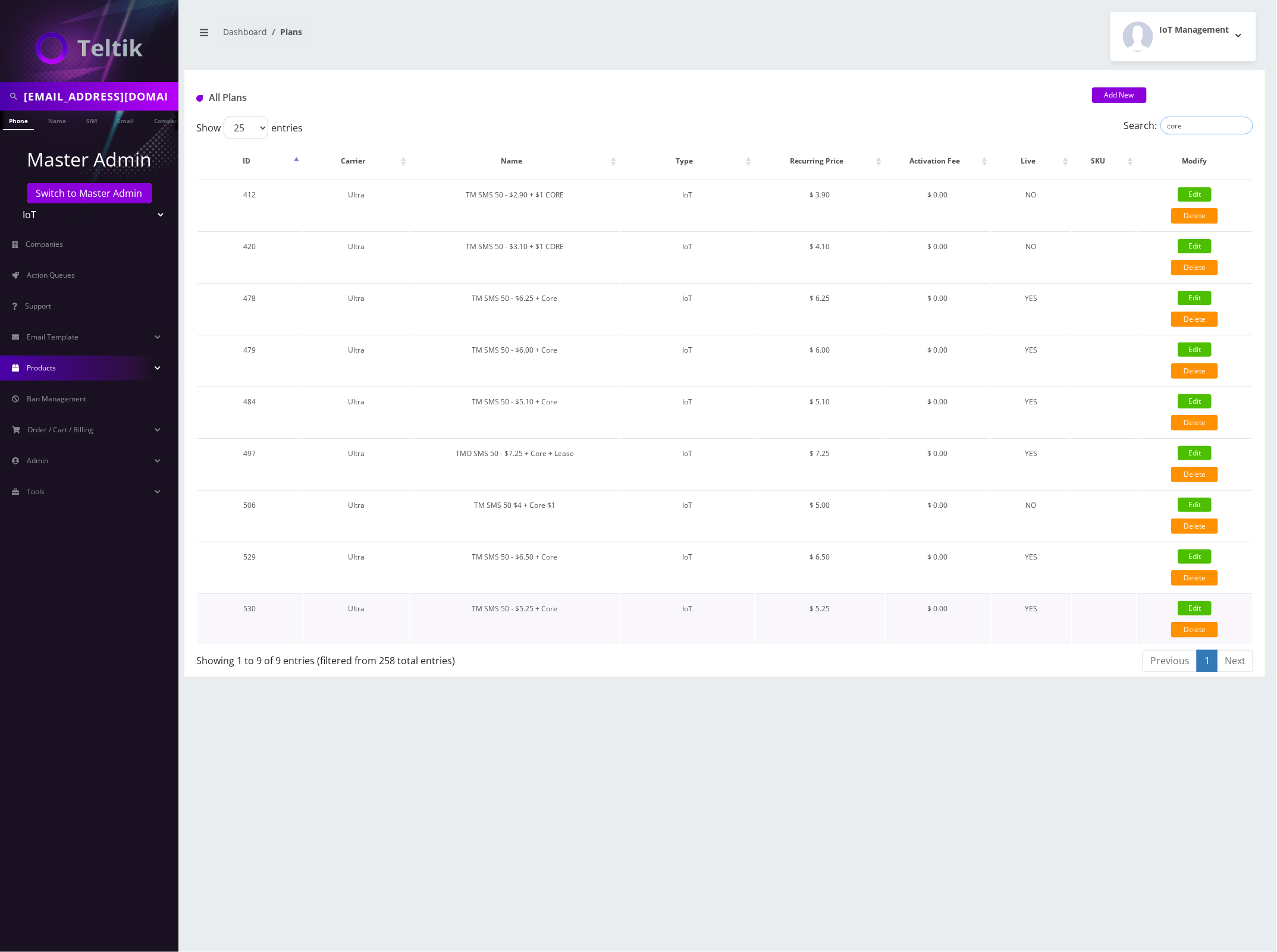
type input "core"
click at [1191, 604] on link "Edit" at bounding box center [1194, 608] width 34 height 14
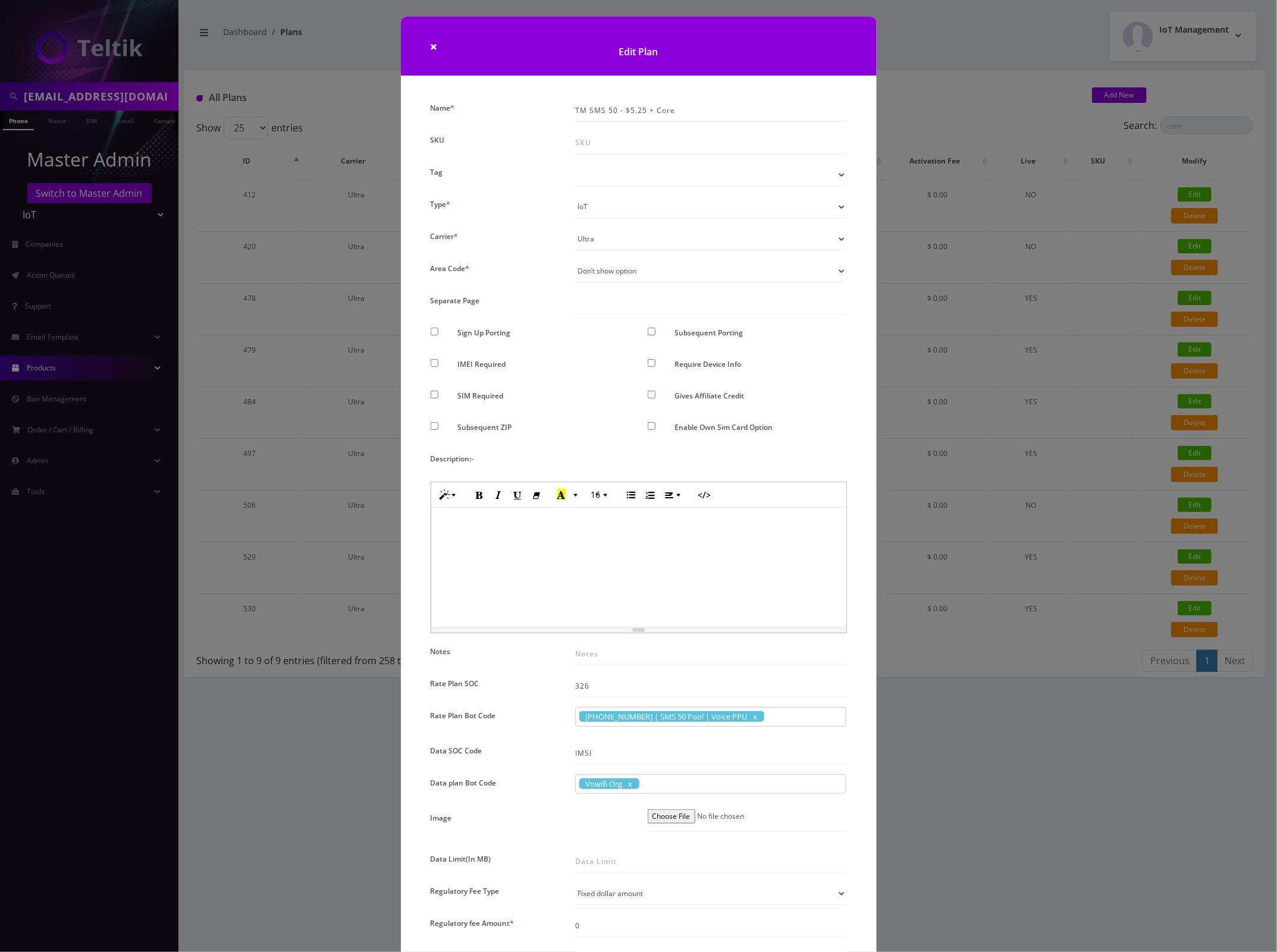
click at [922, 60] on div "× Edit Plan Name * TM SMS 50 - $5.25 + Core SKU Tag Type * Voice Data Wearable …" at bounding box center [638, 476] width 1277 height 952
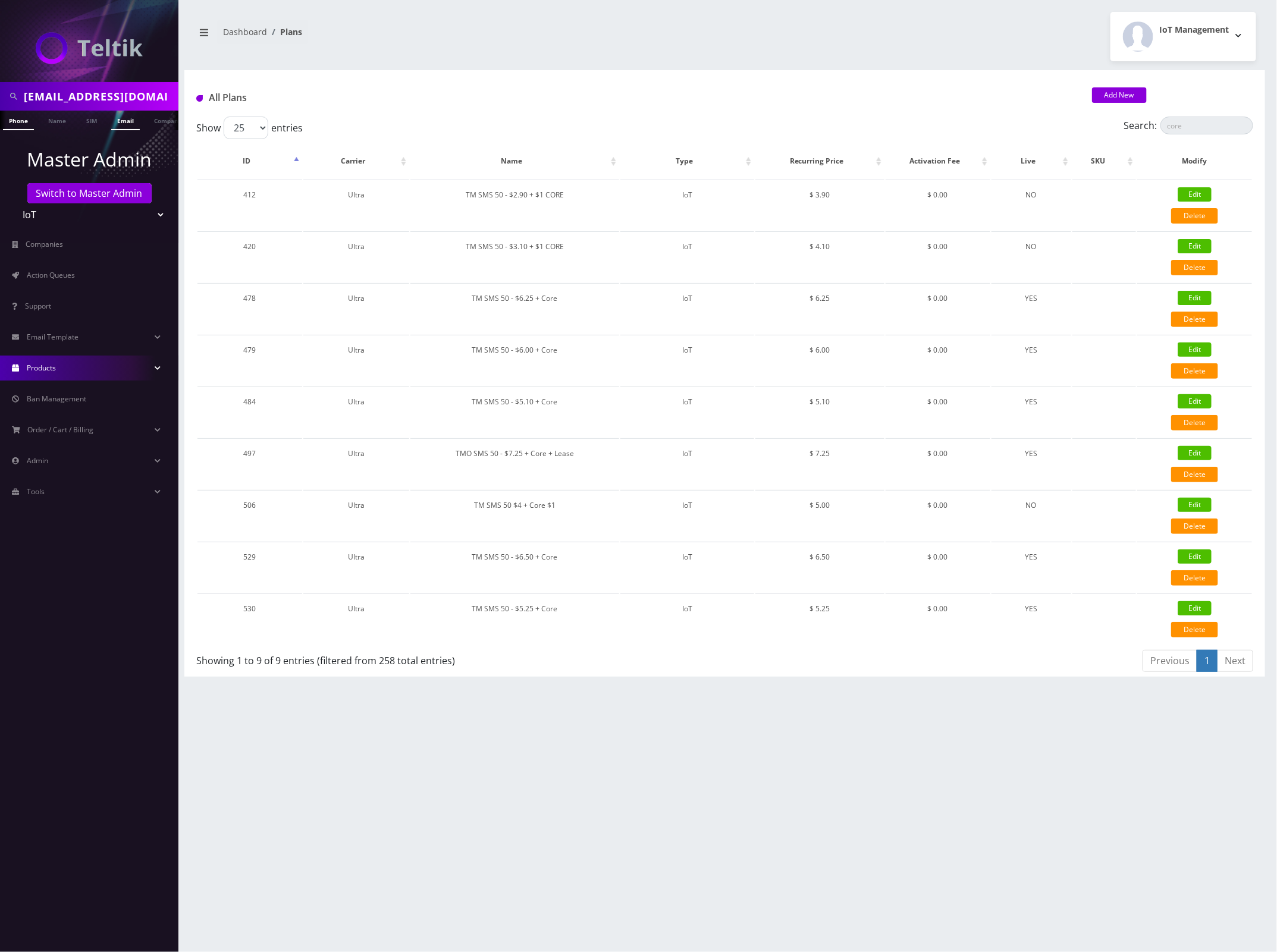
scroll to position [0, 6]
click at [98, 93] on input "viburnumsplit@gmail.com" at bounding box center [99, 96] width 152 height 22
paste input "8901240357129267816"
type input "8901240357129267816"
click at [97, 112] on li "SIM" at bounding box center [85, 121] width 28 height 20
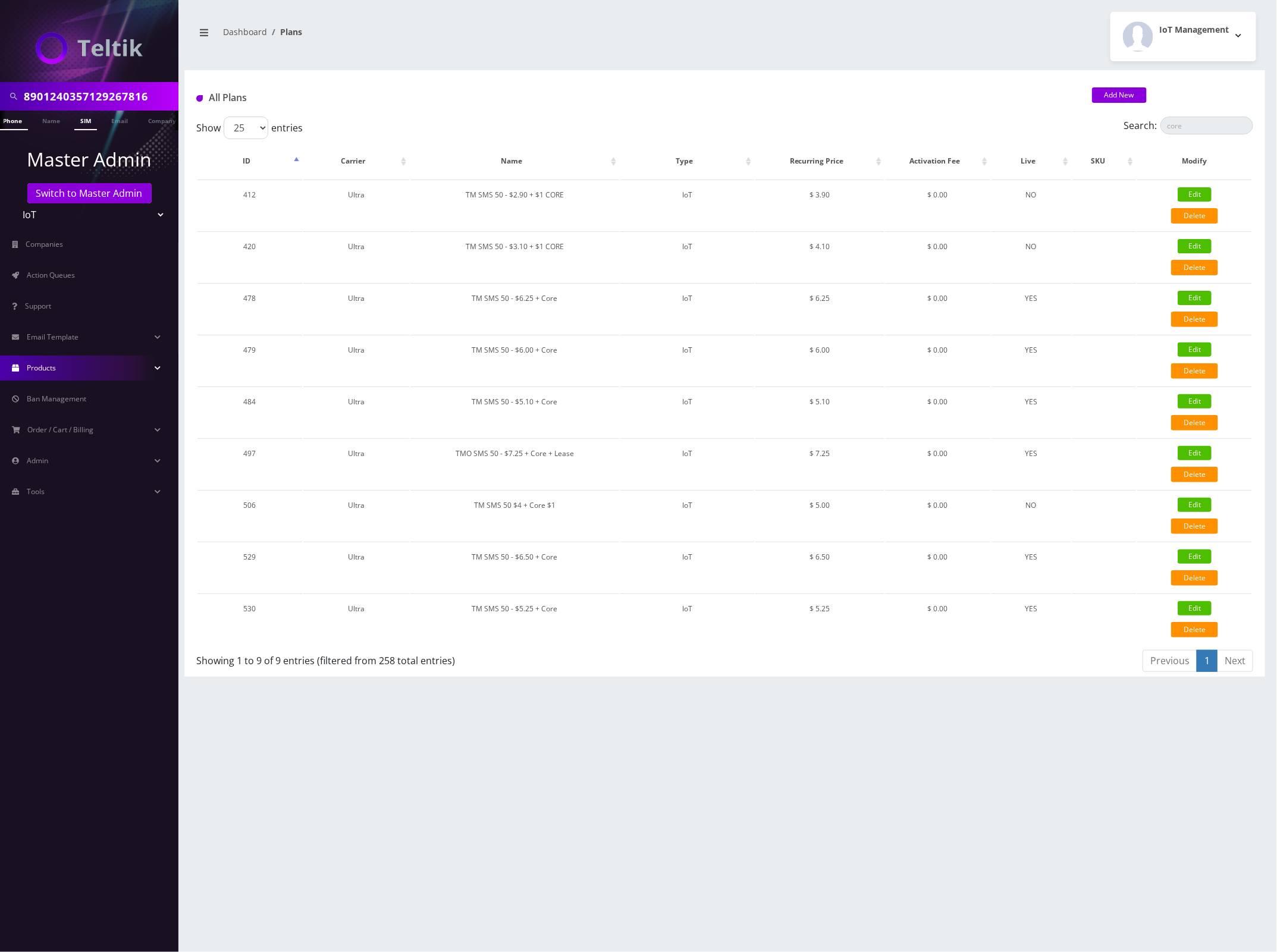
click at [87, 120] on link "SIM" at bounding box center [85, 121] width 22 height 20
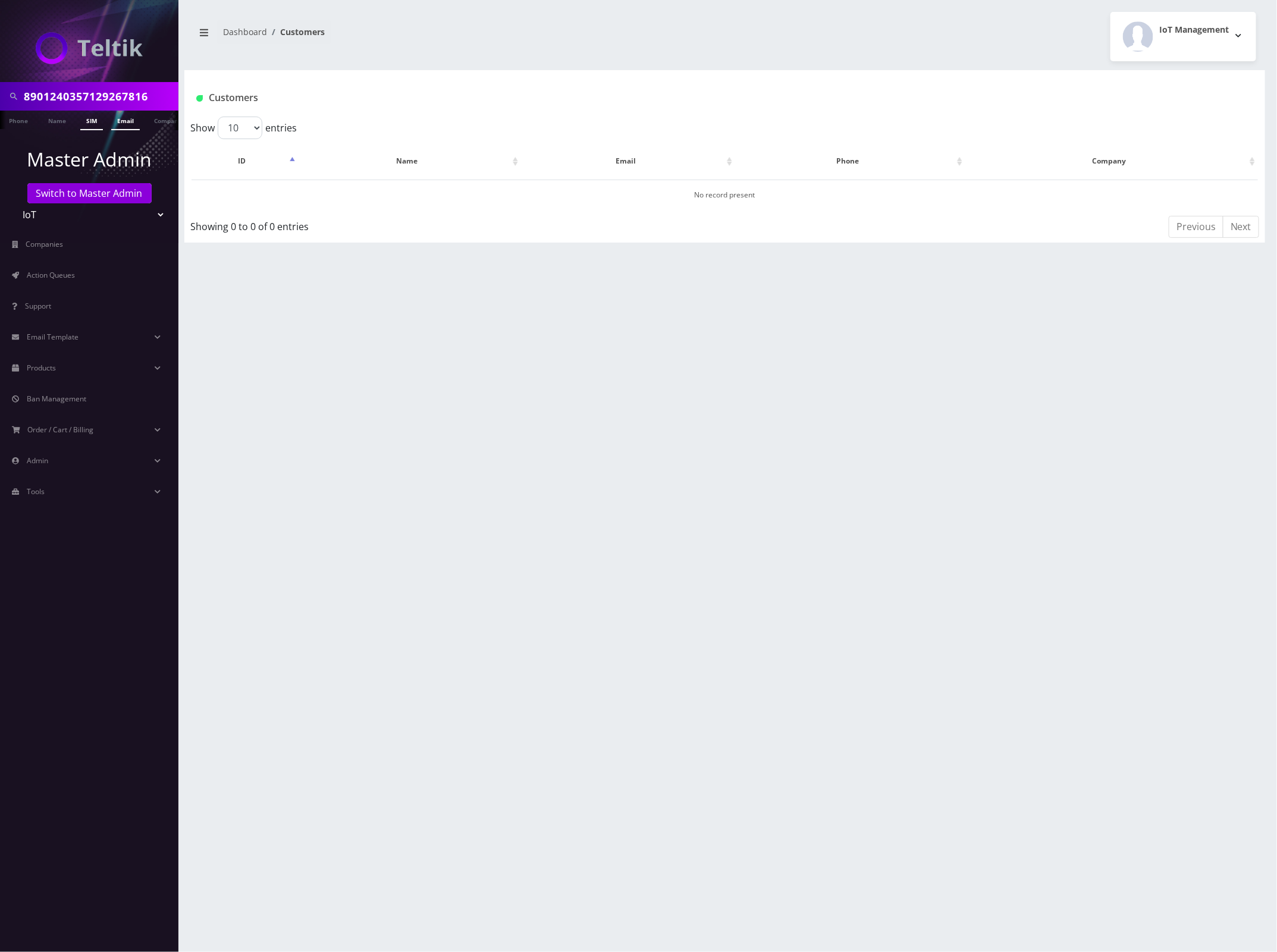
scroll to position [0, 6]
click at [155, 94] on input "8901240357129267816" at bounding box center [99, 96] width 152 height 22
click at [126, 211] on select "Teltik Production My Link Mobile VennMobile Unlimited Advanced LTE [PERSON_NAME…" at bounding box center [89, 214] width 152 height 22
click at [99, 193] on link "Switch to Master Admin" at bounding box center [89, 193] width 124 height 20
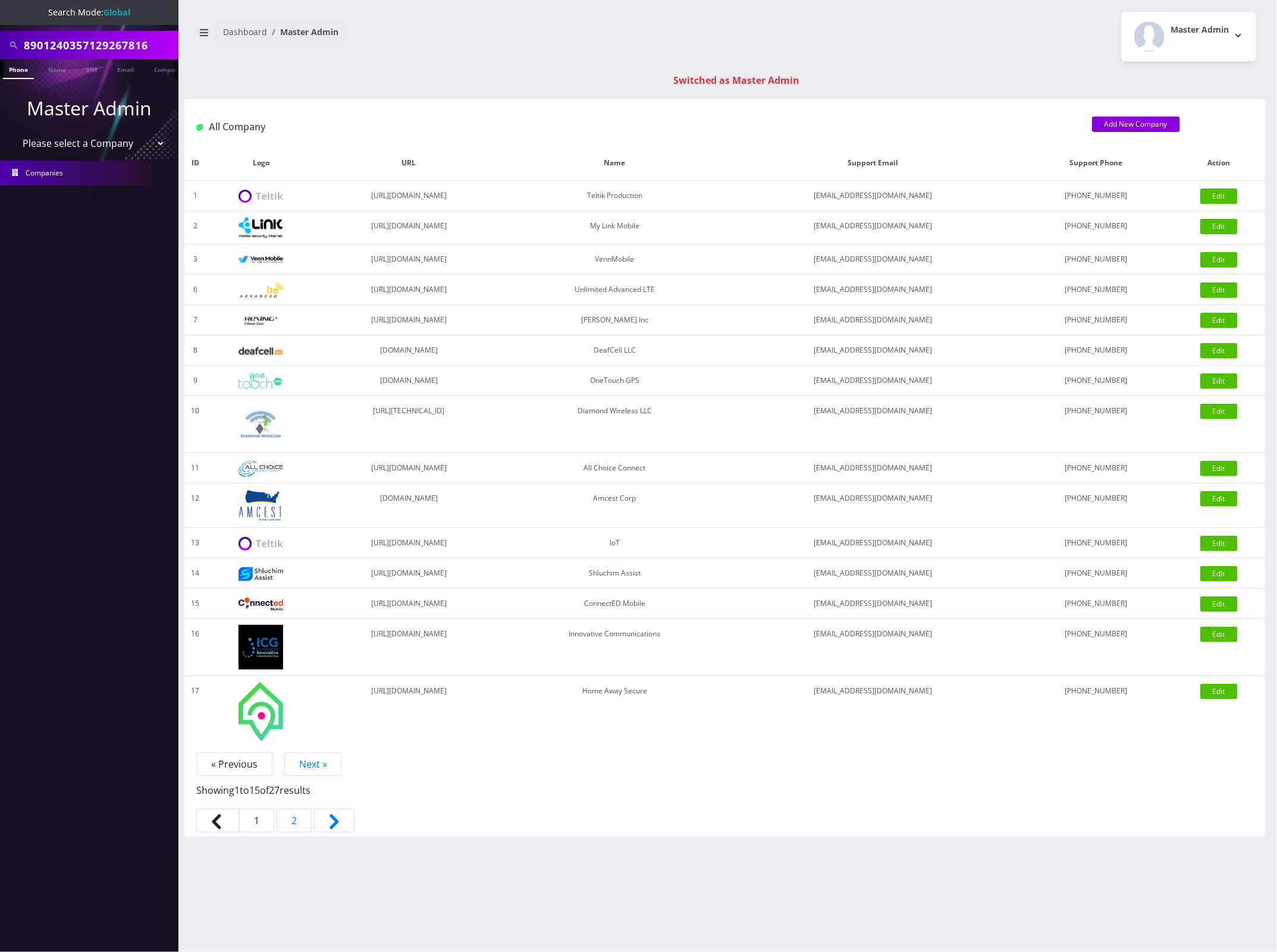
click at [113, 50] on input "8901240357129267816" at bounding box center [99, 45] width 152 height 22
click at [95, 72] on link "SIM" at bounding box center [92, 69] width 22 height 20
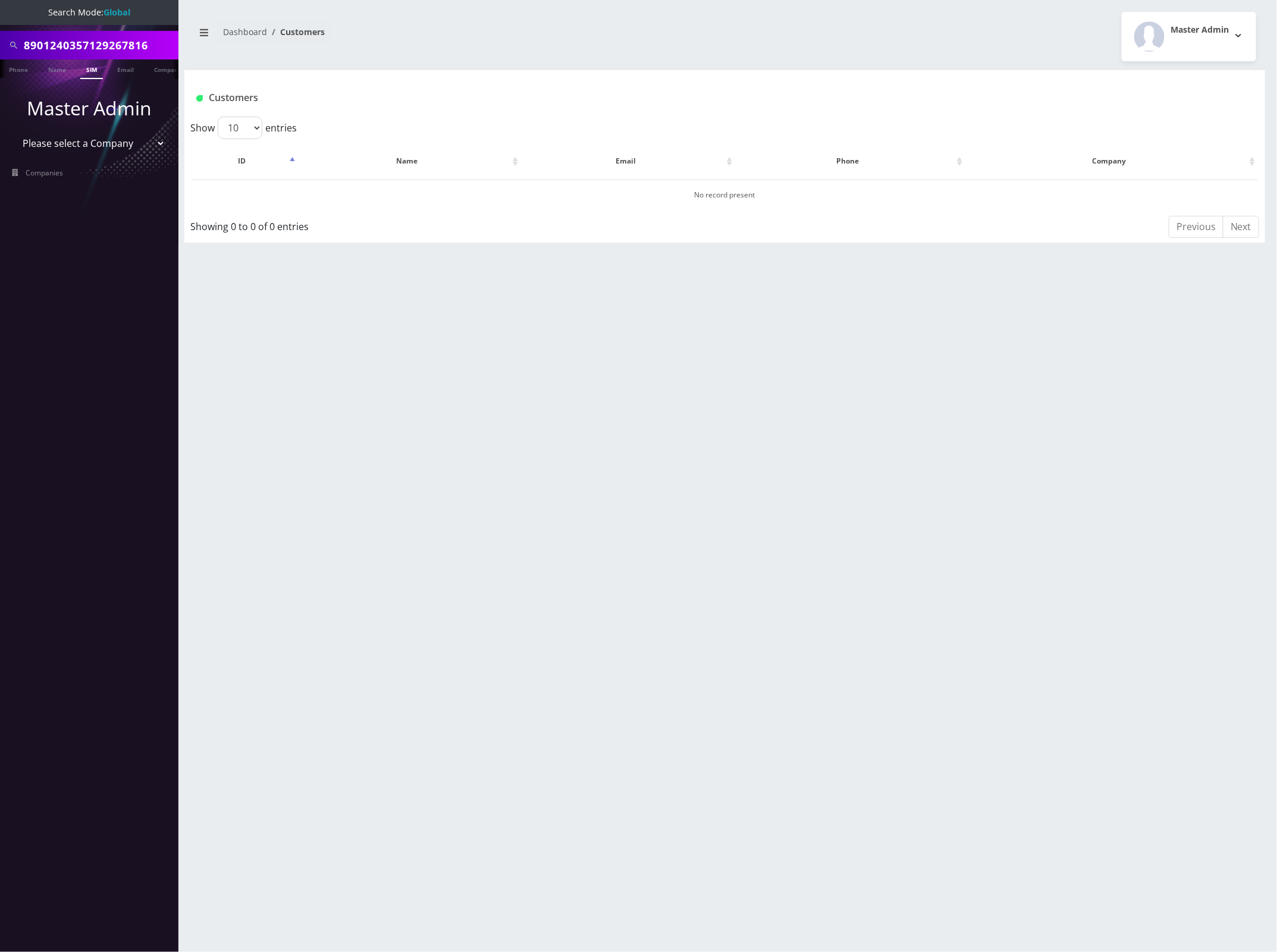
click at [95, 66] on link "SIM" at bounding box center [92, 69] width 22 height 20
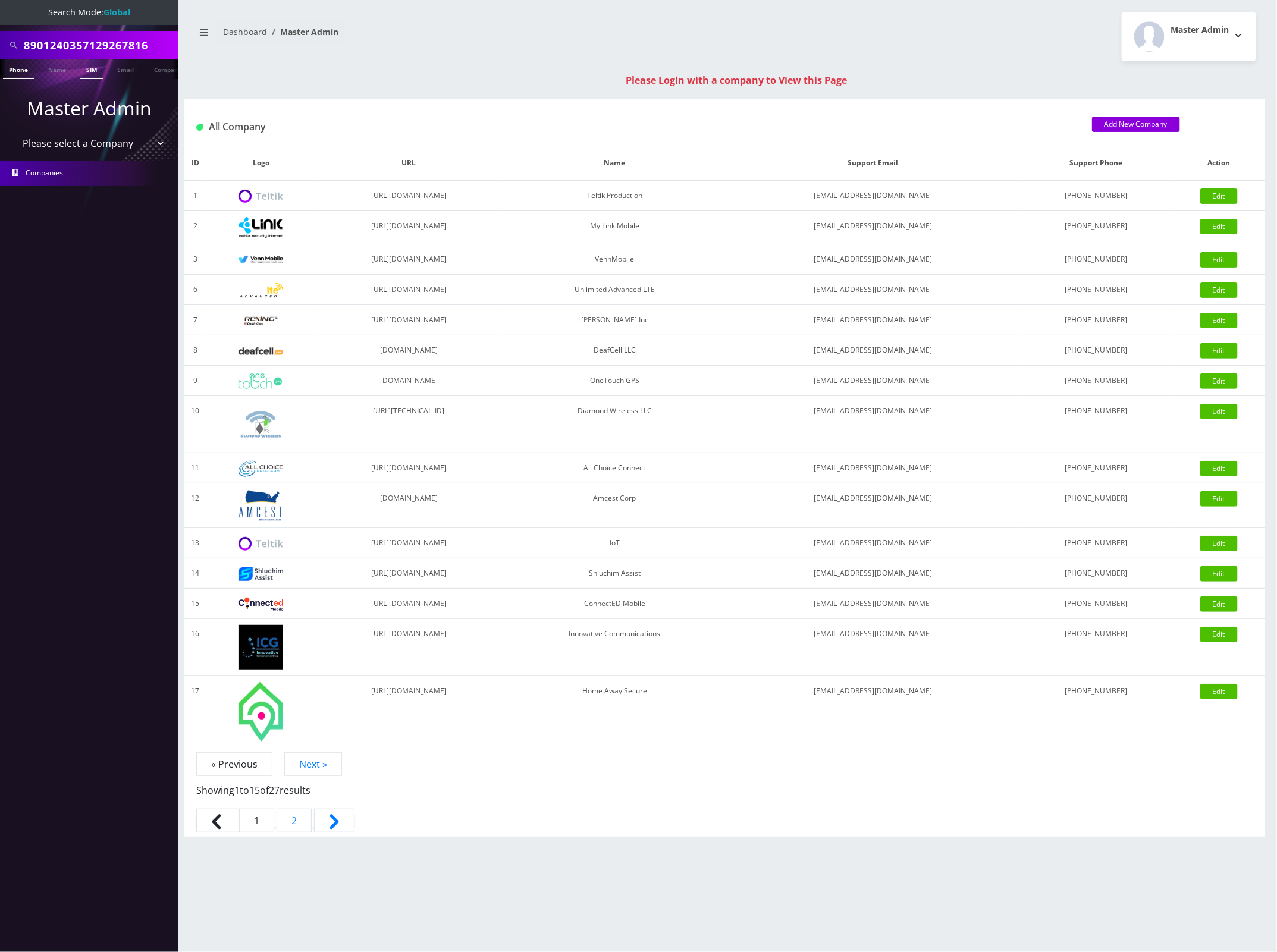
click at [95, 66] on link "SIM" at bounding box center [92, 69] width 22 height 20
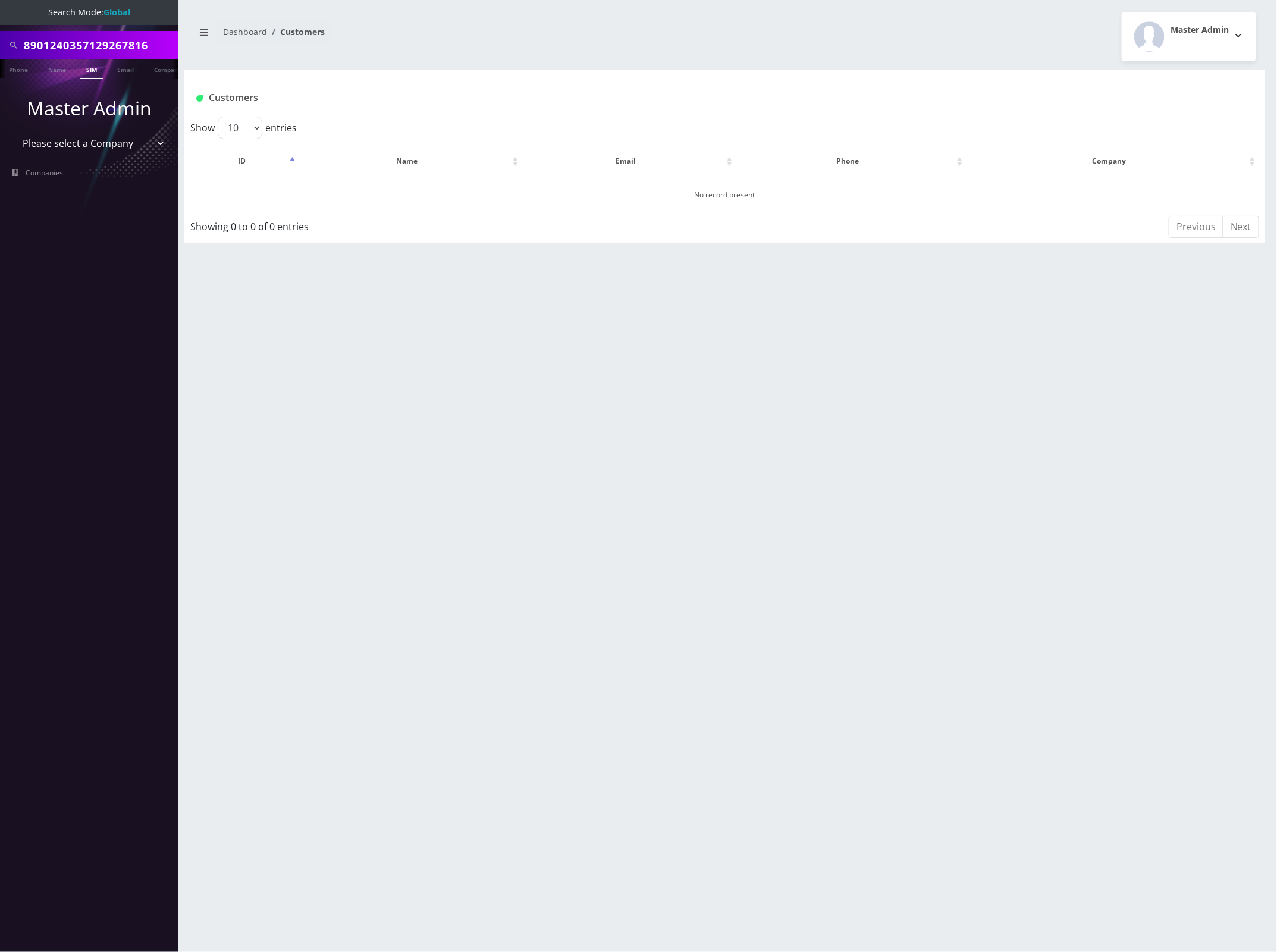
click at [157, 43] on input "8901240357129267816" at bounding box center [99, 45] width 152 height 22
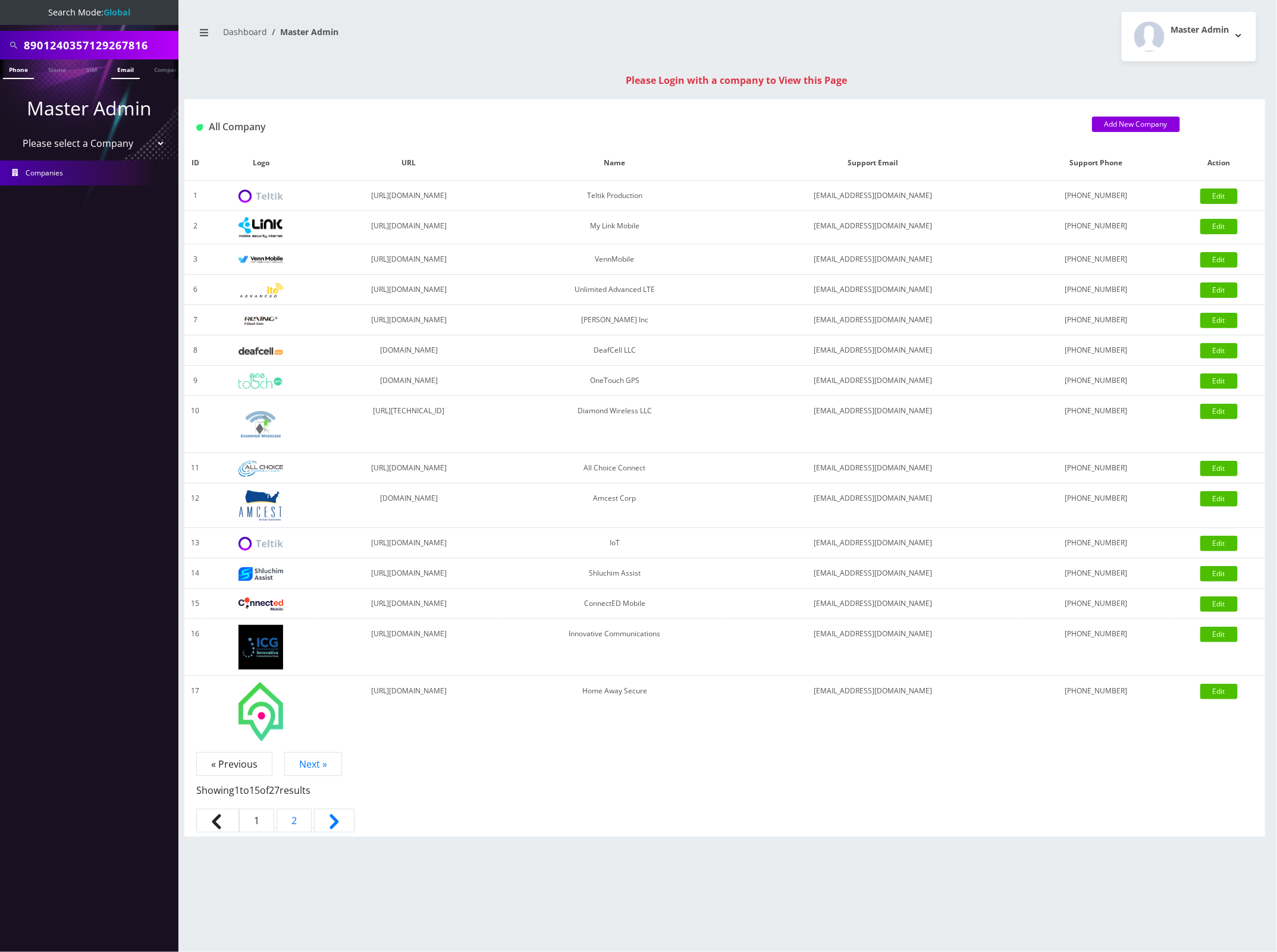
scroll to position [0, 6]
click at [88, 68] on link "SIM" at bounding box center [85, 69] width 22 height 20
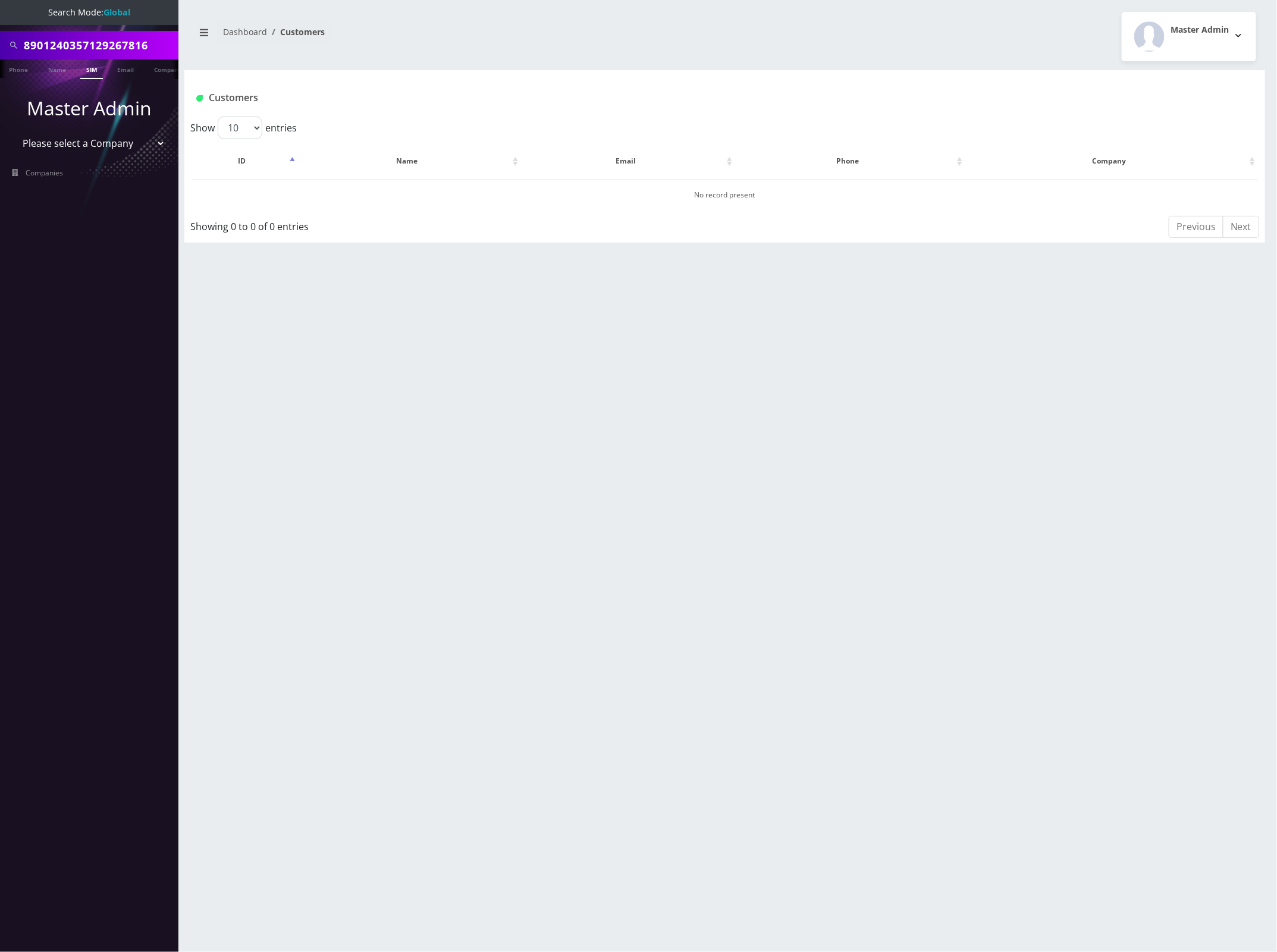
click at [90, 63] on link "SIM" at bounding box center [92, 69] width 22 height 20
click at [120, 45] on input "8901240357129267816" at bounding box center [99, 45] width 152 height 22
click at [120, 45] on input "8901240357129267816" at bounding box center [99, 45] width 152 height 22
click at [112, 34] on input "8901240357129267816" at bounding box center [99, 45] width 152 height 22
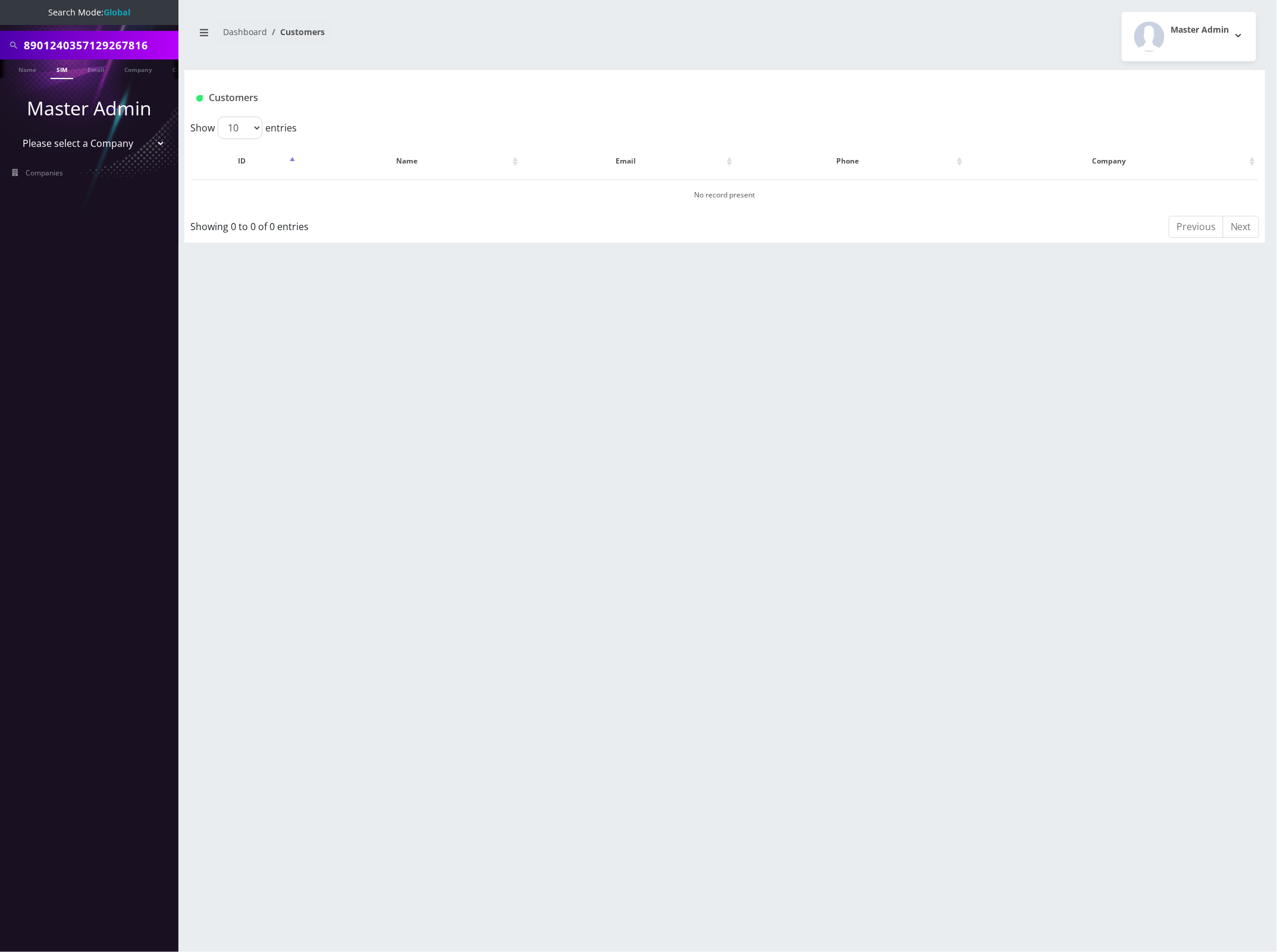
click at [112, 34] on input "8901240357129267816" at bounding box center [99, 45] width 152 height 22
paste input "[EMAIL_ADDRESS][DOMAIN_NAME]"
type input "[EMAIL_ADDRESS][DOMAIN_NAME]"
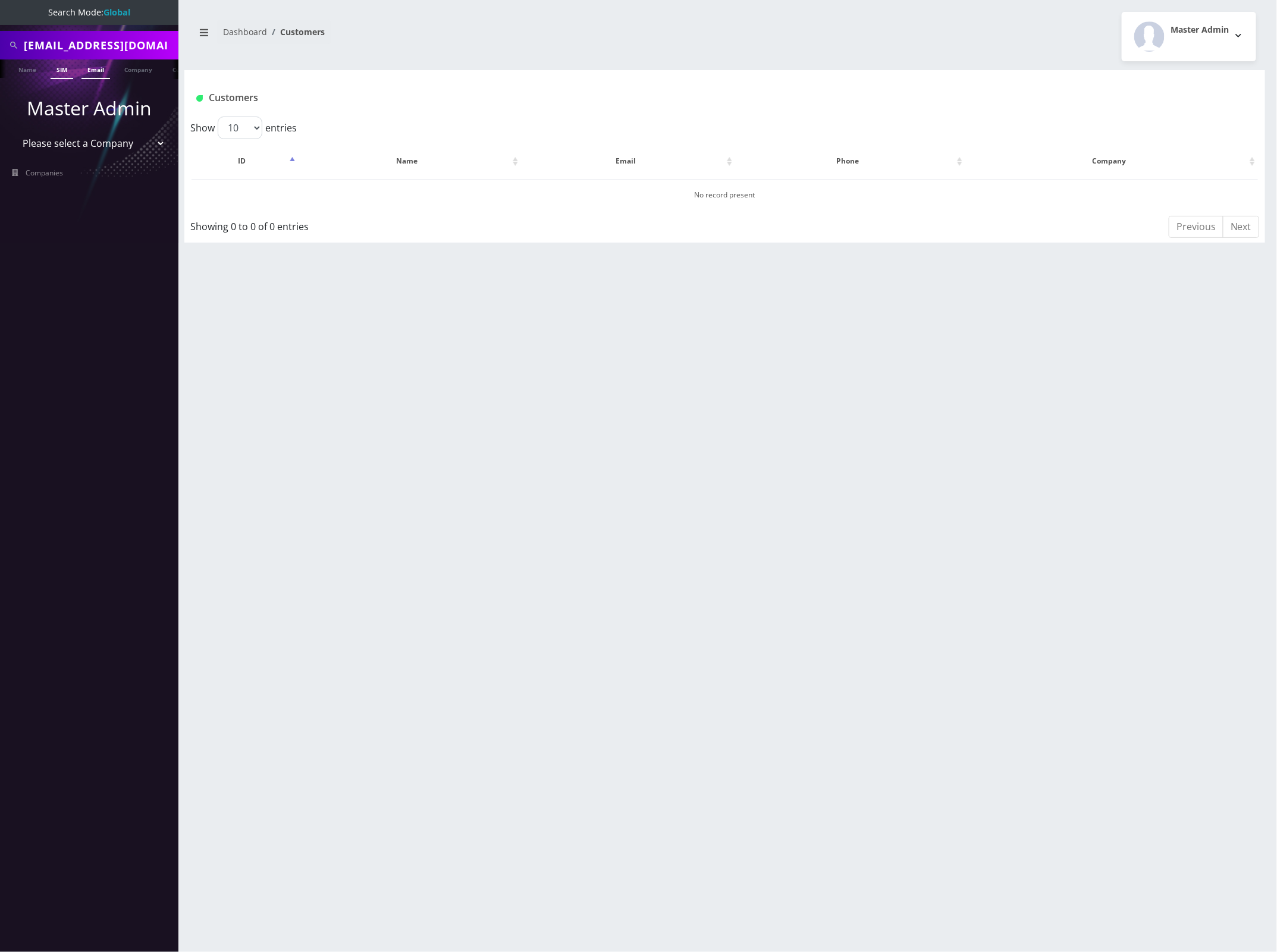
click at [101, 67] on link "Email" at bounding box center [96, 69] width 28 height 20
click at [432, 191] on button "[PERSON_NAME]" at bounding box center [419, 194] width 75 height 15
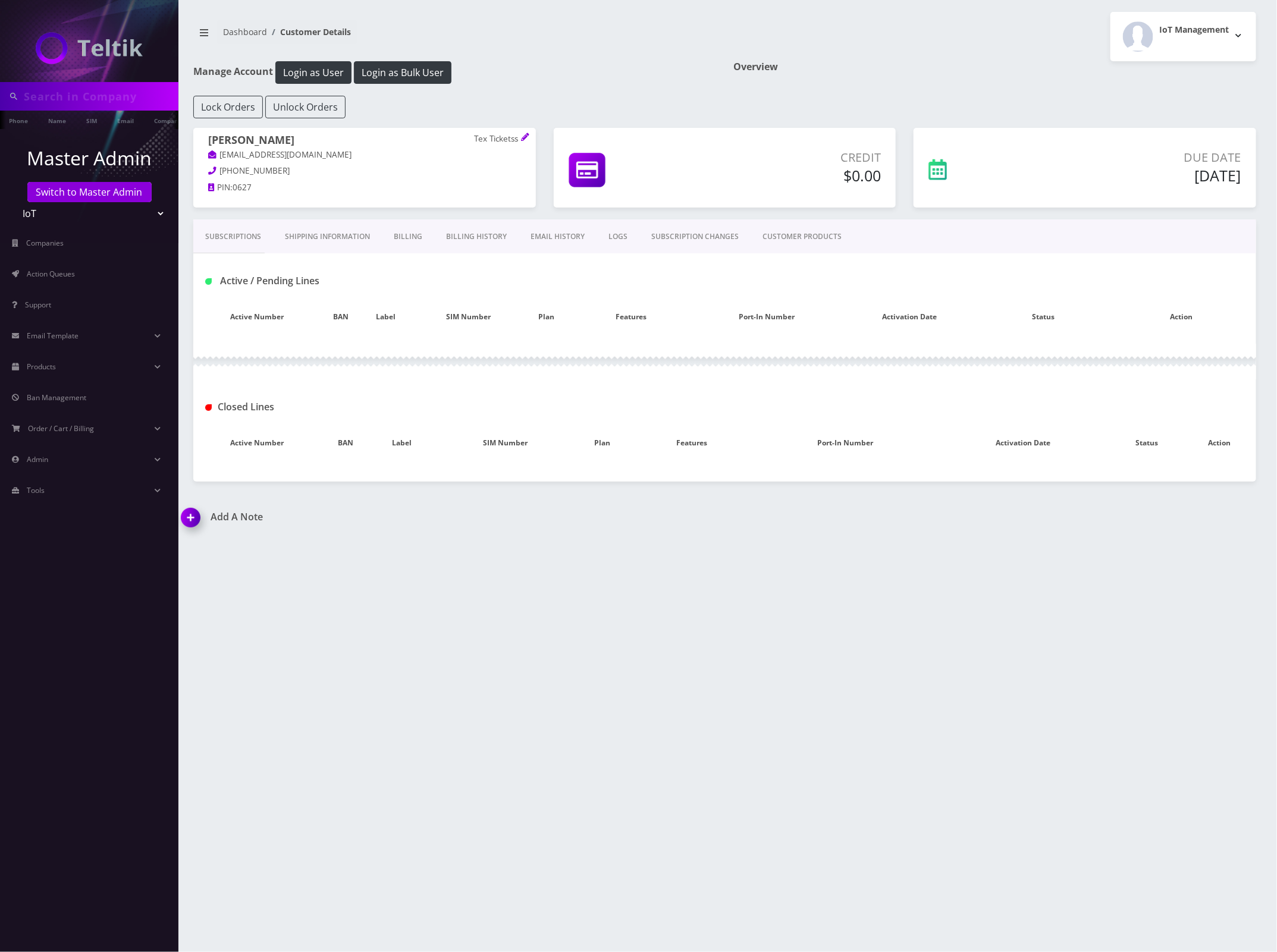
type input "[EMAIL_ADDRESS][DOMAIN_NAME]"
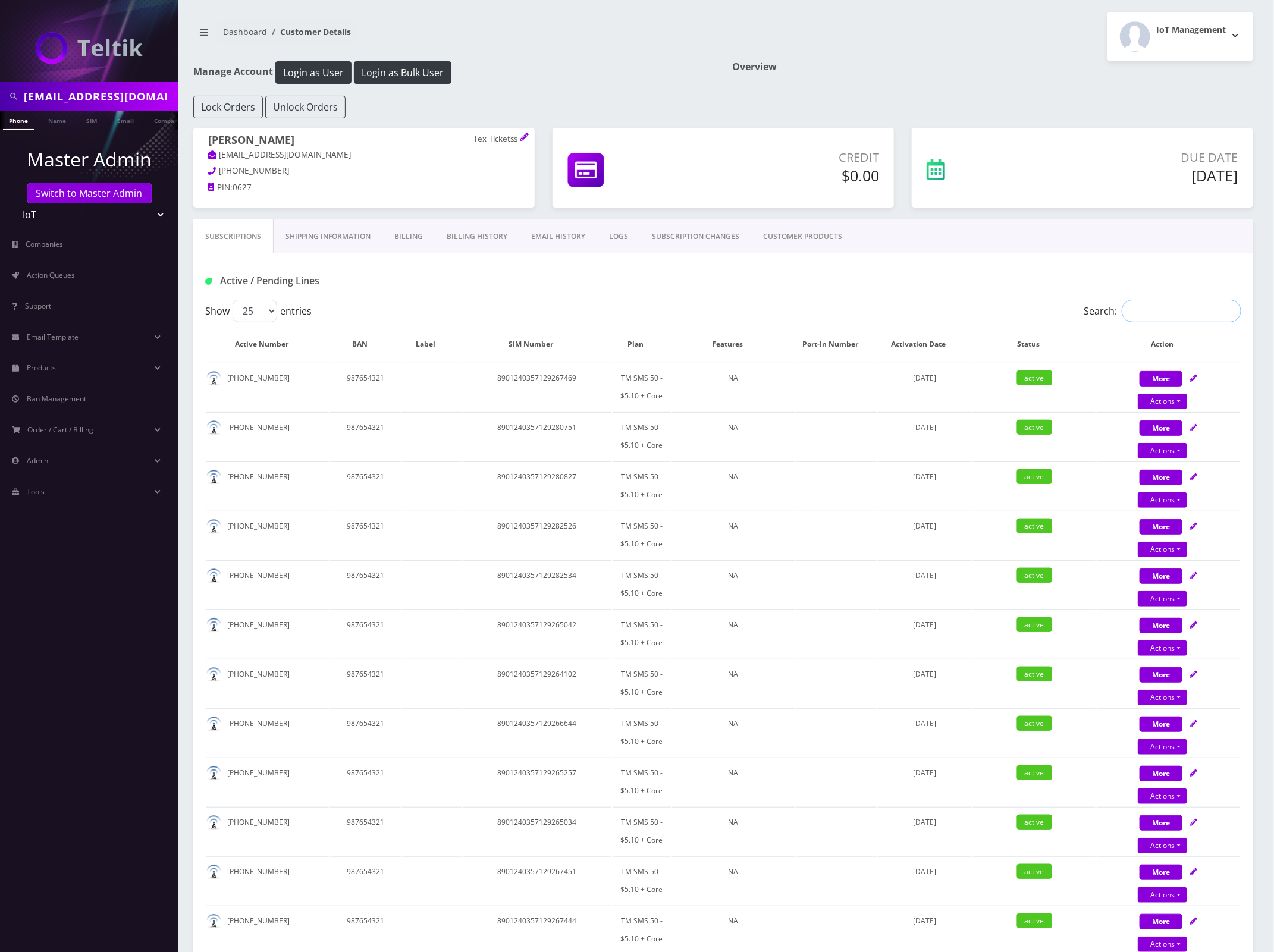
click at [1190, 321] on input "Search:" at bounding box center [1181, 311] width 120 height 22
paste input "[EMAIL_ADDRESS][DOMAIN_NAME]"
type input "[EMAIL_ADDRESS][DOMAIN_NAME]"
click at [1142, 317] on input "Search:" at bounding box center [1181, 311] width 120 height 22
paste input "8901240357129267816"
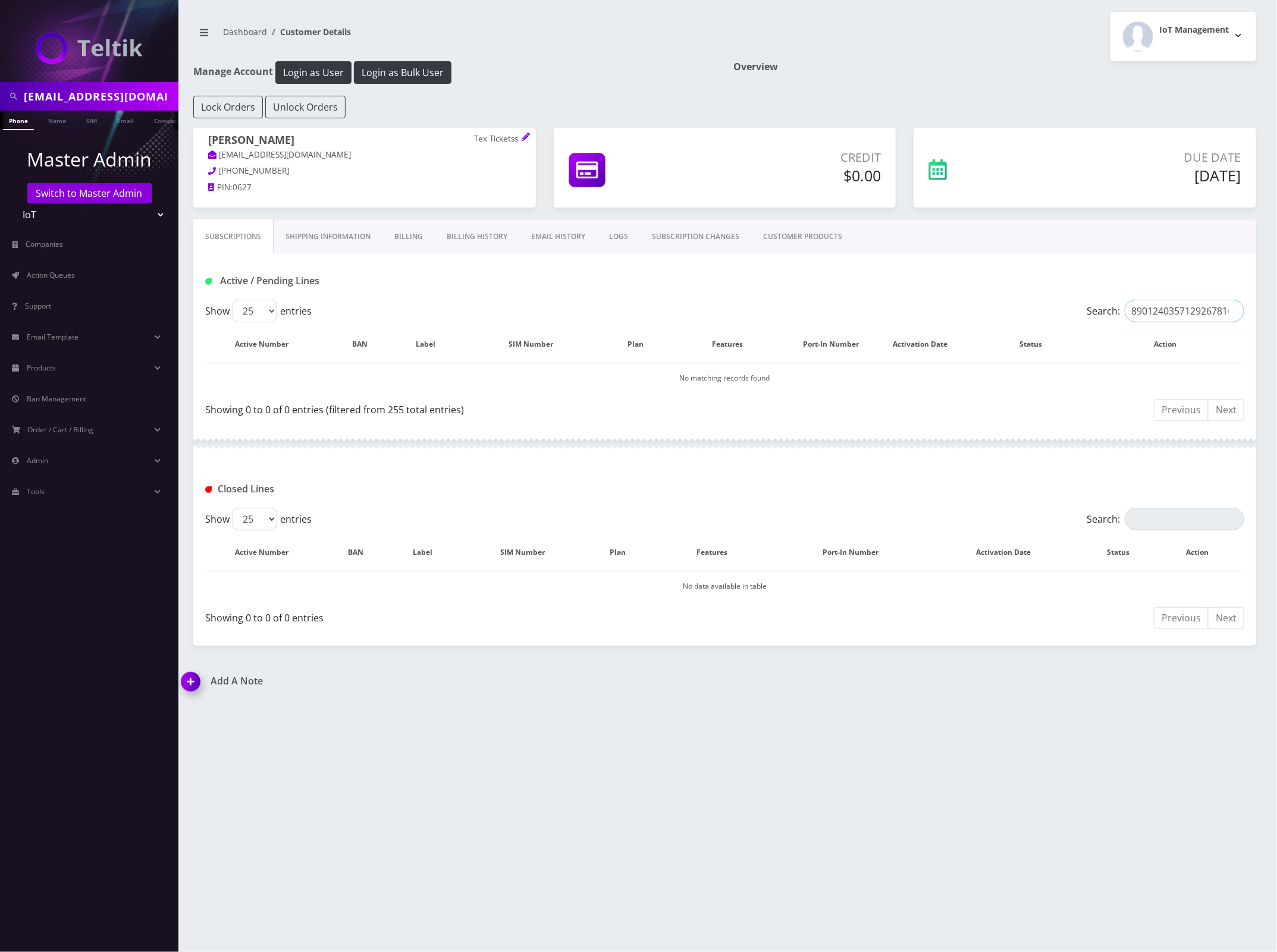
click at [1196, 309] on input "8901240357129267816" at bounding box center [1184, 311] width 120 height 22
click at [1196, 308] on input "8901240357129267816" at bounding box center [1184, 311] width 120 height 22
paste input "497131701178"
type input "8901240497131701178"
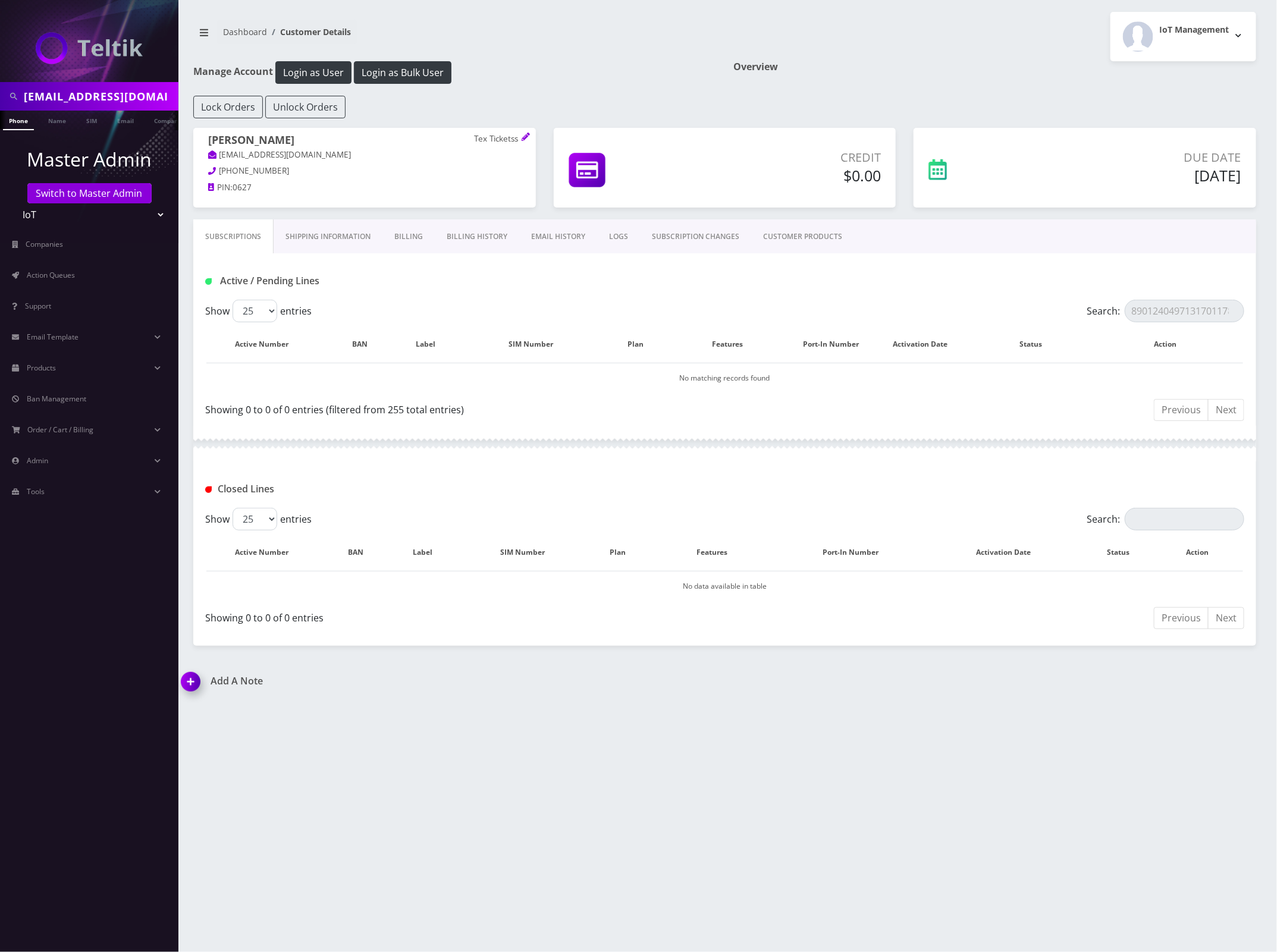
click at [1142, 263] on div "Active / Pending Lines" at bounding box center [725, 276] width 1063 height 46
click at [1157, 309] on input "8901240497131701178" at bounding box center [1184, 311] width 120 height 22
click at [1138, 277] on div "Active / Pending Lines" at bounding box center [725, 281] width 1057 height 20
click at [408, 68] on button "Login as Bulk User" at bounding box center [402, 72] width 97 height 22
